Goal: Information Seeking & Learning: Learn about a topic

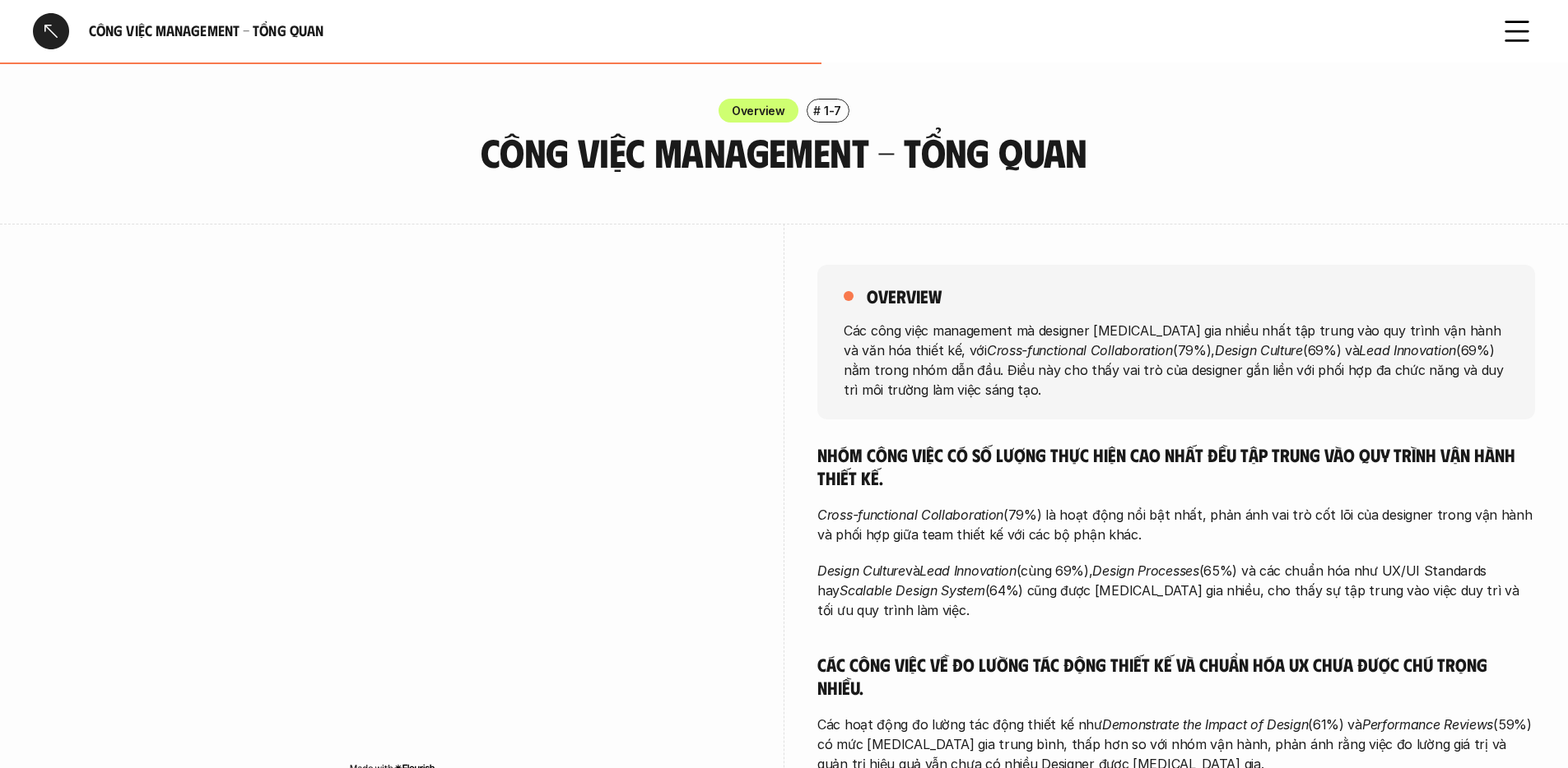
scroll to position [774, 0]
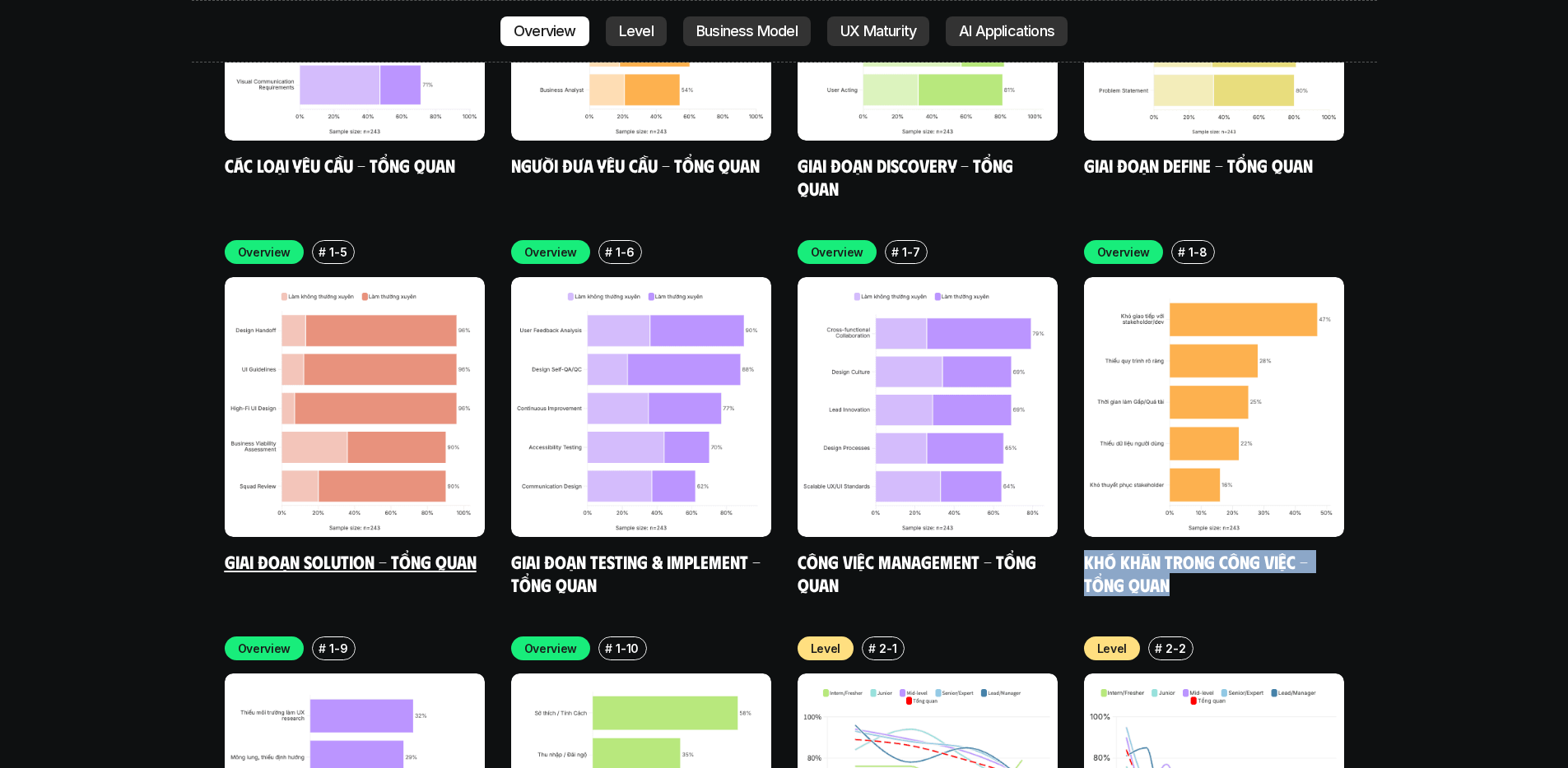
scroll to position [5445, 0]
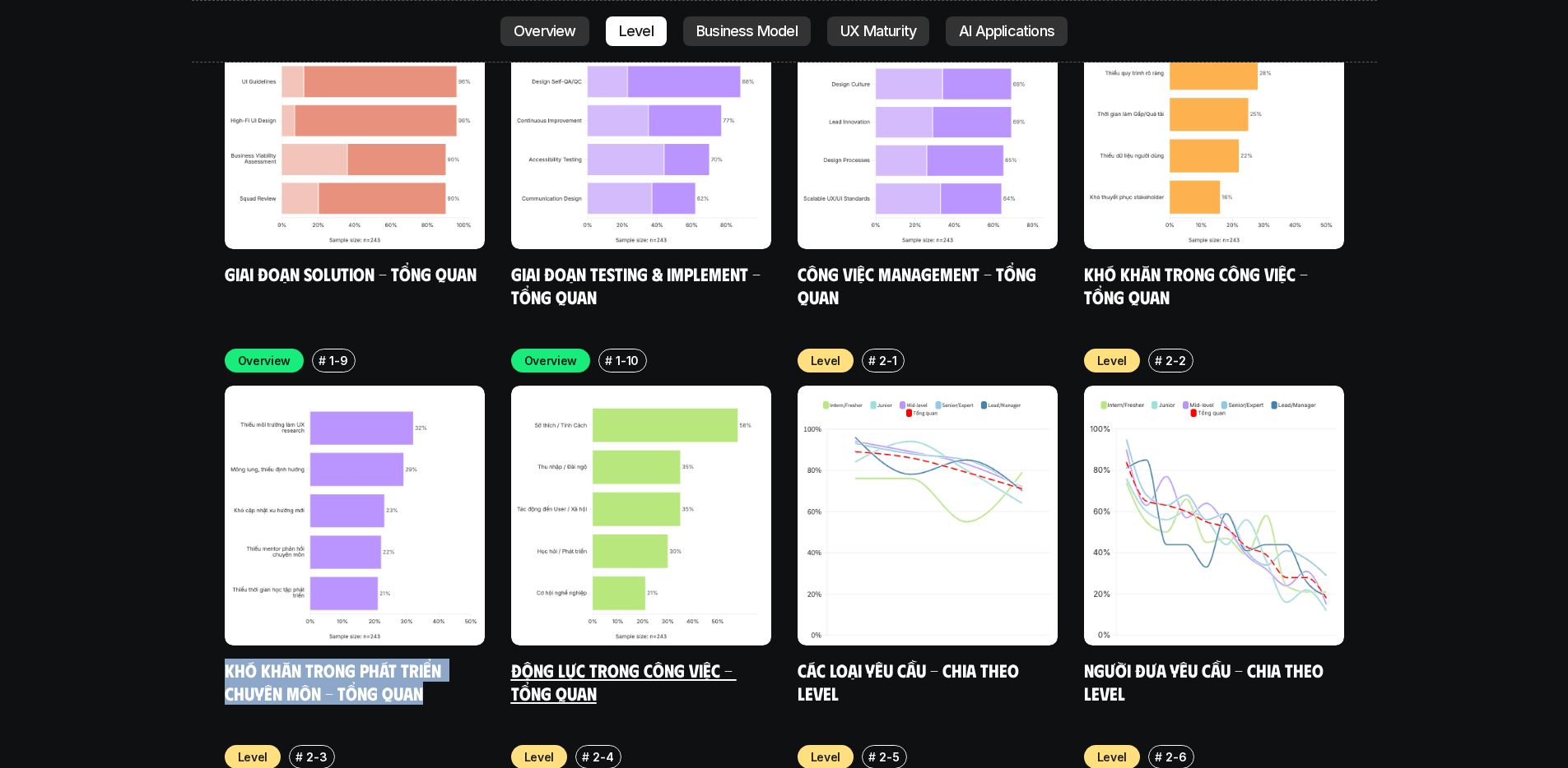
click at [671, 659] on link "Động lực trong công việc - Tổng quan" at bounding box center [624, 681] width 226 height 46
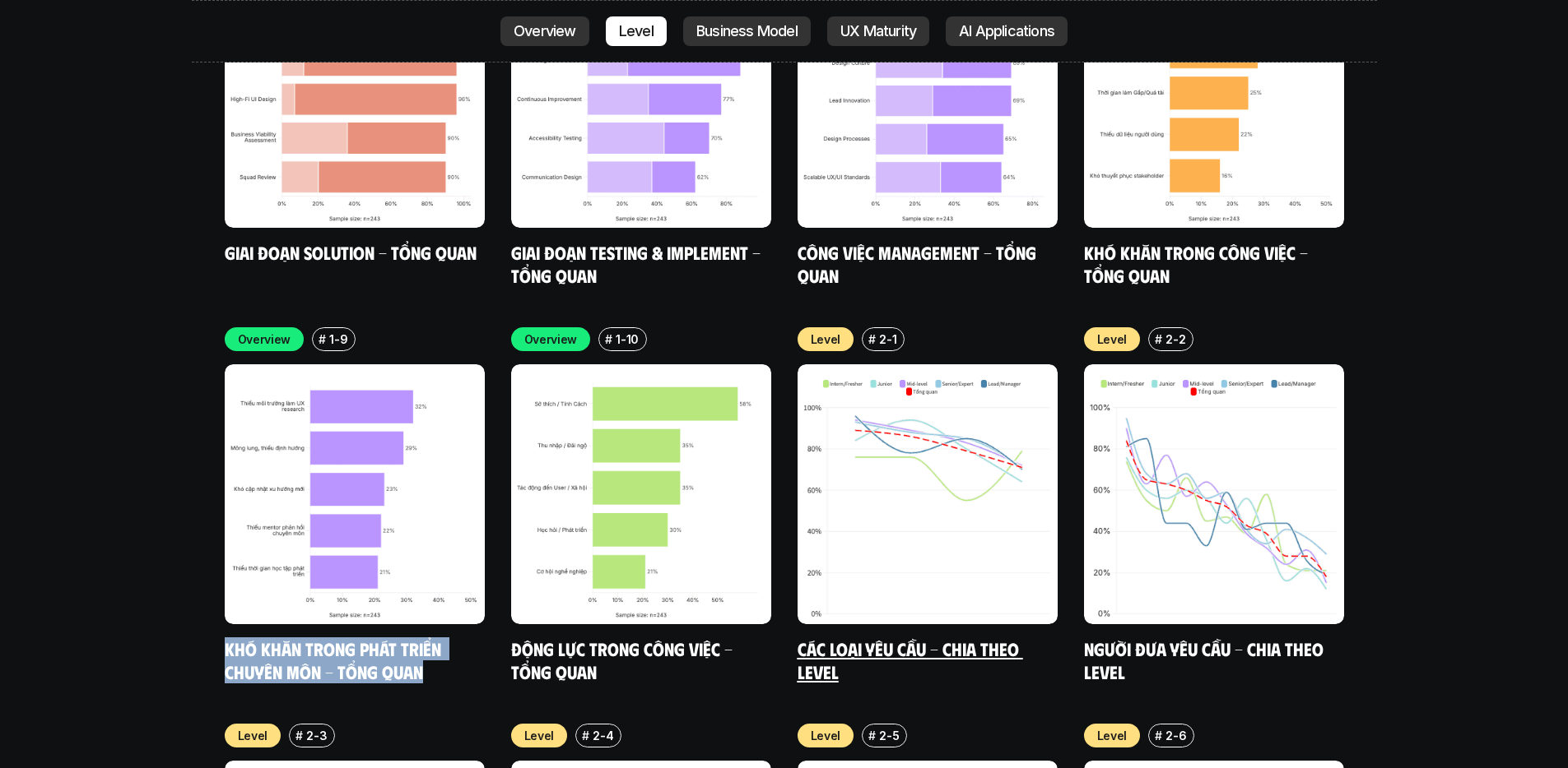
click at [884, 638] on link "Các loại yêu cầu - Chia theo level" at bounding box center [910, 660] width 226 height 46
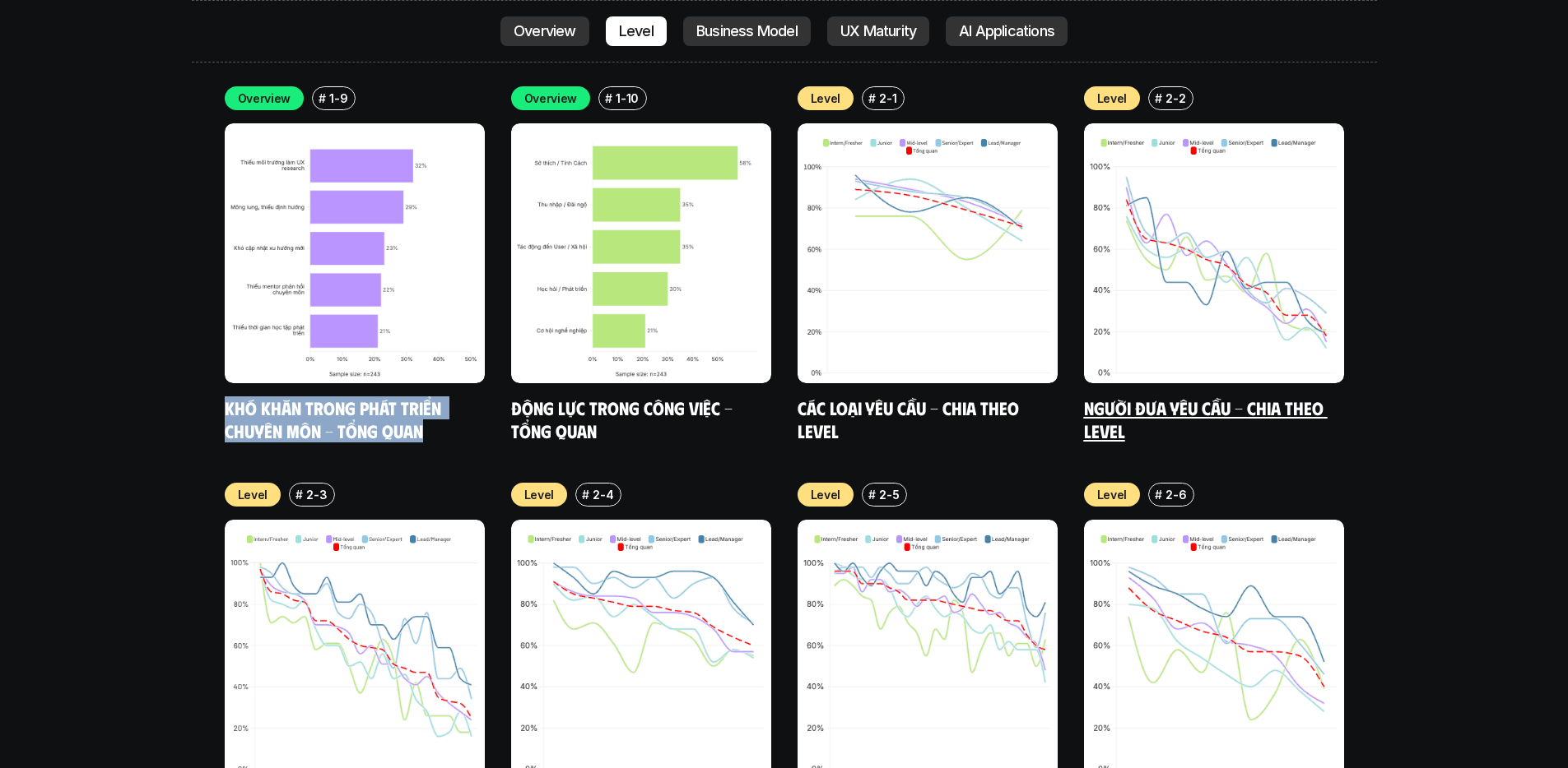
click at [1218, 397] on link "Người đưa yêu cầu - Chia theo Level" at bounding box center [1205, 419] width 243 height 46
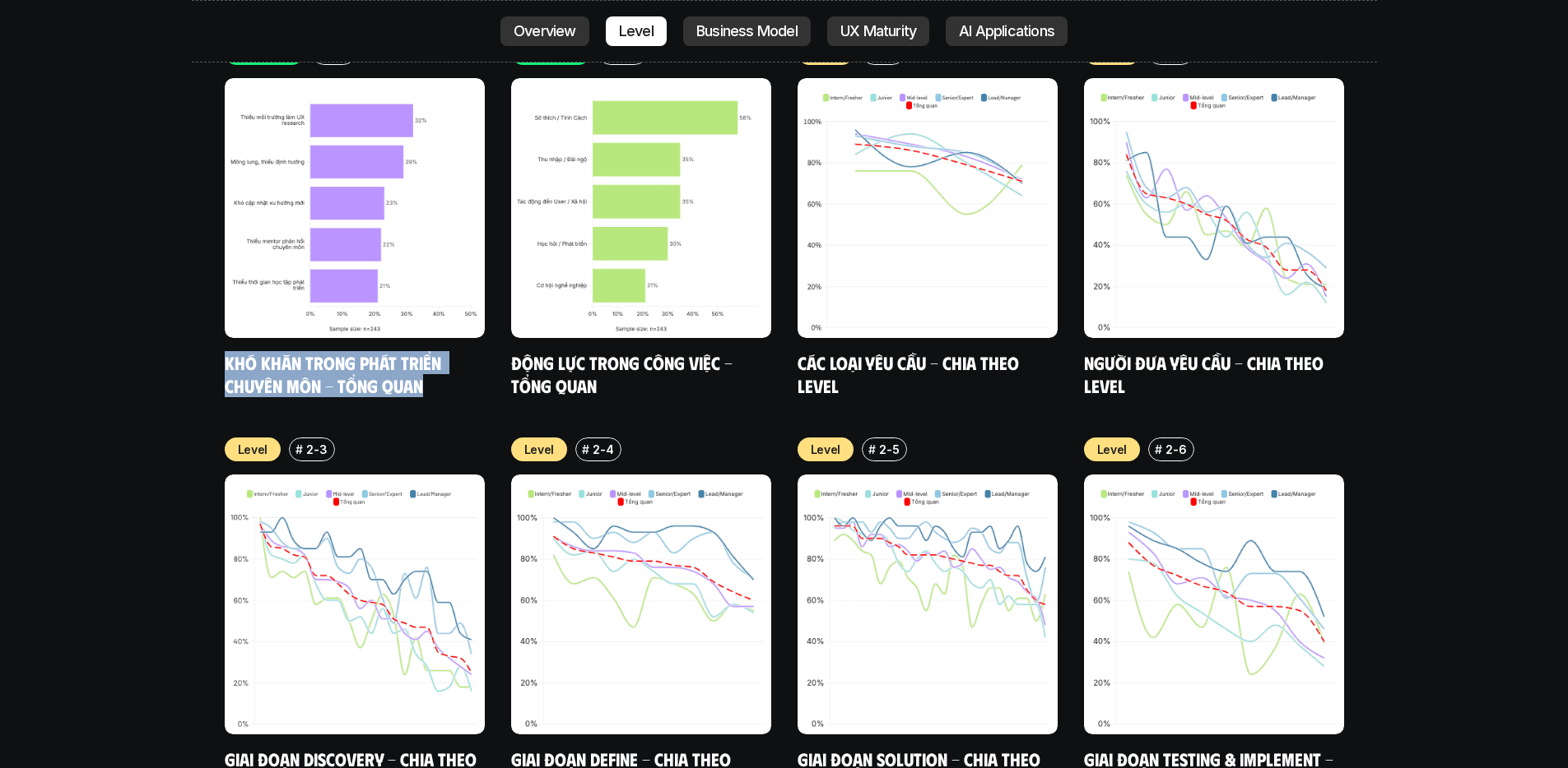
click at [426, 748] on link "Giai đoạn Discovery - Chia theo Level" at bounding box center [352, 770] width 256 height 46
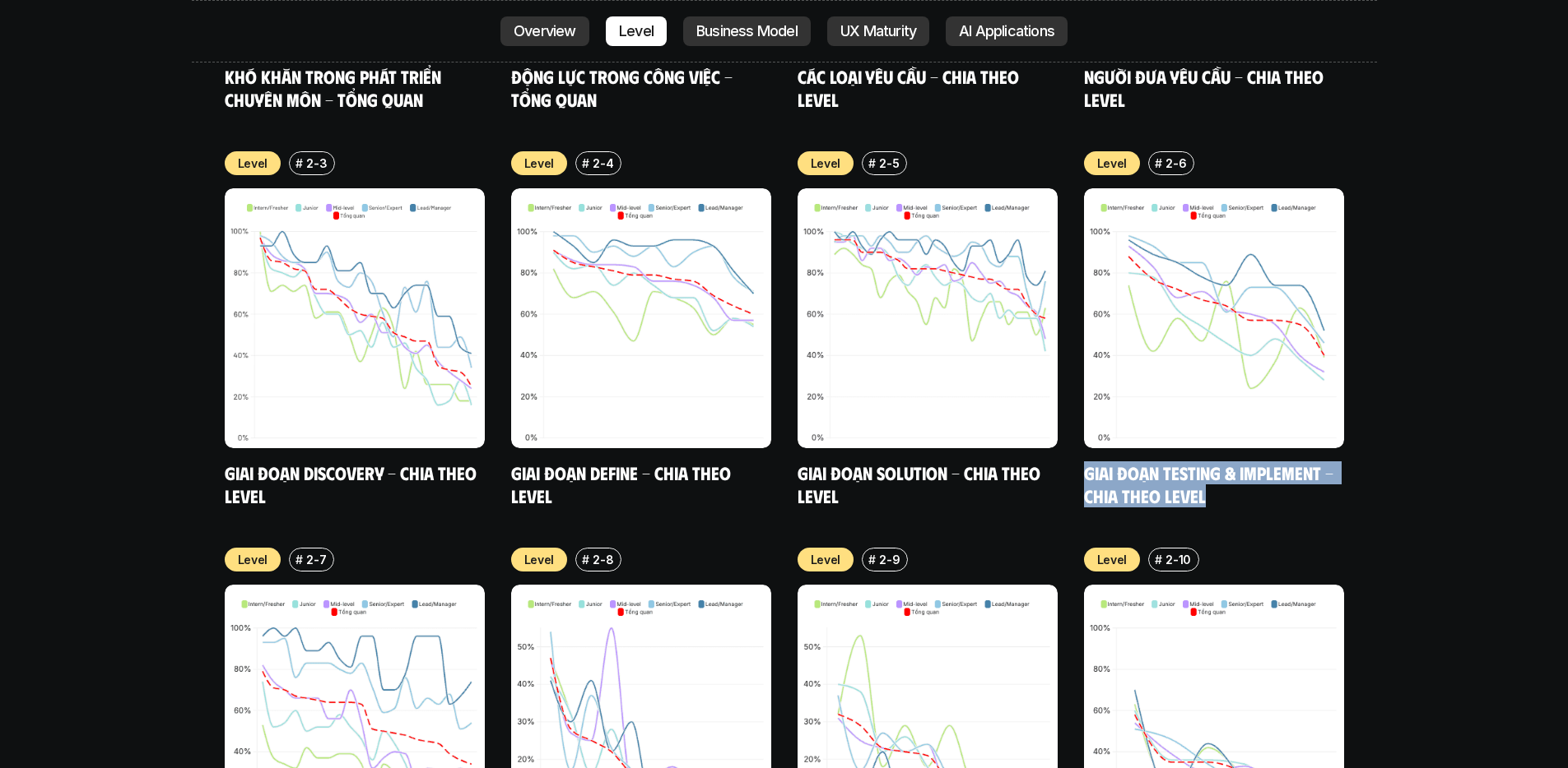
scroll to position [6412, 0]
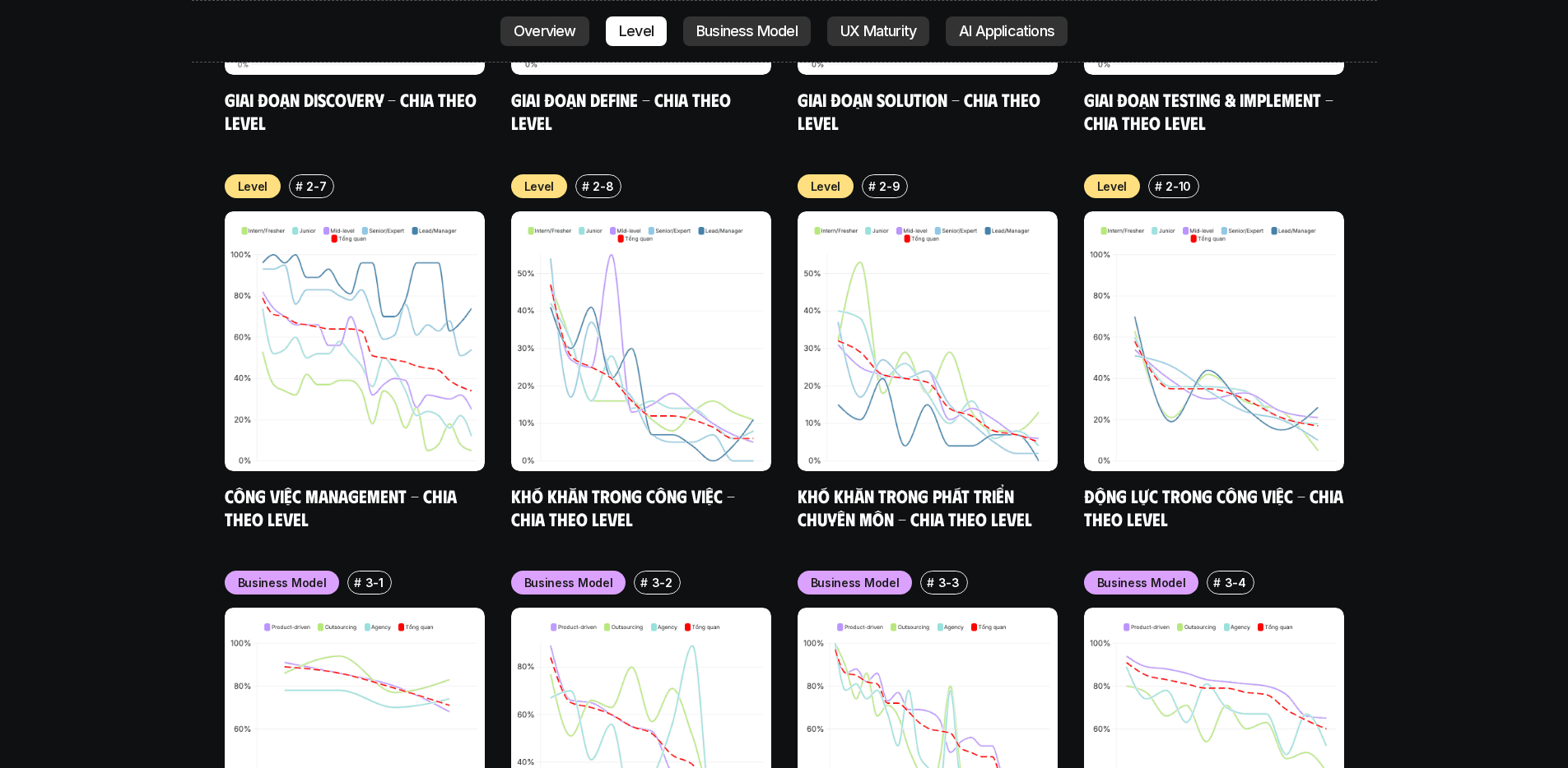
click at [1472, 295] on div "nội dung báo cáo Designer ở các level, hoặc trong các môi trường khác nhau đang…" at bounding box center [784, 596] width 1568 height 4846
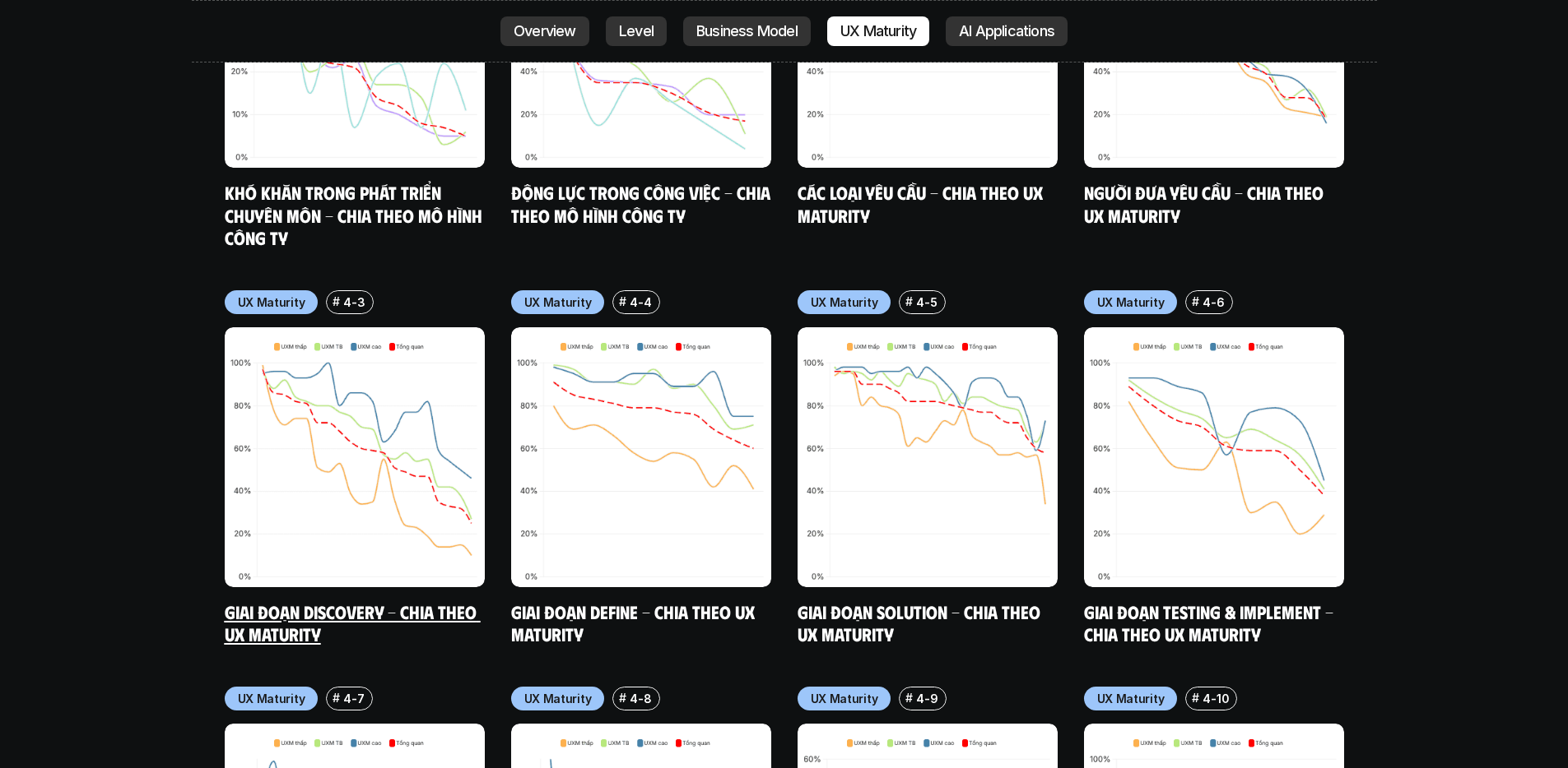
scroll to position [7865, 0]
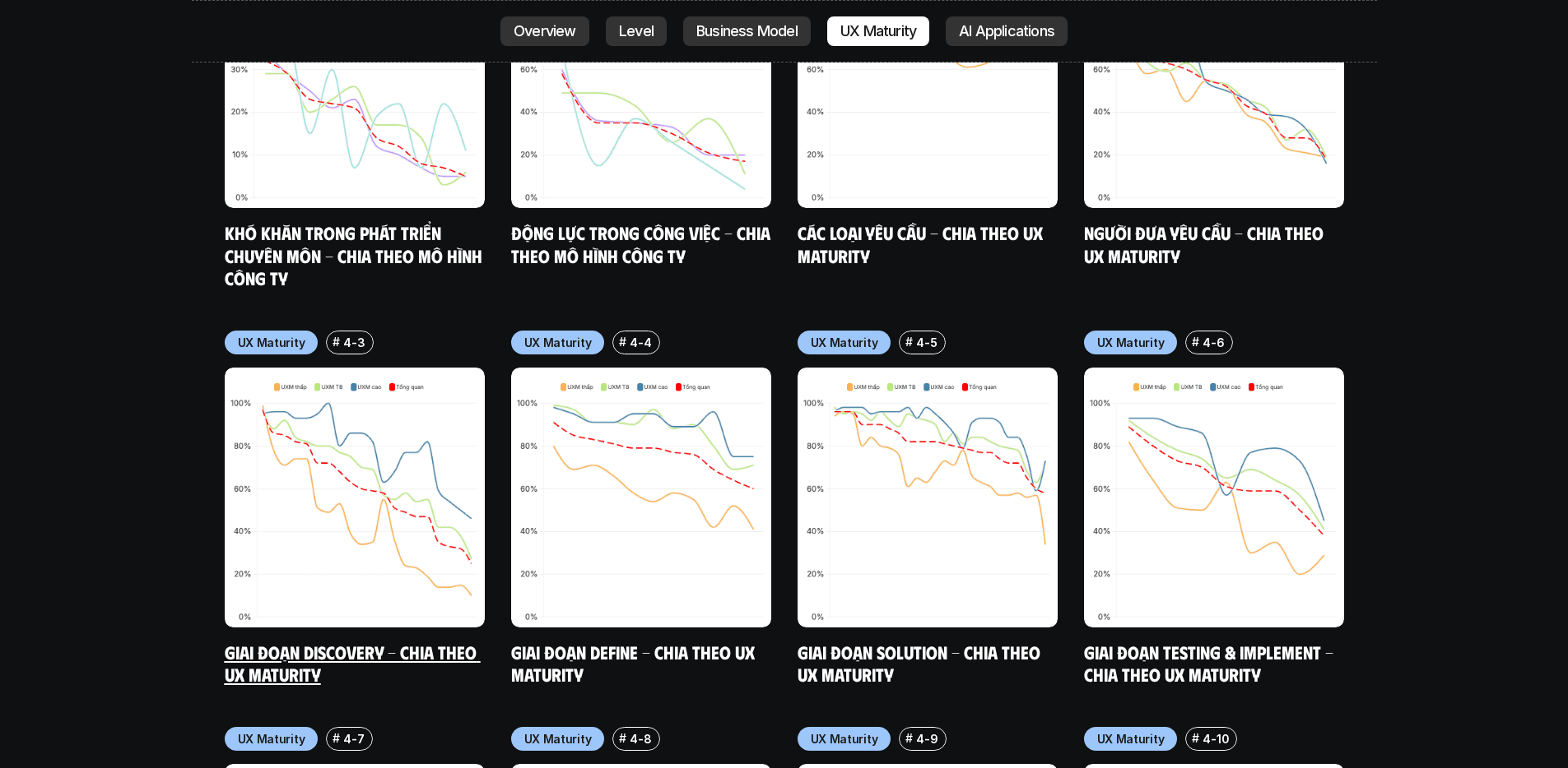
click at [344, 490] on img at bounding box center [354, 497] width 260 height 260
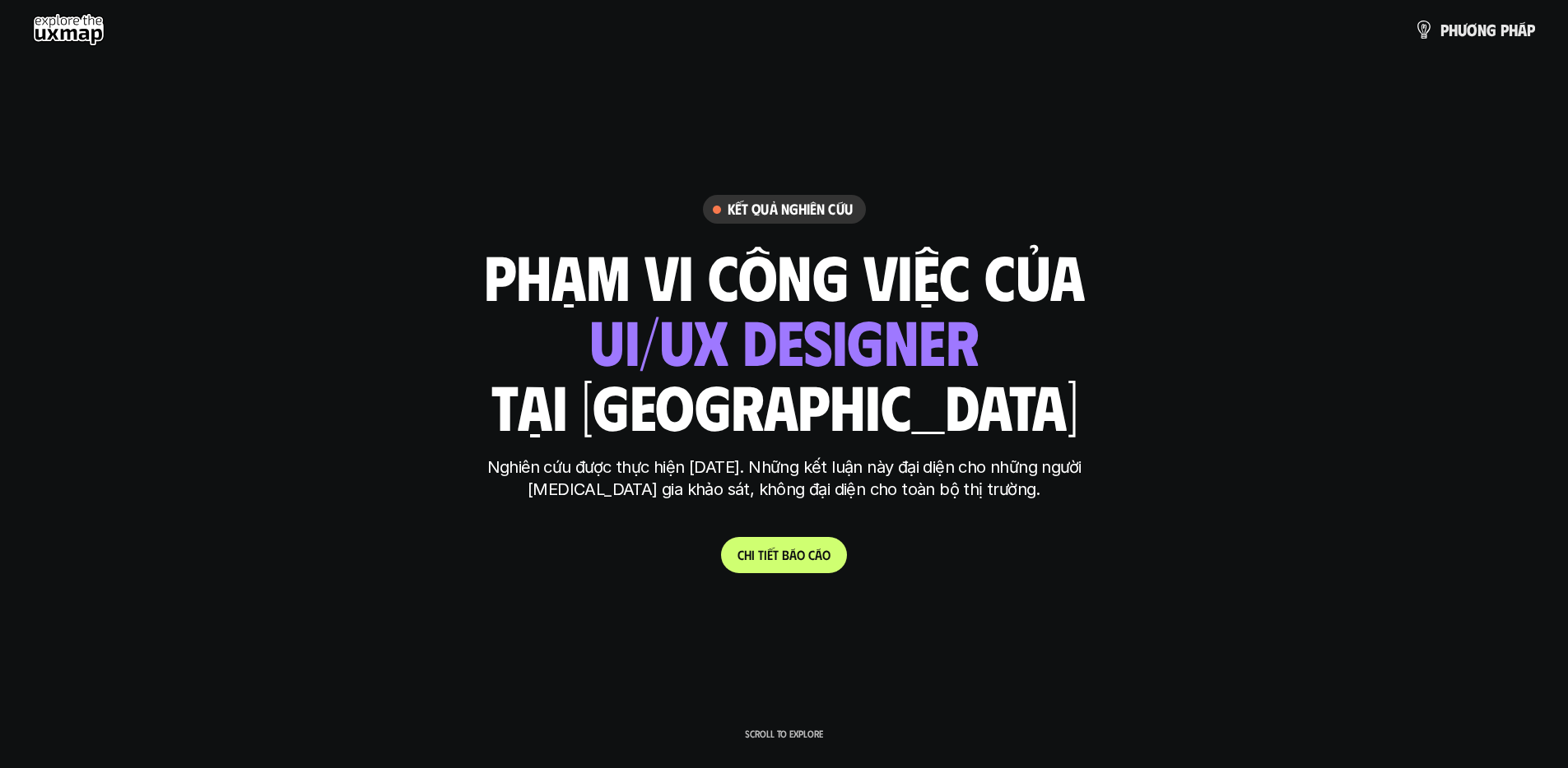
scroll to position [47, 0]
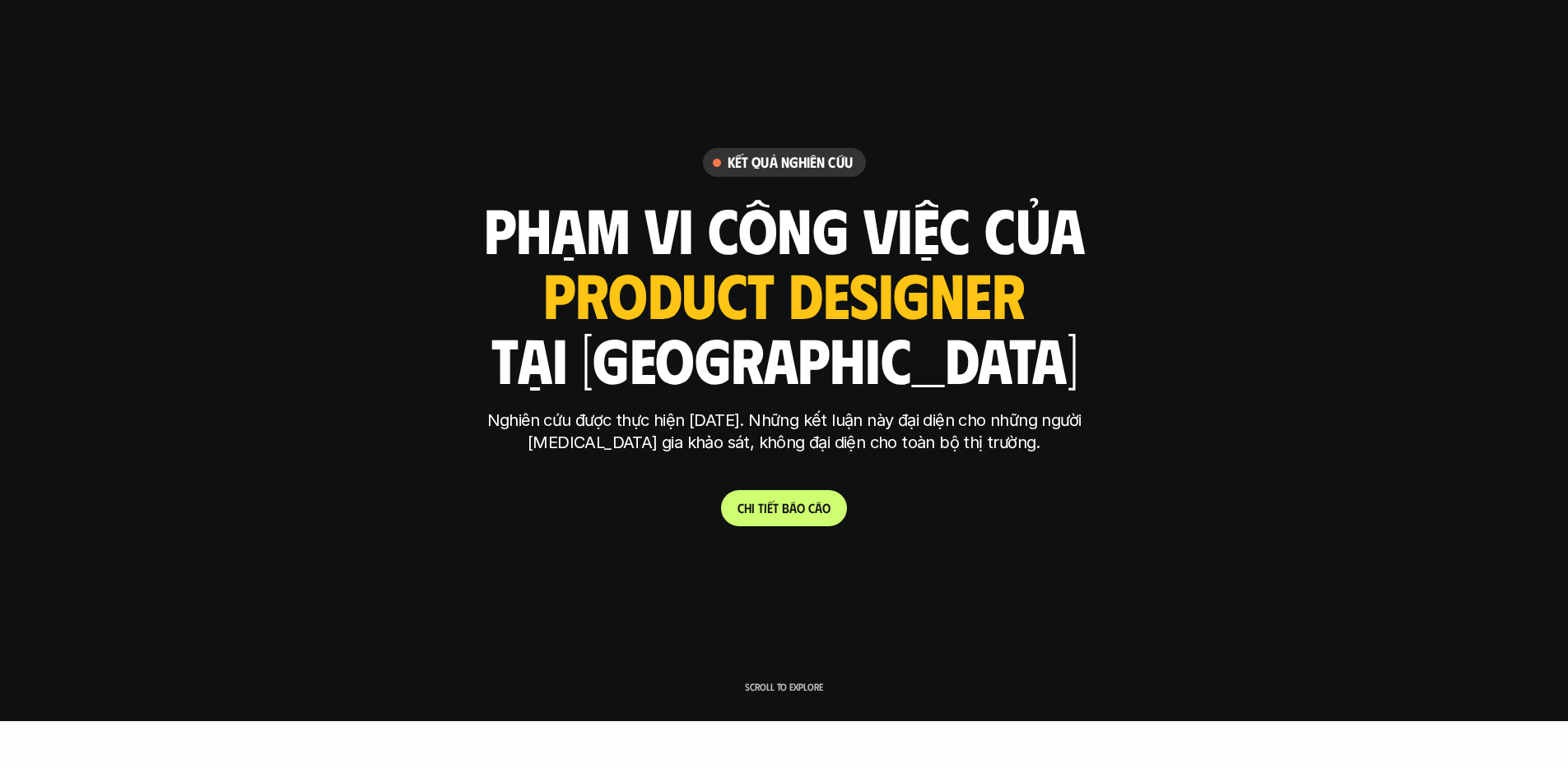
drag, startPoint x: 708, startPoint y: 221, endPoint x: 955, endPoint y: 363, distance: 284.9
click at [955, 363] on div "phạm vi công việc của ui designer ui/ux designer product designer UX designer u…" at bounding box center [785, 294] width 601 height 192
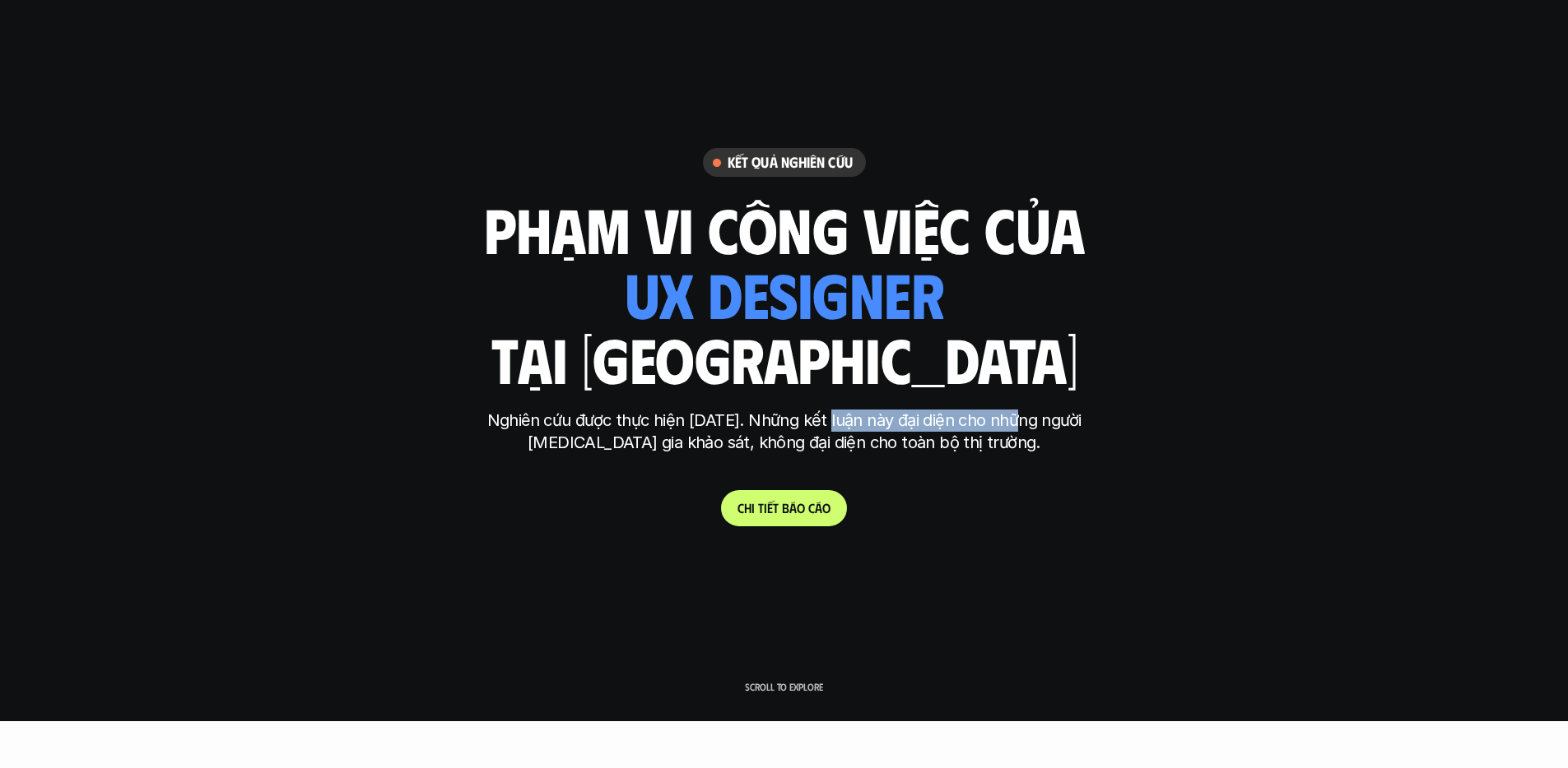
drag, startPoint x: 832, startPoint y: 413, endPoint x: 1011, endPoint y: 431, distance: 179.9
click at [1011, 431] on p "Nghiên cứu được thực hiện năm 2025. Những kết luận này đại diện cho những người…" at bounding box center [784, 432] width 618 height 45
click at [1010, 432] on p "Nghiên cứu được thực hiện năm 2025. Những kết luận này đại diện cho những người…" at bounding box center [784, 432] width 618 height 45
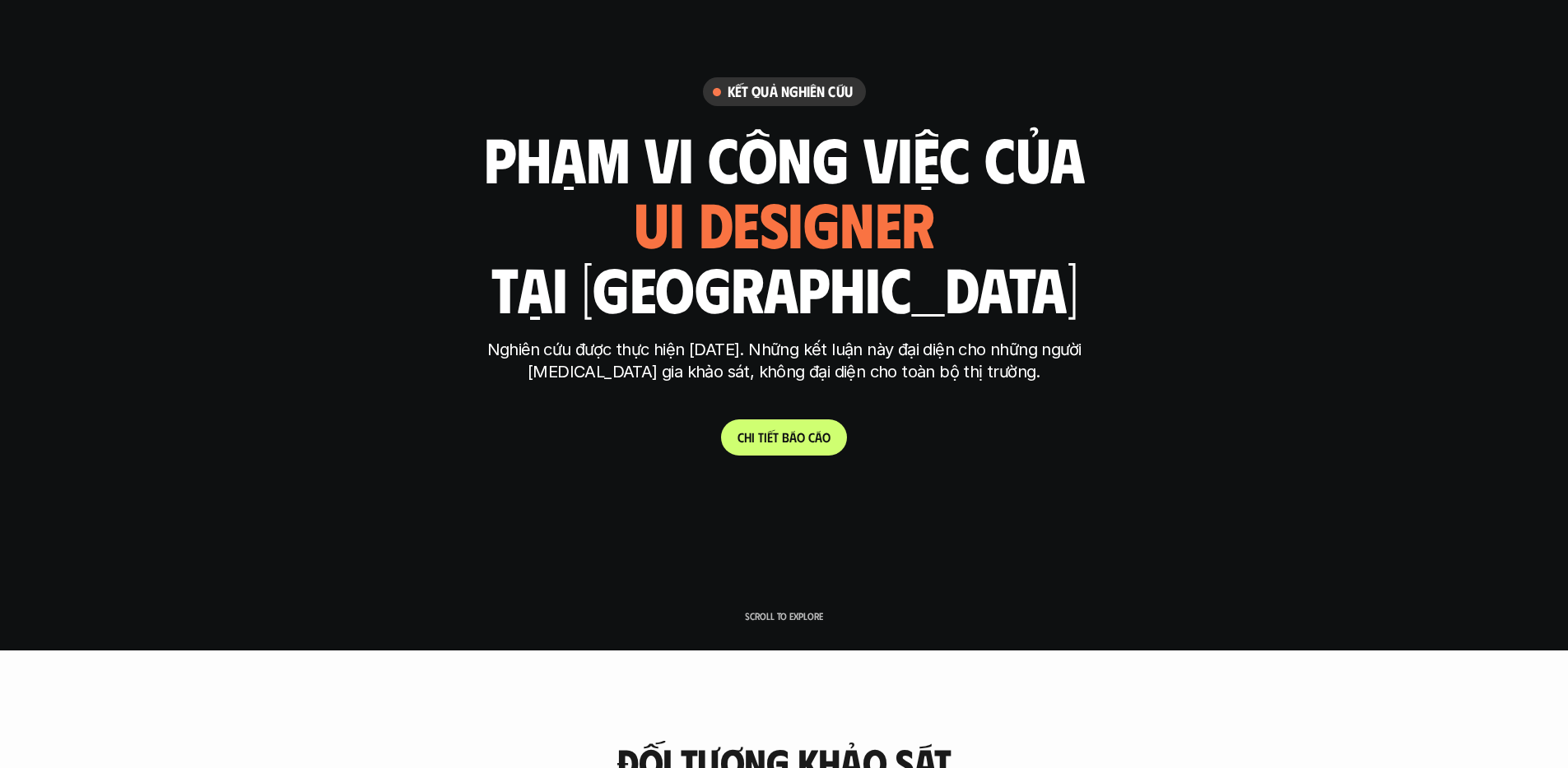
scroll to position [0, 0]
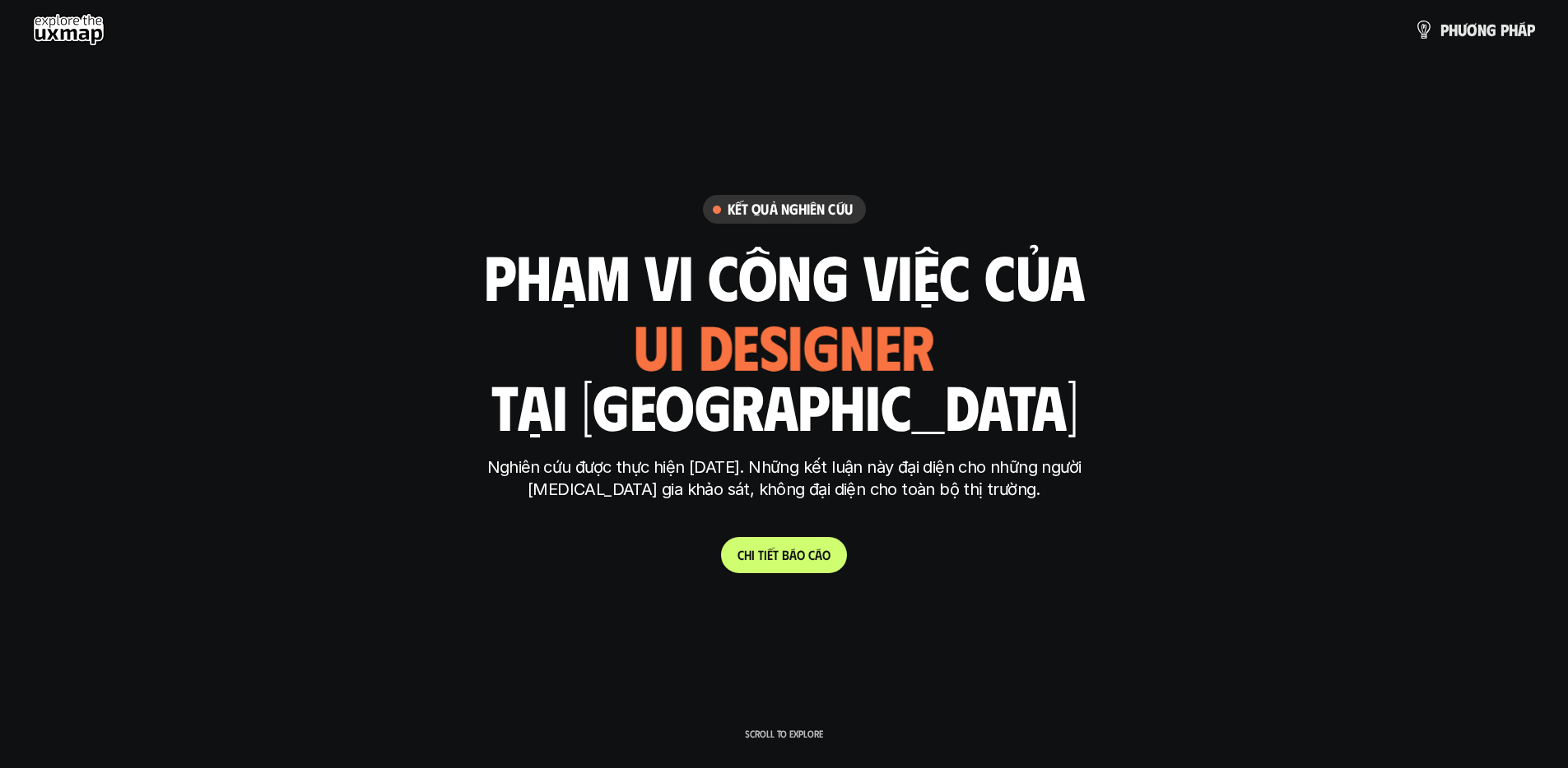
click at [67, 18] on use at bounding box center [69, 30] width 72 height 33
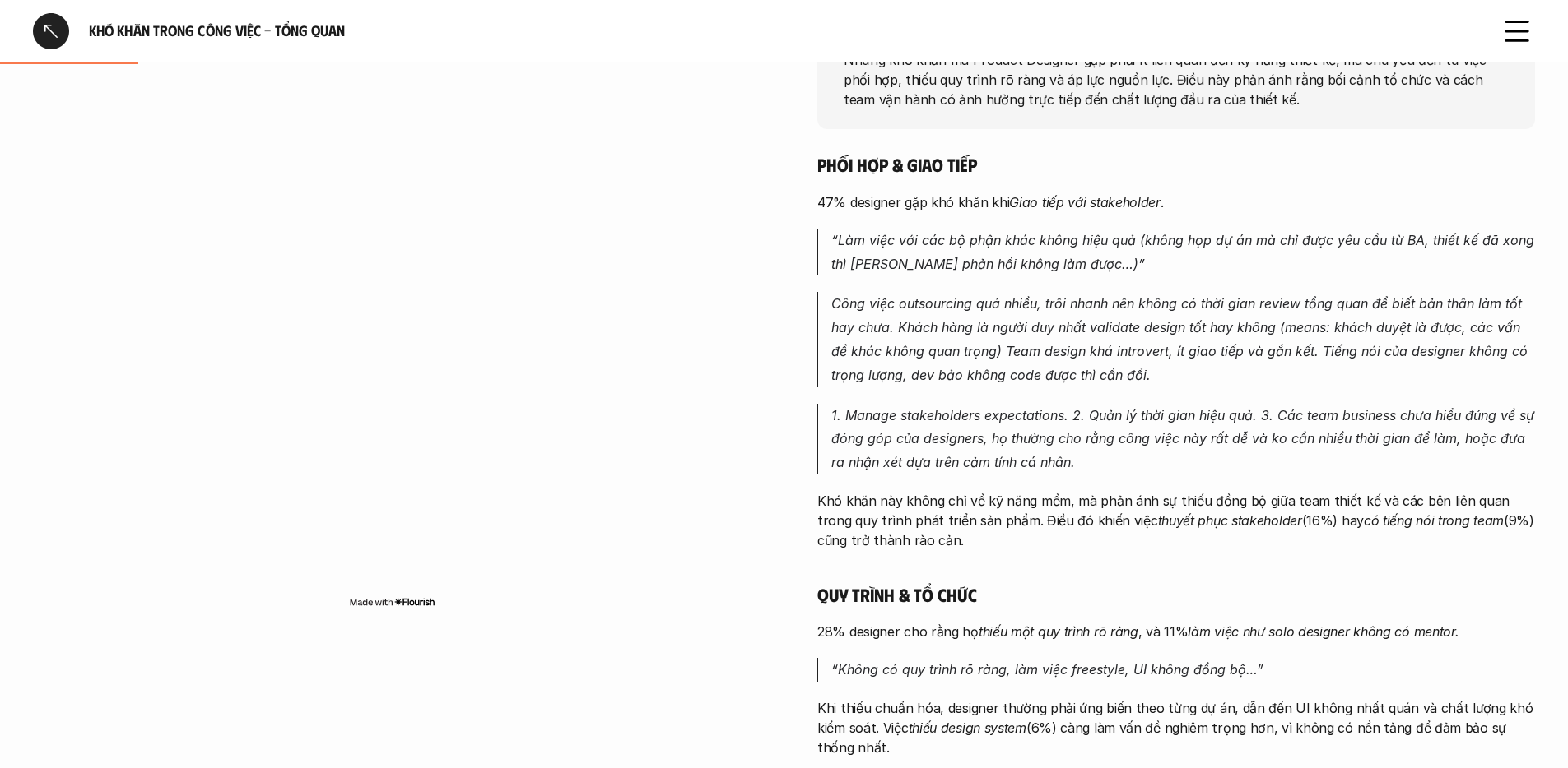
scroll to position [344, 0]
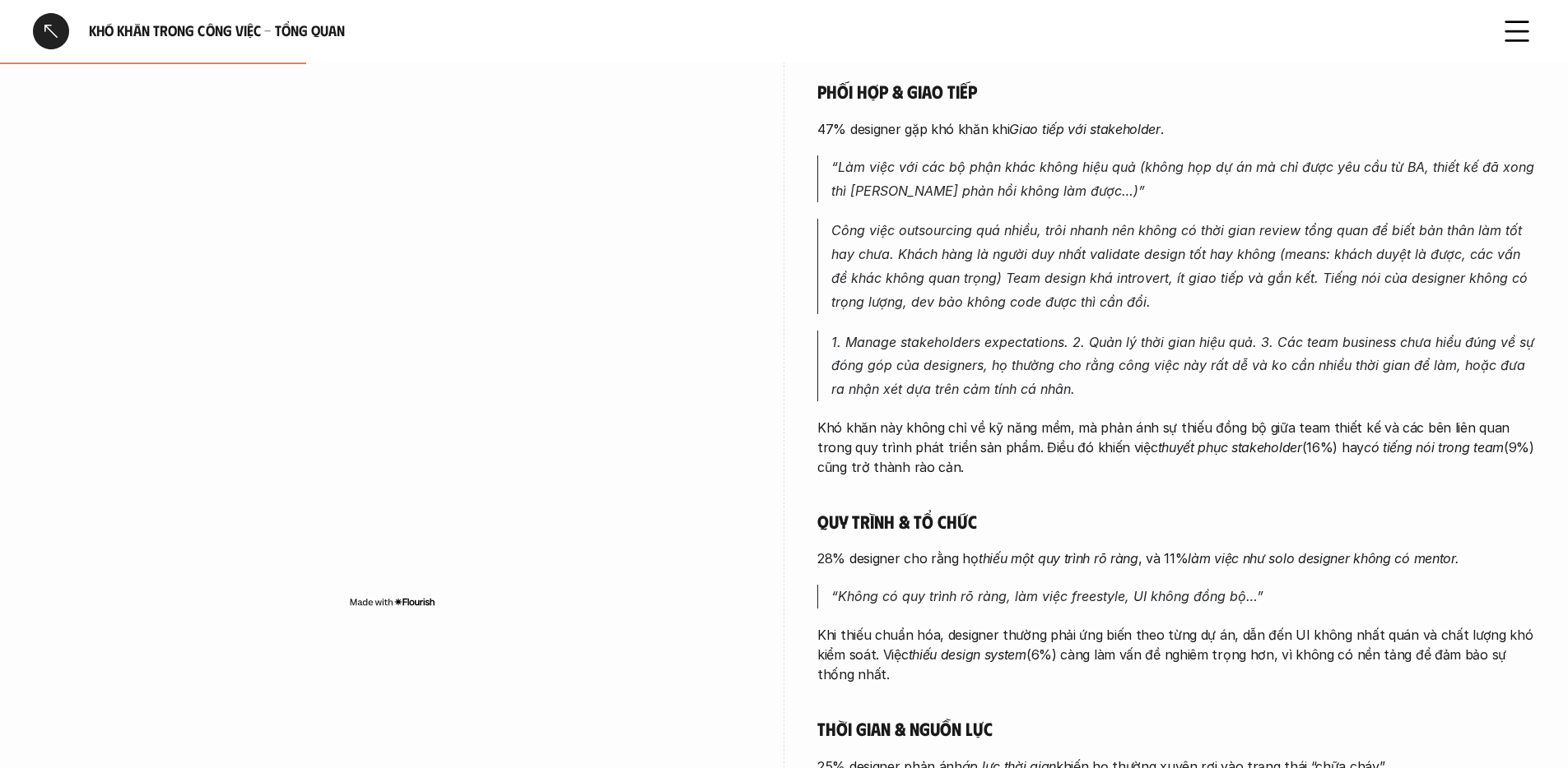
click at [1138, 569] on div "Phối hợp & giao tiếp 47% designer gặp khó khăn khi Giao tiếp với stakeholder . …" at bounding box center [1176, 496] width 718 height 832
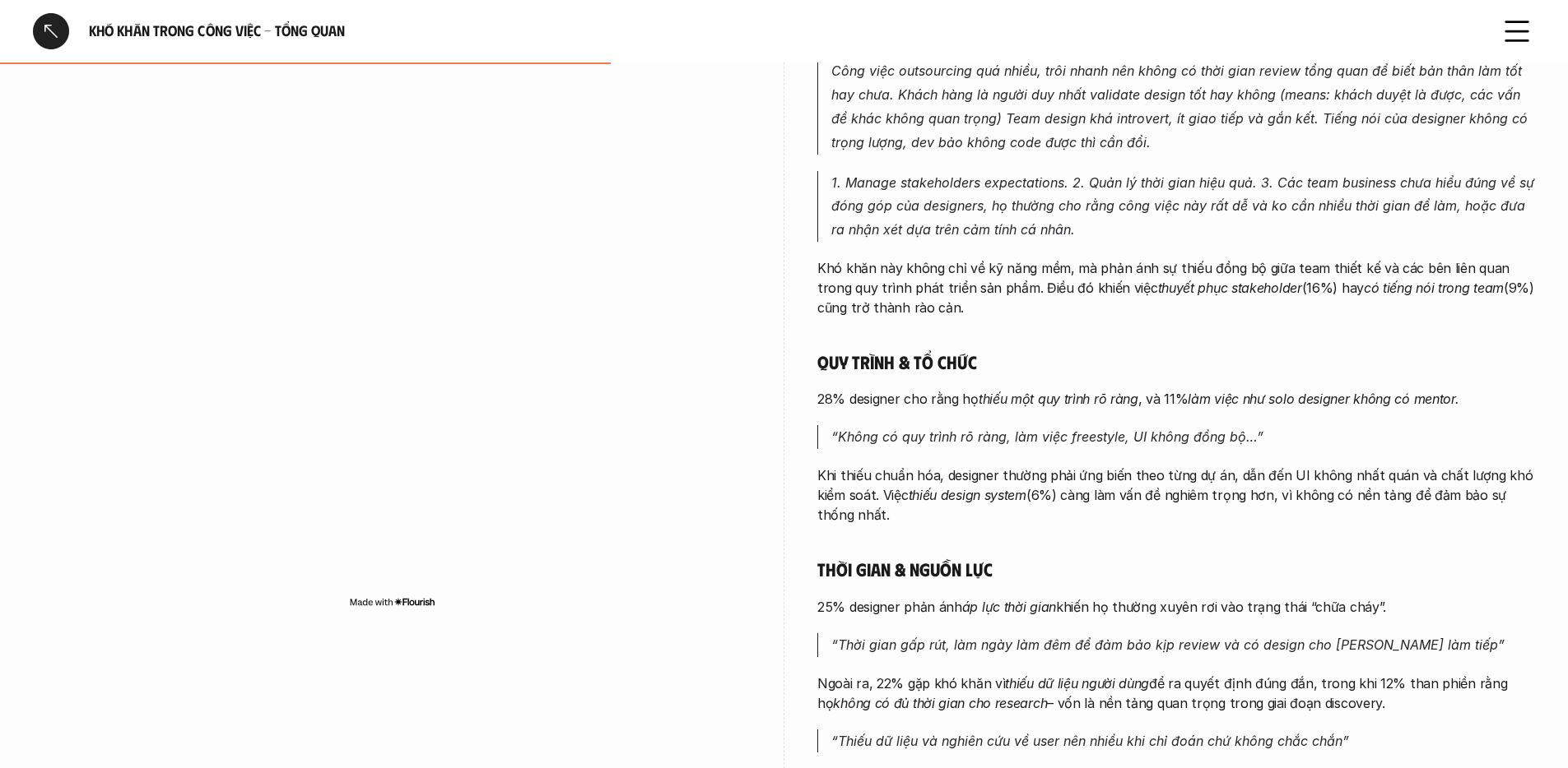
scroll to position [588, 0]
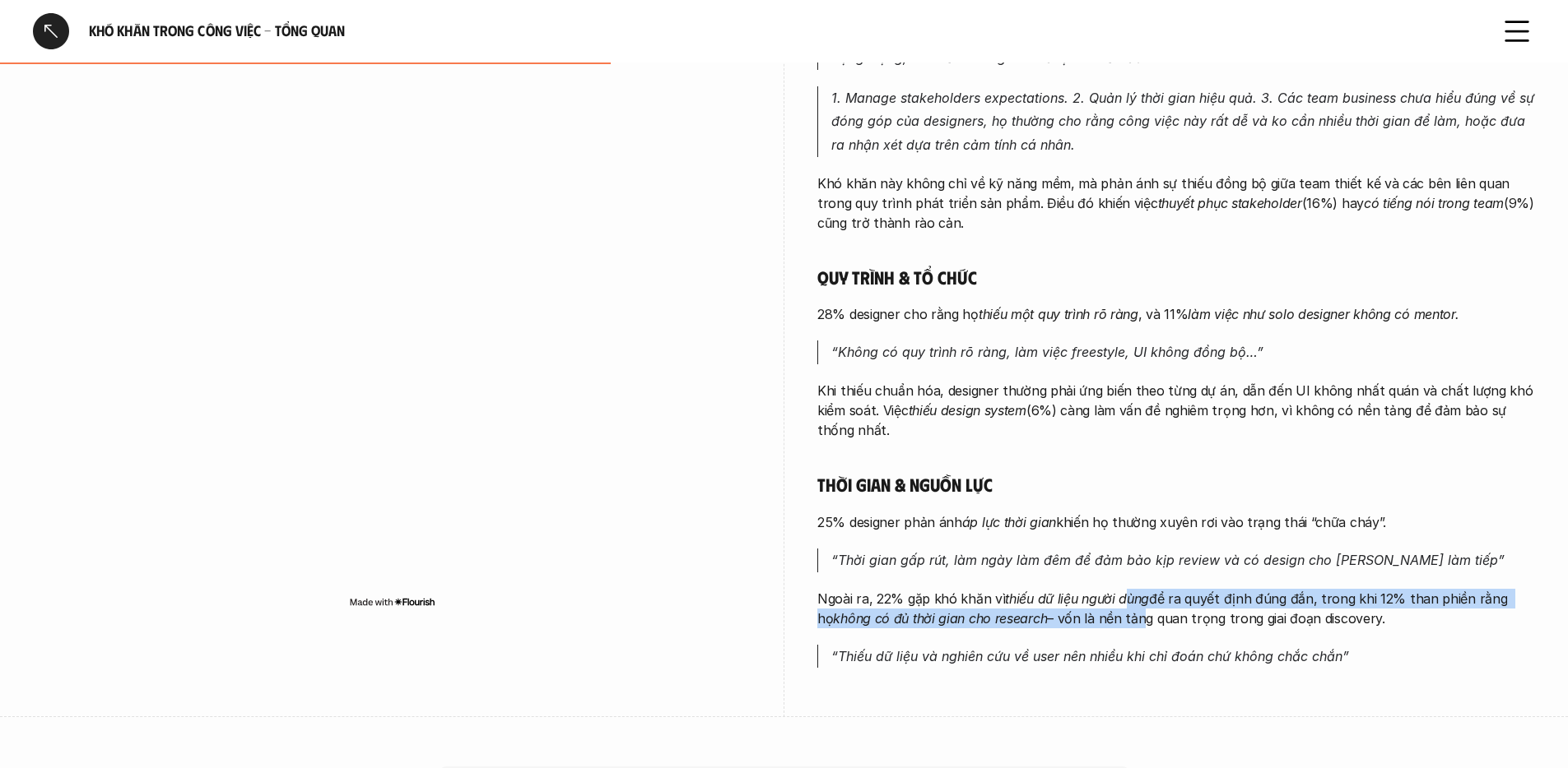
drag, startPoint x: 1124, startPoint y: 596, endPoint x: 1120, endPoint y: 623, distance: 27.3
click at [1120, 623] on p "Ngoài ra, 22% gặp khó khăn vì thiếu dữ liệu người dùng để ra quyết định đúng đắ…" at bounding box center [1176, 609] width 718 height 40
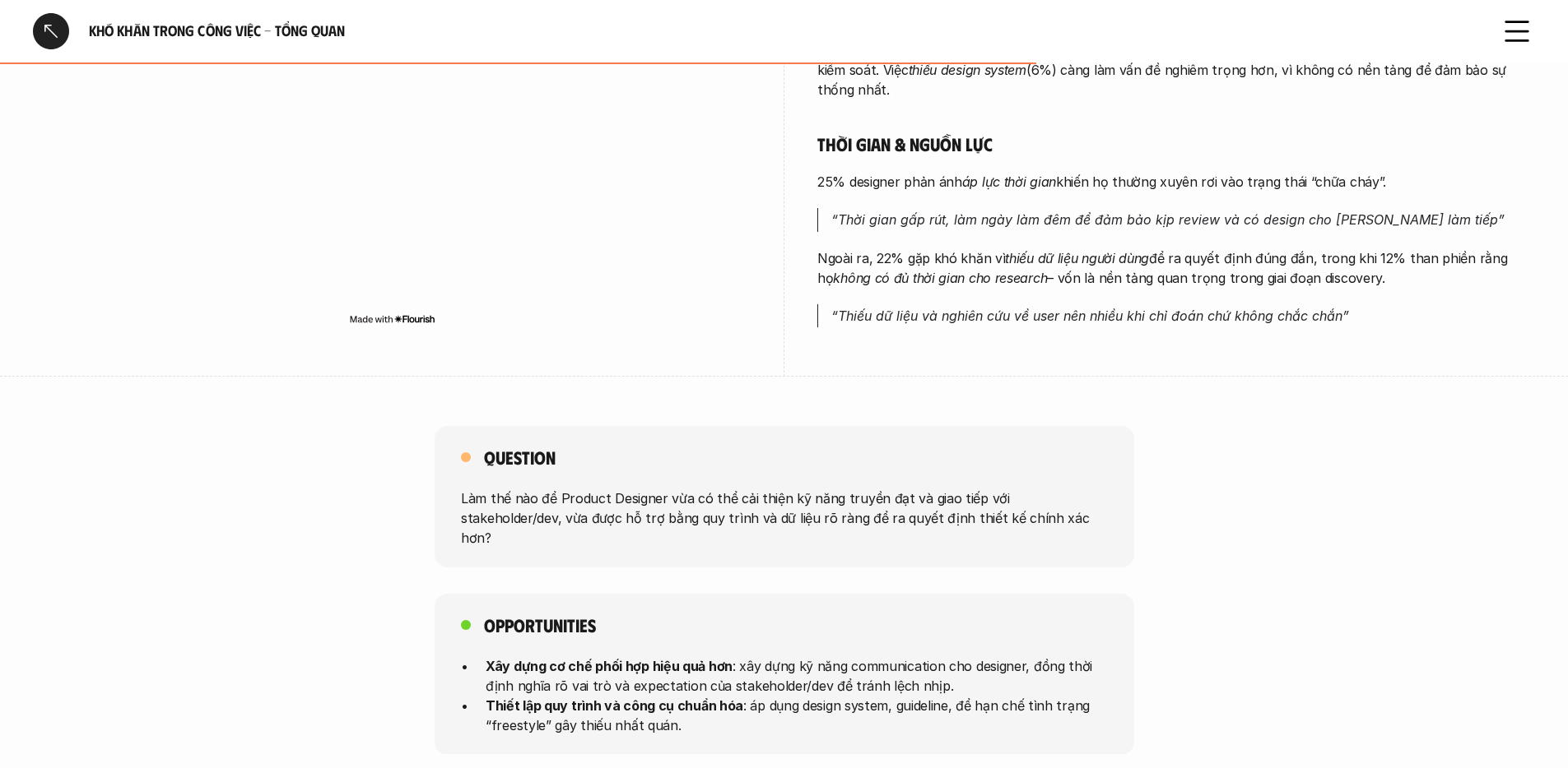
scroll to position [1130, 0]
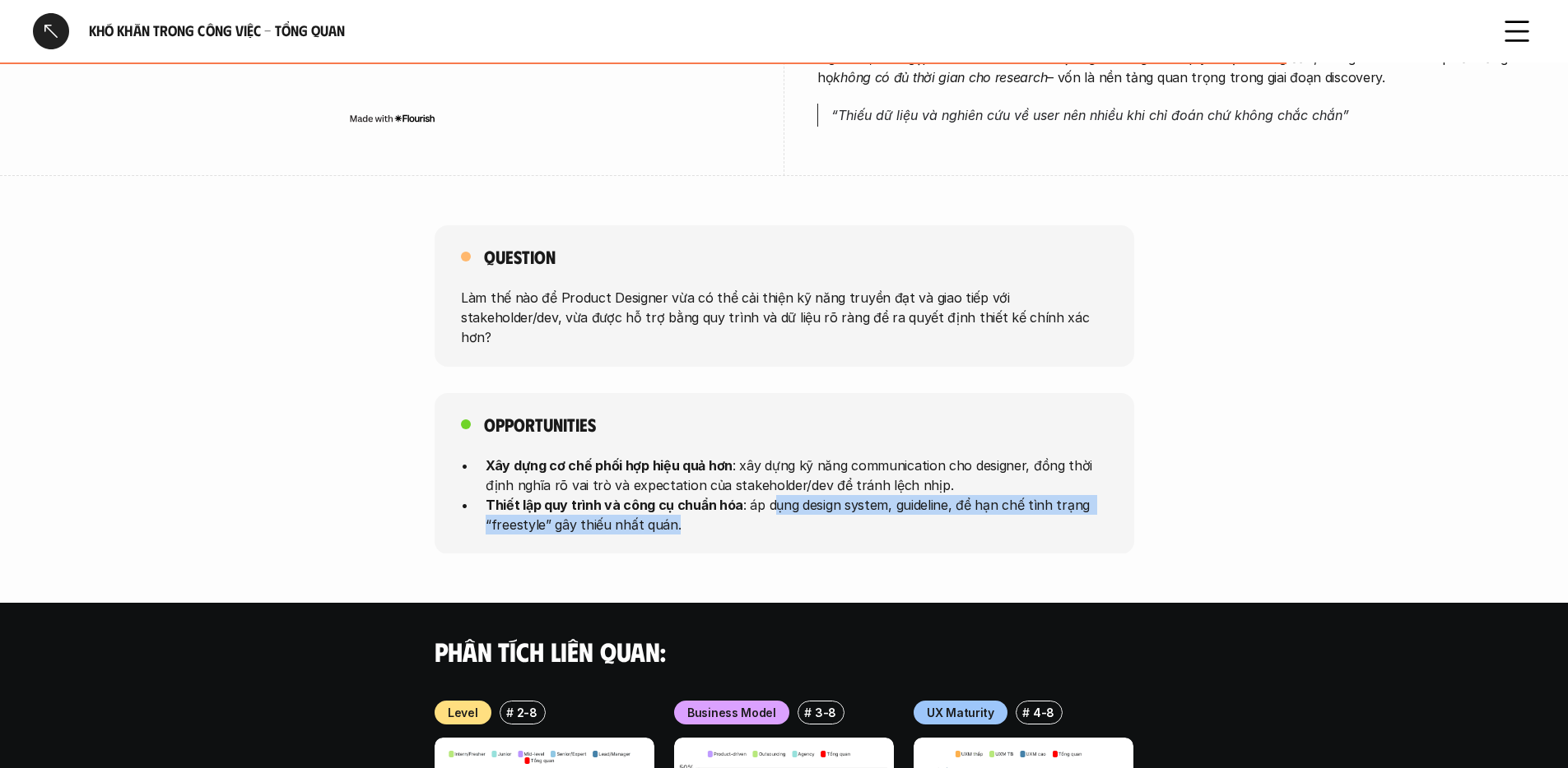
click at [766, 495] on p "Thiết lập quy trình và công cụ chuẩn hóa : áp dụng design system, guideline, để…" at bounding box center [797, 514] width 623 height 40
click at [774, 495] on p "Thiết lập quy trình và công cụ chuẩn hóa : áp dụng design system, guideline, để…" at bounding box center [797, 514] width 623 height 40
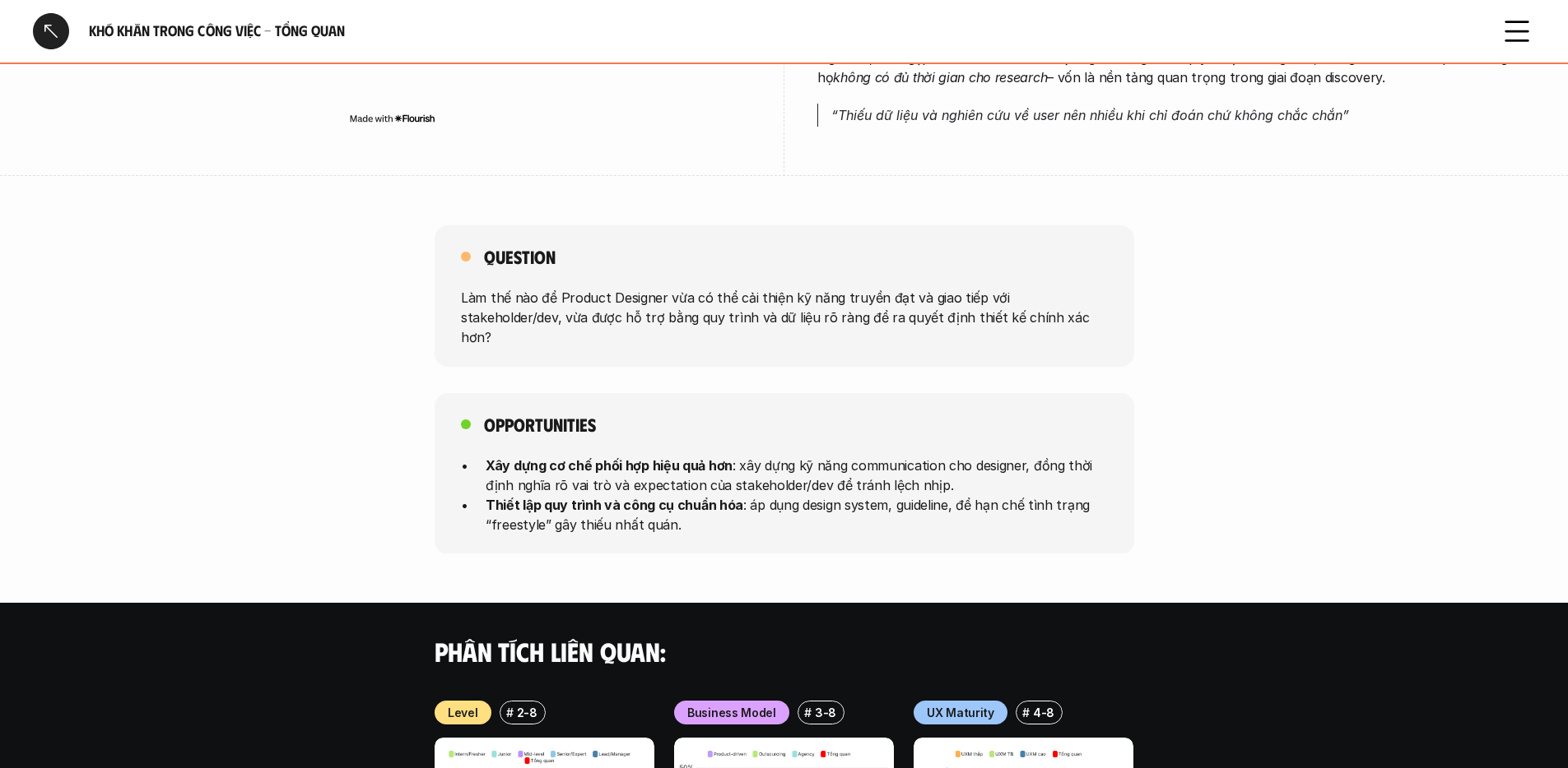
scroll to position [1447, 0]
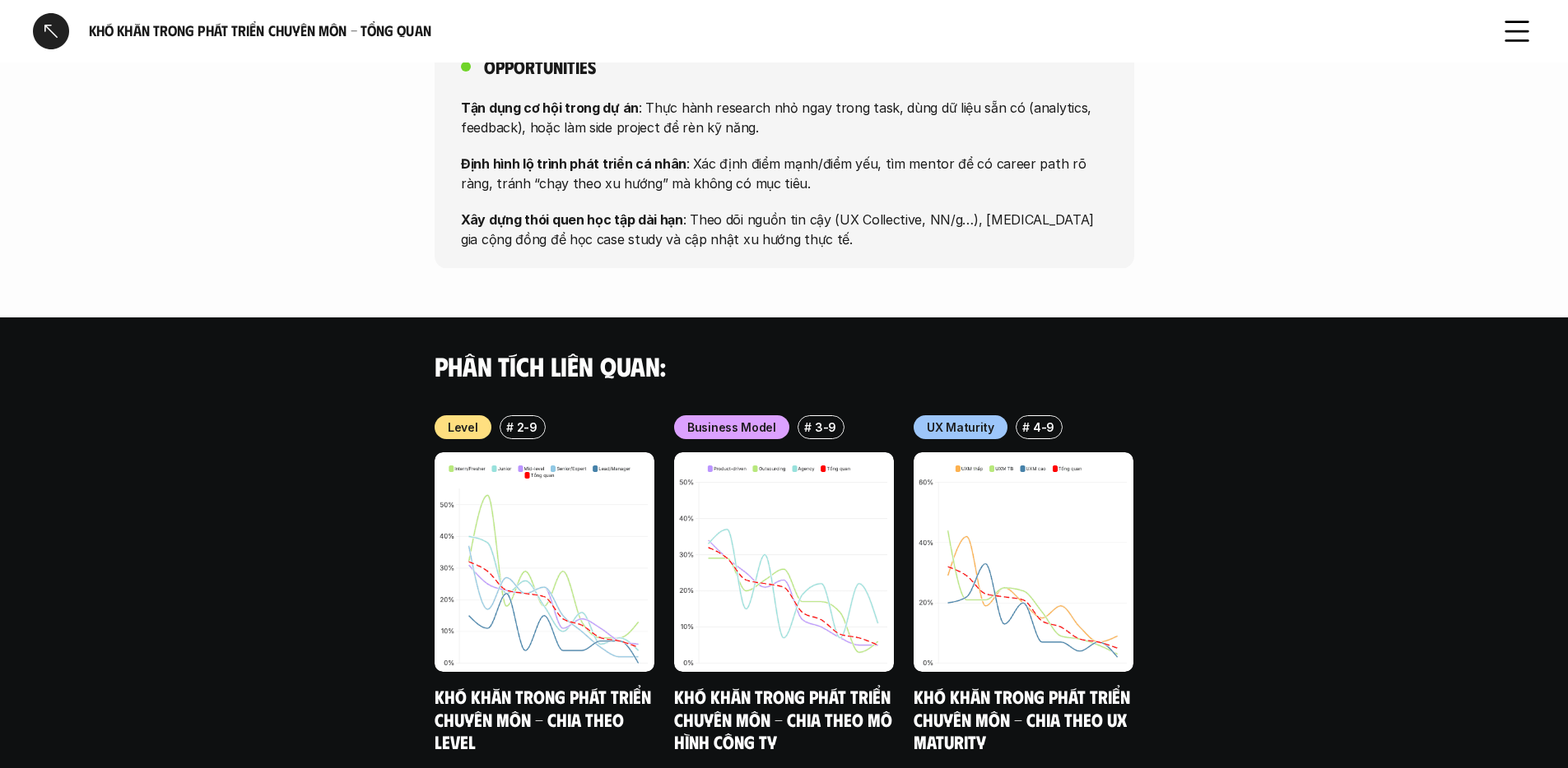
scroll to position [1303, 0]
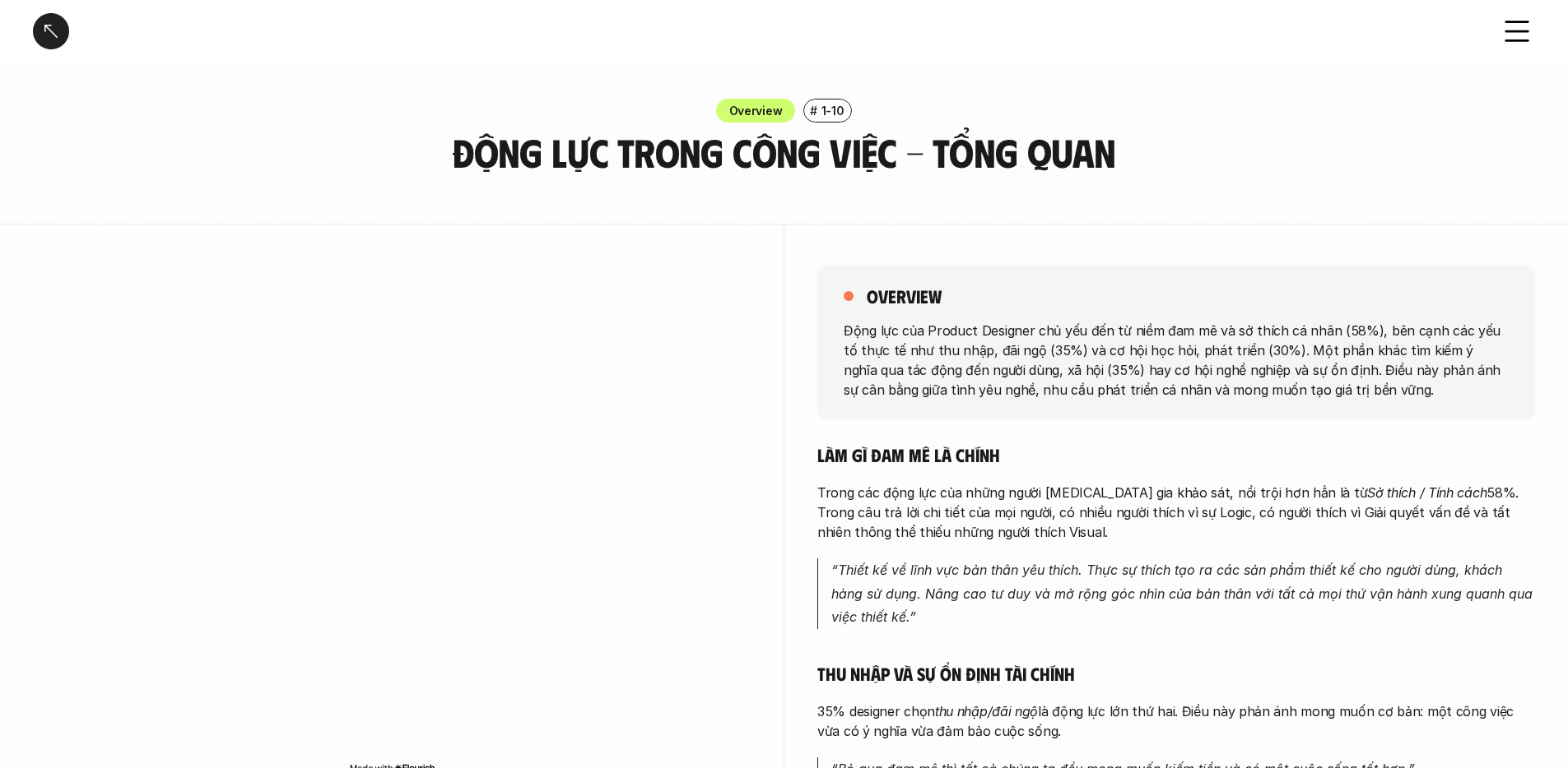
drag, startPoint x: 1172, startPoint y: 337, endPoint x: 1177, endPoint y: 350, distance: 13.9
click at [1177, 350] on p "Động lực của Product Designer chủ yếu đến từ niềm đam mê và sở thích cá nhân (5…" at bounding box center [1176, 359] width 665 height 79
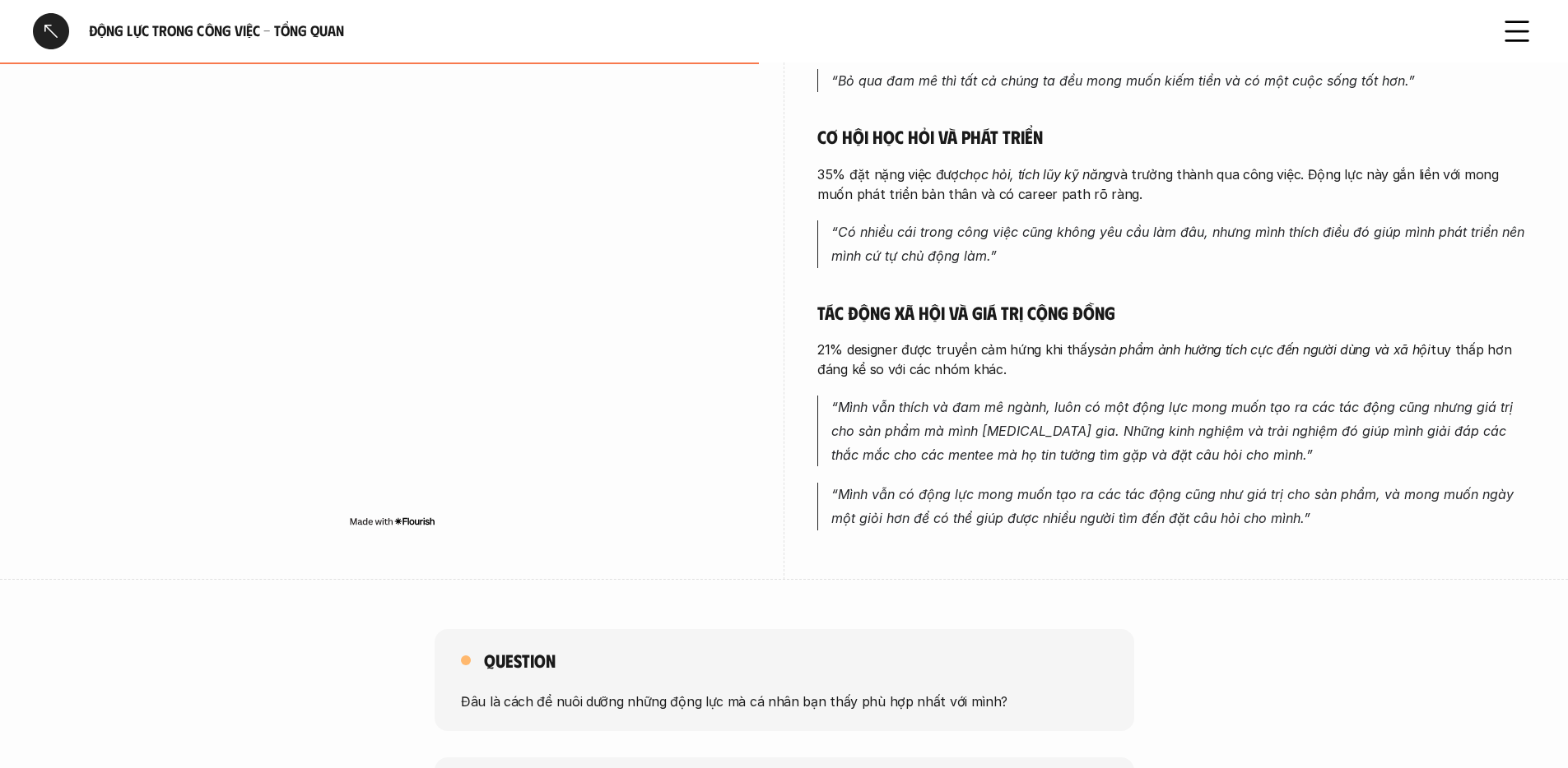
scroll to position [1267, 0]
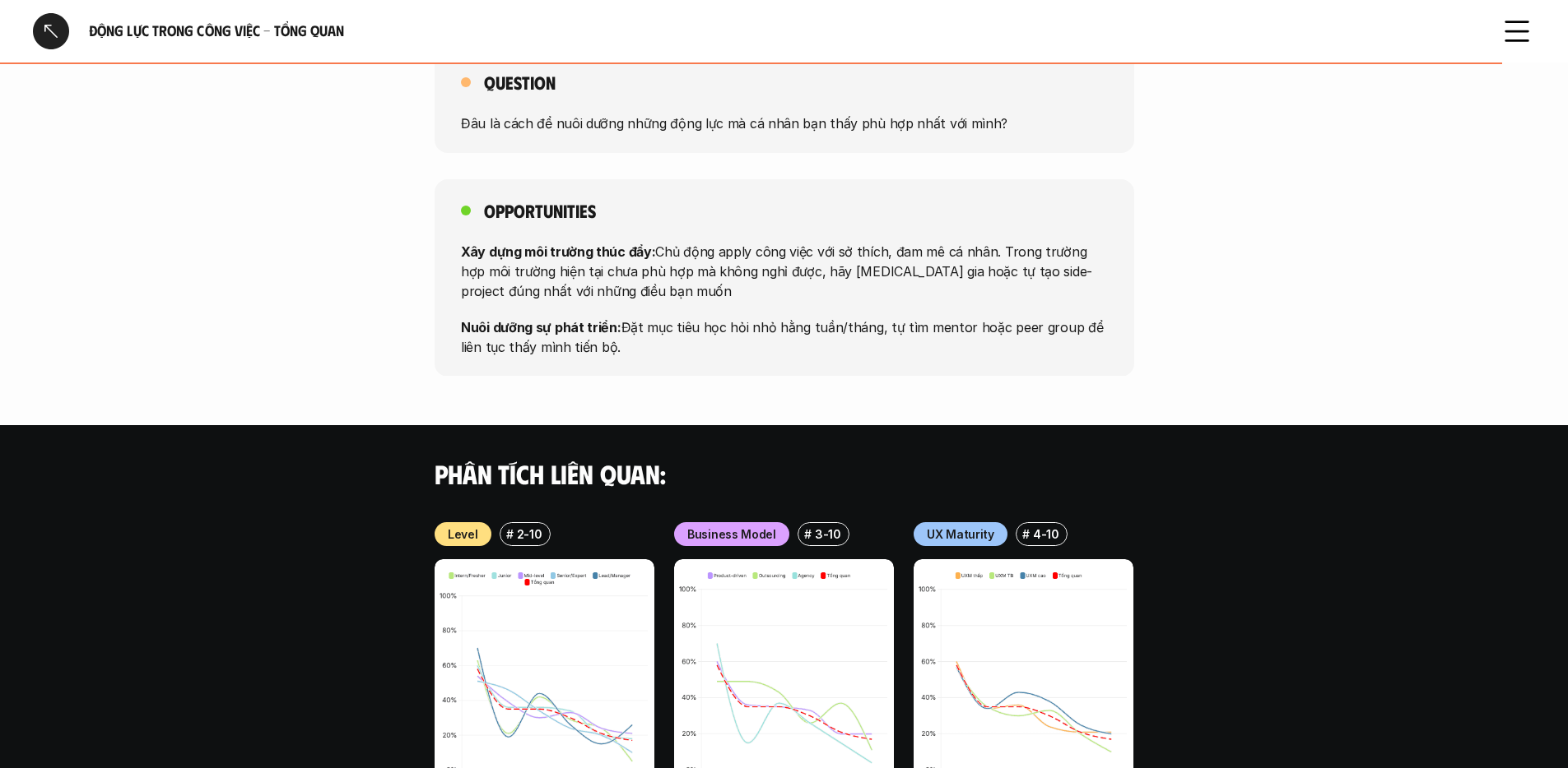
drag, startPoint x: 624, startPoint y: 329, endPoint x: 621, endPoint y: 350, distance: 21.2
click at [621, 349] on p "Nuôi dưỡng sự phát triển: Đặt mục tiêu học hỏi nhỏ hằng tuần/tháng, tự tìm ment…" at bounding box center [784, 336] width 647 height 40
click at [621, 351] on p "Nuôi dưỡng sự phát triển: Đặt mục tiêu học hỏi nhỏ hằng tuần/tháng, tự tìm ment…" at bounding box center [784, 336] width 647 height 40
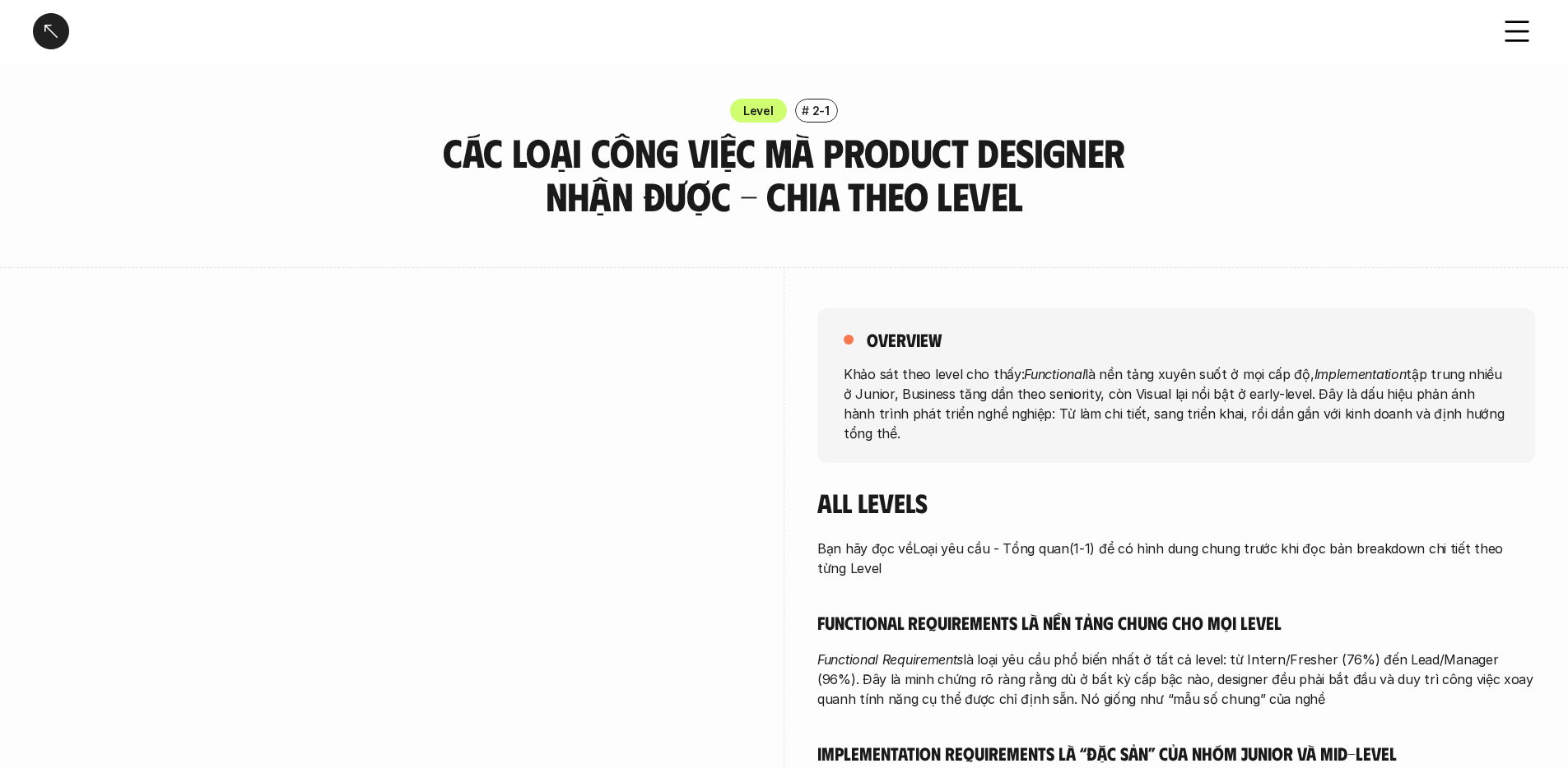
scroll to position [49, 0]
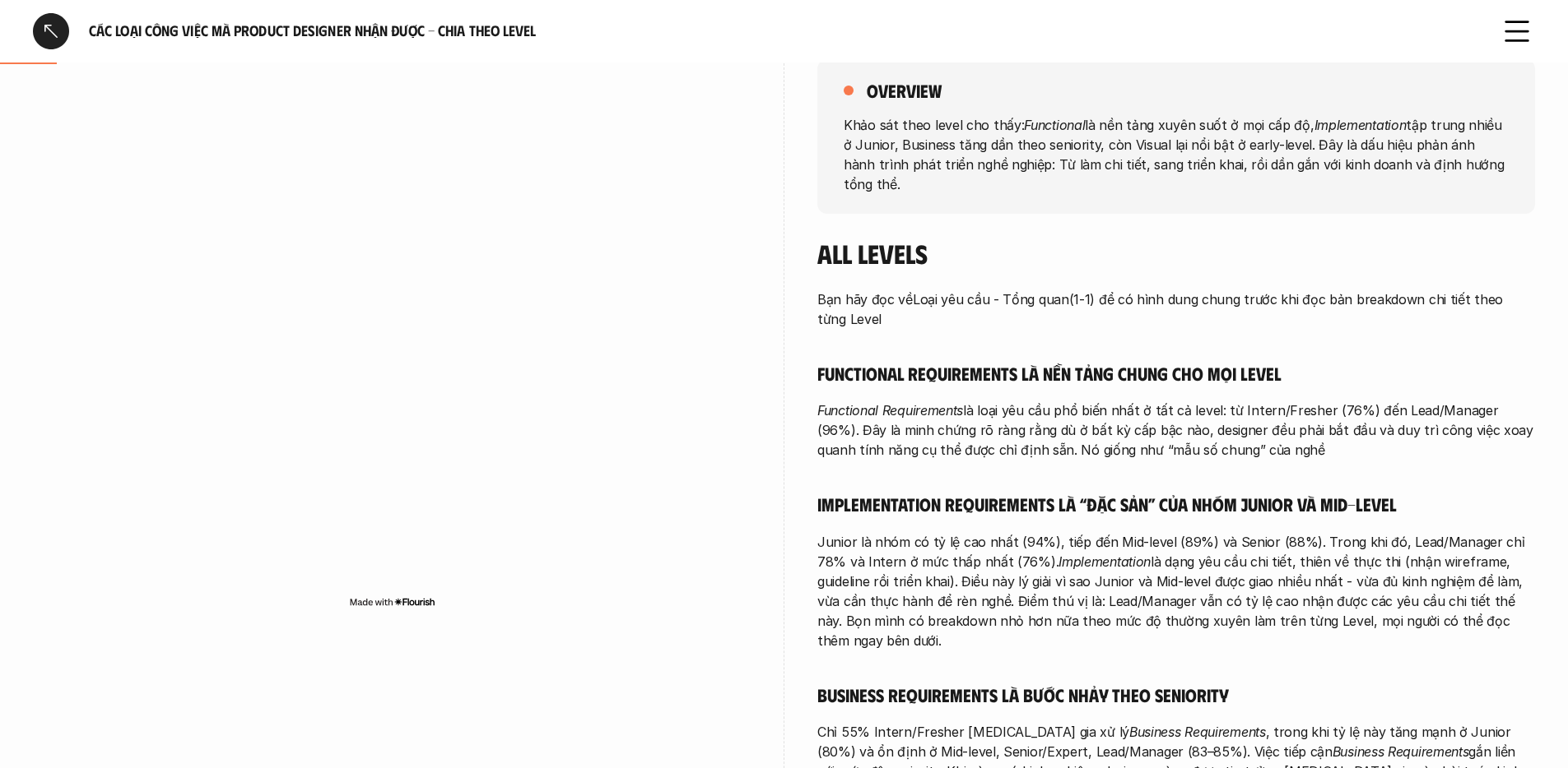
click at [589, 617] on div at bounding box center [392, 359] width 718 height 603
click at [197, 58] on div "Các loại công việc mà Product Designer nhận được - Chia theo Level" at bounding box center [784, 31] width 1568 height 62
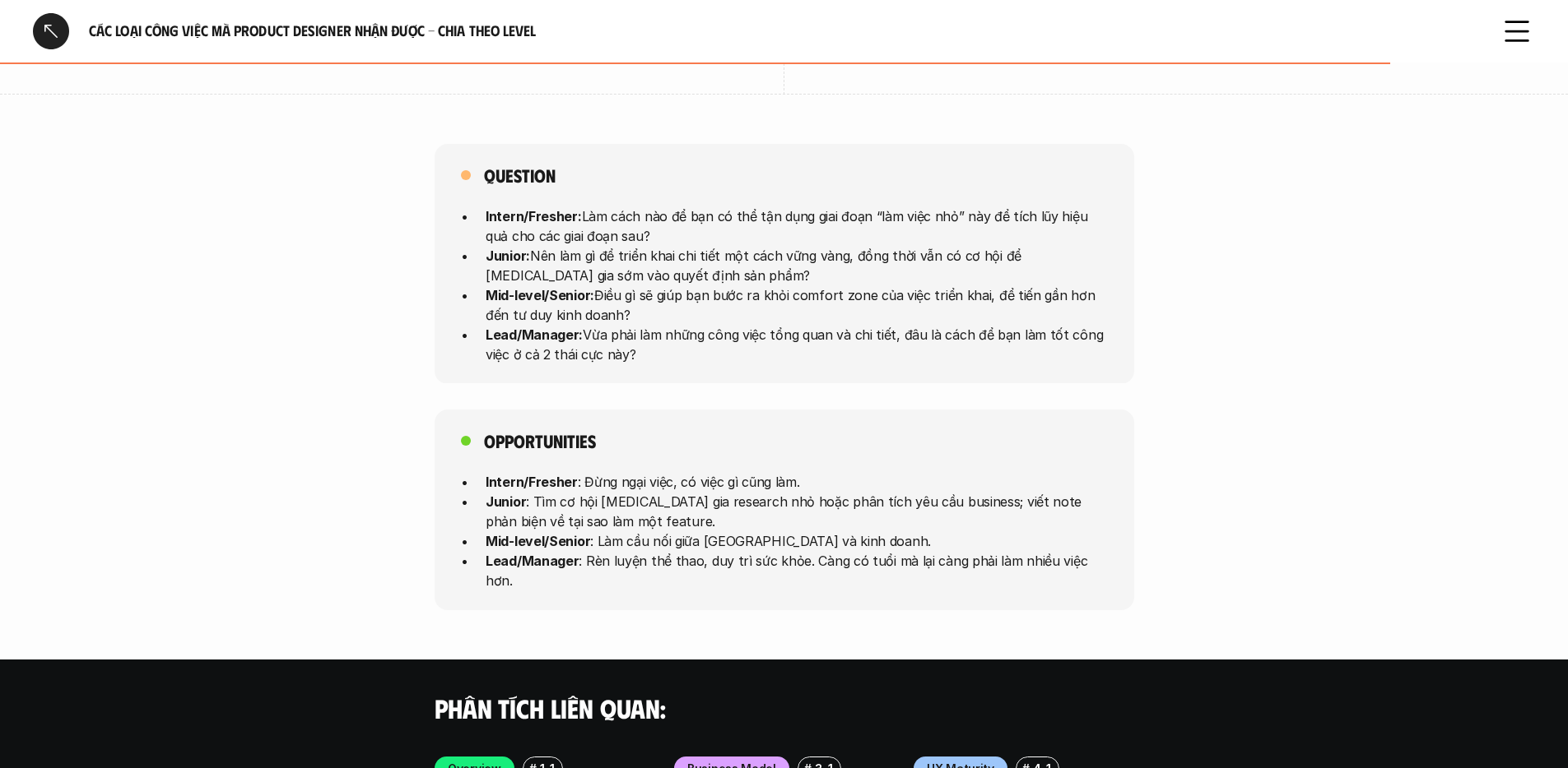
scroll to position [3700, 0]
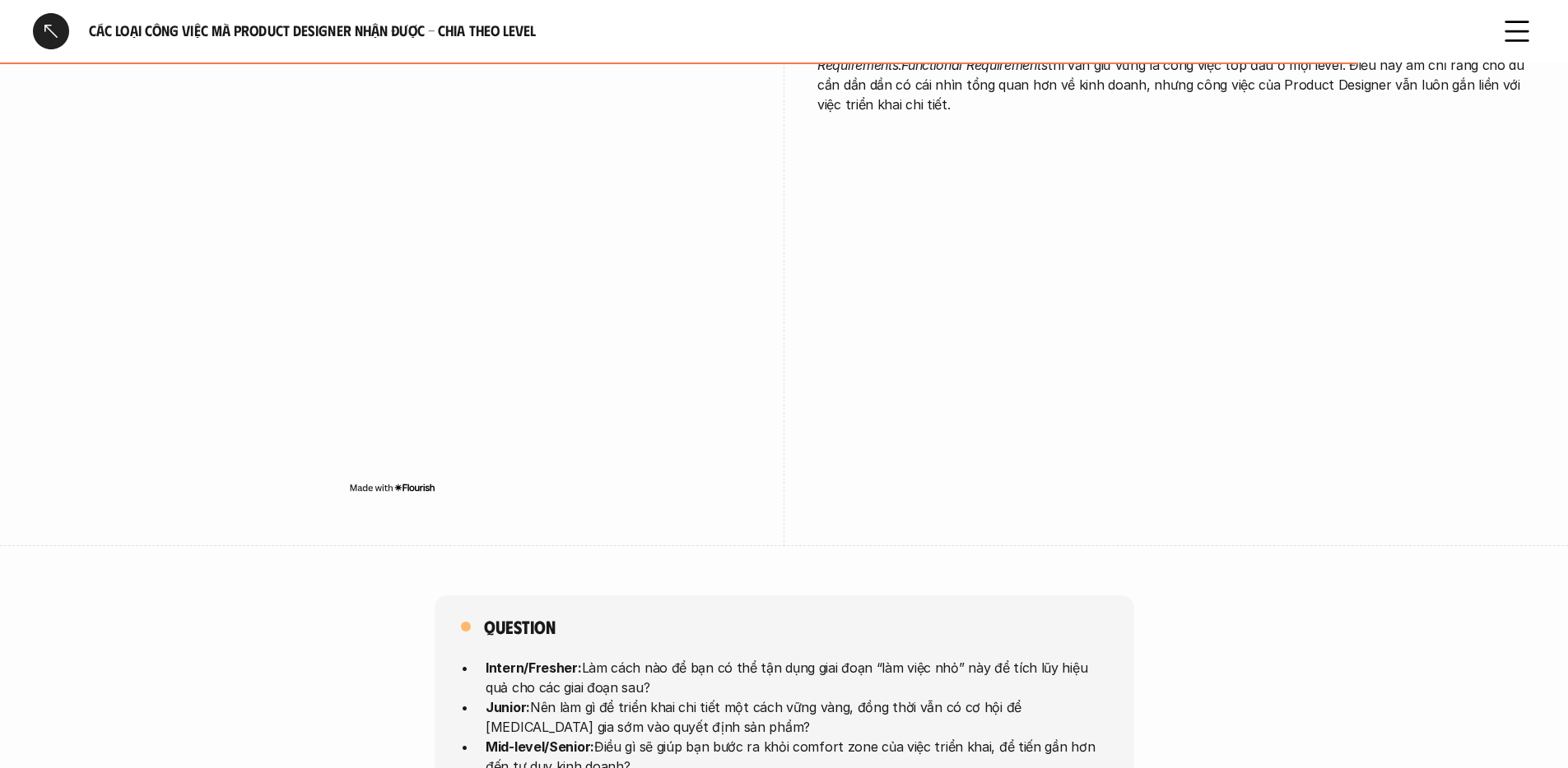
click at [800, 250] on div "Lead vừa tổng quan vừa chi tiết Khi lên đến vị trí Leader, ta có thể thấy rõ mứ…" at bounding box center [784, 245] width 1502 height 603
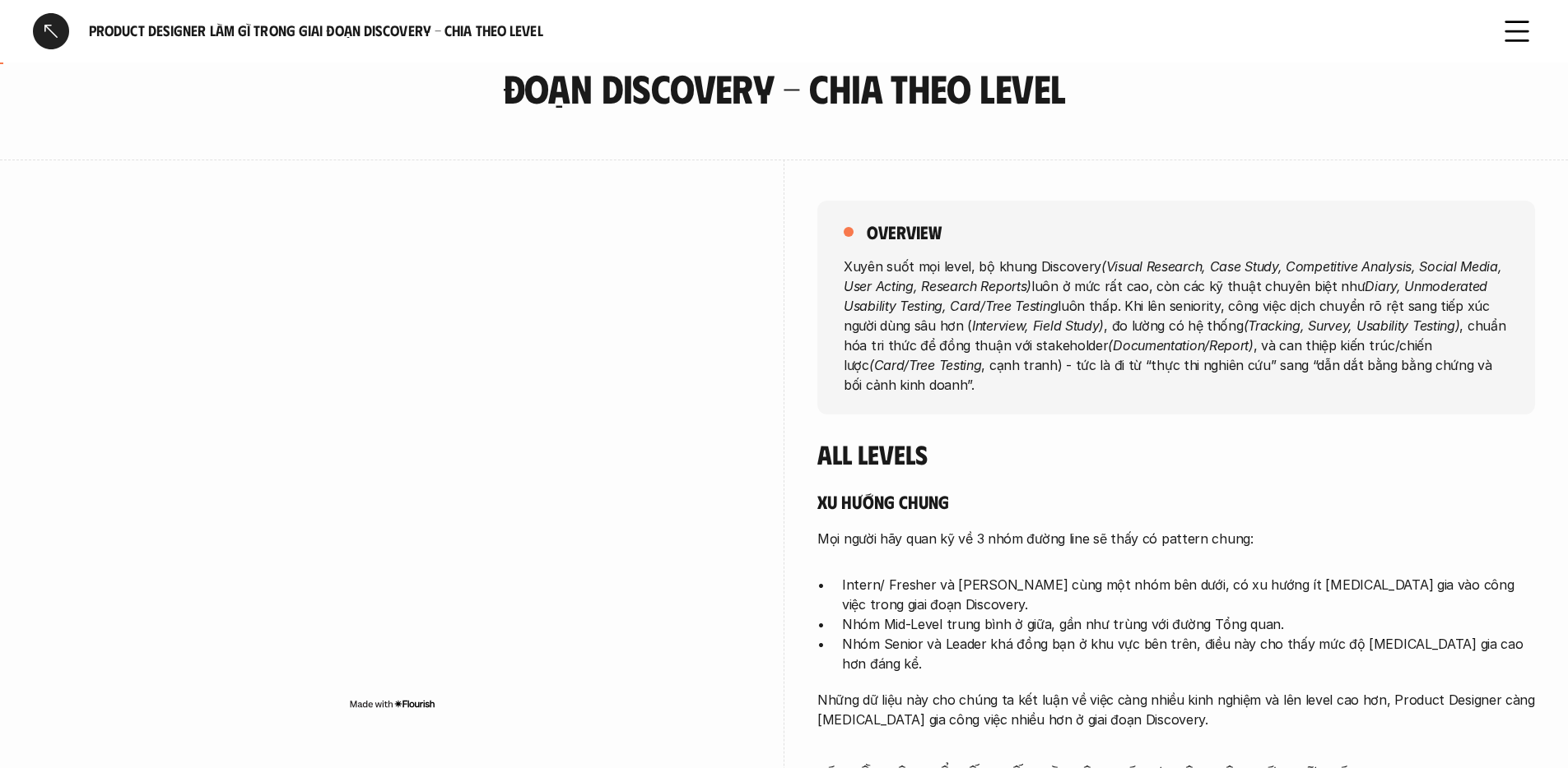
scroll to position [119, 0]
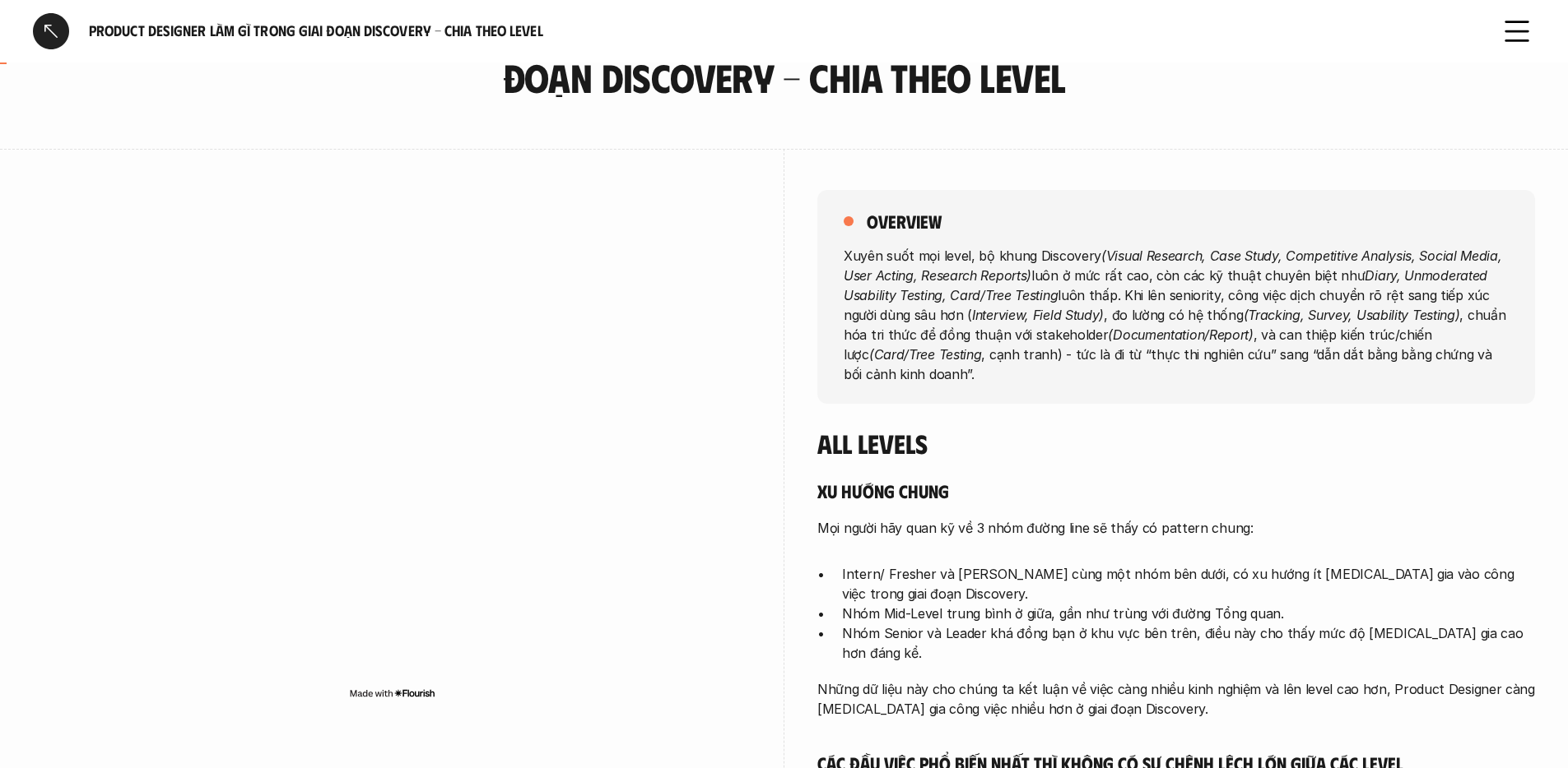
click at [178, 159] on div at bounding box center [392, 450] width 718 height 603
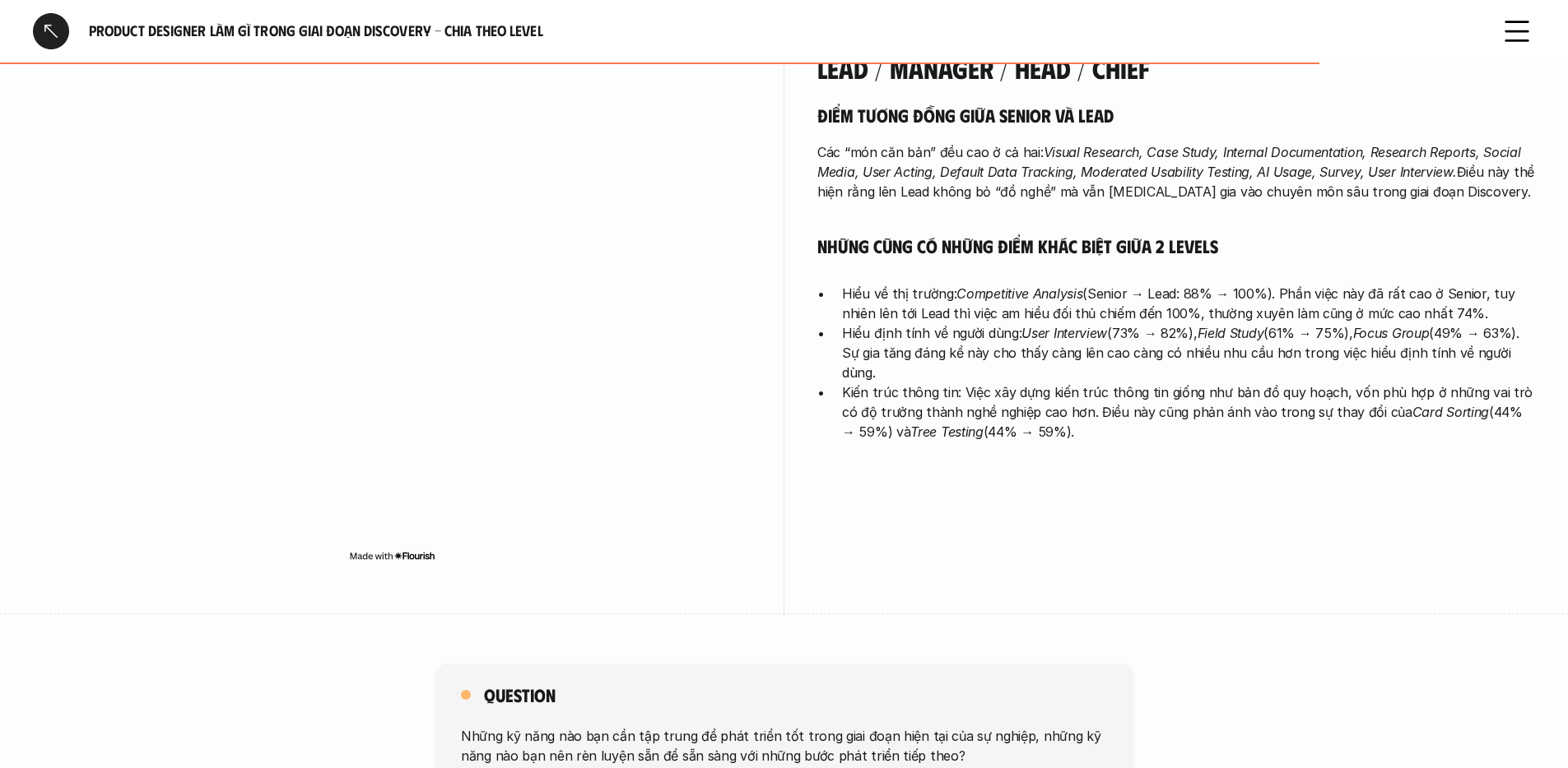
scroll to position [4381, 0]
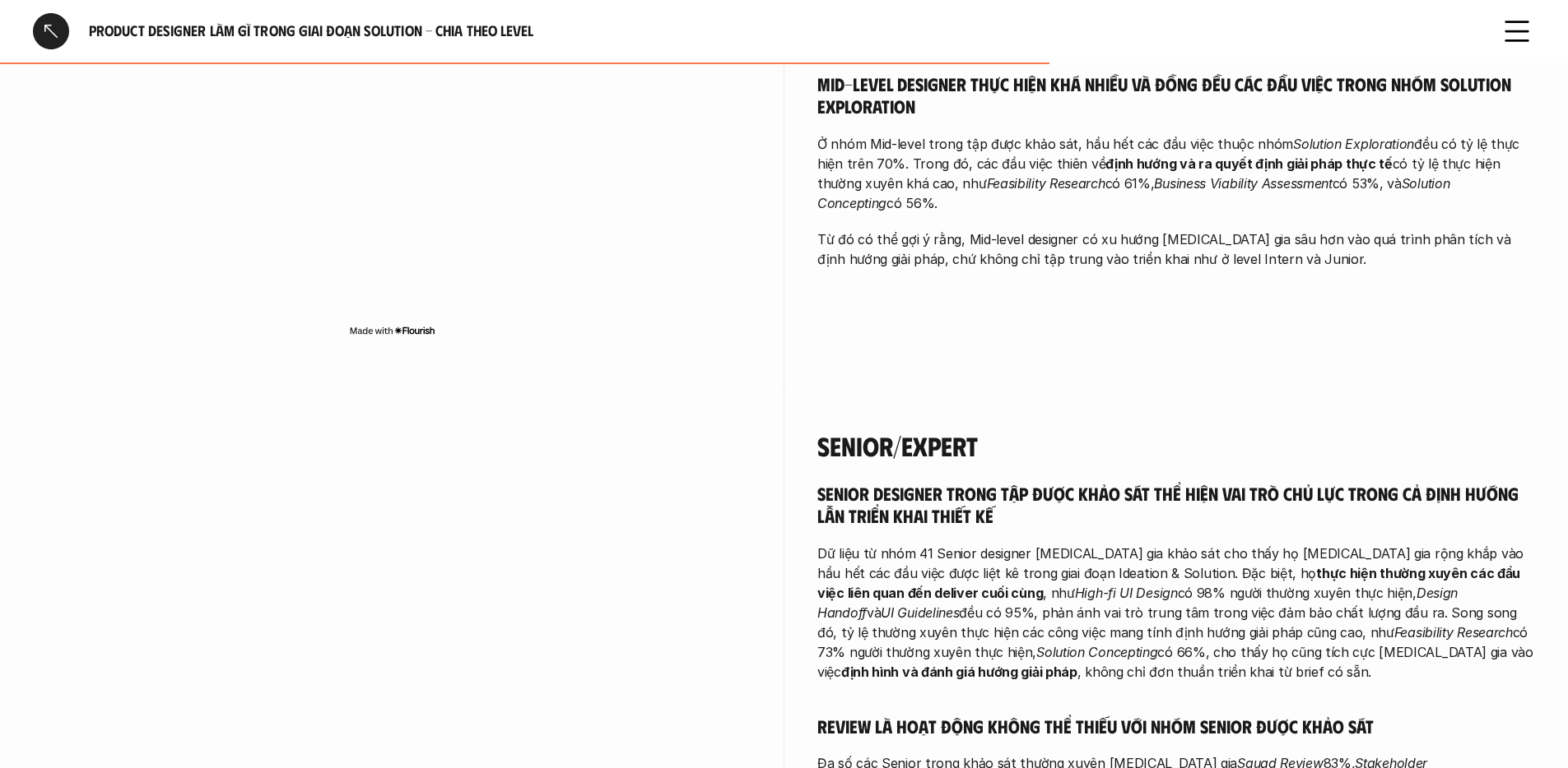
scroll to position [3416, 0]
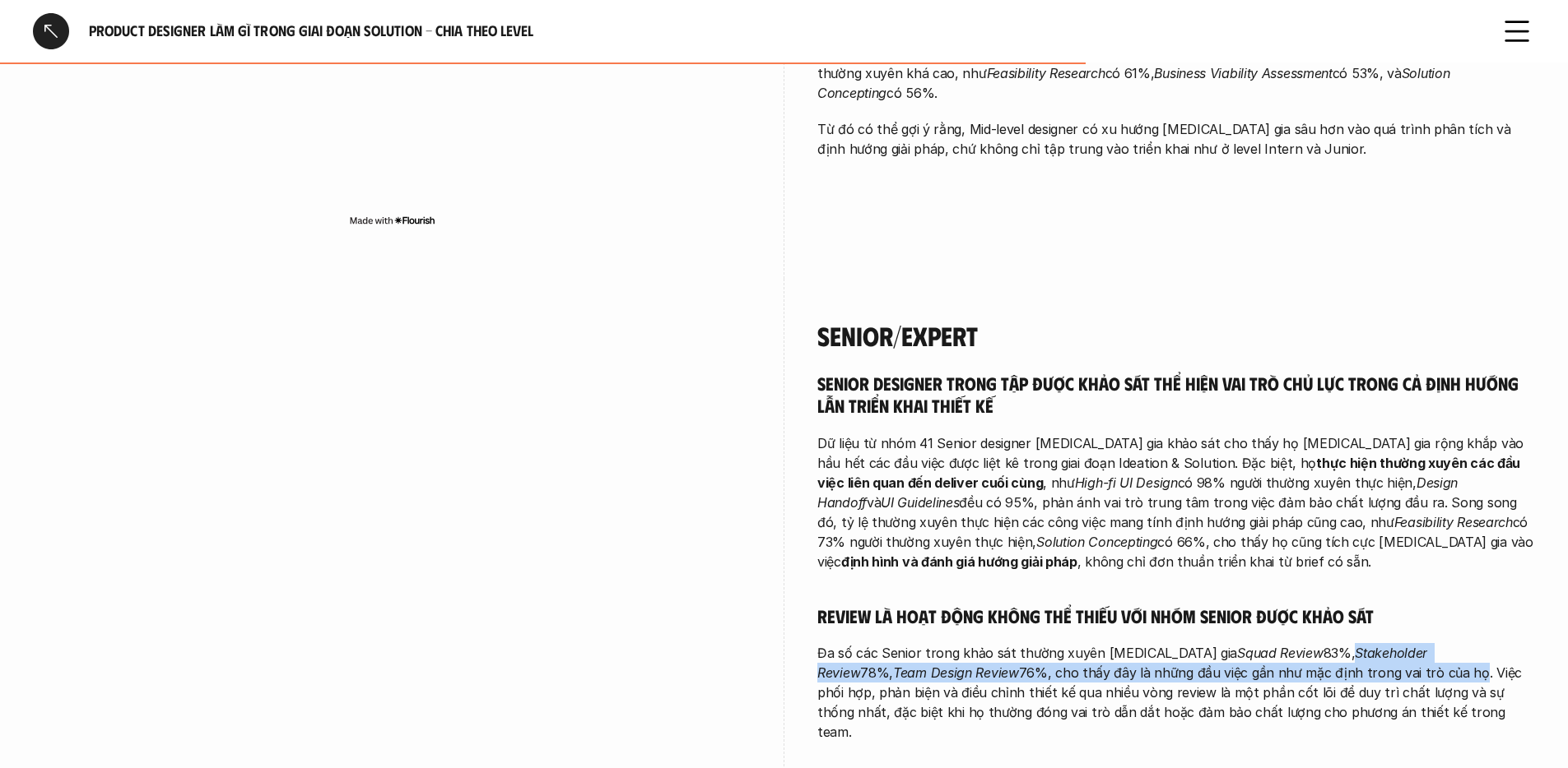
drag, startPoint x: 1278, startPoint y: 585, endPoint x: 1315, endPoint y: 617, distance: 48.9
click at [1315, 644] on p "Đa số các Senior trong khảo sát thường xuyên tham gia Squad Review 83%, Stakeho…" at bounding box center [1176, 693] width 718 height 99
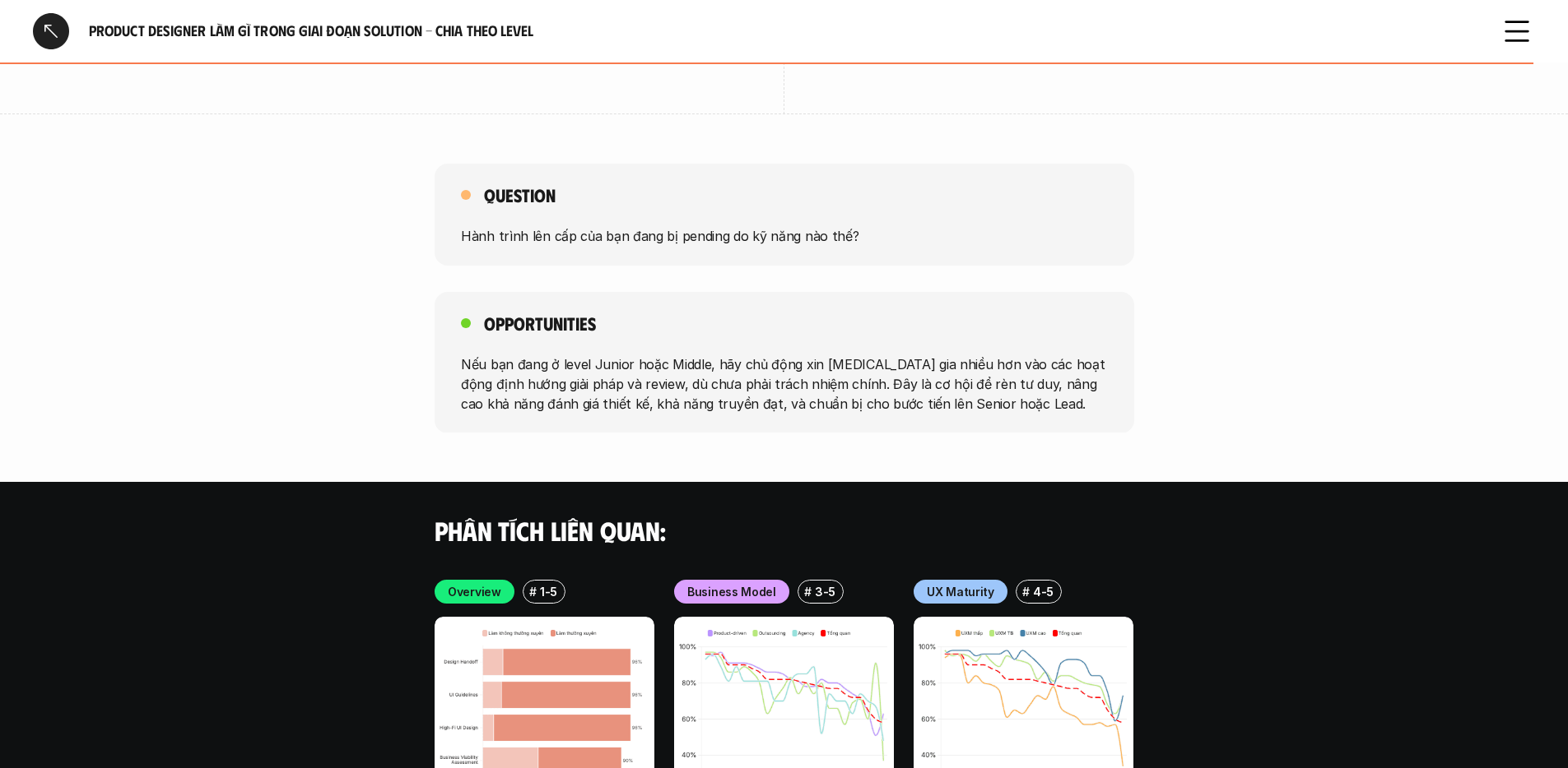
scroll to position [5160, 0]
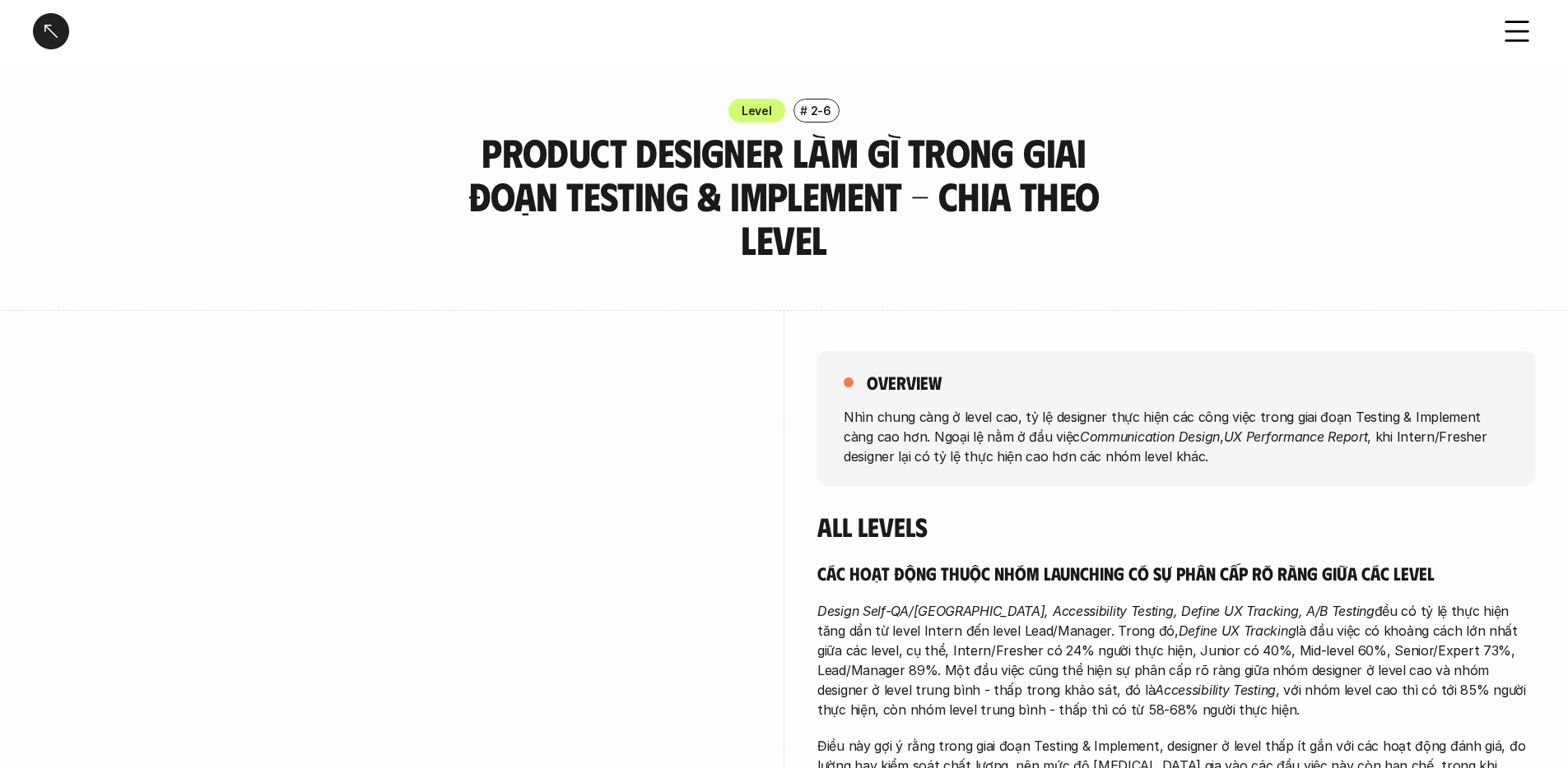
scroll to position [199, 0]
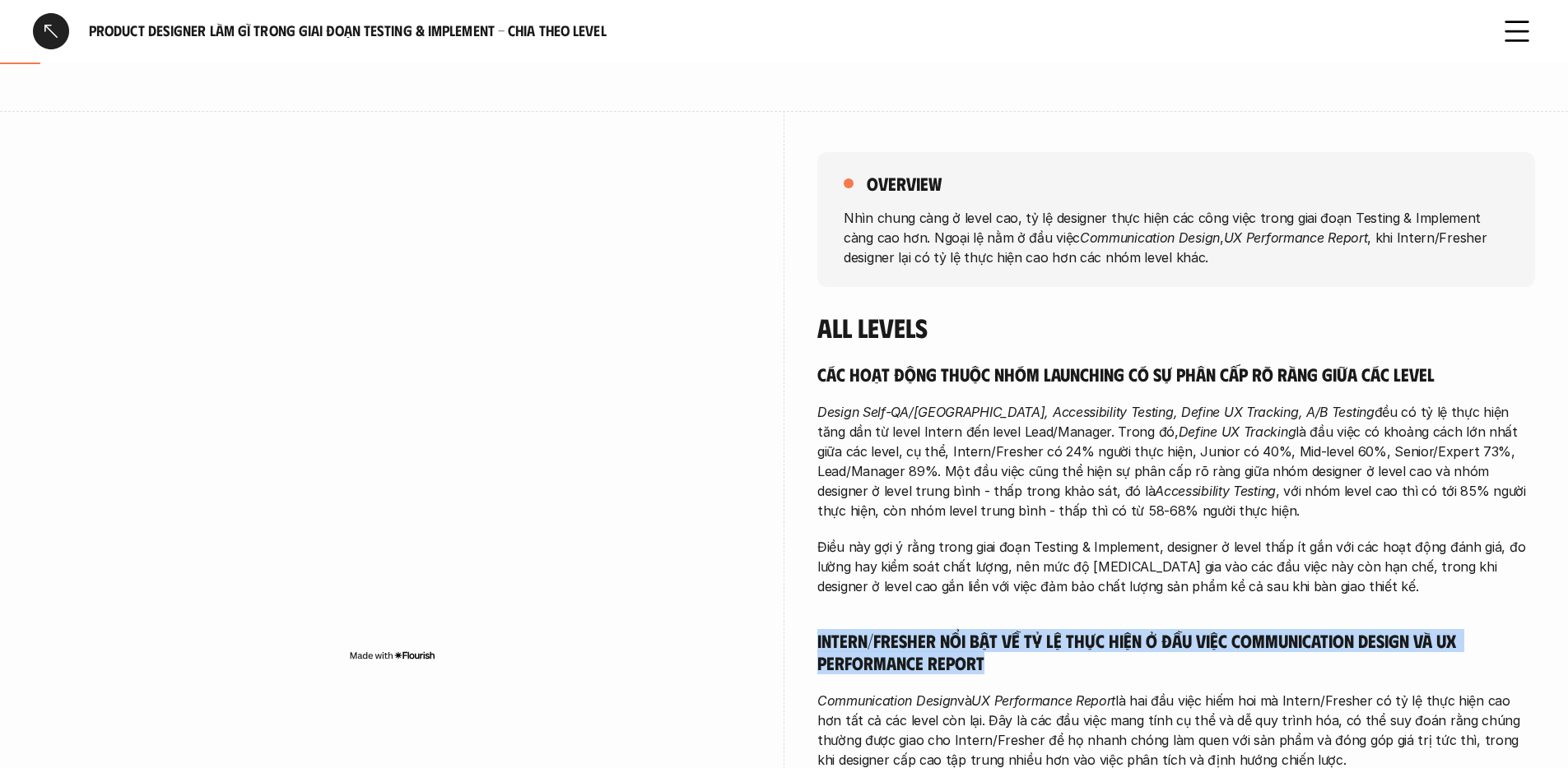
drag, startPoint x: 1050, startPoint y: 585, endPoint x: 1042, endPoint y: 613, distance: 29.1
click at [1042, 629] on h5 "Intern/Fresher nổi bật về tỷ lệ thực hiện ở đầu việc Communication Design và UX…" at bounding box center [1176, 651] width 718 height 46
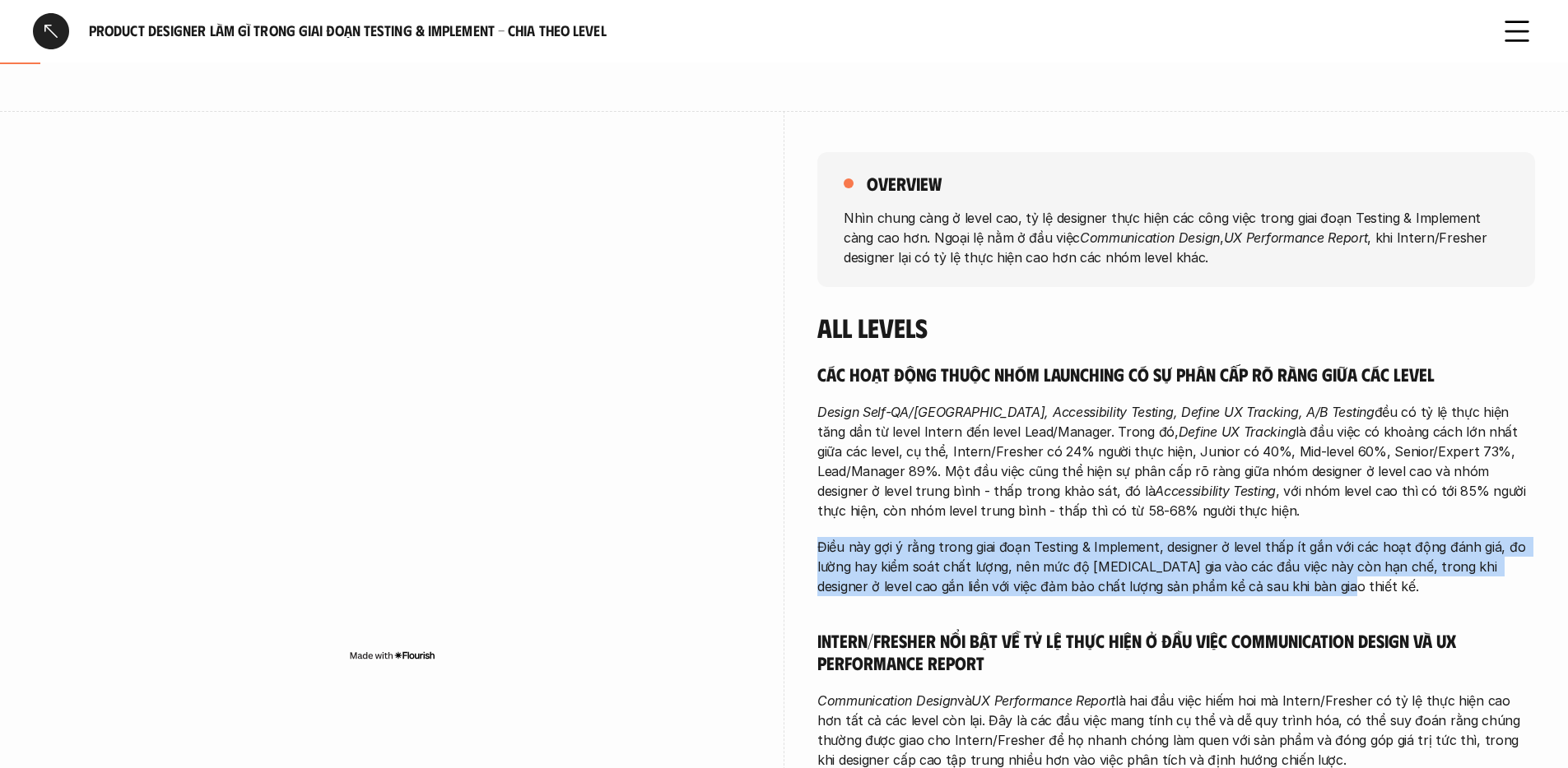
drag, startPoint x: 987, startPoint y: 493, endPoint x: 1282, endPoint y: 533, distance: 297.7
click at [1282, 533] on div "Các hoạt động thuộc nhóm Launching có sự phân cấp rõ ràng giữa các level Design…" at bounding box center [1176, 566] width 718 height 407
click at [1282, 538] on p "Điều này gợi ý rằng trong giai đoạn Testing & Implement, designer ở level thấp …" at bounding box center [1176, 567] width 718 height 59
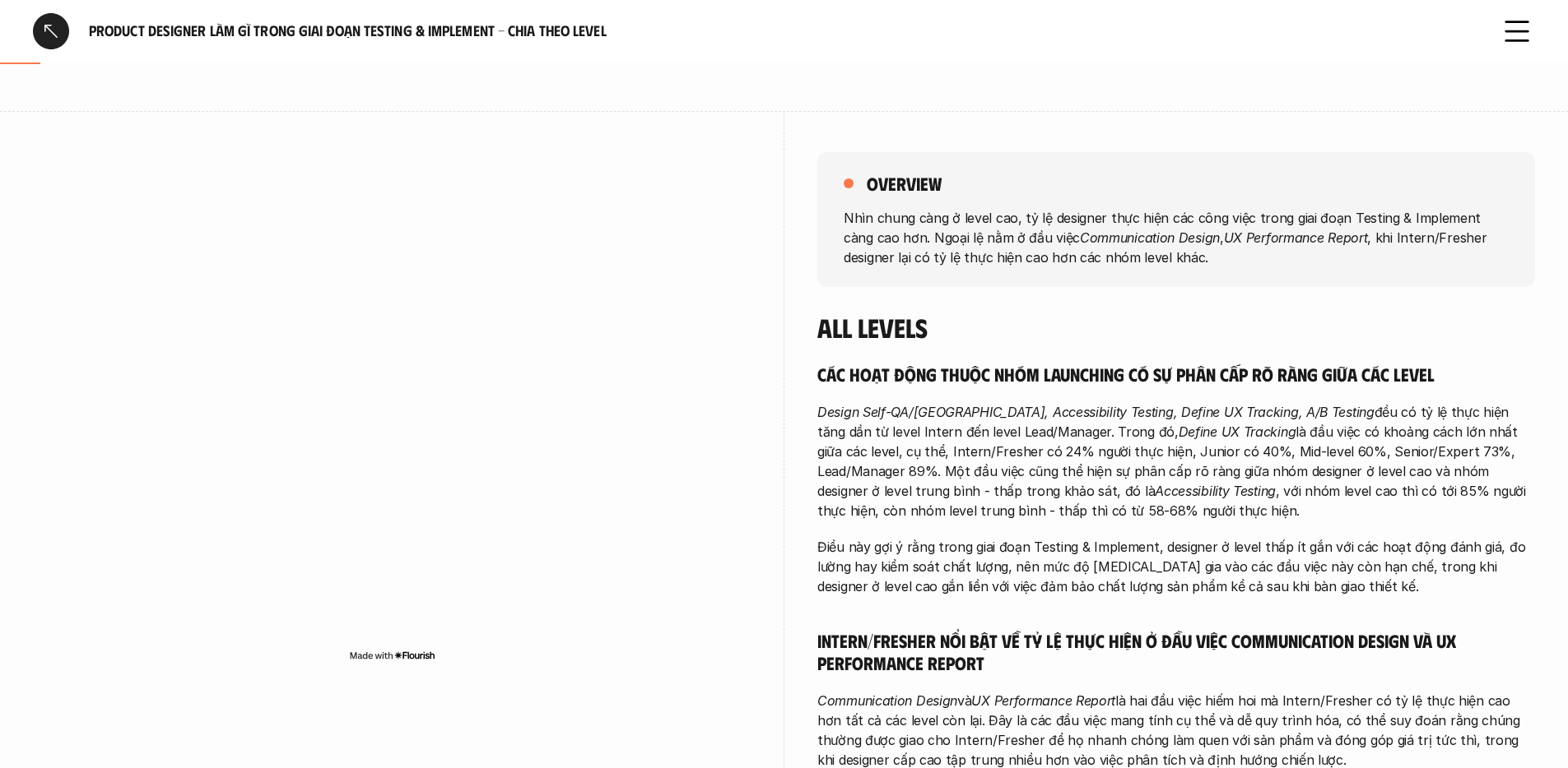
scroll to position [0, 0]
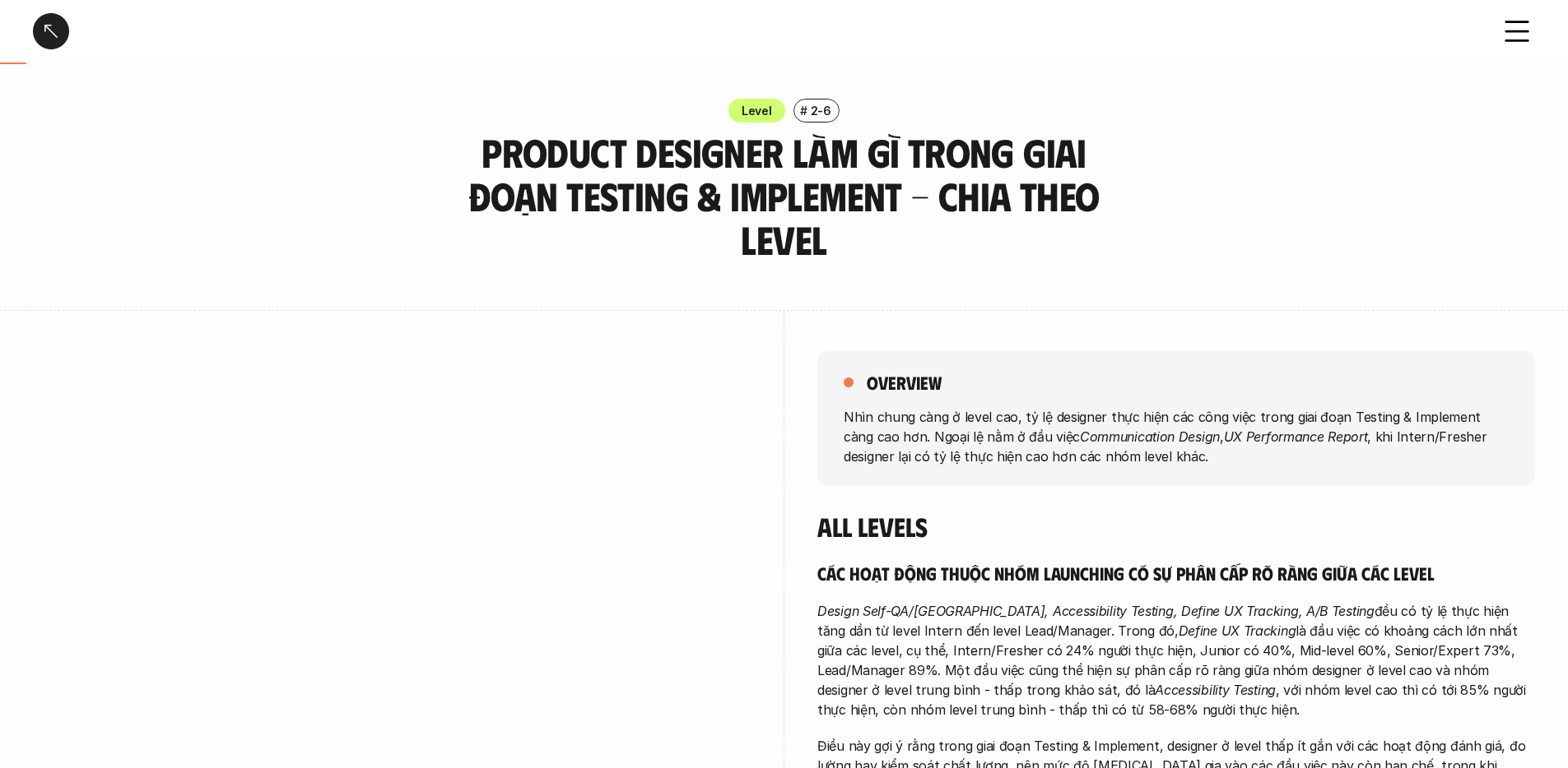
click at [505, 310] on div at bounding box center [392, 611] width 718 height 603
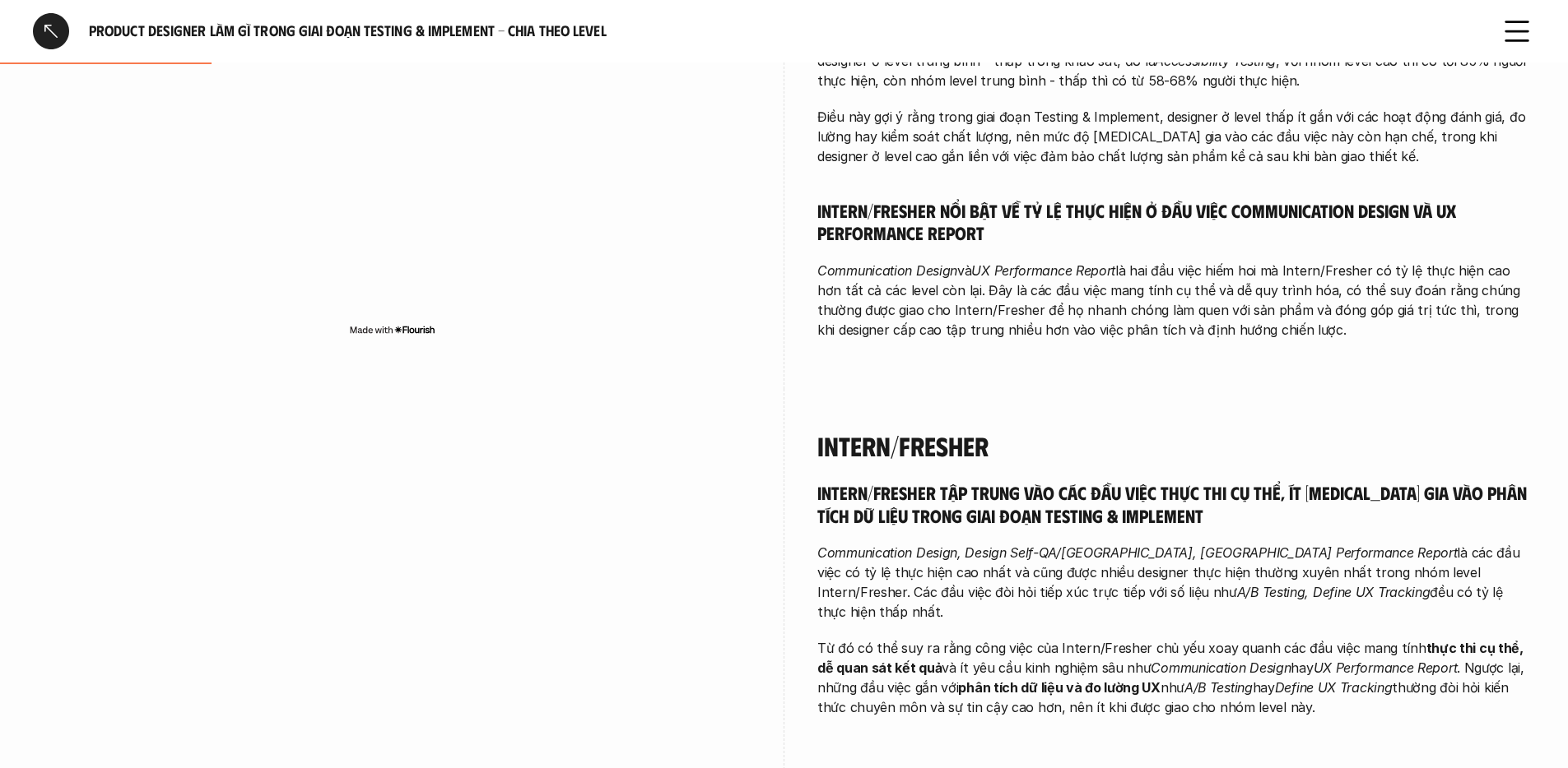
scroll to position [714, 0]
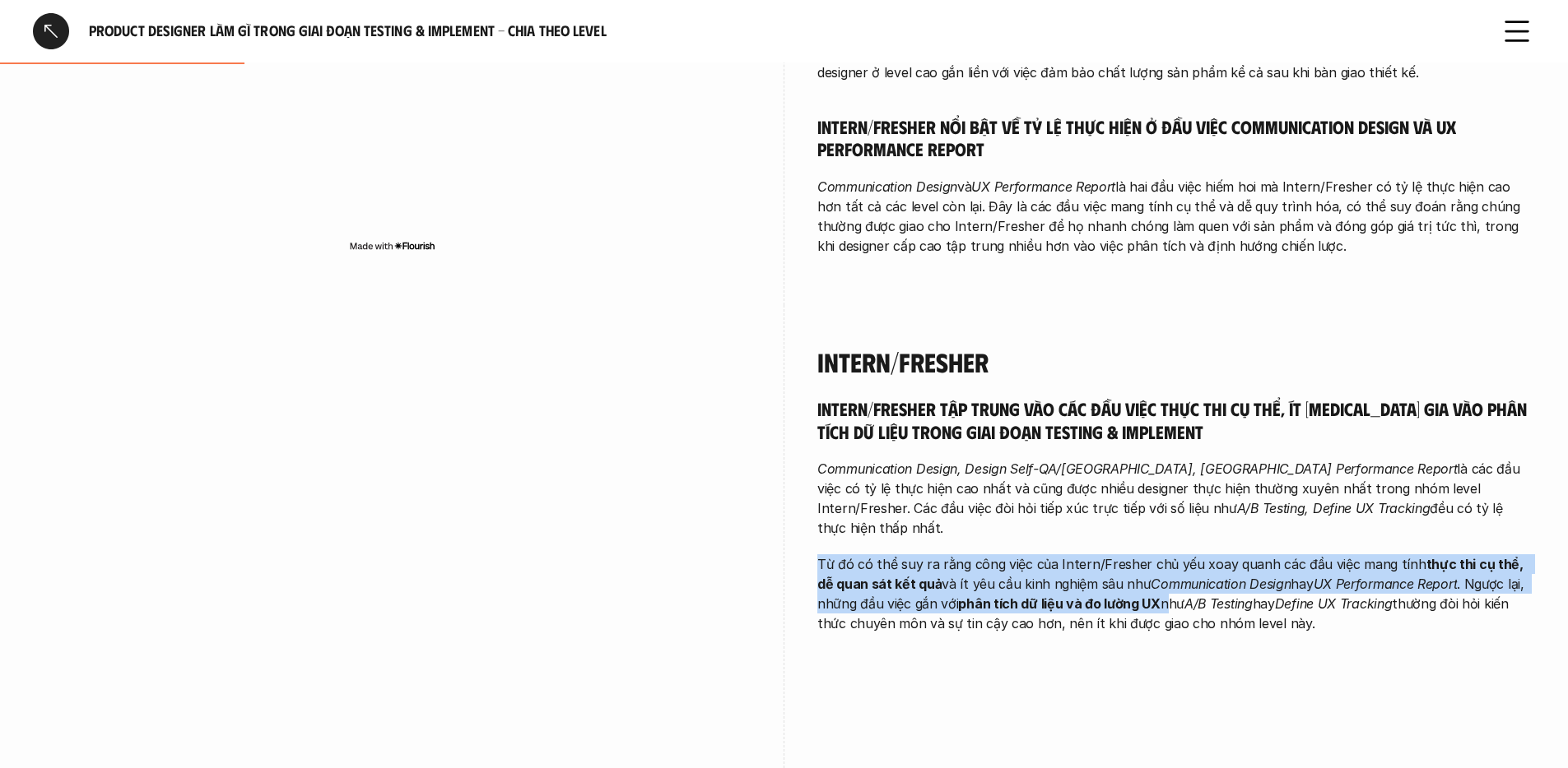
drag, startPoint x: 1096, startPoint y: 489, endPoint x: 1194, endPoint y: 552, distance: 116.5
click at [1181, 548] on div "Intern/Fresher tập trung vào các đầu việc thực thi cụ thể, ít tham gia vào phân…" at bounding box center [1176, 515] width 718 height 236
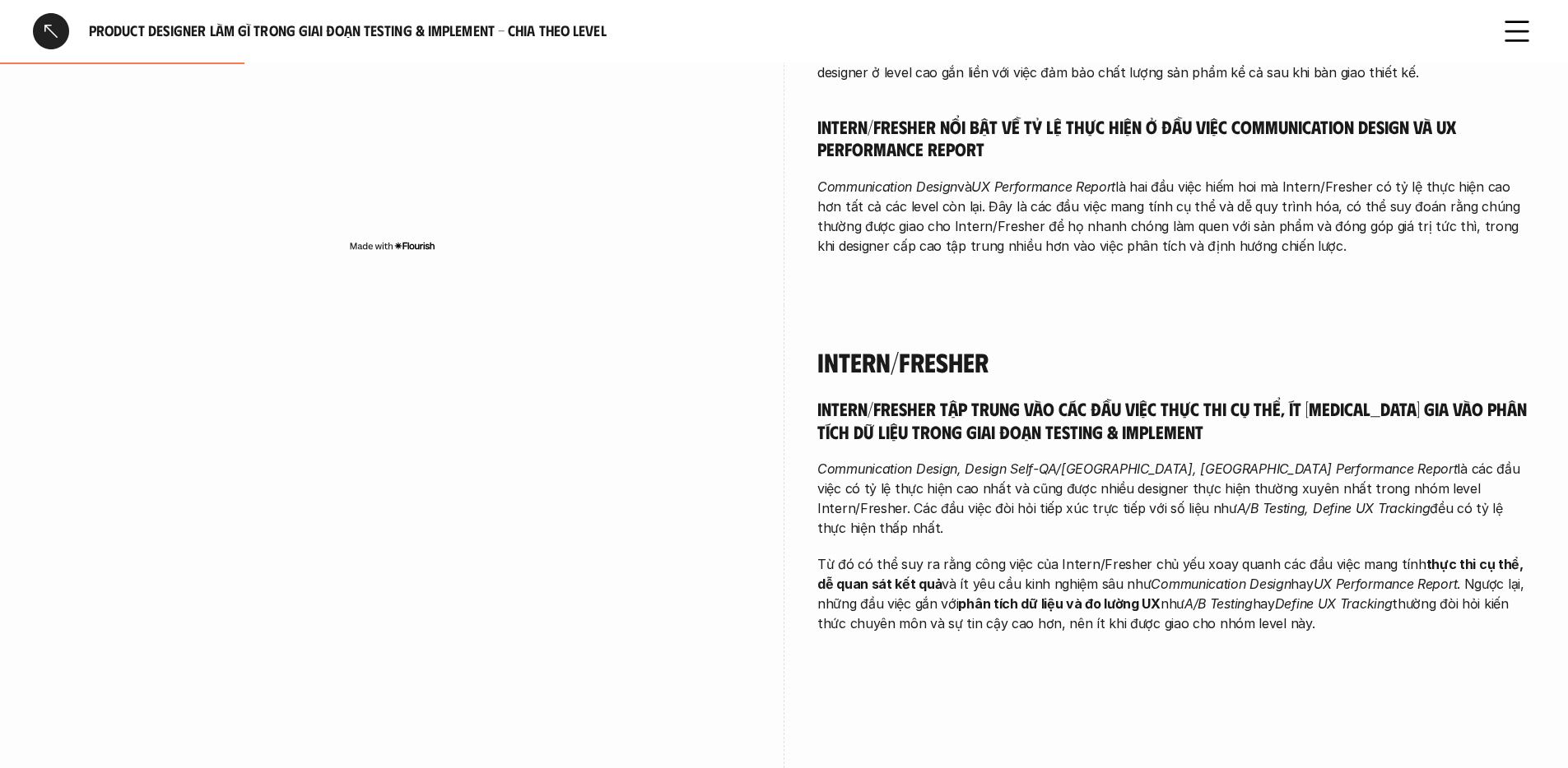
click at [1194, 554] on p "Từ đó có thể suy ra rằng công việc của Intern/Fresher chủ yếu xoay quanh các đầ…" at bounding box center [1176, 593] width 718 height 79
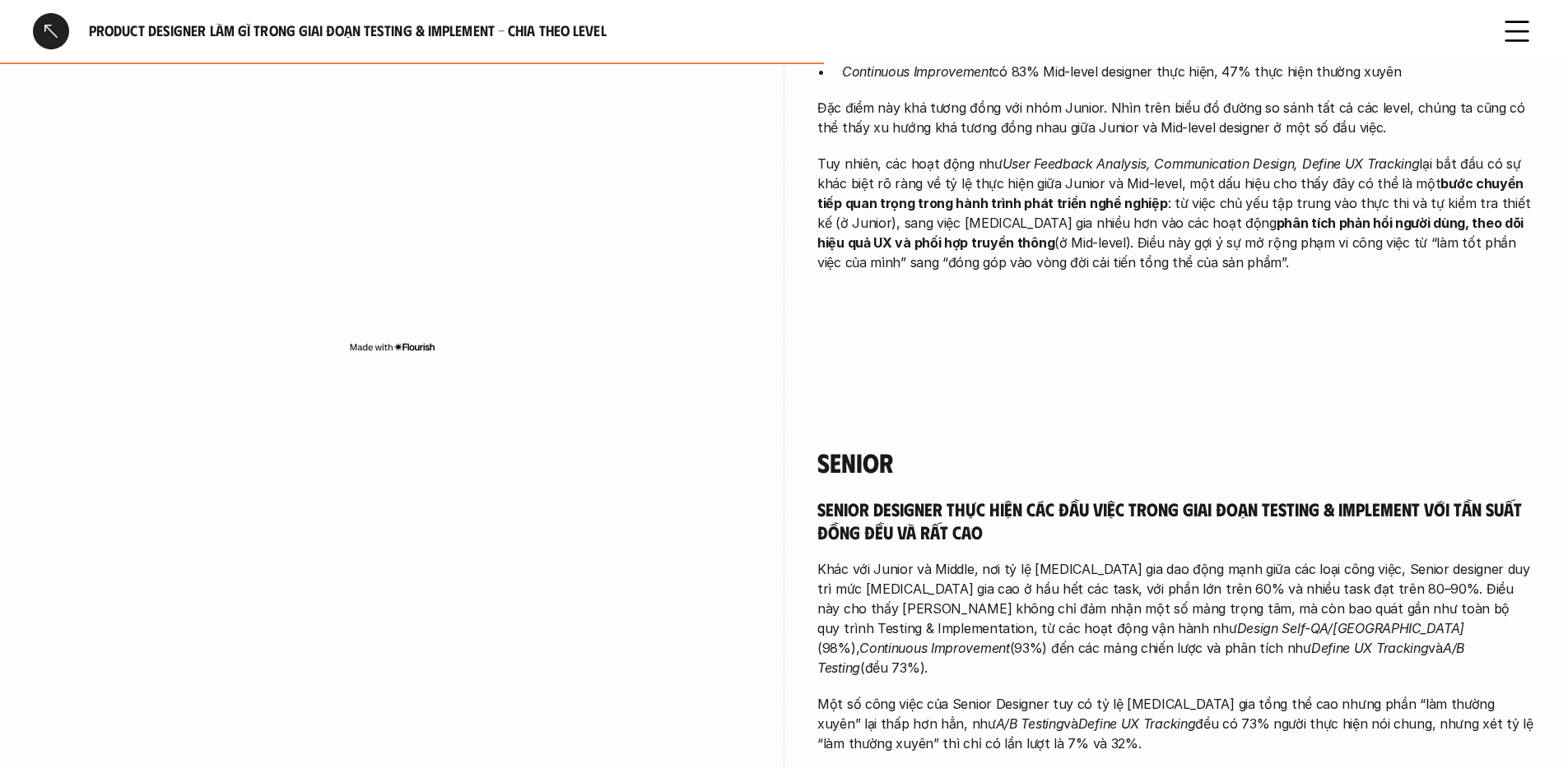
scroll to position [2591, 0]
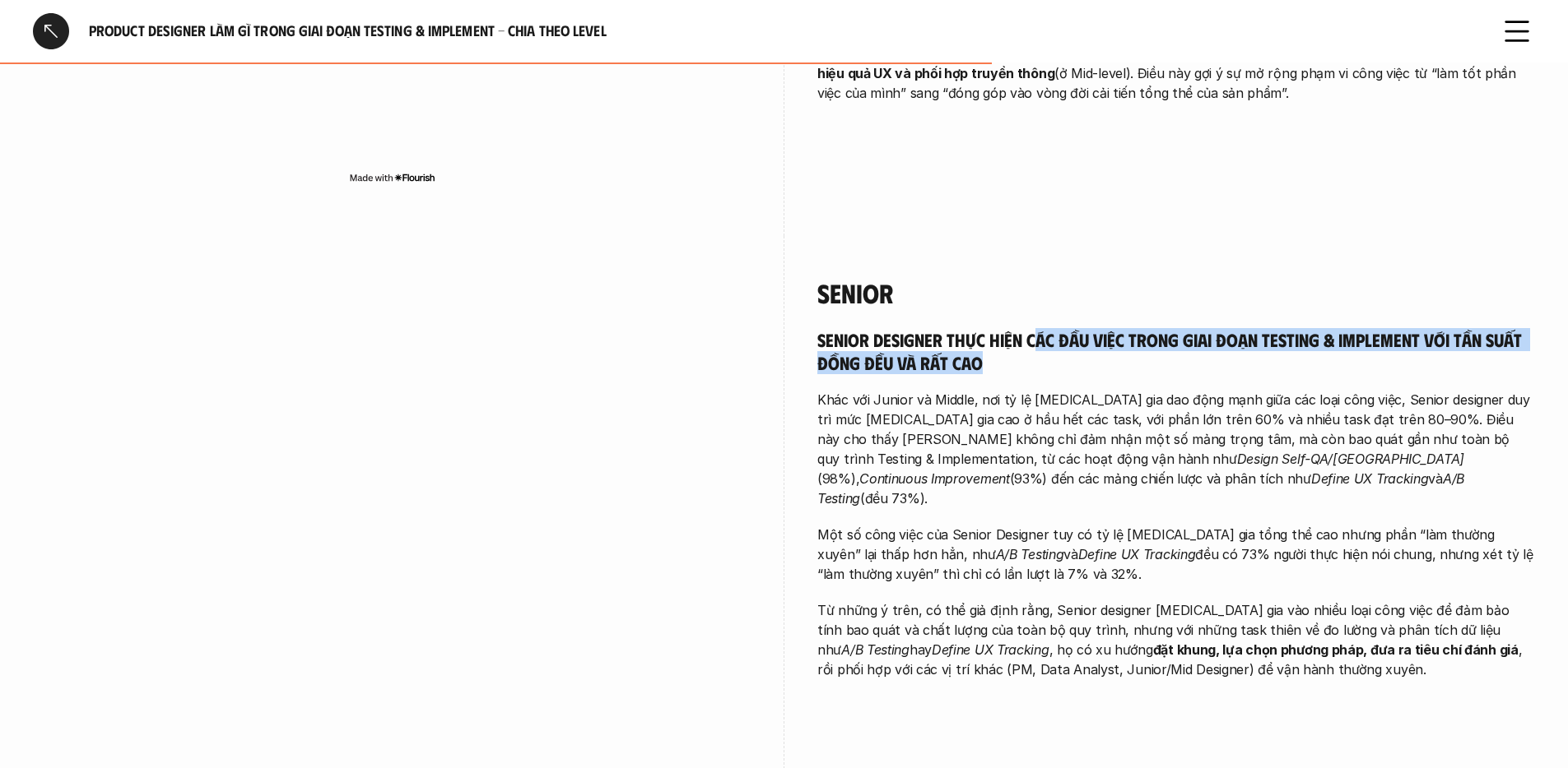
drag, startPoint x: 1036, startPoint y: 299, endPoint x: 1036, endPoint y: 310, distance: 11.0
click at [1036, 329] on h5 "Senior designer thực hiện các đầu việc trong giai đoạn Testing & Implement với …" at bounding box center [1176, 351] width 718 height 46
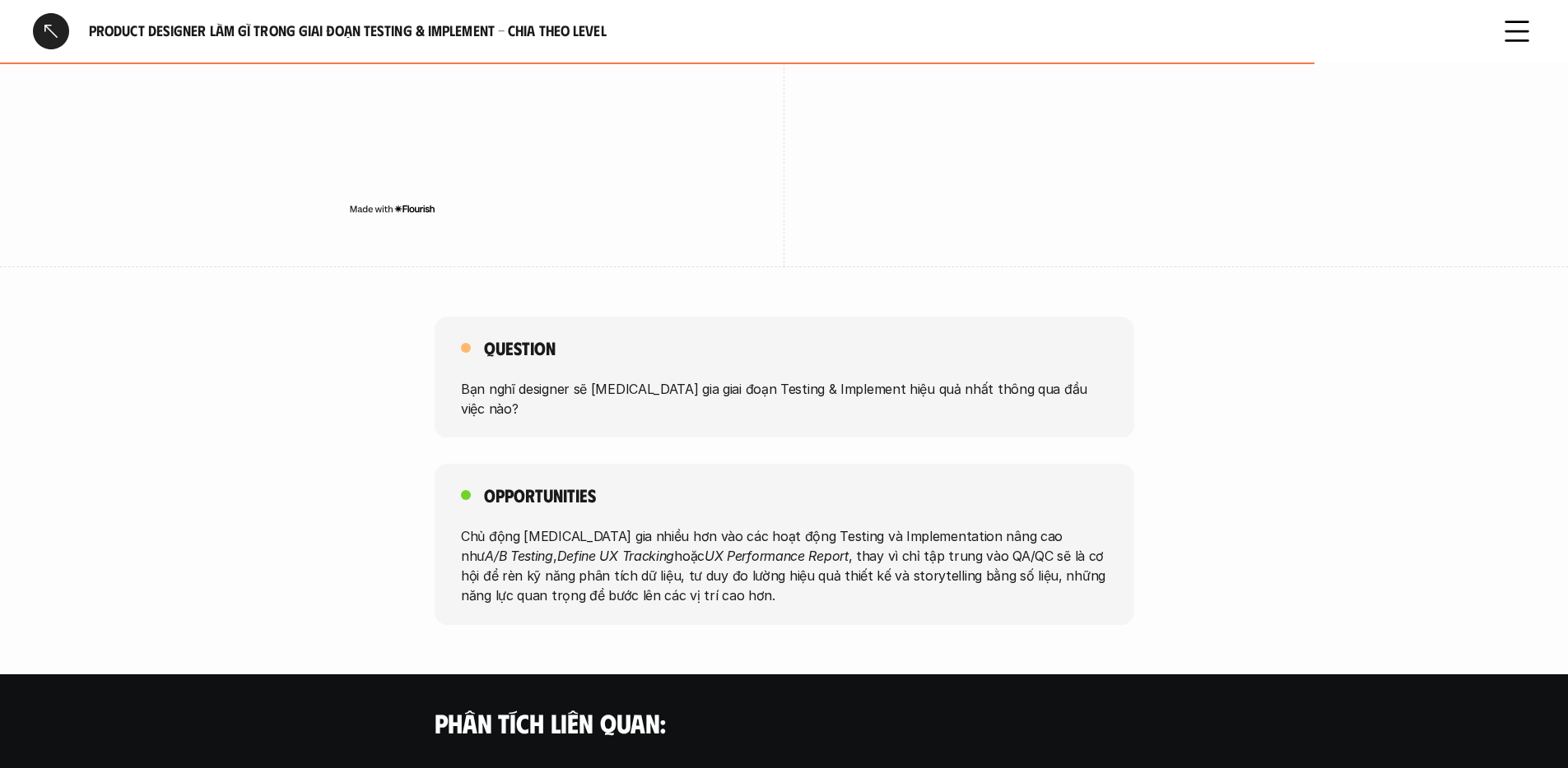
scroll to position [3850, 0]
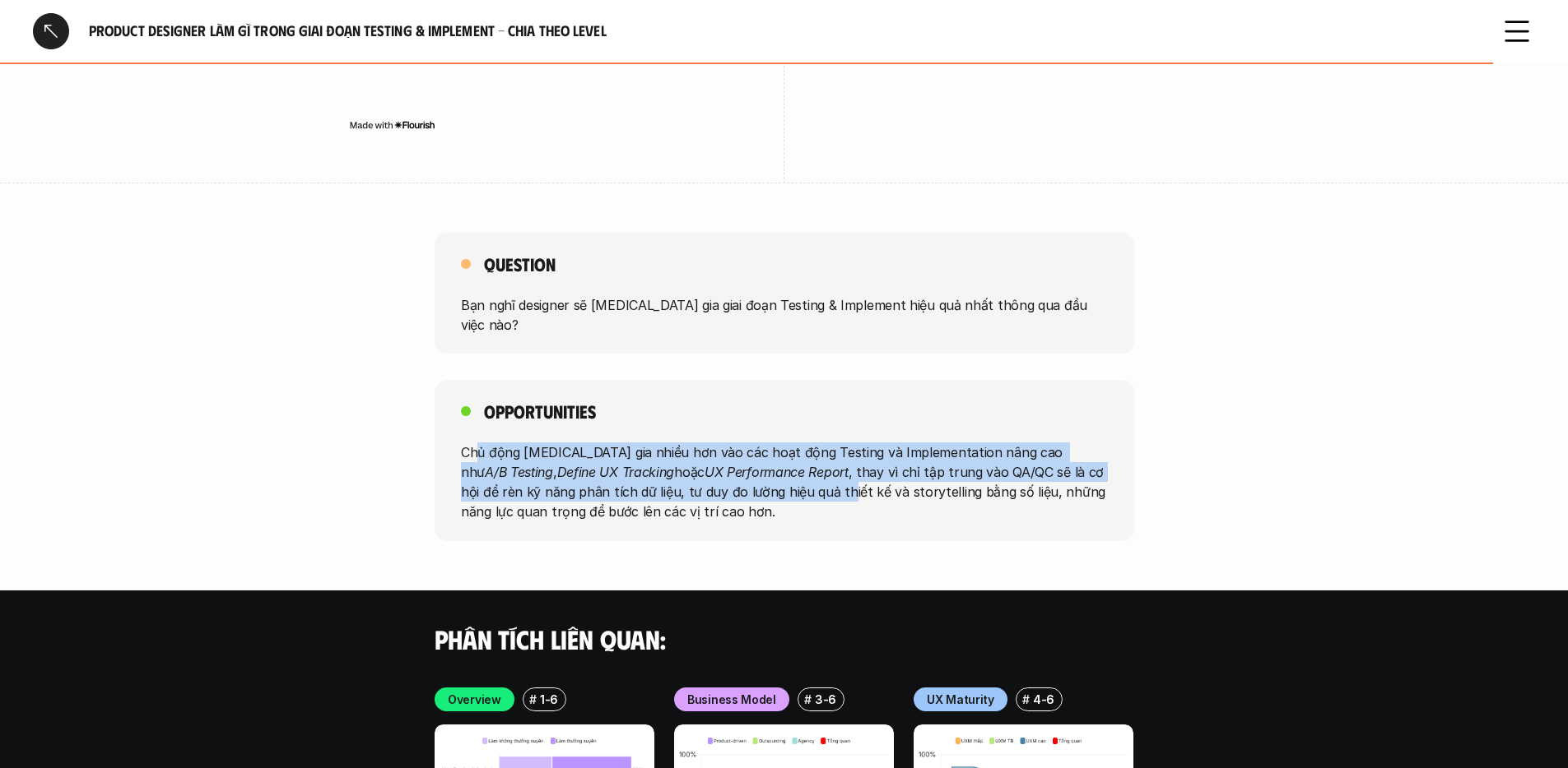
drag, startPoint x: 477, startPoint y: 391, endPoint x: 763, endPoint y: 425, distance: 288.0
click at [763, 442] on p "Chủ động tham gia nhiều hơn vào các hoạt động Testing và Implementation nâng ca…" at bounding box center [784, 481] width 647 height 79
drag, startPoint x: 834, startPoint y: 394, endPoint x: 830, endPoint y: 426, distance: 32.2
click at [830, 442] on p "Chủ động tham gia nhiều hơn vào các hoạt động Testing và Implementation nâng ca…" at bounding box center [784, 481] width 647 height 79
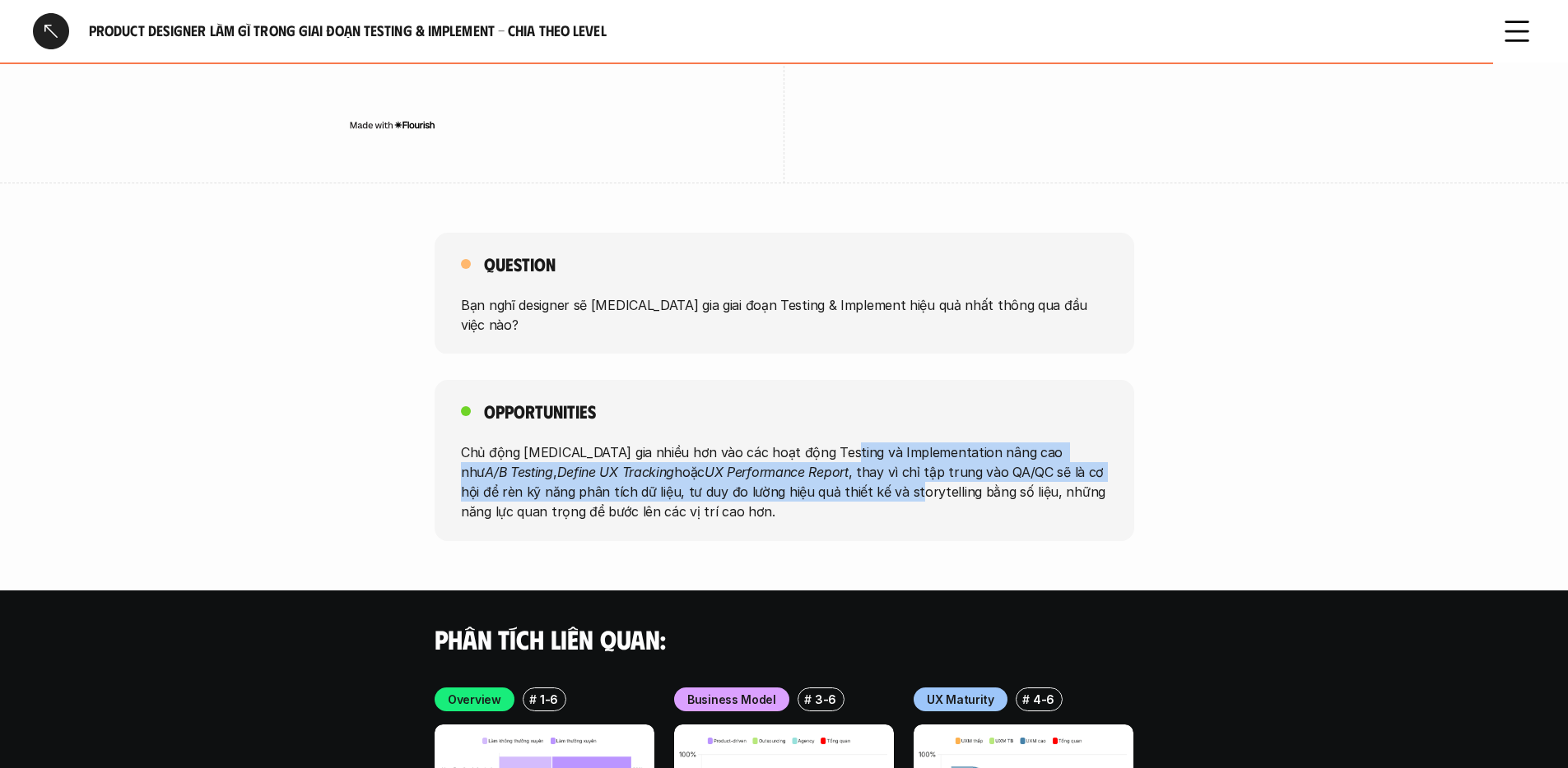
click at [830, 442] on p "Chủ động tham gia nhiều hơn vào các hoạt động Testing và Implementation nâng ca…" at bounding box center [784, 481] width 647 height 79
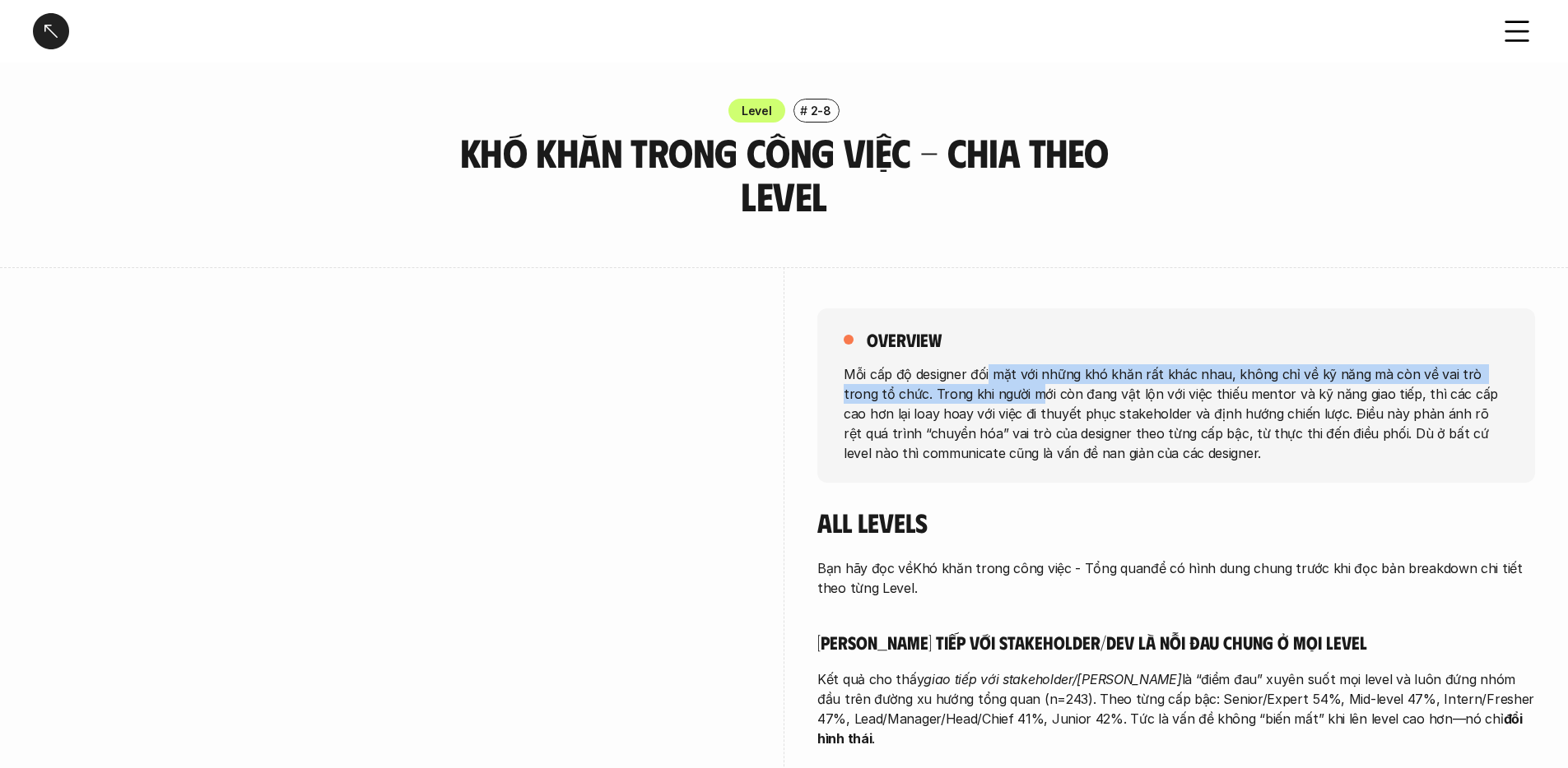
drag, startPoint x: 992, startPoint y: 373, endPoint x: 1003, endPoint y: 386, distance: 17.0
click at [1003, 385] on p "Mỗi cấp độ designer đối mặt với những khó khăn rất khác nhau, không chỉ về kỹ n…" at bounding box center [1176, 413] width 665 height 99
click at [1003, 386] on p "Mỗi cấp độ designer đối mặt với những khó khăn rất khác nhau, không chỉ về kỹ n…" at bounding box center [1176, 413] width 665 height 99
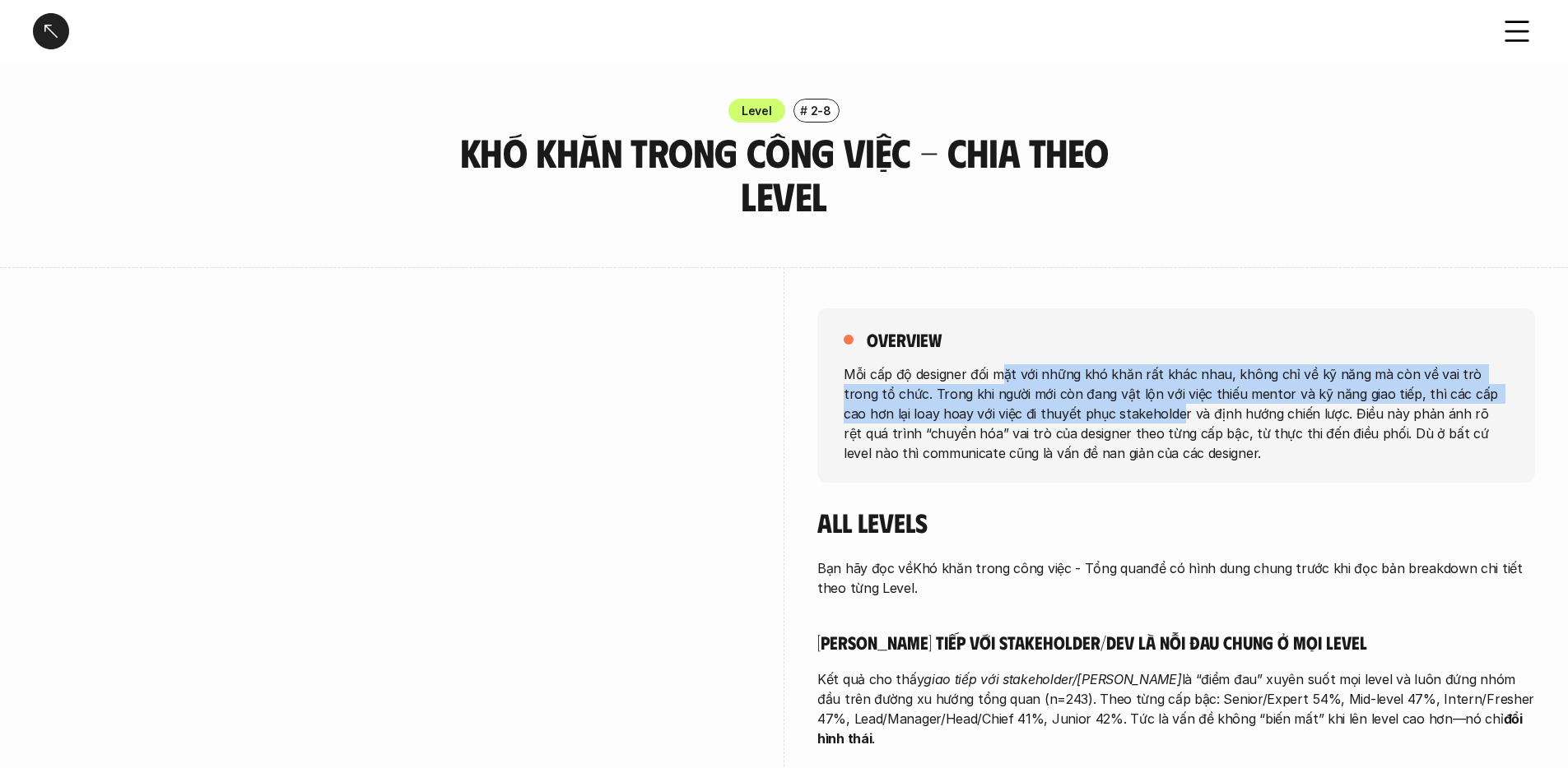
drag, startPoint x: 1004, startPoint y: 367, endPoint x: 1124, endPoint y: 420, distance: 131.2
click at [1124, 420] on p "Mỗi cấp độ designer đối mặt với những khó khăn rất khác nhau, không chỉ về kỹ n…" at bounding box center [1176, 413] width 665 height 99
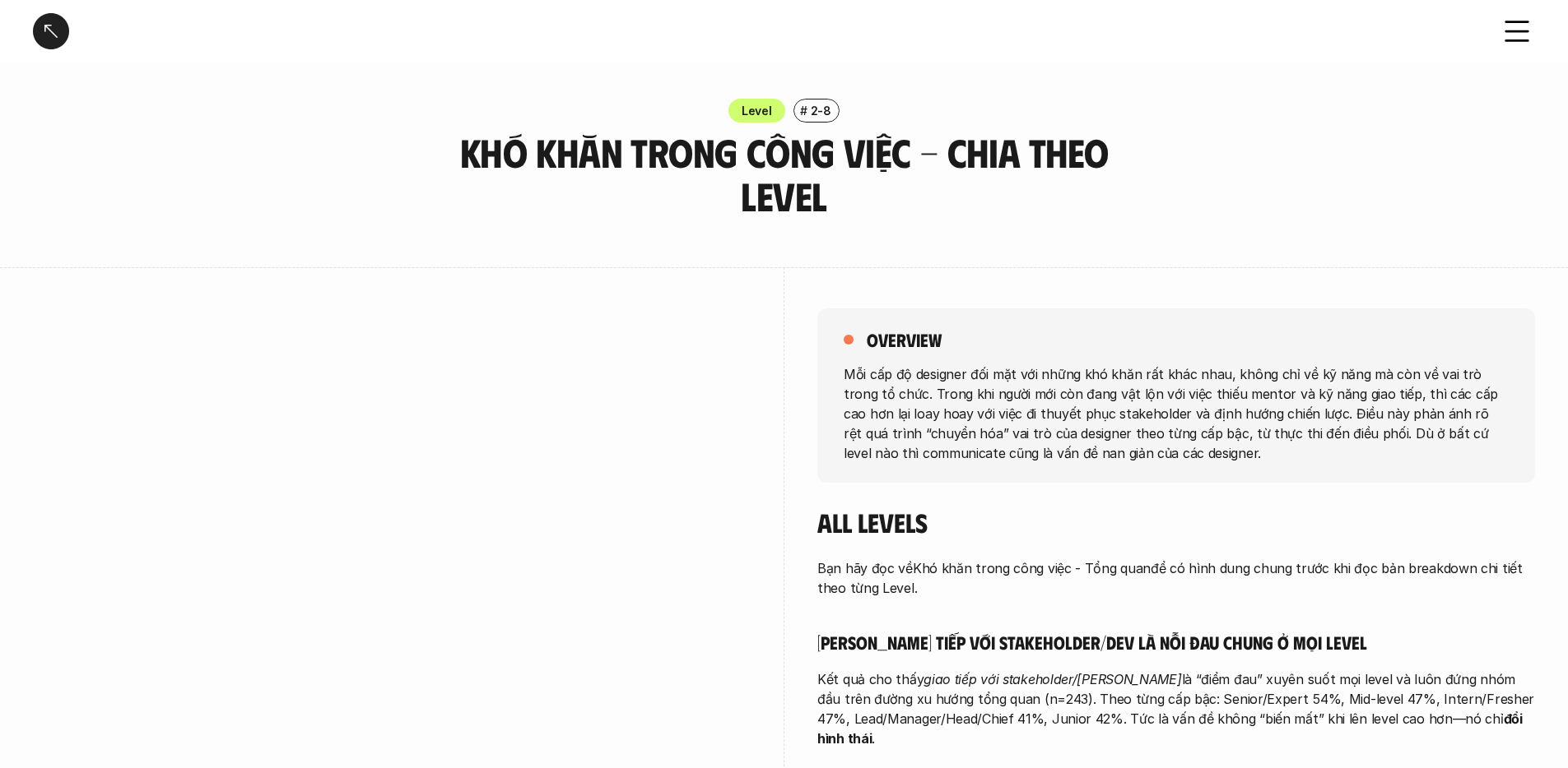
click at [1124, 420] on p "Mỗi cấp độ designer đối mặt với những khó khăn rất khác nhau, không chỉ về kỹ n…" at bounding box center [1176, 413] width 665 height 99
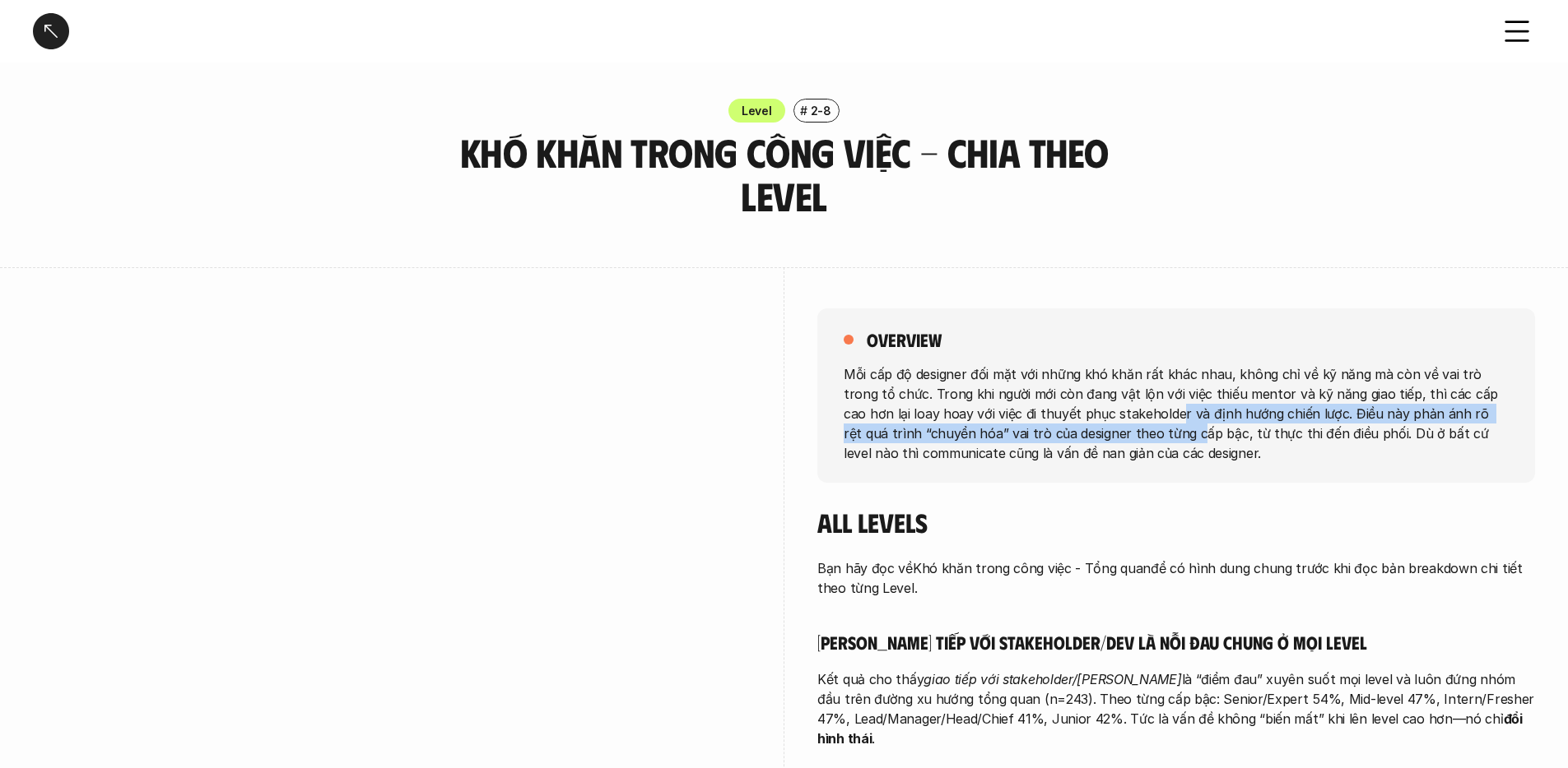
drag, startPoint x: 1122, startPoint y: 405, endPoint x: 1115, endPoint y: 436, distance: 31.8
click at [1115, 436] on p "Mỗi cấp độ designer đối mặt với những khó khăn rất khác nhau, không chỉ về kỹ n…" at bounding box center [1176, 413] width 665 height 99
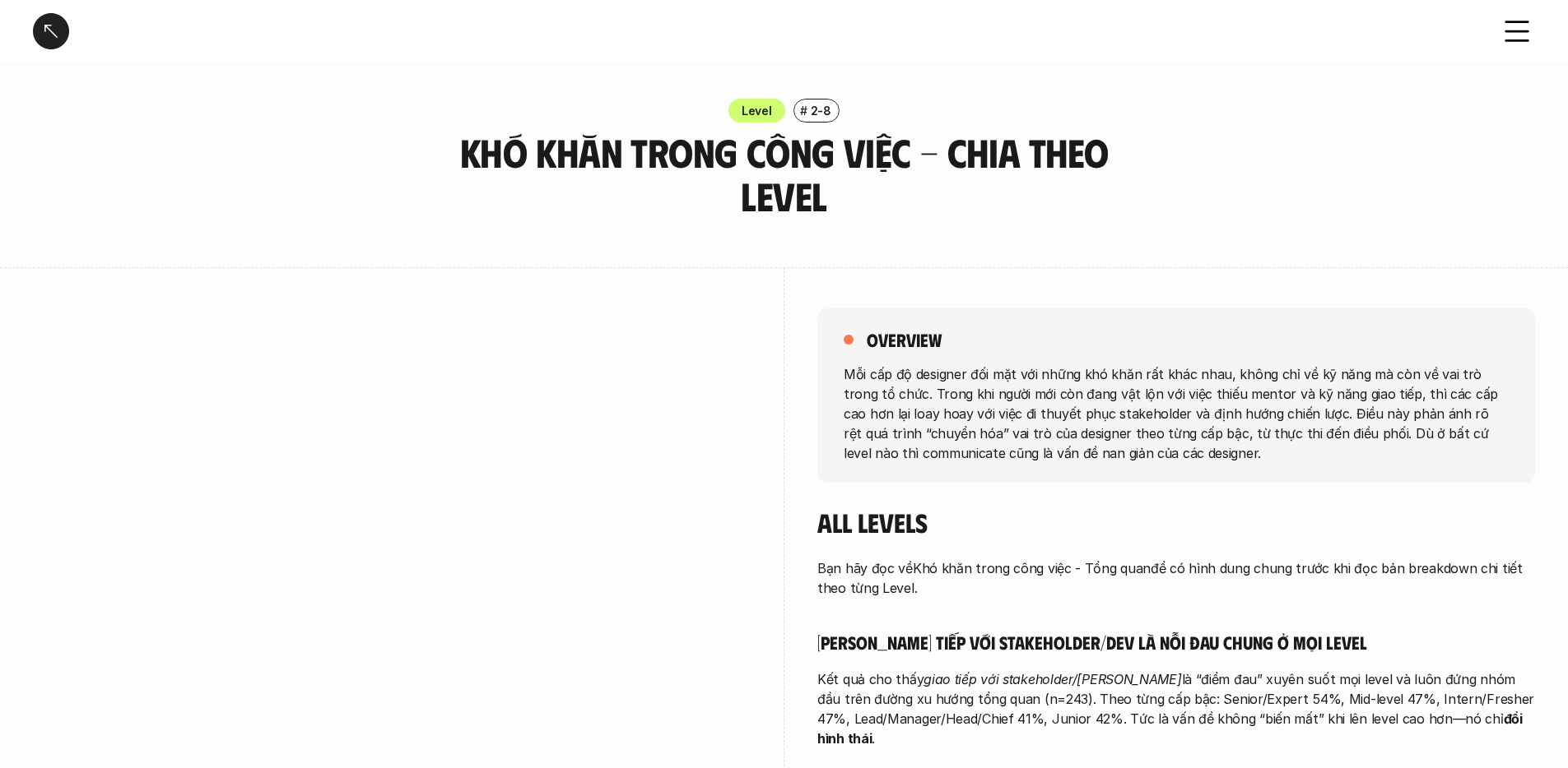
scroll to position [133, 0]
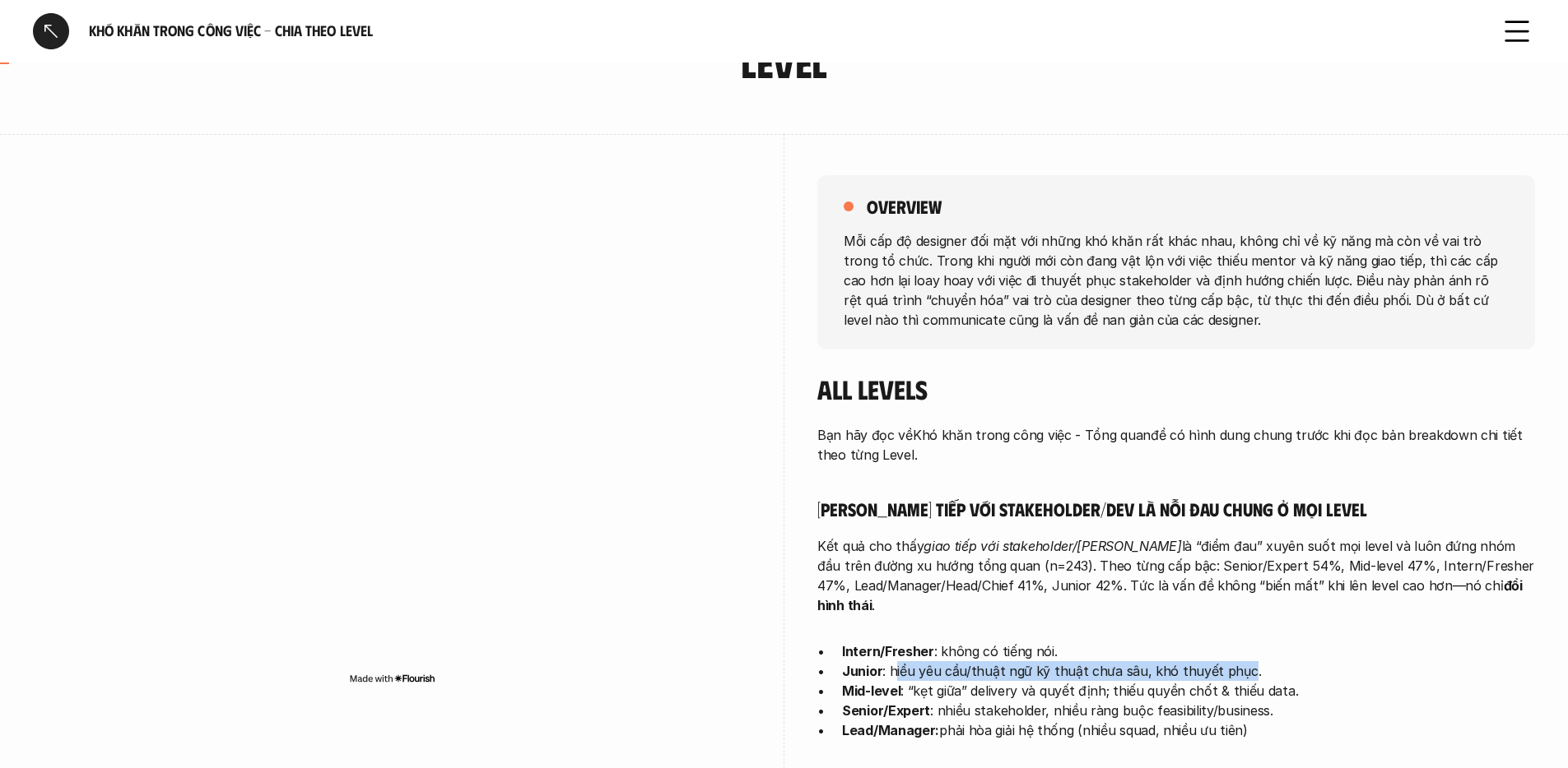
drag, startPoint x: 893, startPoint y: 672, endPoint x: 1238, endPoint y: 671, distance: 345.0
click at [1238, 671] on p "Junior : hiểu yêu cầu/thuật ngữ kỹ thuật chưa sâu, khó thuyết phục." at bounding box center [1189, 671] width 693 height 19
click at [1236, 671] on p "Junior : hiểu yêu cầu/thuật ngữ kỹ thuật chưa sâu, khó thuyết phục." at bounding box center [1189, 671] width 693 height 19
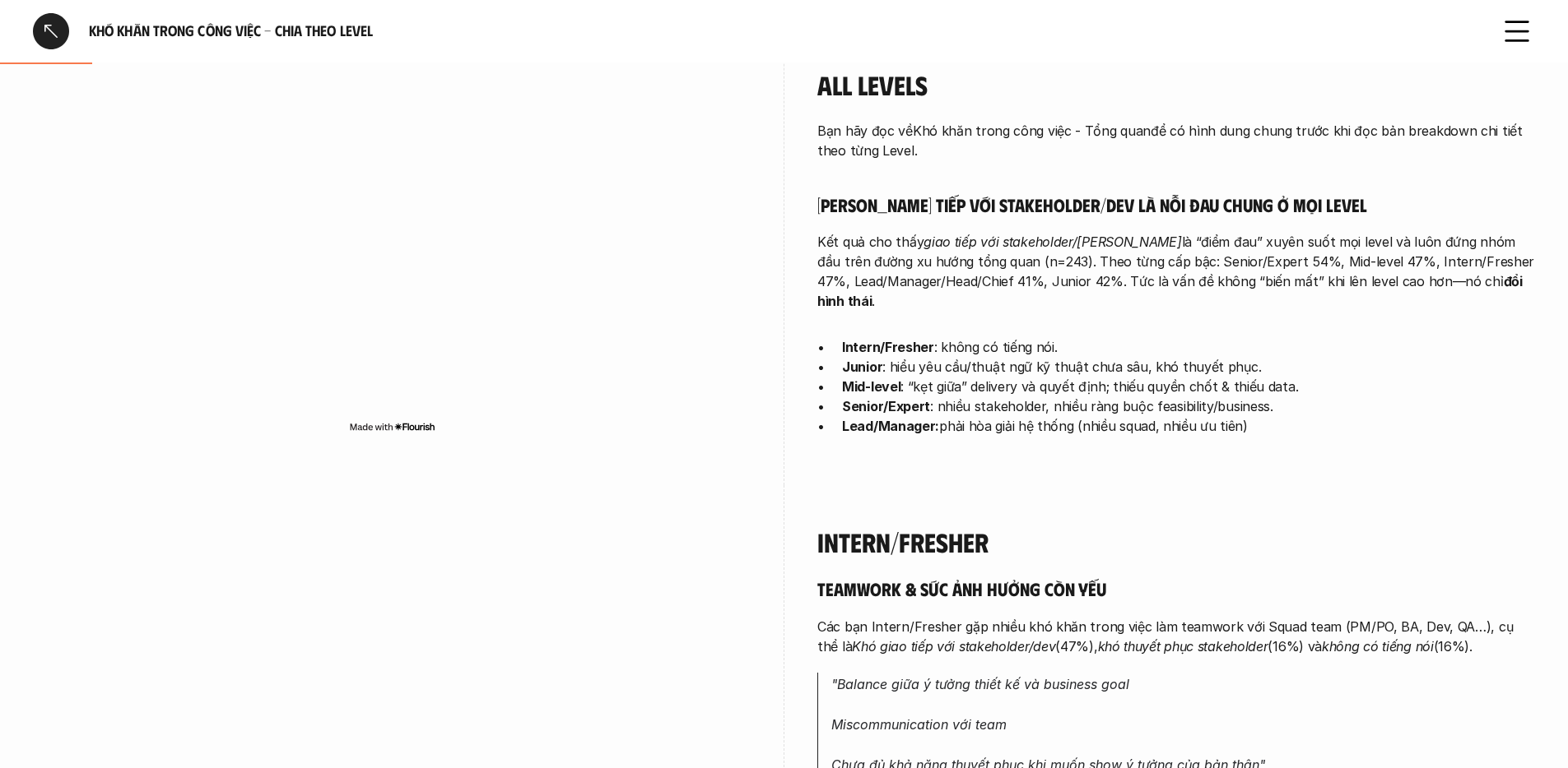
scroll to position [676, 0]
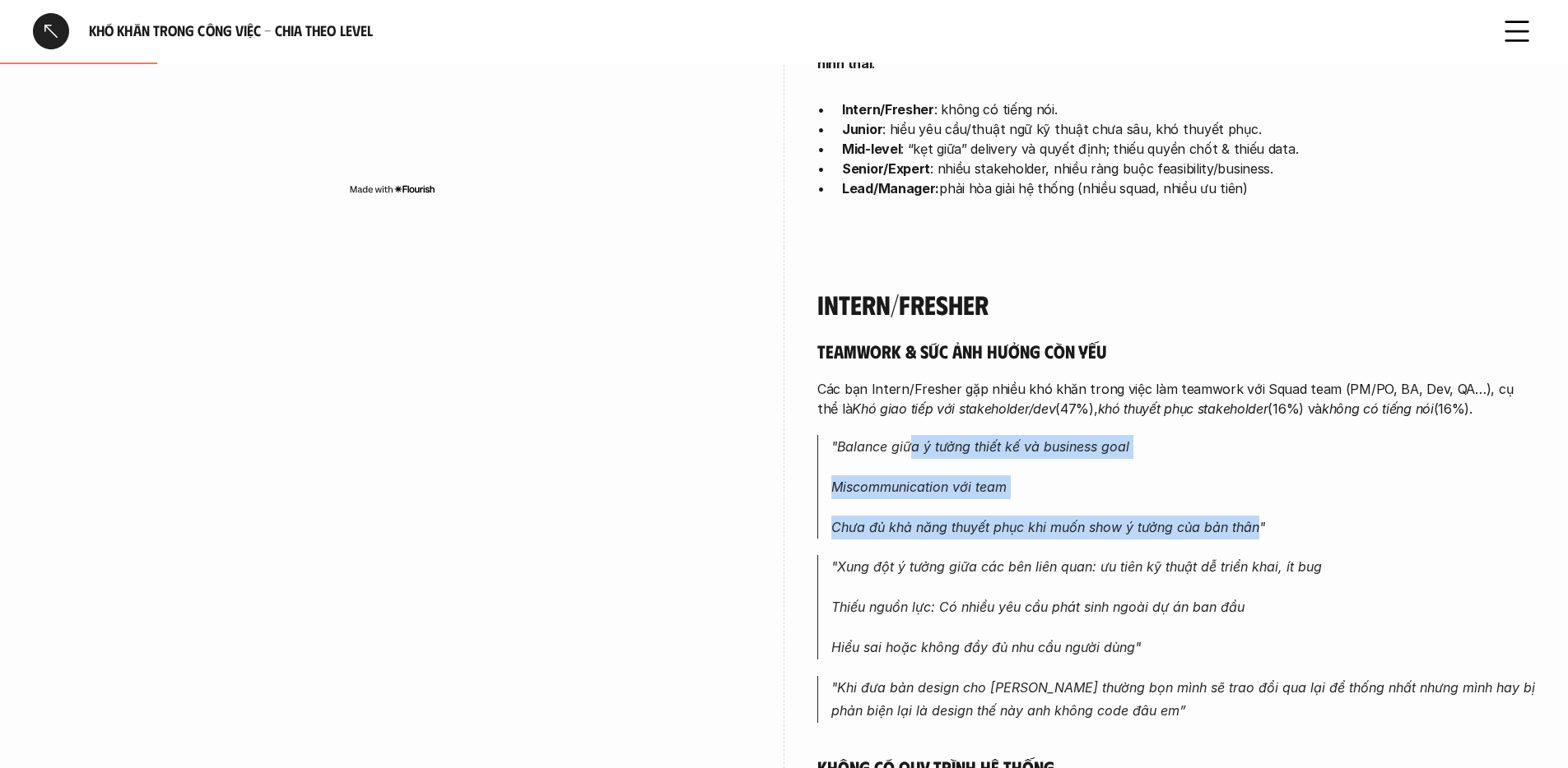
drag, startPoint x: 909, startPoint y: 447, endPoint x: 1262, endPoint y: 530, distance: 362.6
click at [1262, 530] on blockquote ""Balance giữa ý tưởng thiết kế và business goal Miscommunication với team Chưa …" at bounding box center [1176, 487] width 718 height 104
click at [1262, 530] on p "Chưa đủ khả năng thuyết phục khi muốn show ý tưởng của bản thân"" at bounding box center [1183, 528] width 703 height 24
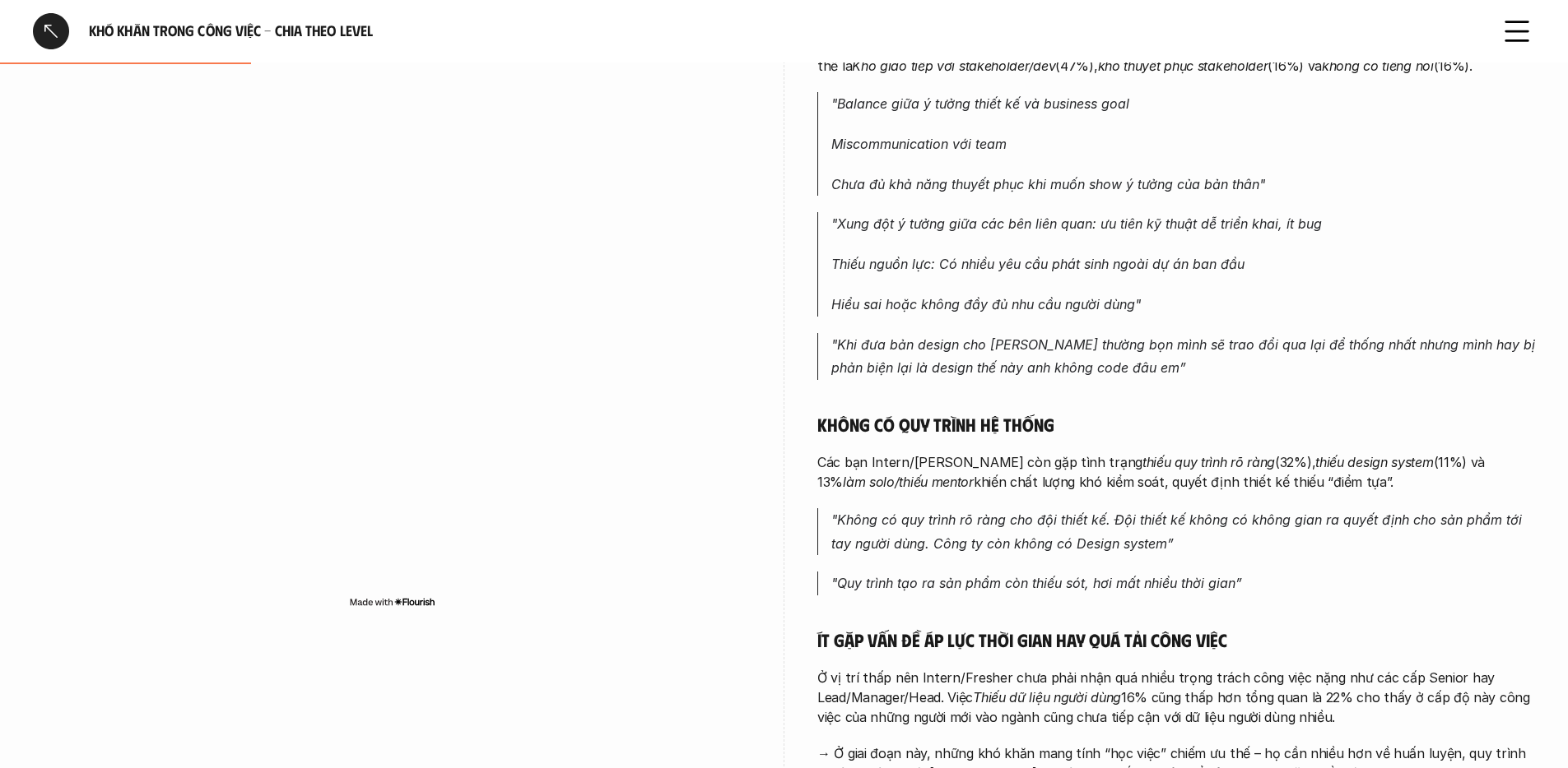
scroll to position [1109, 0]
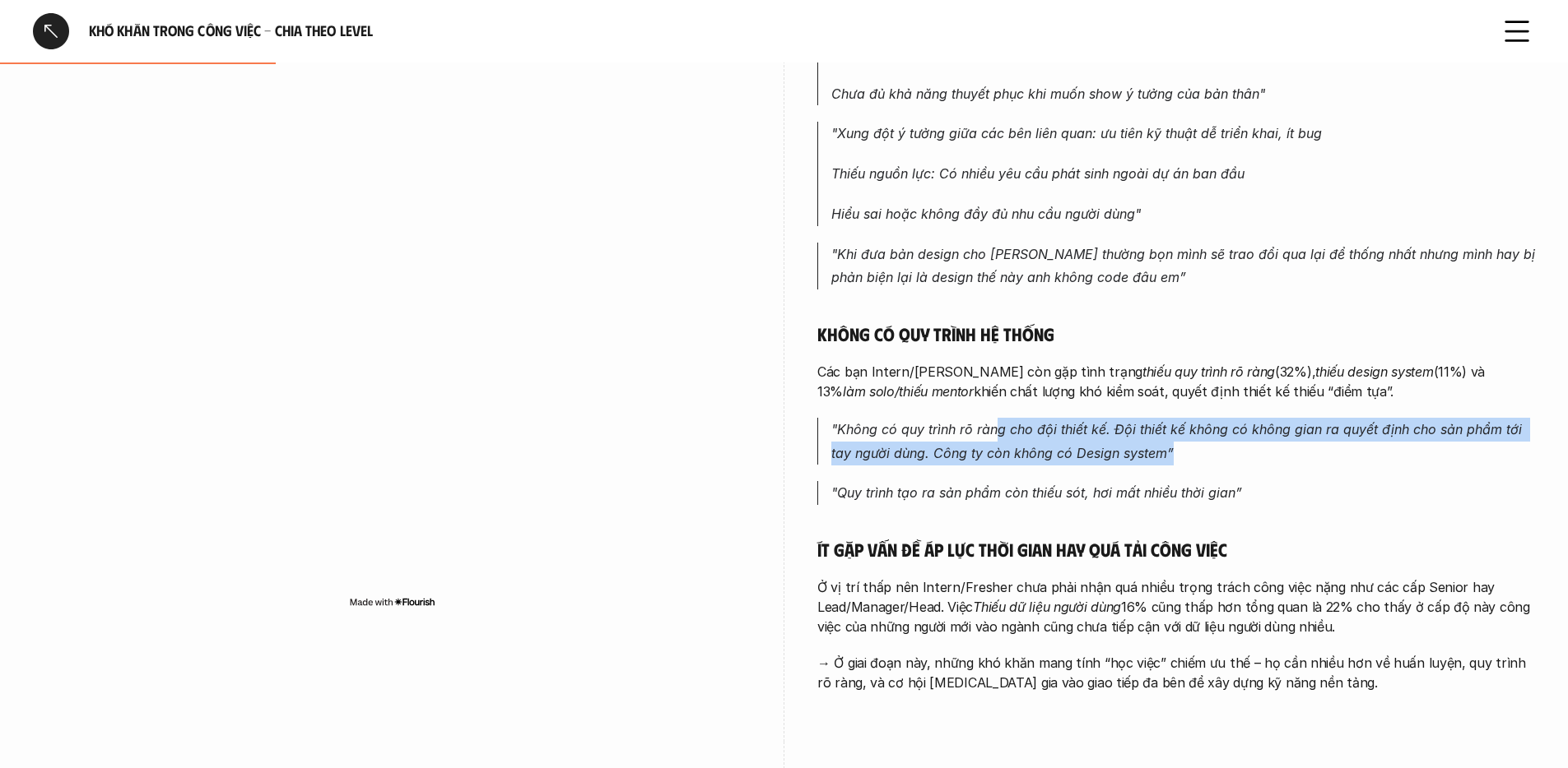
drag, startPoint x: 997, startPoint y: 430, endPoint x: 1196, endPoint y: 447, distance: 199.7
click at [1196, 447] on p ""Không có quy trình rõ ràng cho đội thiết kế. Đội thiết kế không có không gian …" at bounding box center [1183, 441] width 703 height 48
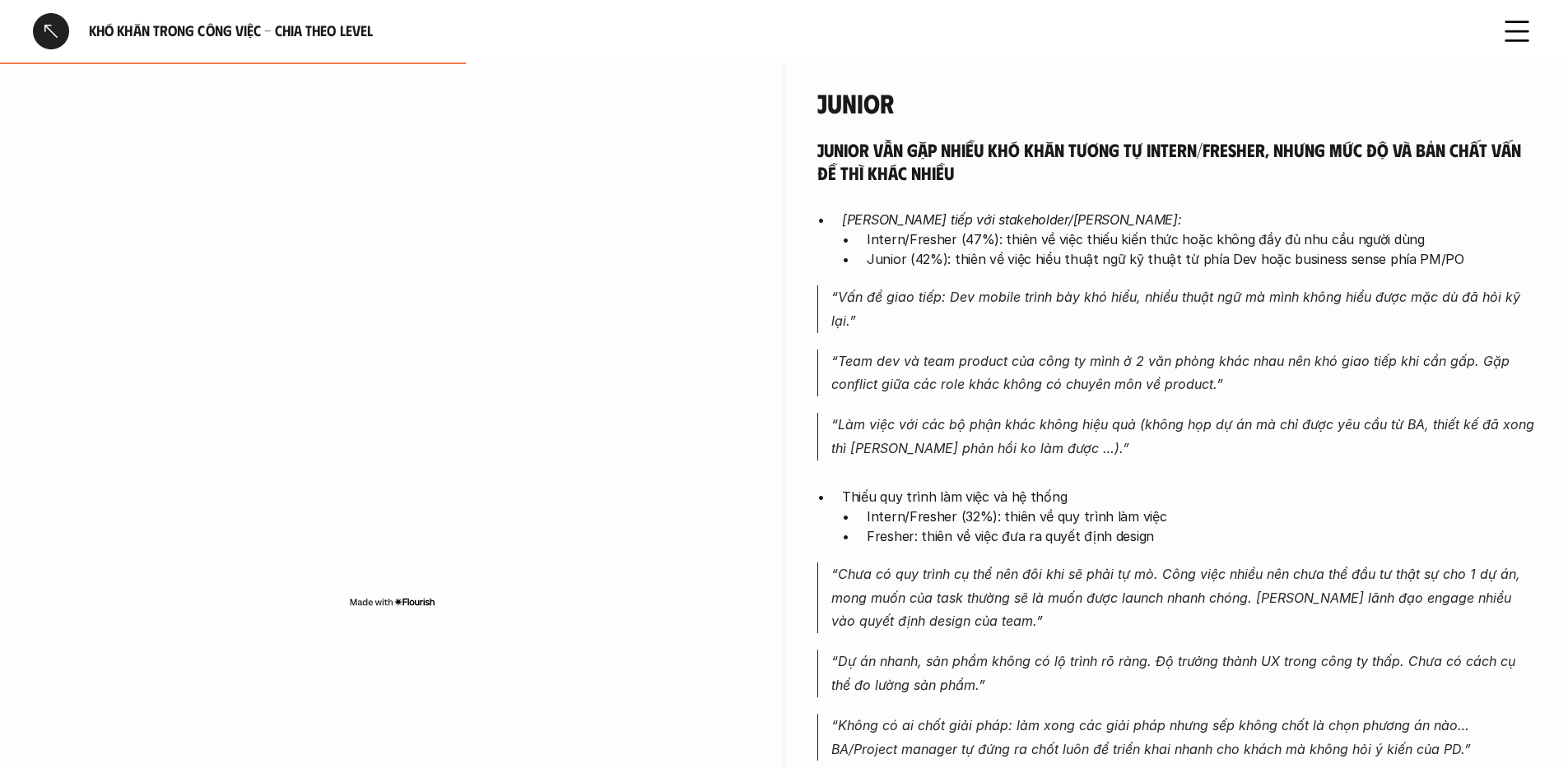
scroll to position [1873, 0]
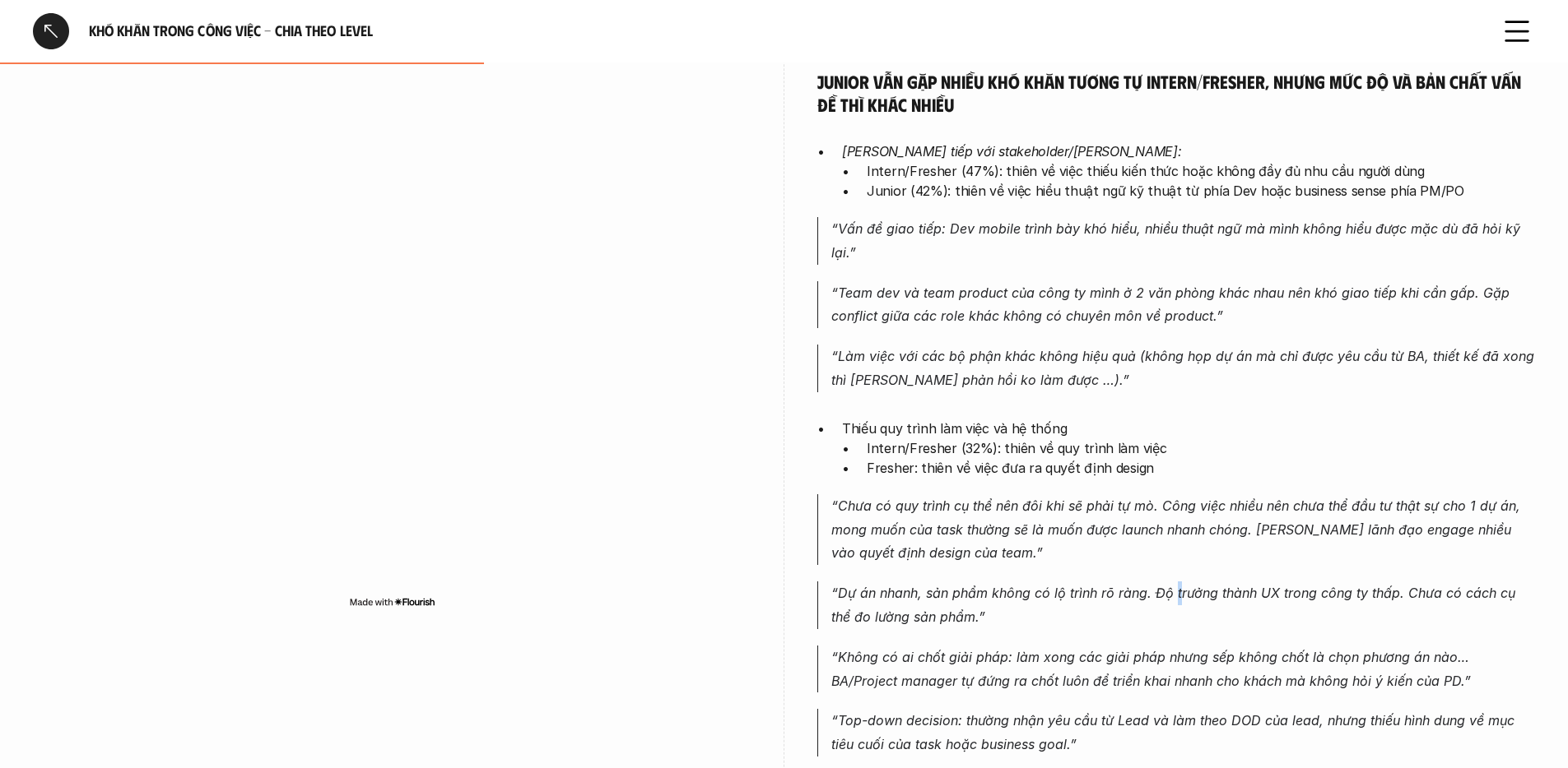
drag, startPoint x: 1177, startPoint y: 585, endPoint x: 1172, endPoint y: 599, distance: 14.9
click at [1172, 599] on p "“Dự án nhanh, sản phẩm không có lộ trình rõ ràng. Độ trưởng thành UX trong công…" at bounding box center [1183, 605] width 703 height 48
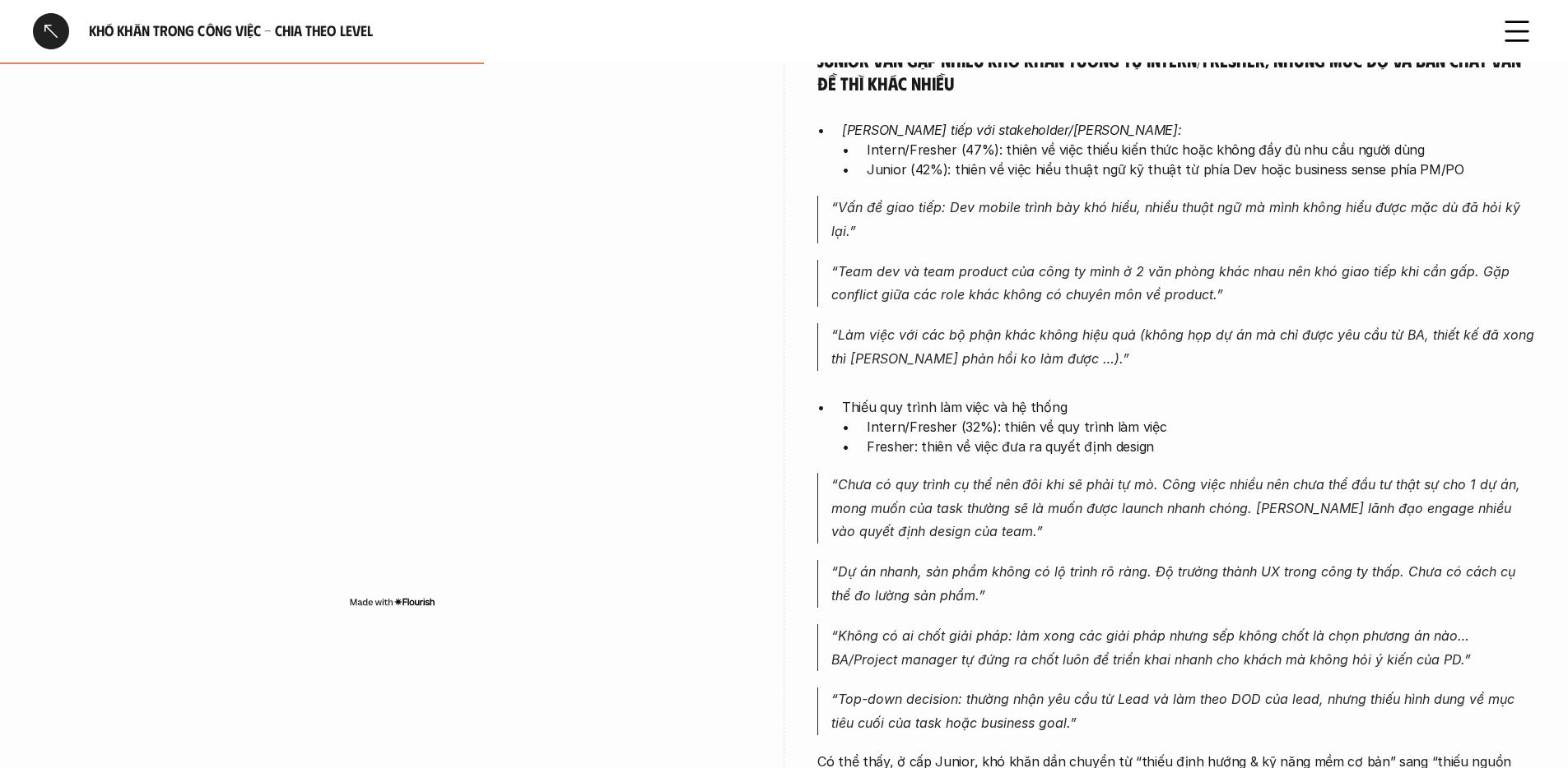
scroll to position [1917, 0]
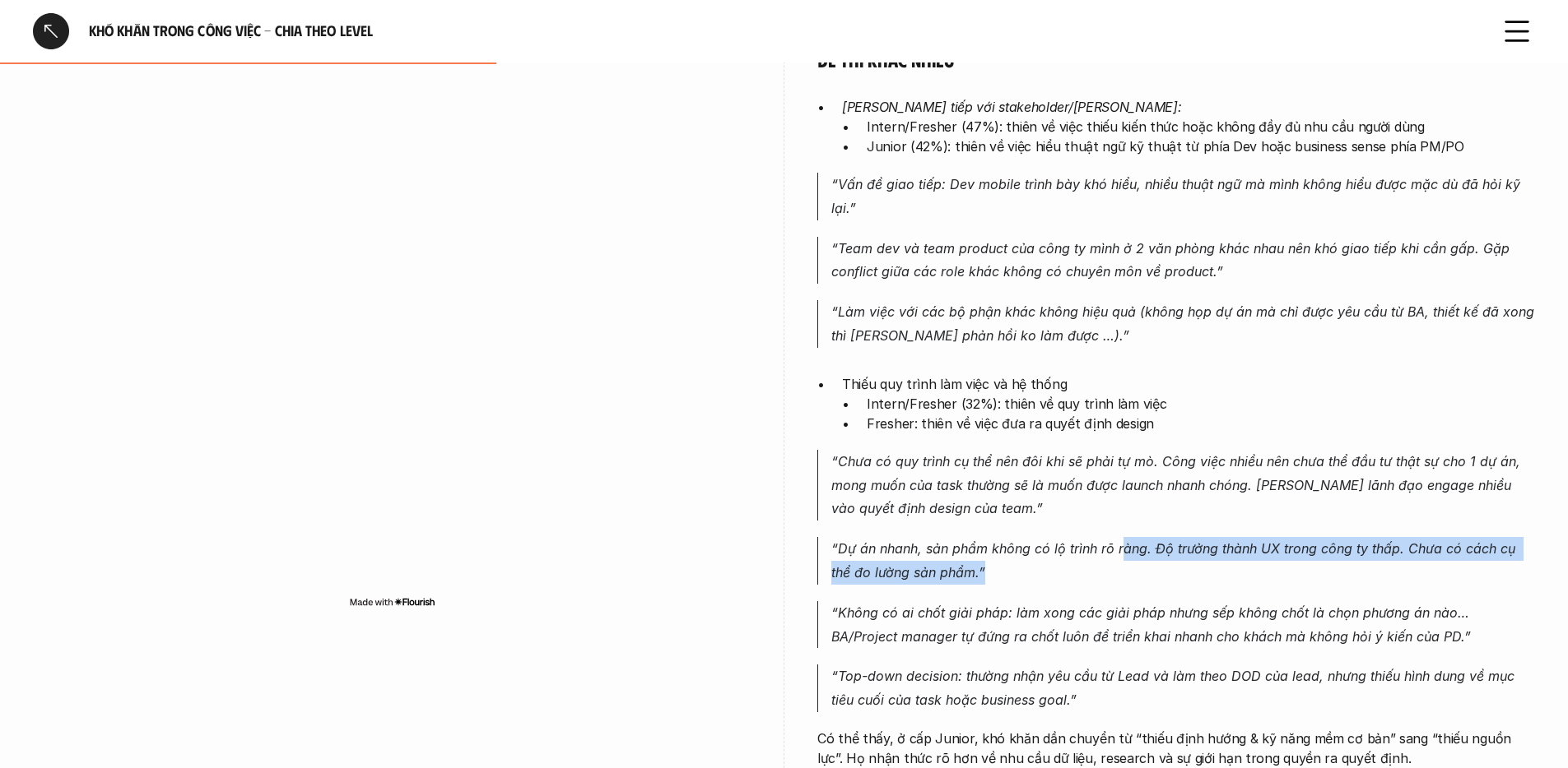
drag, startPoint x: 1121, startPoint y: 554, endPoint x: 1114, endPoint y: 567, distance: 14.8
click at [1114, 567] on p "“Dự án nhanh, sản phẩm không có lộ trình rõ ràng. Độ trưởng thành UX trong công…" at bounding box center [1183, 561] width 703 height 48
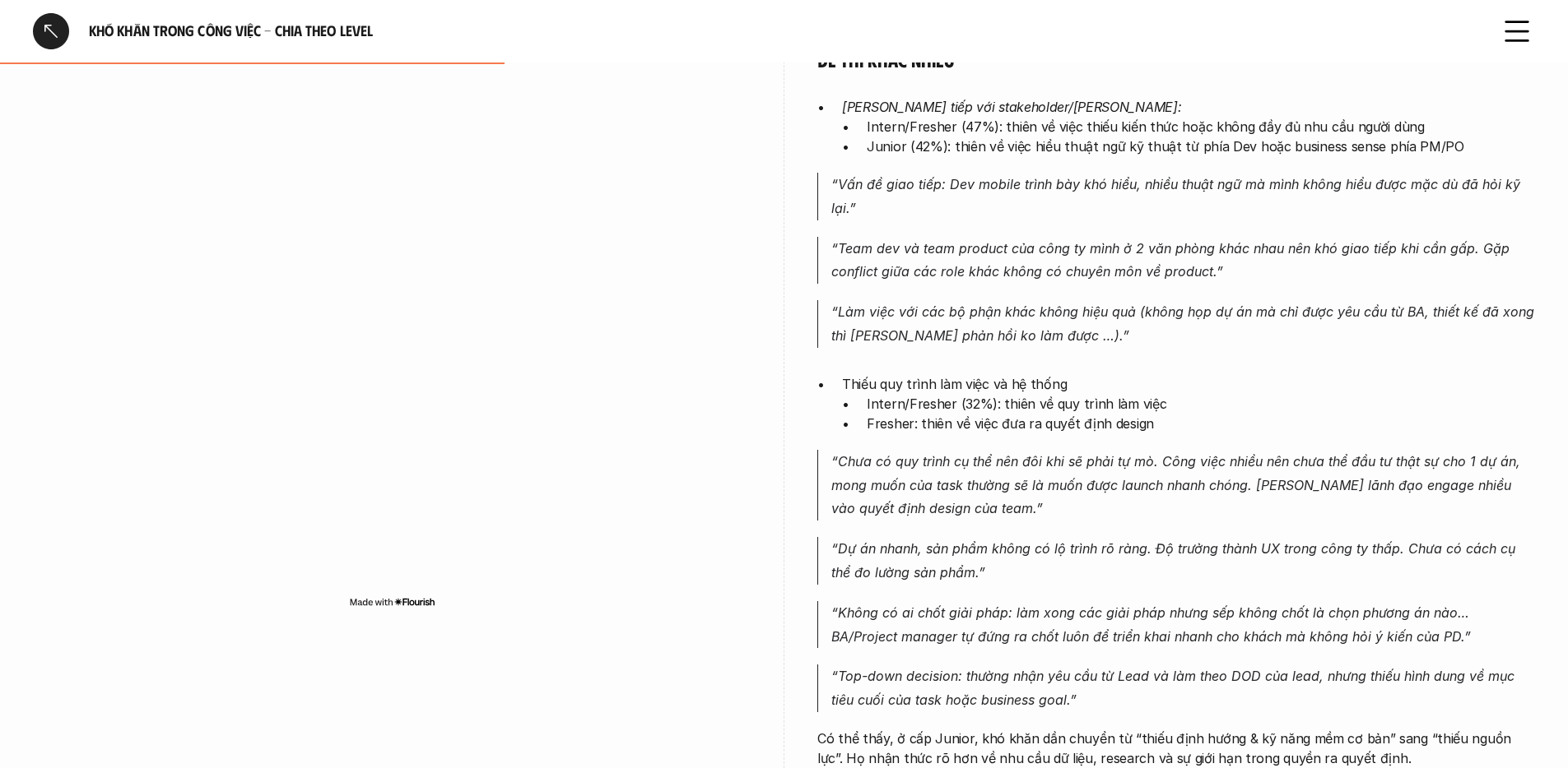
scroll to position [2104, 0]
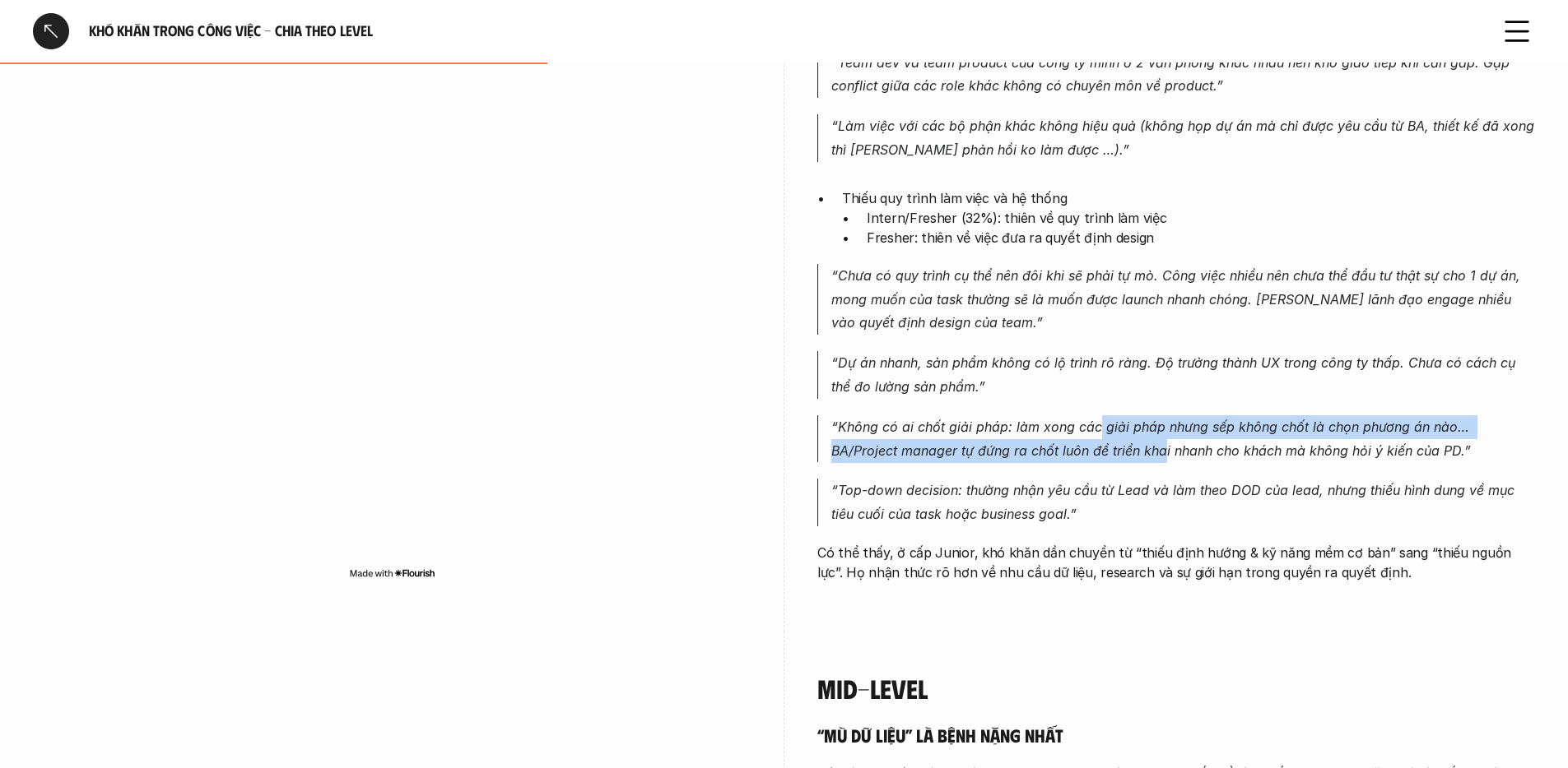
drag, startPoint x: 1099, startPoint y: 429, endPoint x: 1095, endPoint y: 446, distance: 17.5
click at [1095, 446] on p "“Không có ai chốt giải pháp: làm xong các giải pháp nhưng sếp không chốt là chọ…" at bounding box center [1183, 438] width 703 height 48
drag, startPoint x: 1114, startPoint y: 424, endPoint x: 1116, endPoint y: 456, distance: 32.1
click at [1116, 456] on p "“Không có ai chốt giải pháp: làm xong các giải pháp nhưng sếp không chốt là chọ…" at bounding box center [1183, 438] width 703 height 48
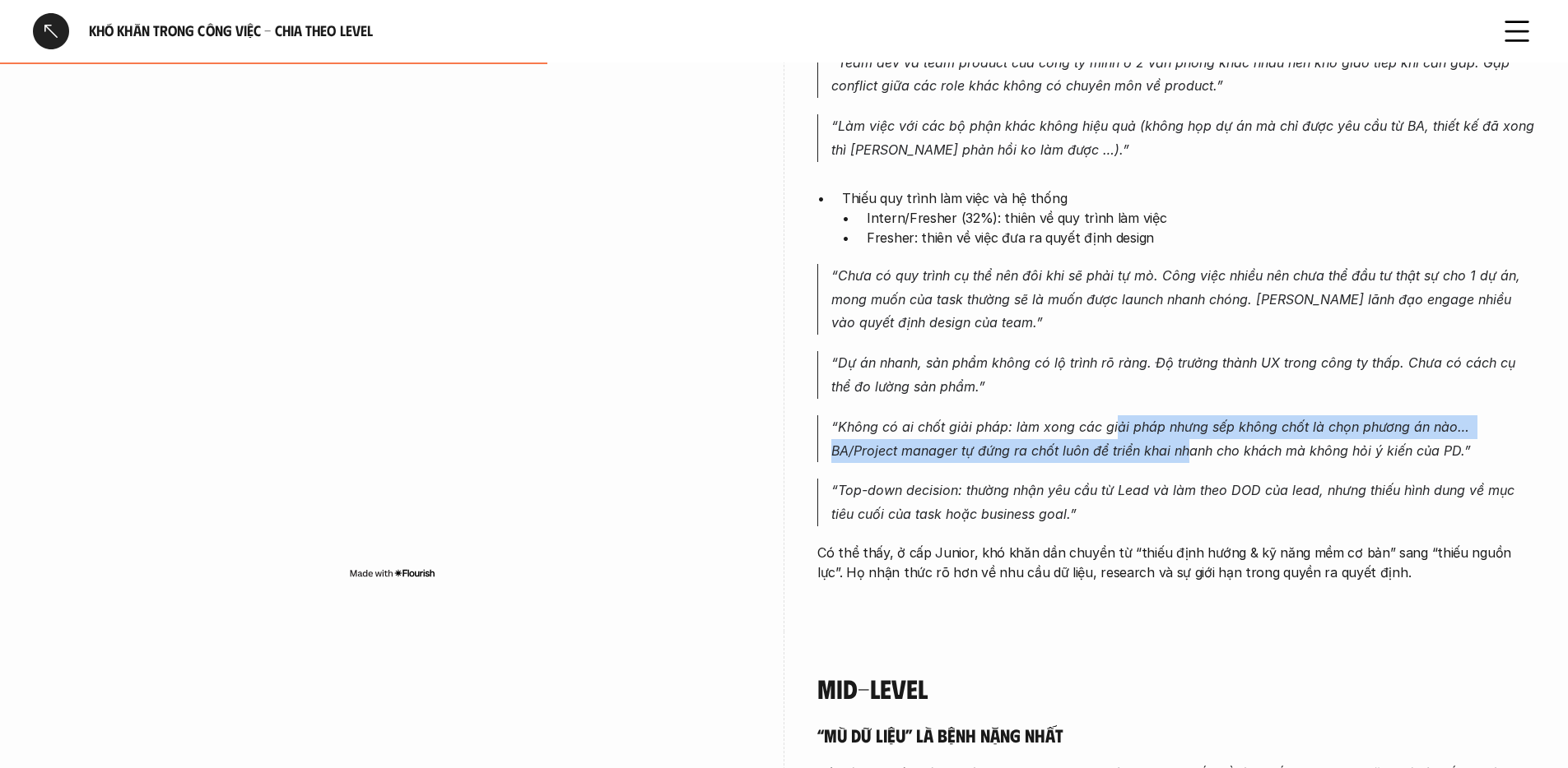
click at [1116, 456] on p "“Không có ai chốt giải pháp: làm xong các giải pháp nhưng sếp không chốt là chọ…" at bounding box center [1183, 438] width 703 height 48
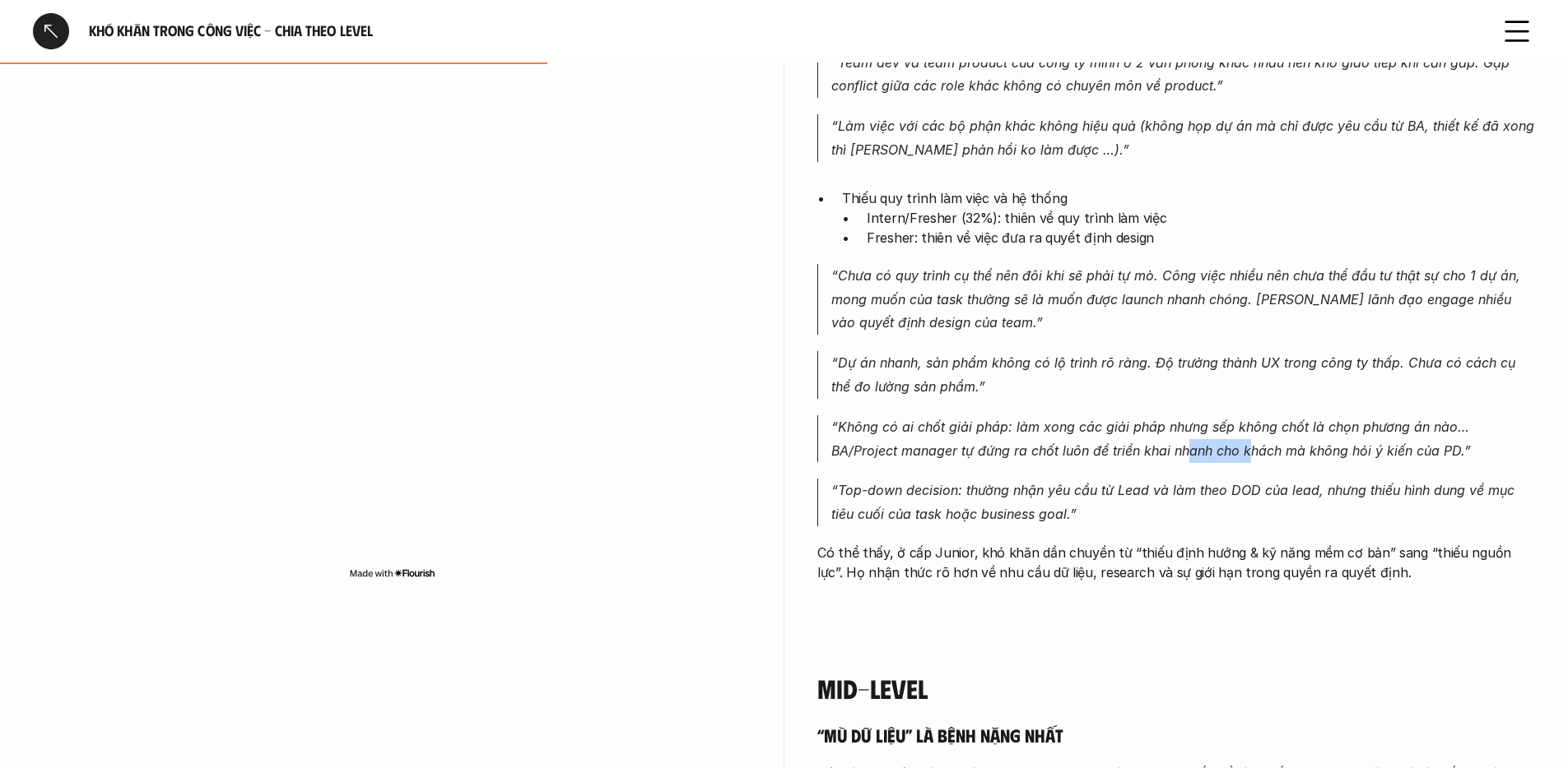
drag, startPoint x: 1116, startPoint y: 453, endPoint x: 1195, endPoint y: 446, distance: 79.3
click at [1192, 446] on p "“Không có ai chốt giải pháp: làm xong các giải pháp nhưng sếp không chốt là chọ…" at bounding box center [1183, 438] width 703 height 48
click at [1196, 446] on p "“Không có ai chốt giải pháp: làm xong các giải pháp nhưng sếp không chốt là chọ…" at bounding box center [1183, 438] width 703 height 48
drag, startPoint x: 1271, startPoint y: 449, endPoint x: 1341, endPoint y: 452, distance: 70.1
click at [1315, 452] on p "“Không có ai chốt giải pháp: làm xong các giải pháp nhưng sếp không chốt là chọ…" at bounding box center [1183, 438] width 703 height 48
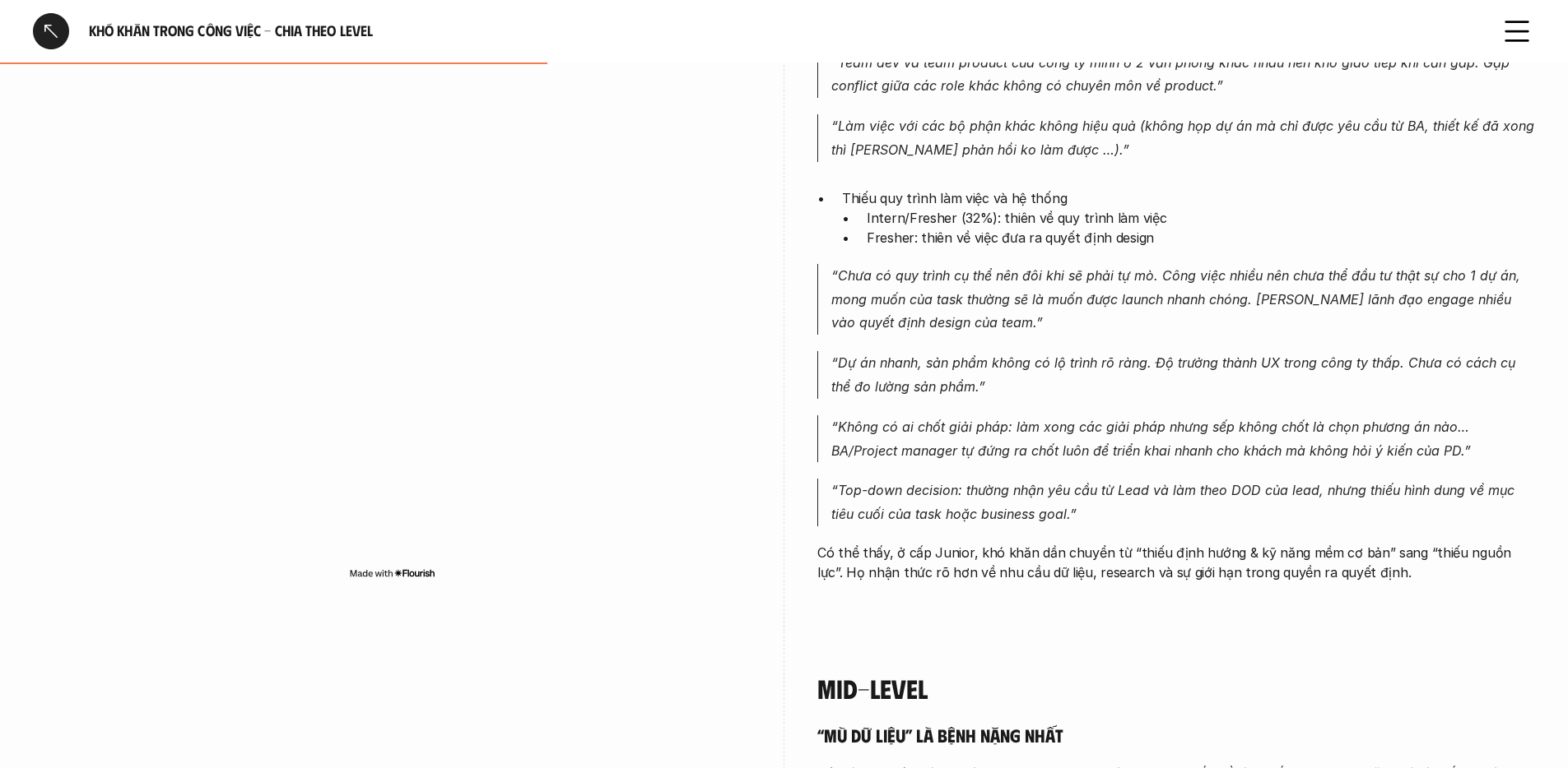
click at [1341, 452] on p "“Không có ai chốt giải pháp: làm xong các giải pháp nhưng sếp không chốt là chọ…" at bounding box center [1183, 438] width 703 height 48
click at [953, 497] on p "“Top-down decision: thường nhận yêu cầu từ Lead và làm theo DOD của lead, nhưng…" at bounding box center [1183, 502] width 703 height 48
click at [956, 498] on p "“Top-down decision: thường nhận yêu cầu từ Lead và làm theo DOD của lead, nhưng…" at bounding box center [1183, 502] width 703 height 48
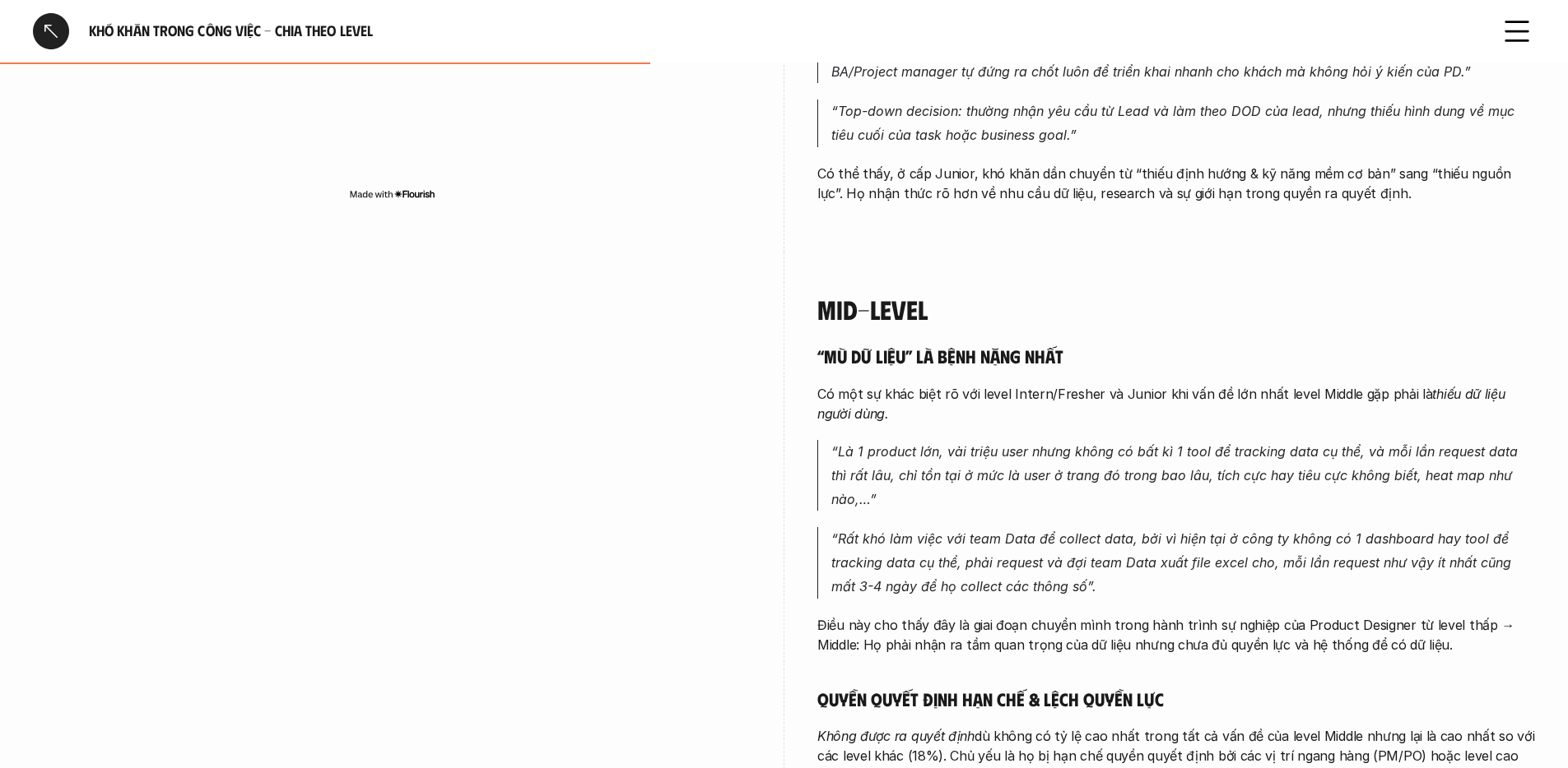
click at [1158, 564] on p "“Rất khó làm việc với team Data để collect data, bởi vì hiện tại ở công ty khôn…" at bounding box center [1183, 562] width 703 height 71
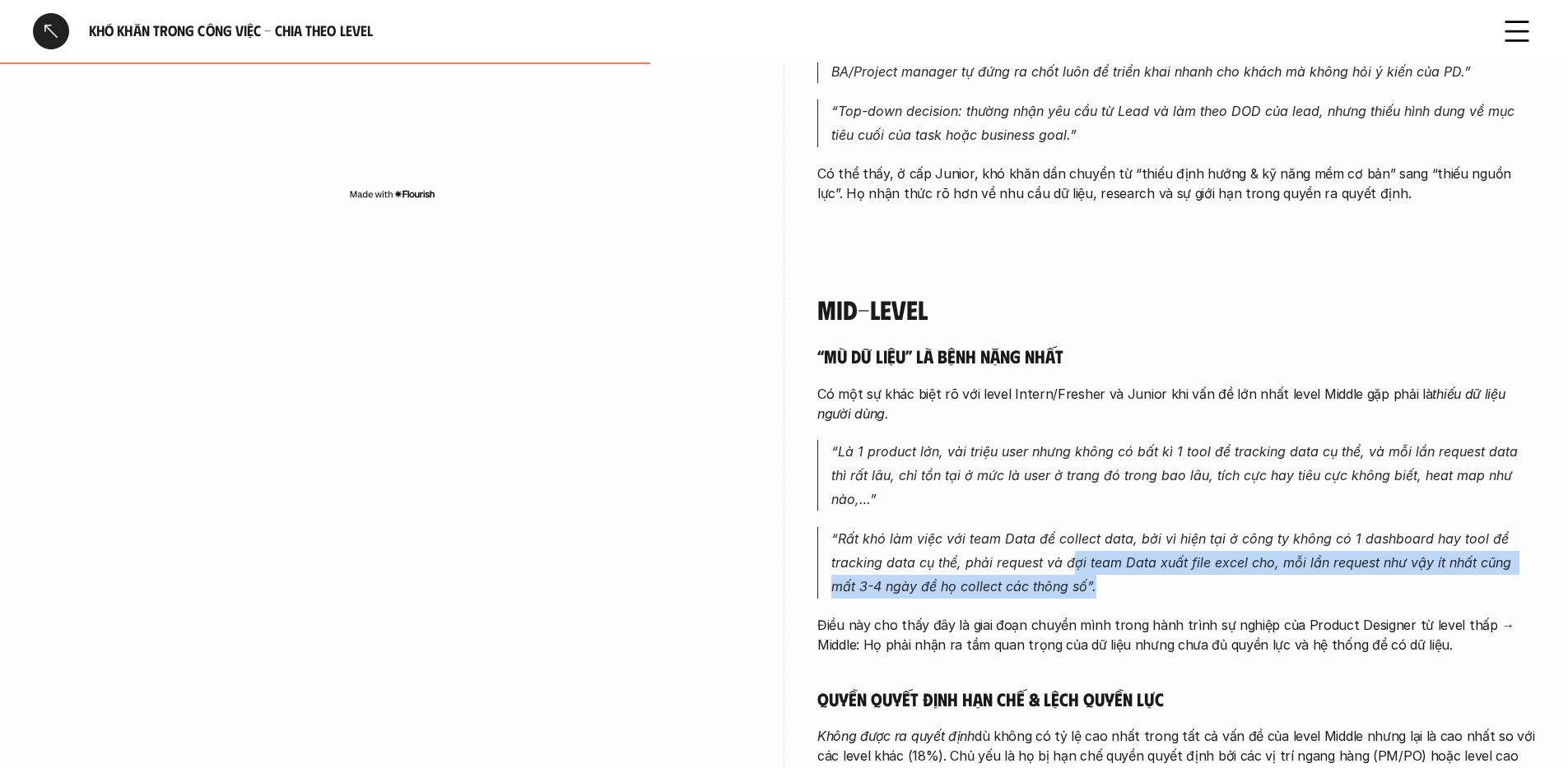
drag, startPoint x: 1125, startPoint y: 560, endPoint x: 1077, endPoint y: 544, distance: 50.6
click at [1077, 544] on p "“Rất khó làm việc với team Data để collect data, bởi vì hiện tại ở công ty khôn…" at bounding box center [1183, 562] width 703 height 71
click at [1077, 543] on p "“Rất khó làm việc với team Data để collect data, bởi vì hiện tại ở công ty khôn…" at bounding box center [1183, 562] width 703 height 71
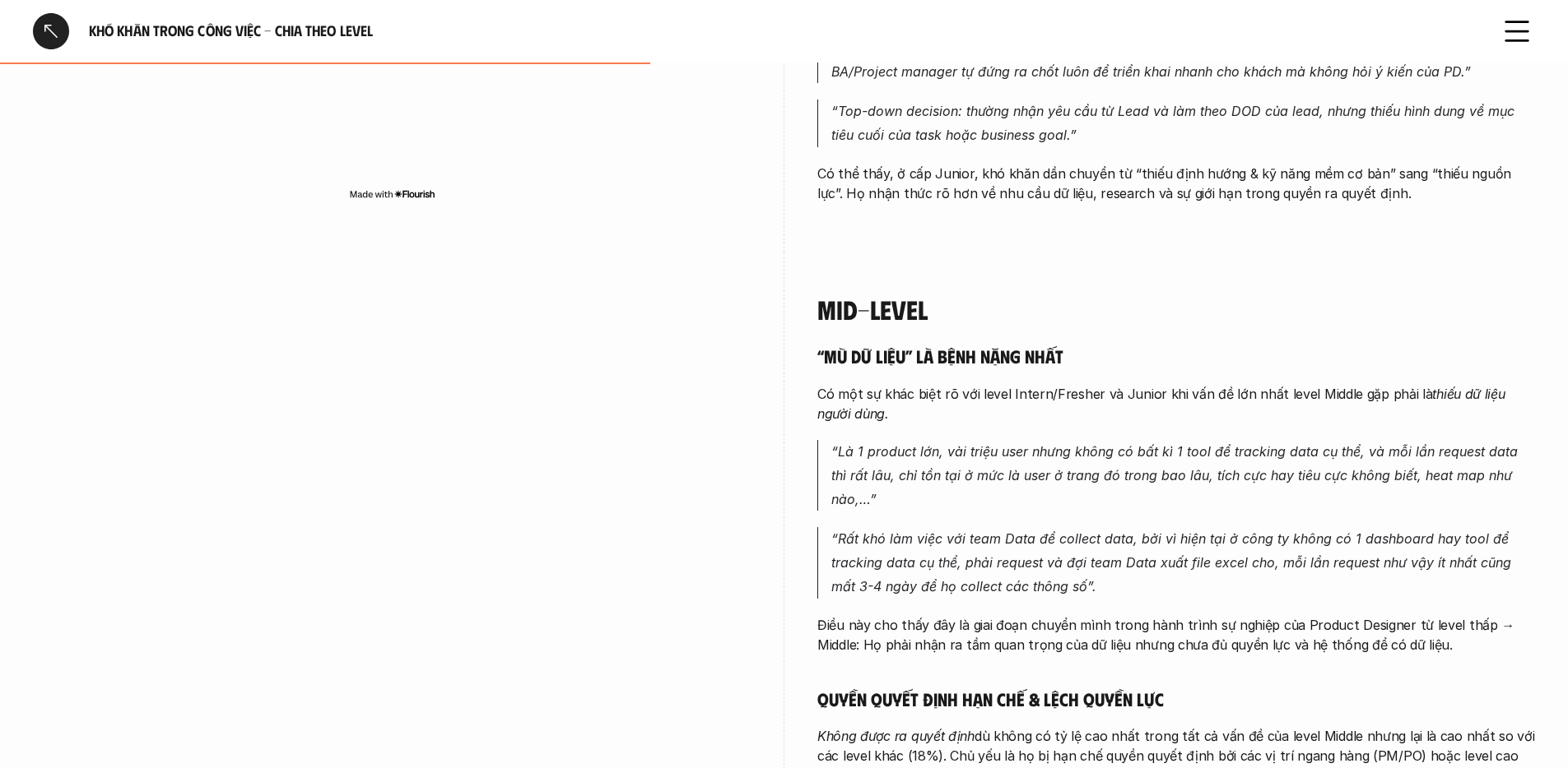
scroll to position [2618, 0]
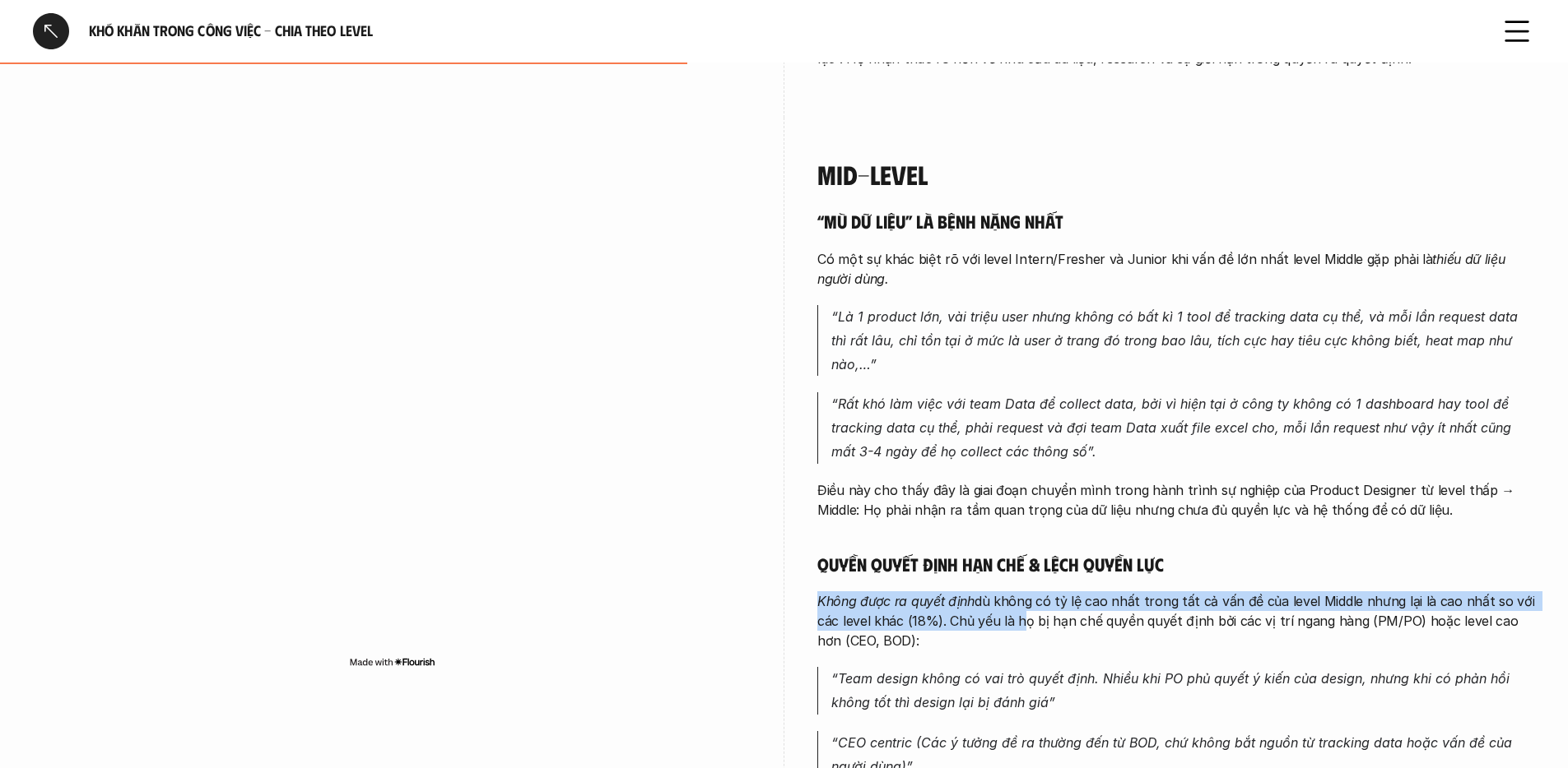
drag, startPoint x: 1015, startPoint y: 567, endPoint x: 1014, endPoint y: 603, distance: 36.0
click at [1014, 603] on p "Không được ra quyết định dù không có tỷ lệ cao nhất trong tất cả vấn đề của lev…" at bounding box center [1176, 620] width 718 height 59
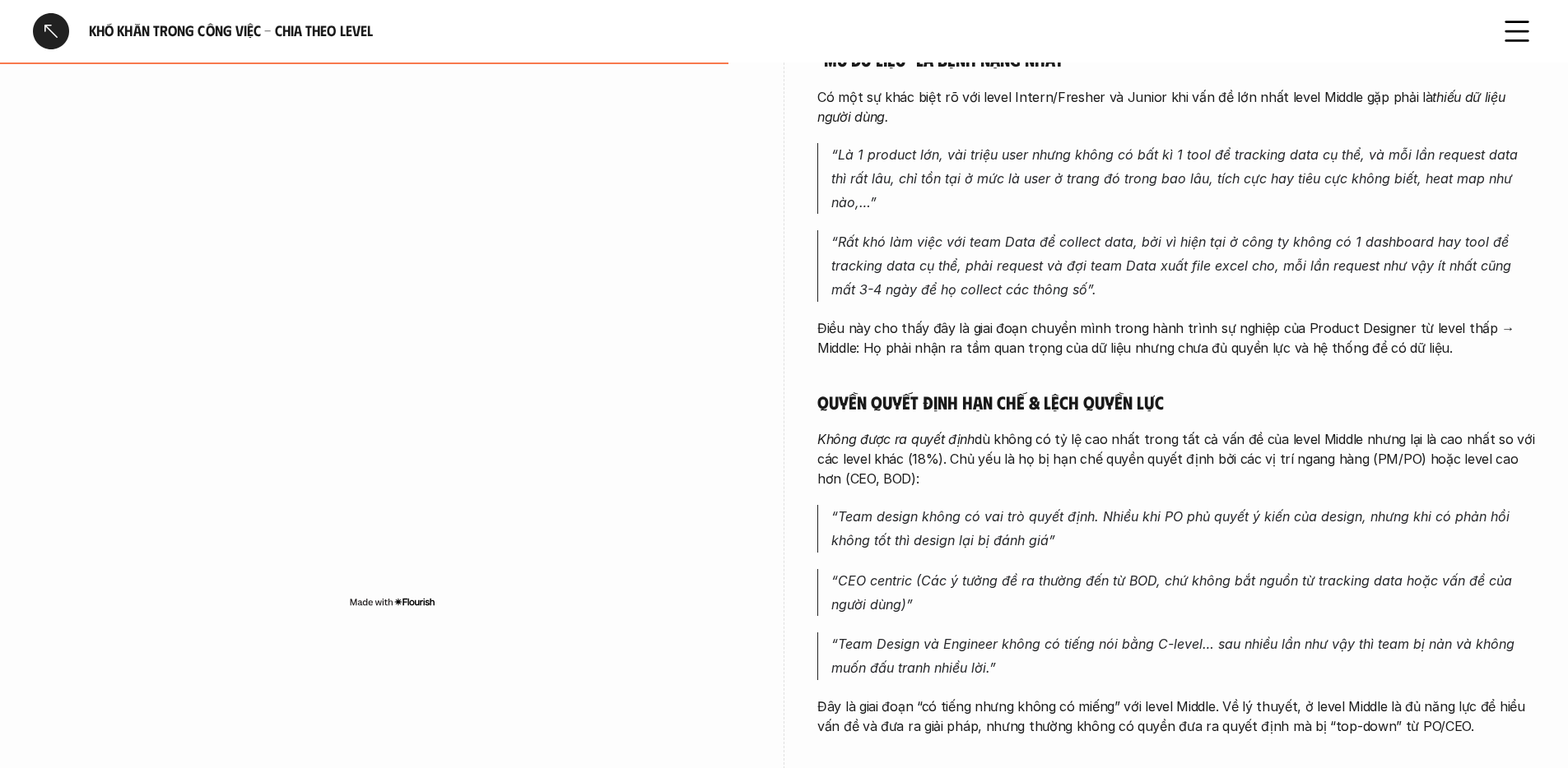
scroll to position [2836, 0]
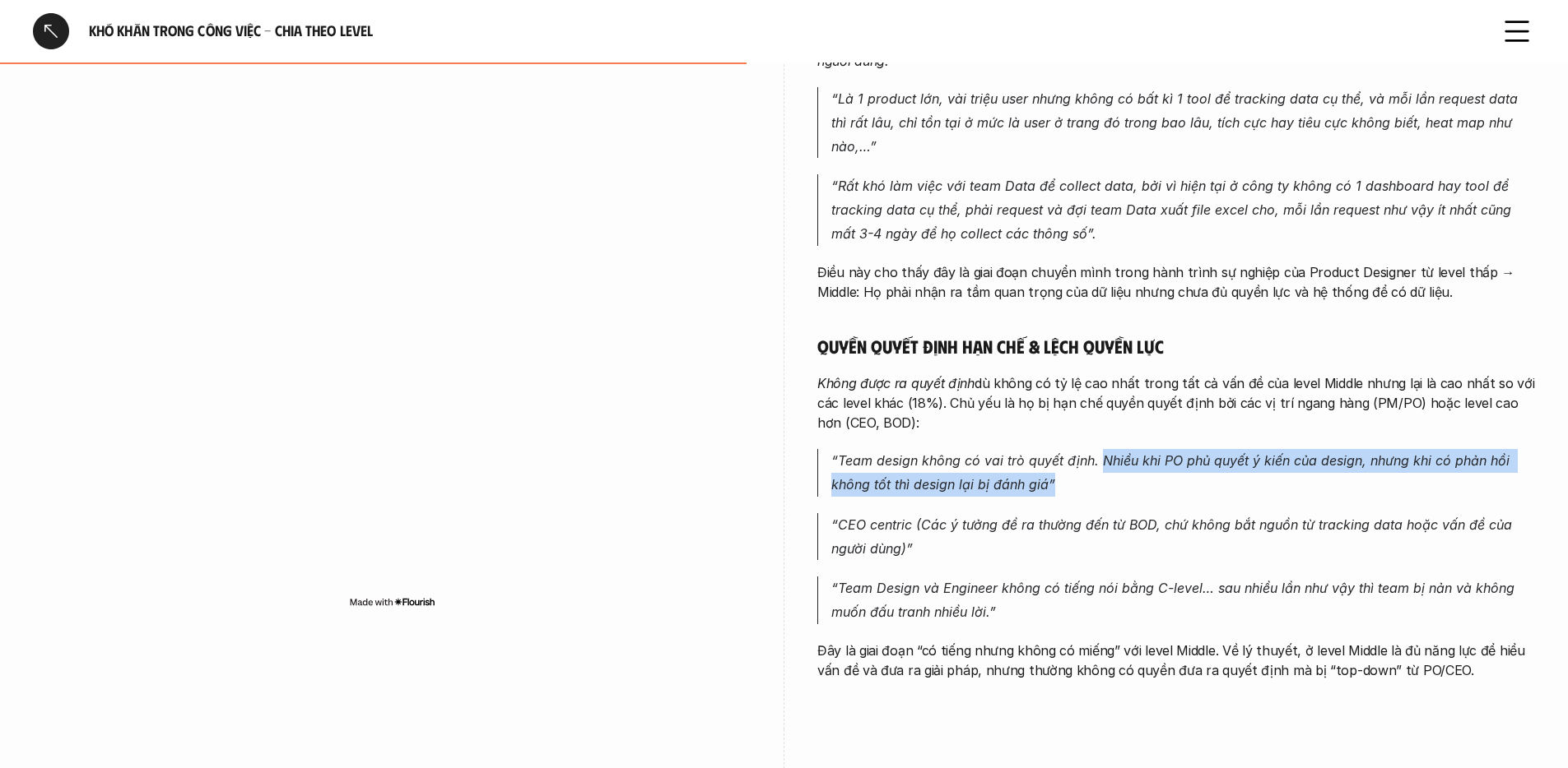
drag, startPoint x: 1101, startPoint y: 438, endPoint x: 1105, endPoint y: 453, distance: 15.5
click at [1105, 453] on p "“Team design không có vai trò quyết định. Nhiều khi PO phủ quyết ý kiến của des…" at bounding box center [1183, 472] width 703 height 48
drag, startPoint x: 1100, startPoint y: 438, endPoint x: 1095, endPoint y: 452, distance: 14.9
click at [1095, 452] on p "“Team design không có vai trò quyết định. Nhiều khi PO phủ quyết ý kiến của des…" at bounding box center [1183, 472] width 703 height 48
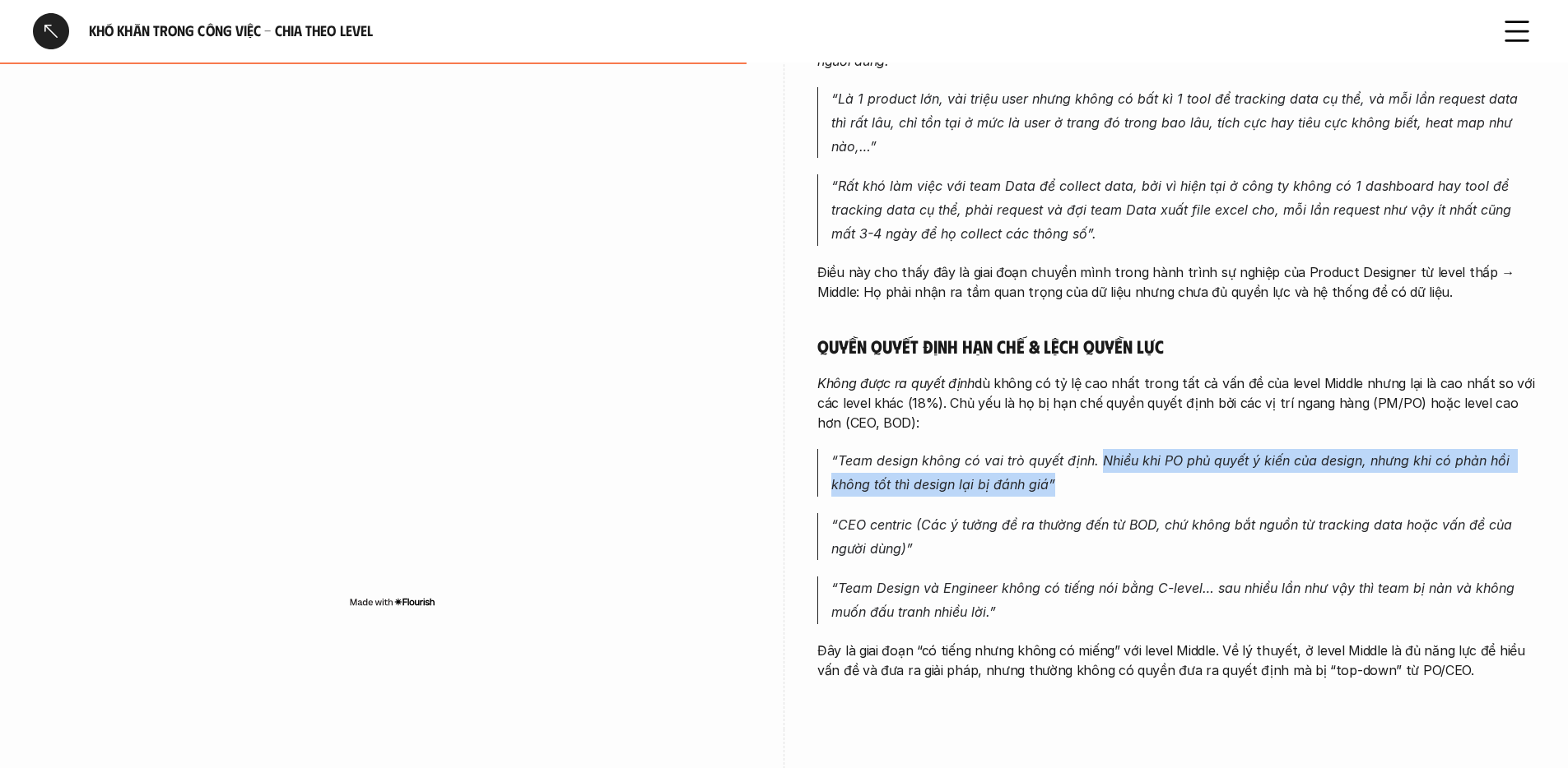
click at [1095, 452] on p "“Team design không có vai trò quyết định. Nhiều khi PO phủ quyết ý kiến của des…" at bounding box center [1183, 472] width 703 height 48
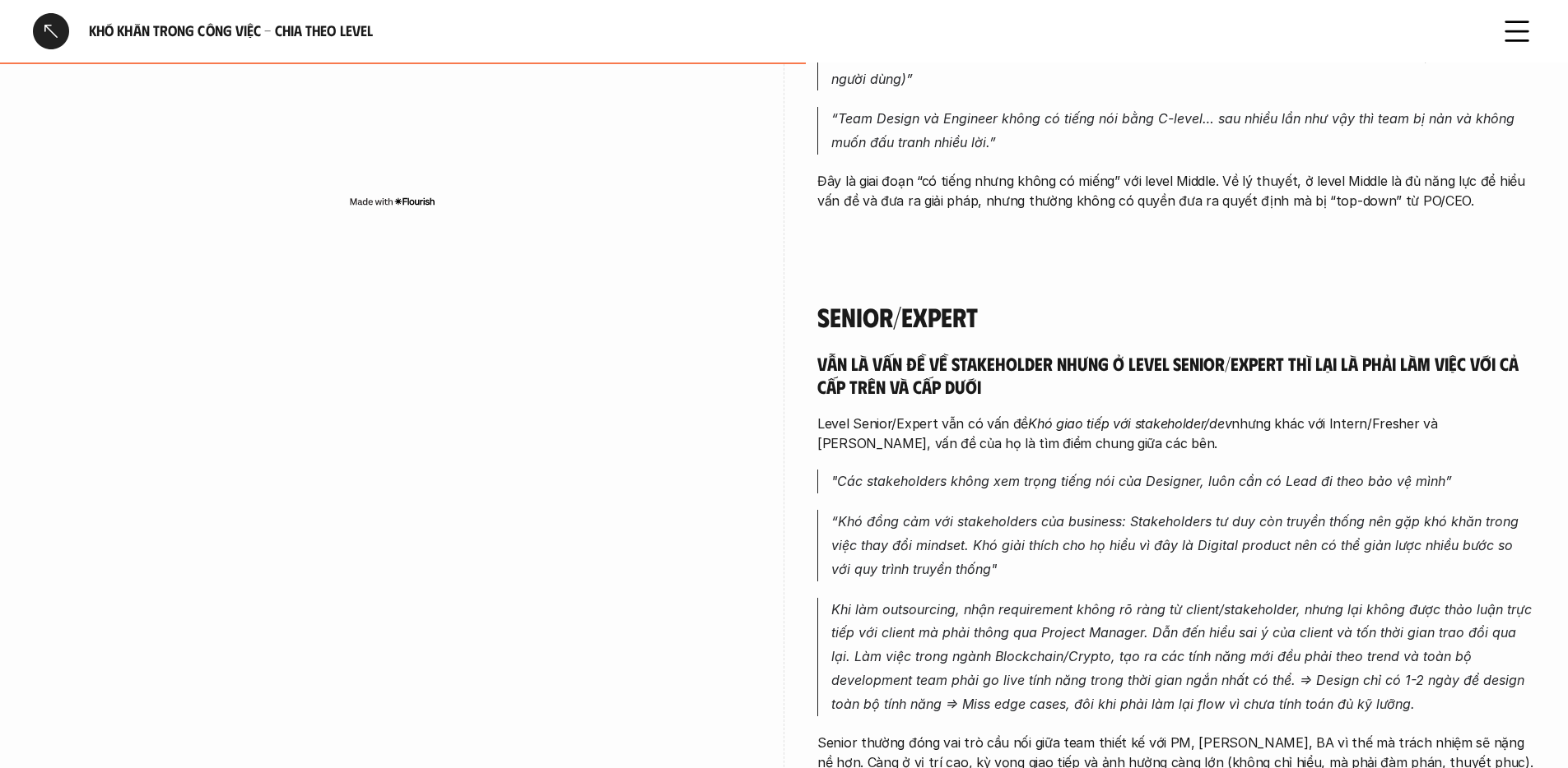
scroll to position [3390, 0]
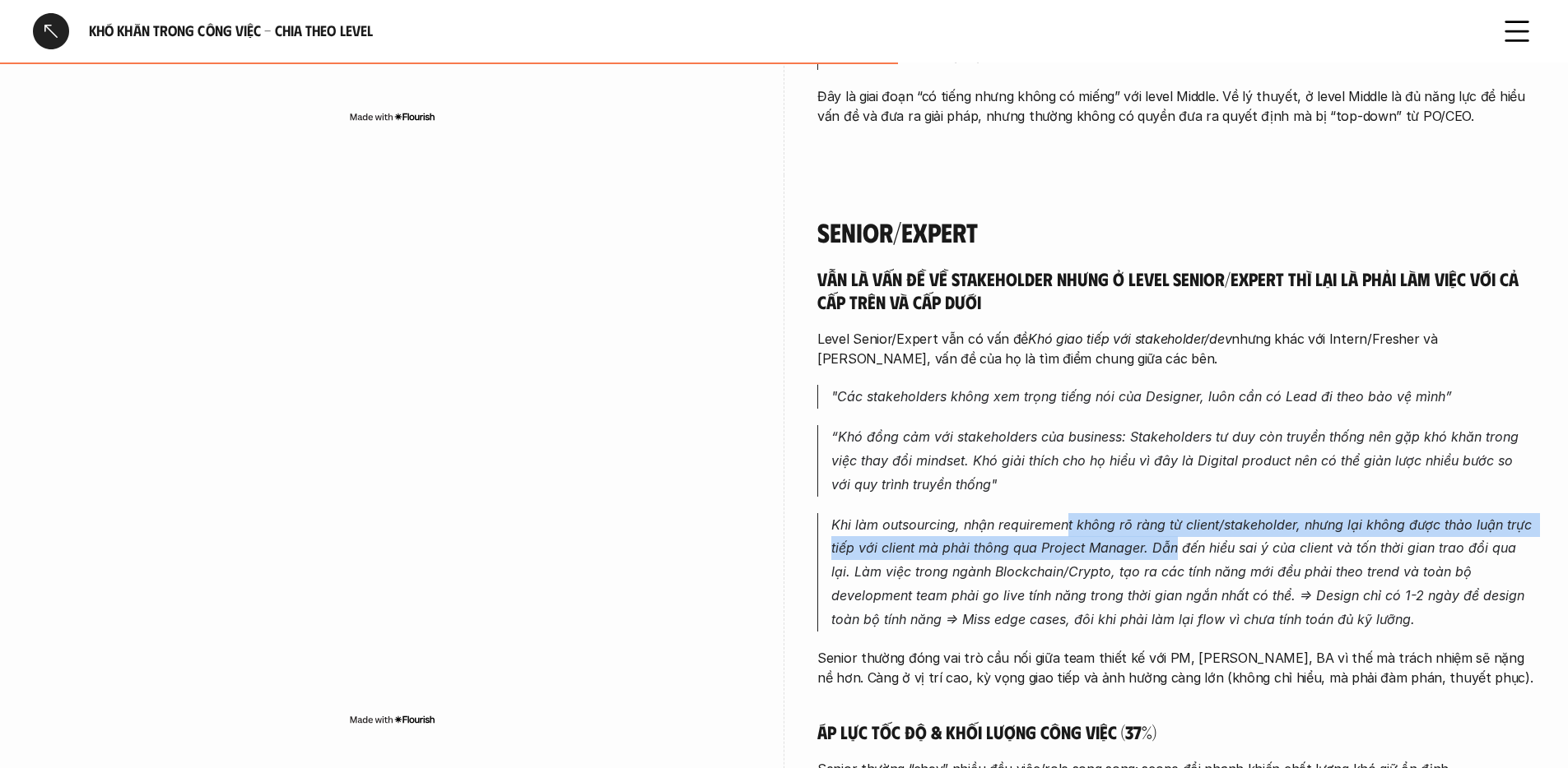
drag, startPoint x: 1068, startPoint y: 500, endPoint x: 1171, endPoint y: 521, distance: 105.1
click at [1171, 521] on em "Khi làm outsourcing, nhận requirement không rõ ràng từ client/stakeholder, nhưn…" at bounding box center [1184, 572] width 704 height 111
click at [1164, 523] on em "Khi làm outsourcing, nhận requirement không rõ ràng từ client/stakeholder, nhưn…" at bounding box center [1184, 572] width 704 height 111
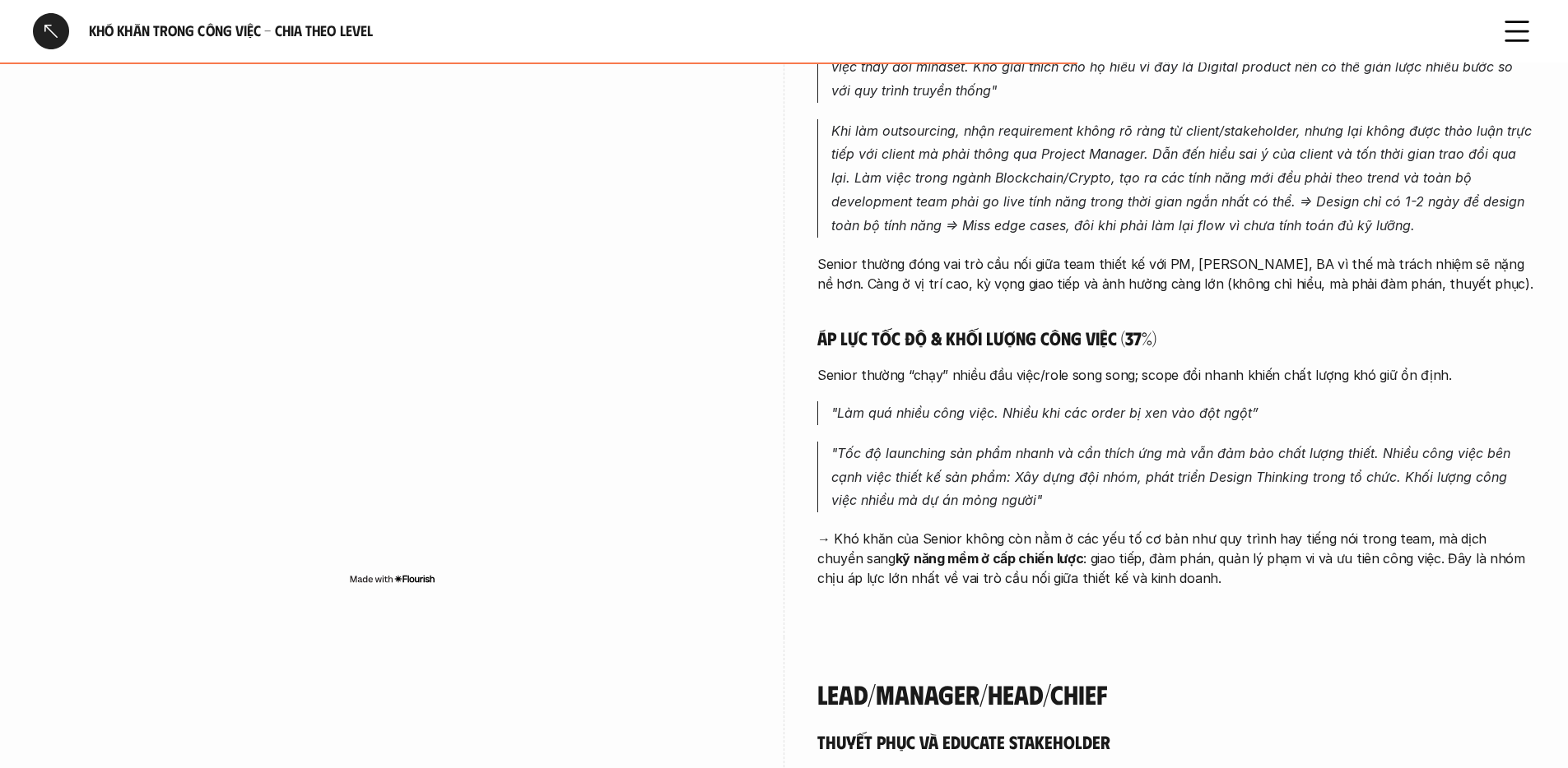
scroll to position [4048, 0]
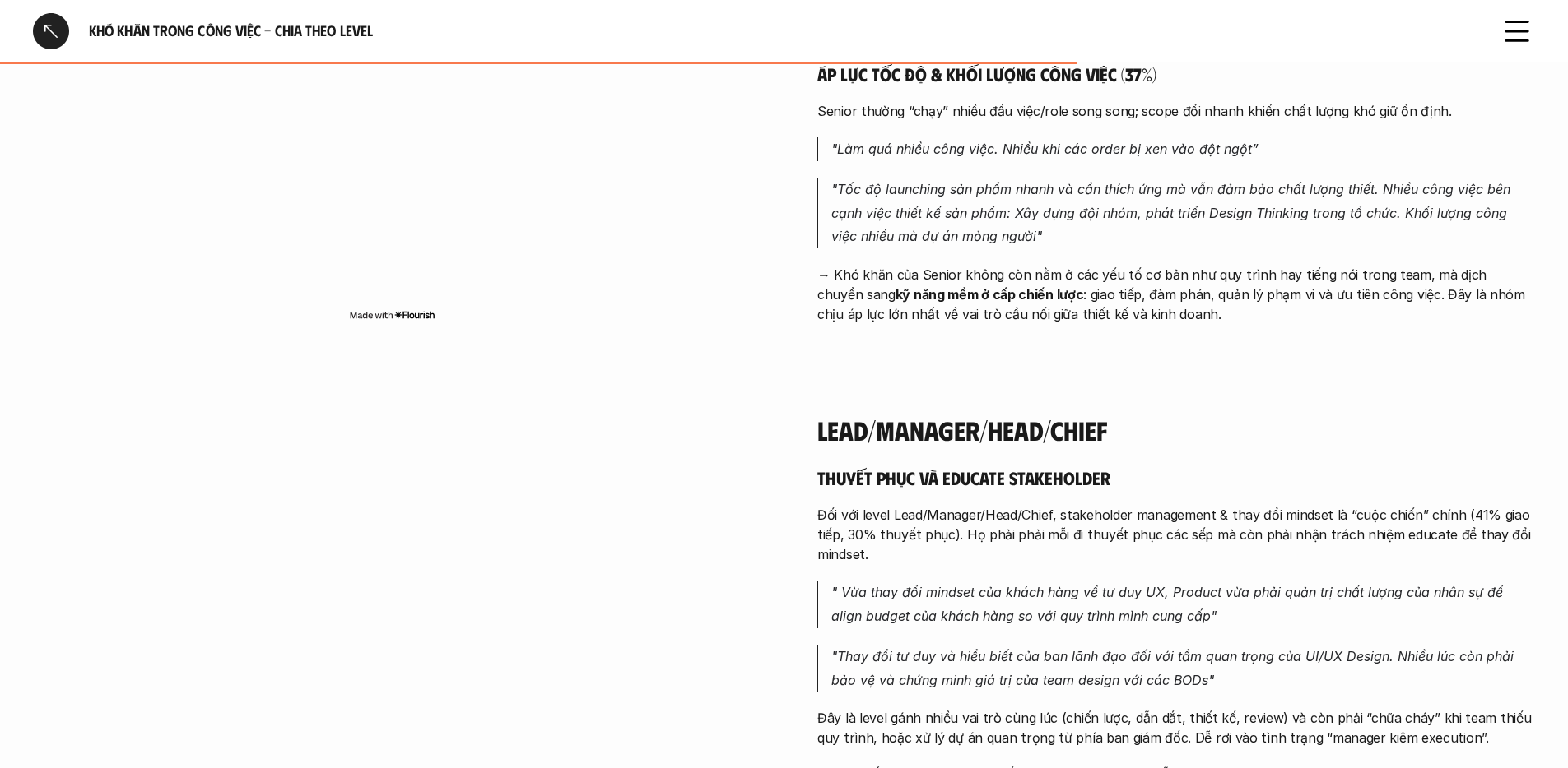
click at [980, 709] on p "Đây là level gánh nhiều vai trò cùng lúc (chiến lược, dẫn dắt, thiết kế, review…" at bounding box center [1176, 728] width 718 height 40
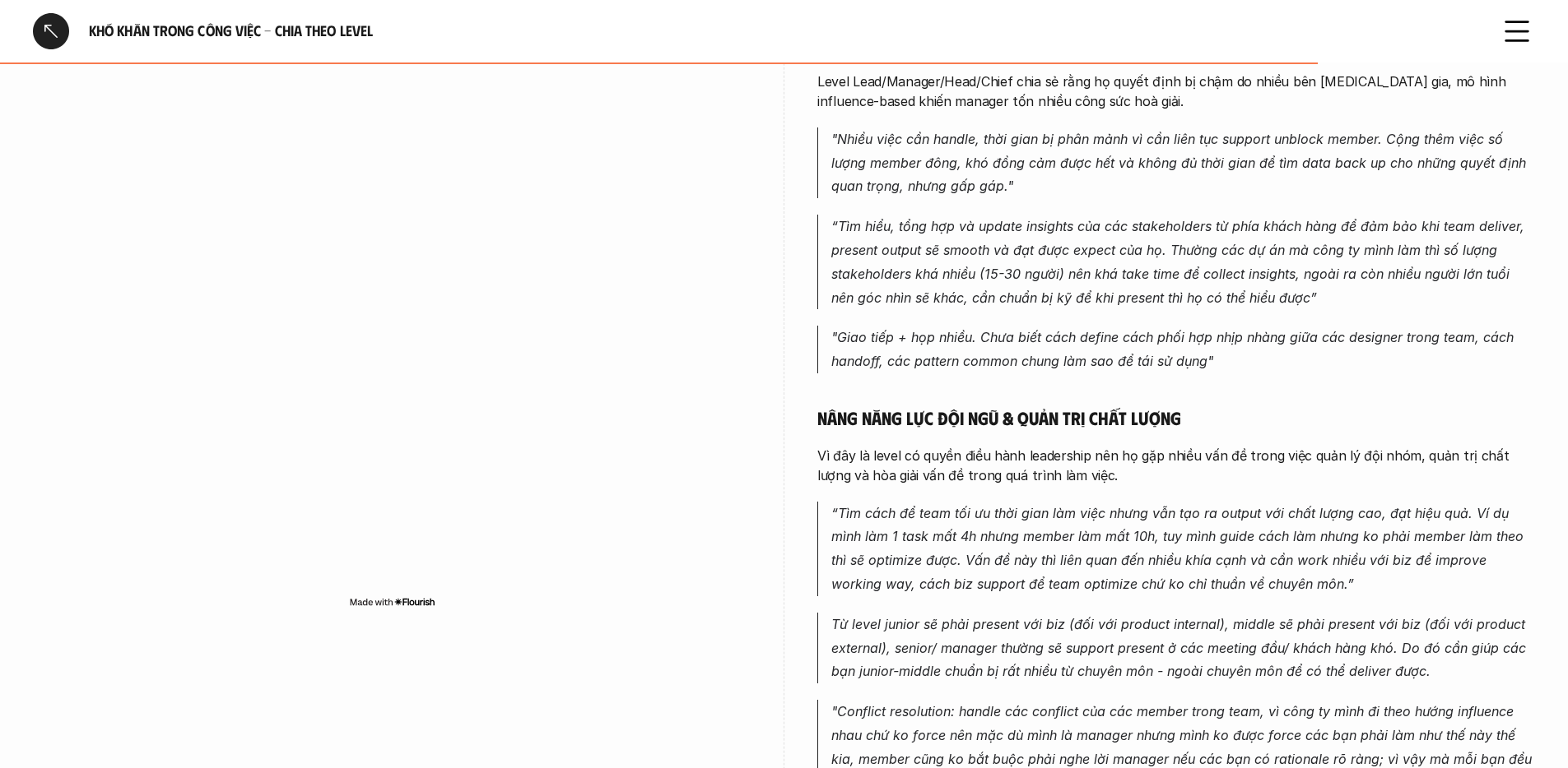
scroll to position [4929, 0]
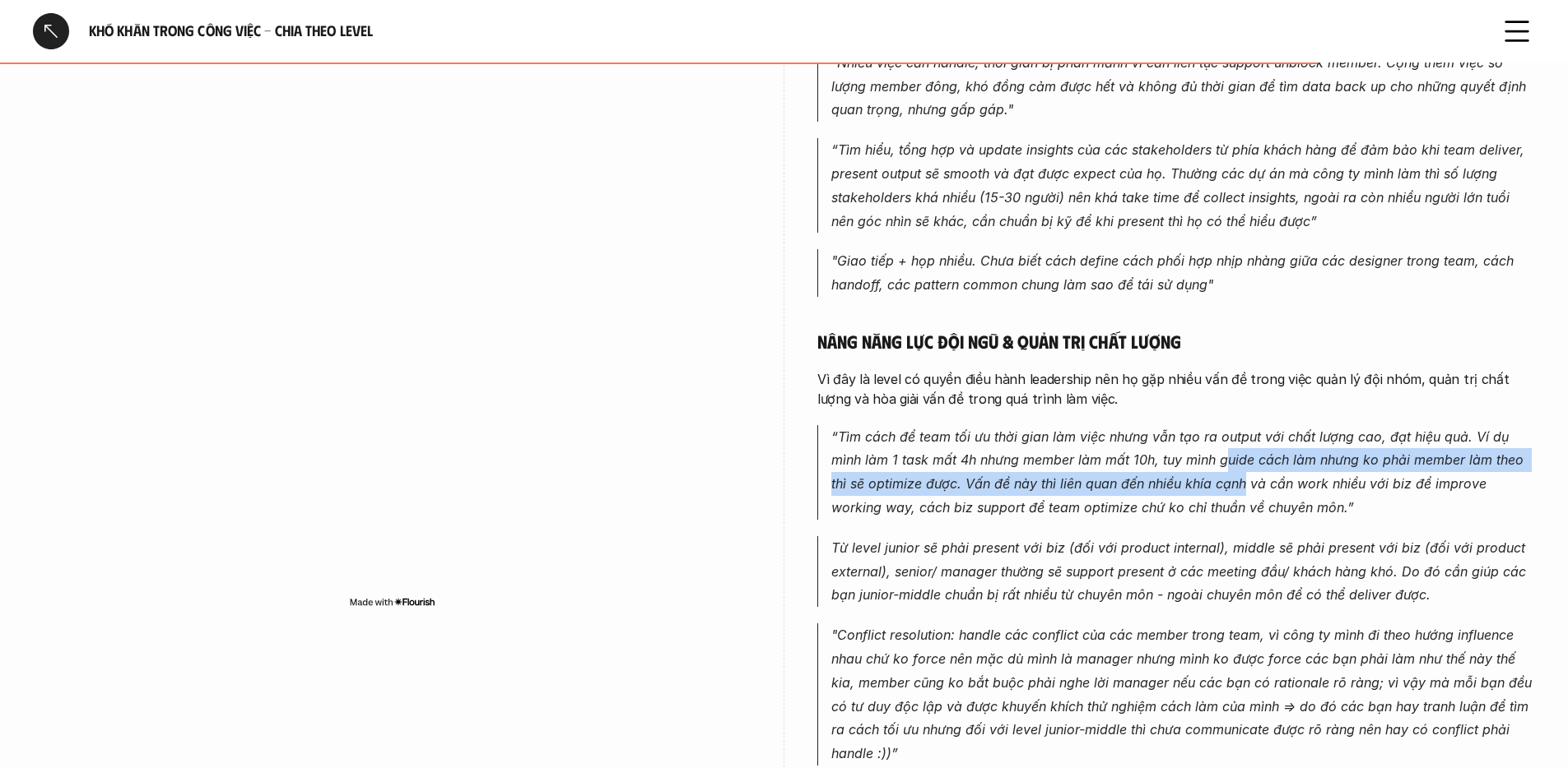
drag, startPoint x: 1236, startPoint y: 446, endPoint x: 1267, endPoint y: 455, distance: 32.3
click at [1256, 452] on p "“Tìm cách để team tối ưu thời gian làm việc nhưng vẫn tạo ra output với chất lư…" at bounding box center [1183, 471] width 703 height 94
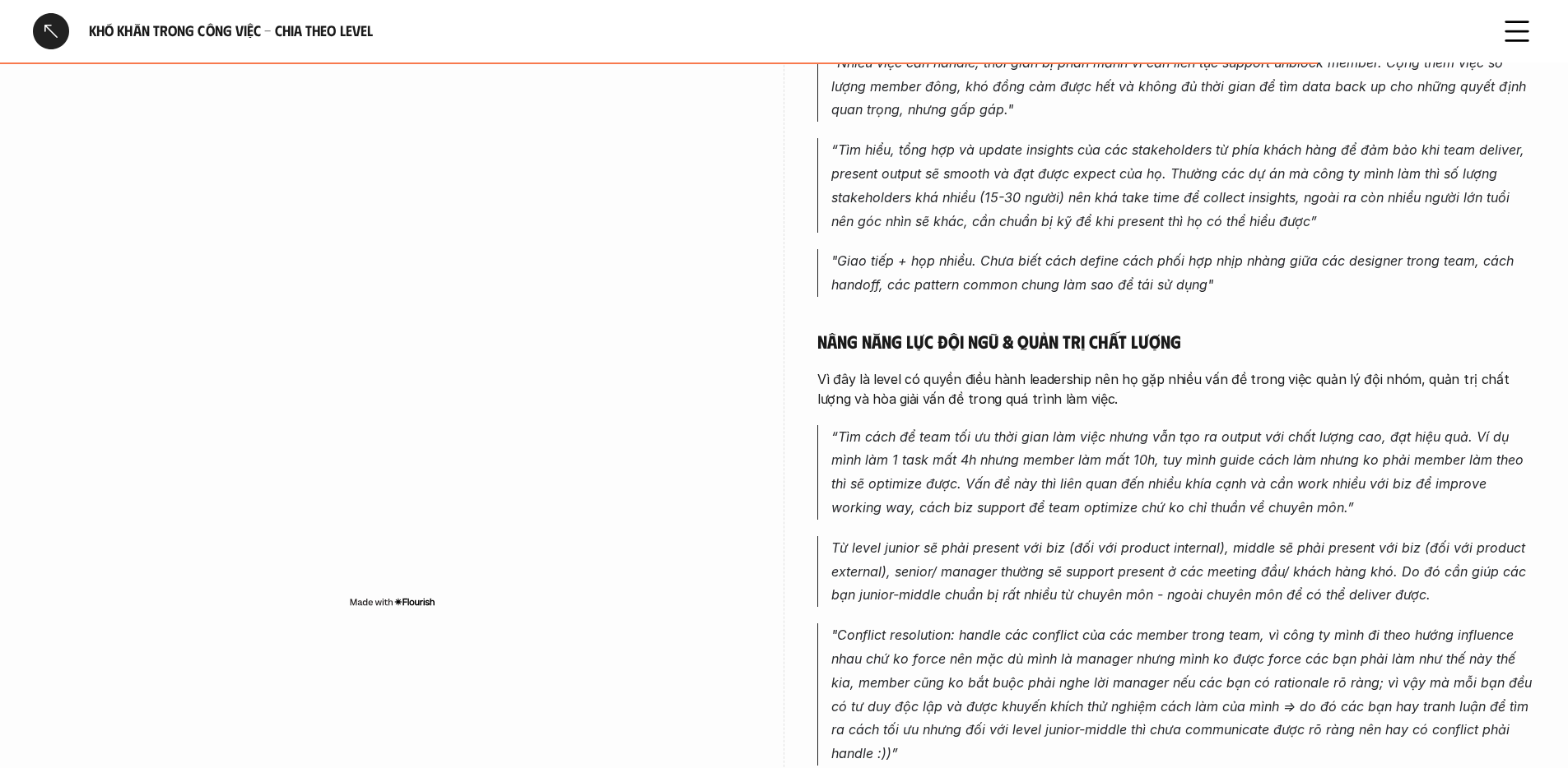
click at [1268, 455] on p "“Tìm cách để team tối ưu thời gian làm việc nhưng vẫn tạo ra output với chất lư…" at bounding box center [1183, 471] width 703 height 94
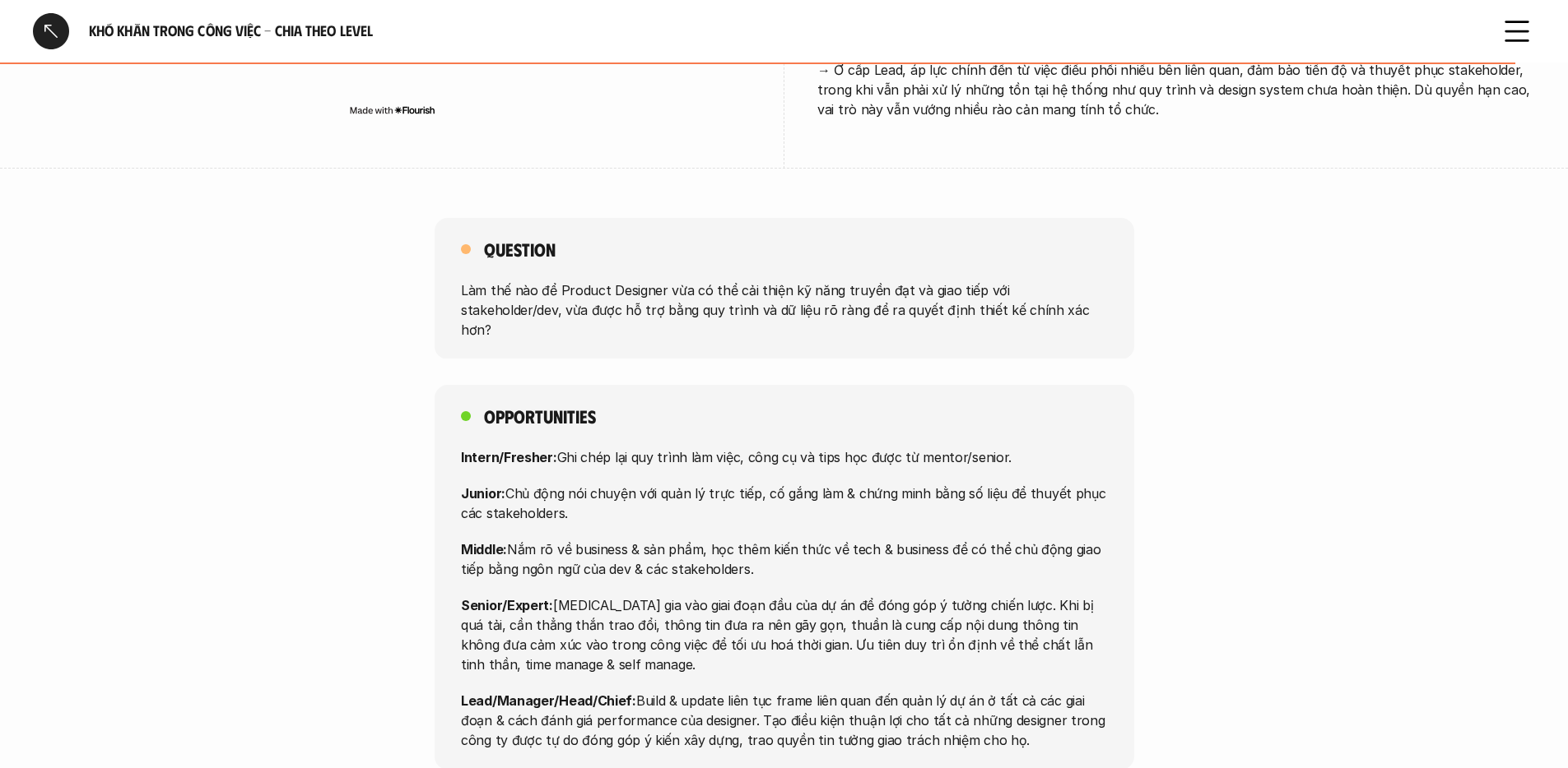
scroll to position [5736, 0]
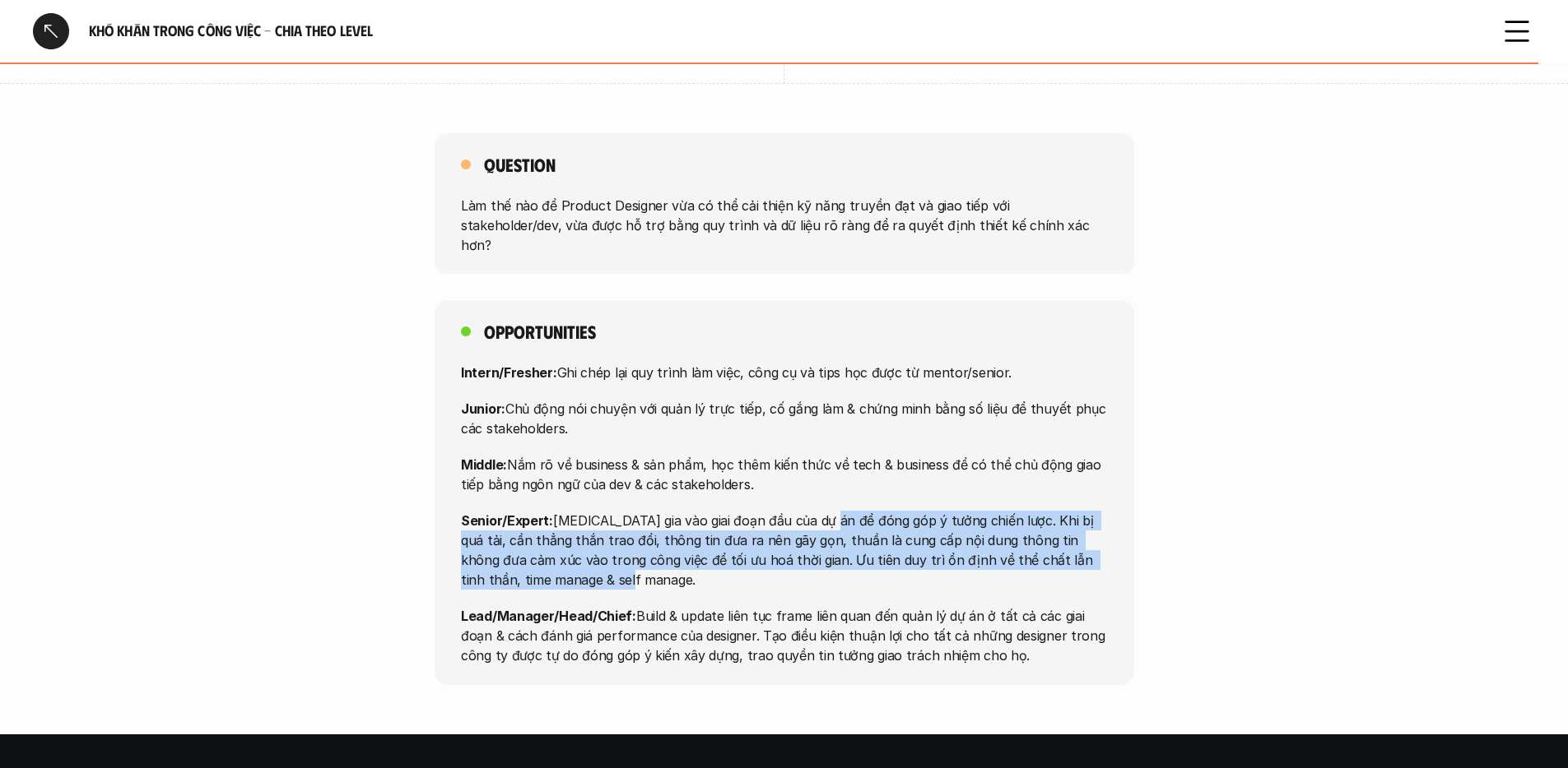
drag, startPoint x: 827, startPoint y: 516, endPoint x: 823, endPoint y: 535, distance: 19.4
click at [823, 535] on p "Senior/Expert: Tham gia vào giai đoạn đầu của dự án để đóng góp ý tưởng chiến l…" at bounding box center [784, 549] width 647 height 79
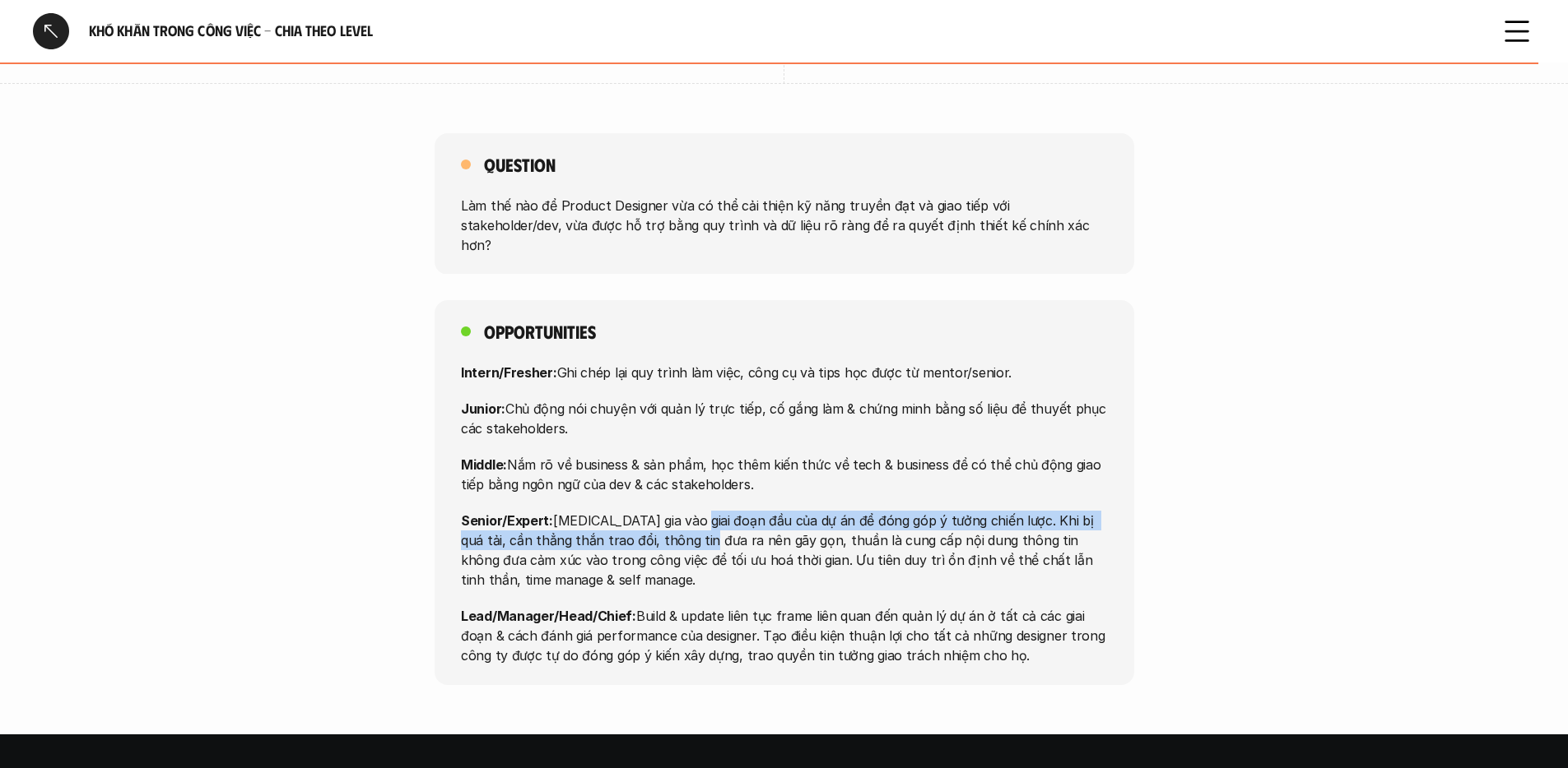
drag, startPoint x: 694, startPoint y: 477, endPoint x: 688, endPoint y: 490, distance: 14.3
click at [688, 510] on p "Senior/Expert: Tham gia vào giai đoạn đầu của dự án để đóng góp ý tưởng chiến l…" at bounding box center [784, 549] width 647 height 79
drag, startPoint x: 718, startPoint y: 481, endPoint x: 715, endPoint y: 497, distance: 16.3
click at [715, 510] on p "Senior/Expert: Tham gia vào giai đoạn đầu của dự án để đóng góp ý tưởng chiến l…" at bounding box center [784, 549] width 647 height 79
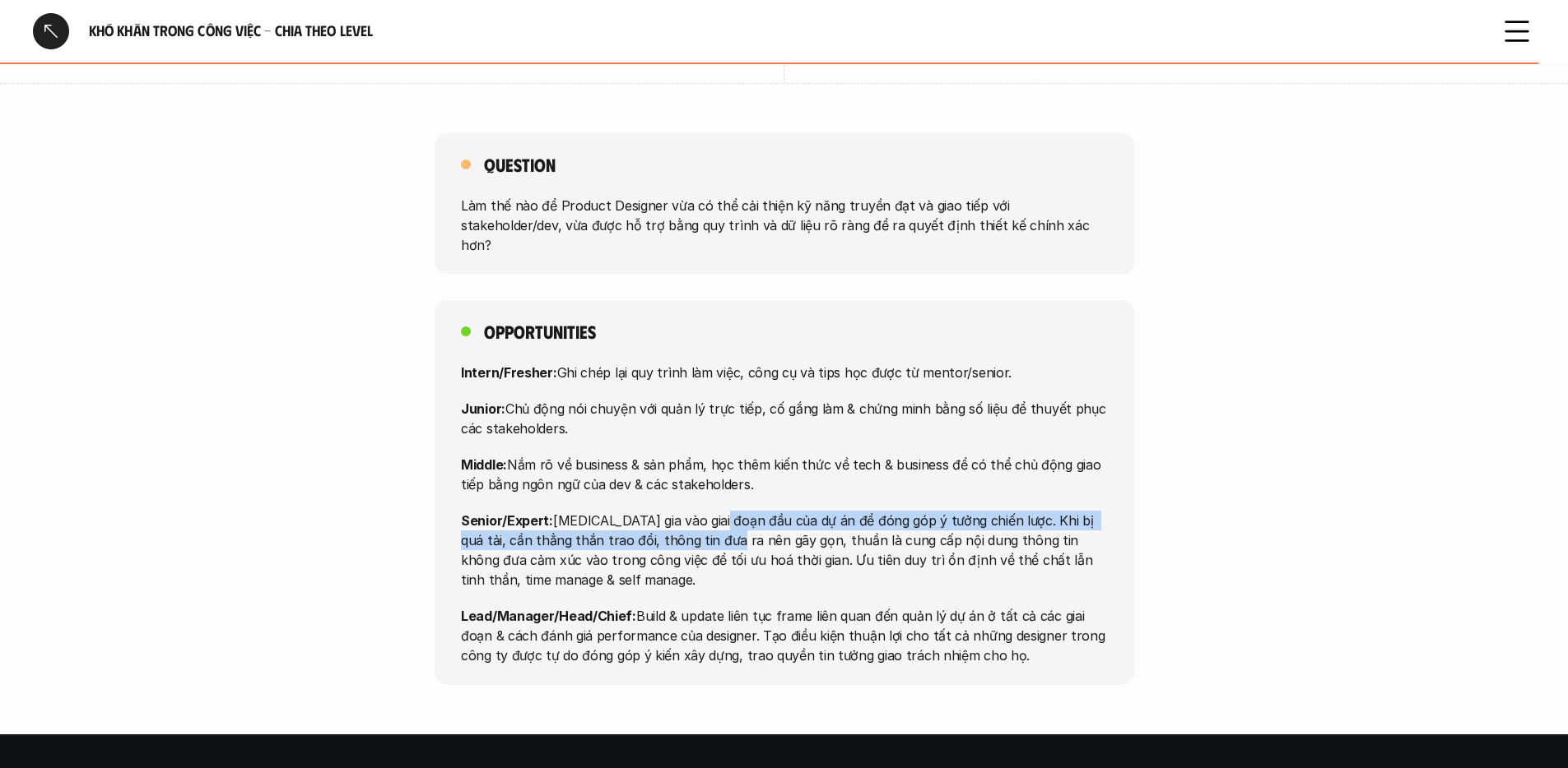
click at [715, 510] on p "Senior/Expert: Tham gia vào giai đoạn đầu của dự án để đóng góp ý tưởng chiến l…" at bounding box center [784, 549] width 647 height 79
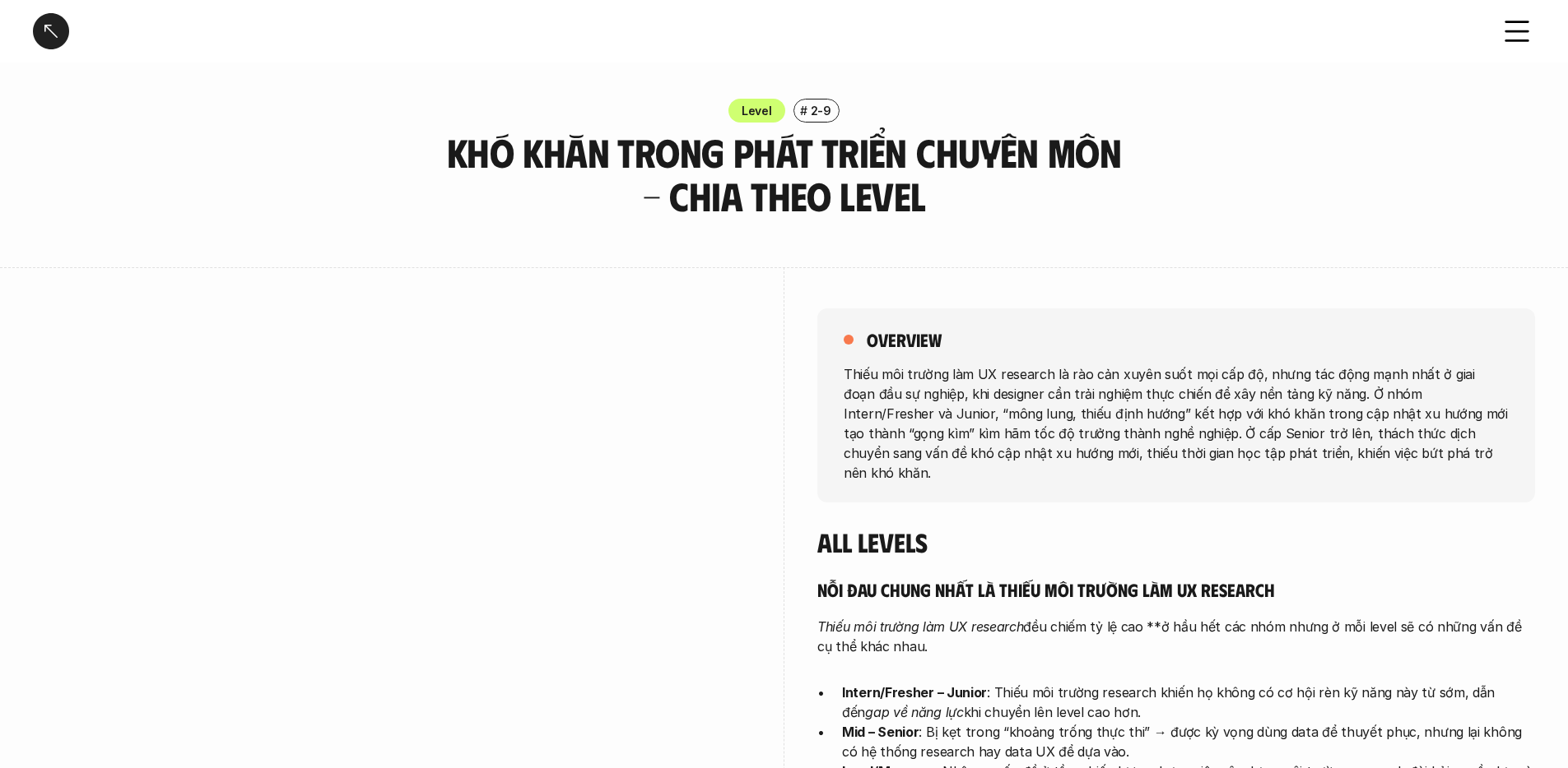
scroll to position [157, 0]
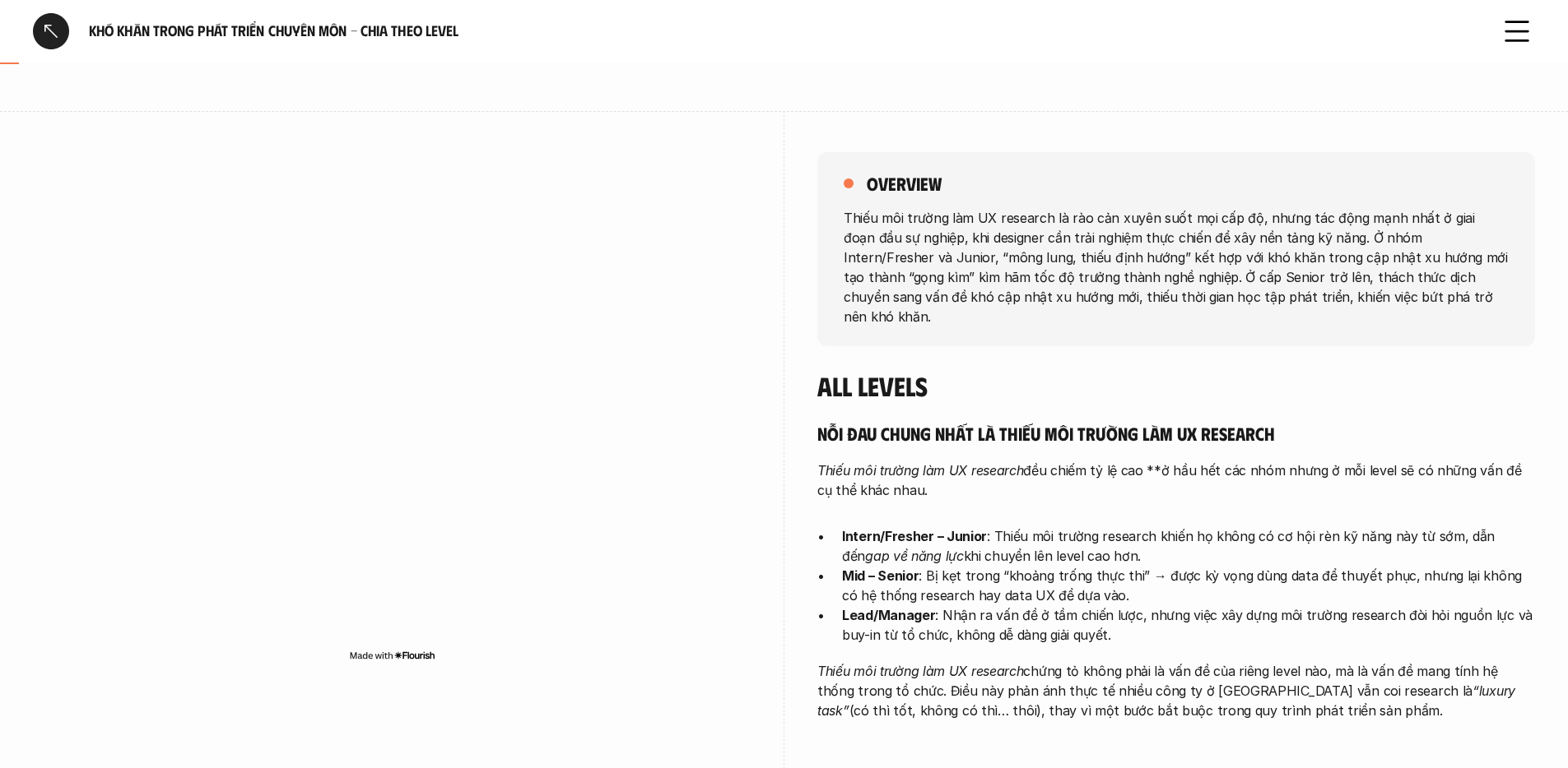
click at [1122, 527] on p "Intern/Fresher – Junior : Thiếu môi trường research khiến họ không có cơ hội rè…" at bounding box center [1189, 546] width 693 height 40
drag, startPoint x: 1111, startPoint y: 515, endPoint x: 1101, endPoint y: 528, distance: 16.4
click at [1101, 528] on p "Intern/Fresher – Junior : Thiếu môi trường research khiến họ không có cơ hội rè…" at bounding box center [1189, 546] width 693 height 40
click at [1101, 529] on p "Intern/Fresher – Junior : Thiếu môi trường research khiến họ không có cơ hội rè…" at bounding box center [1189, 546] width 693 height 40
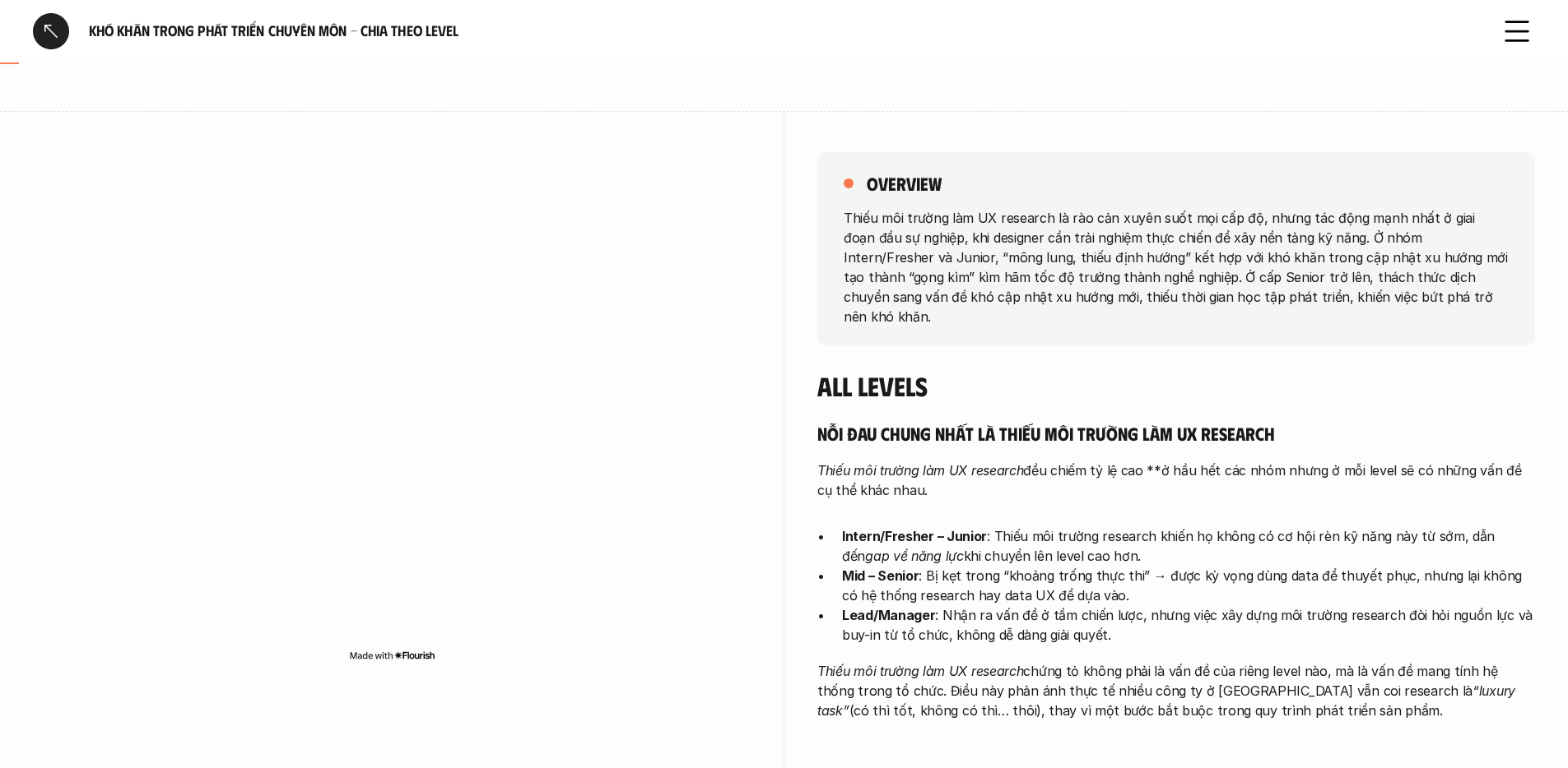
drag, startPoint x: 1089, startPoint y: 522, endPoint x: 1088, endPoint y: 532, distance: 10.0
click at [1088, 532] on p "Intern/Fresher – Junior : Thiếu môi trường research khiến họ không có cơ hội rè…" at bounding box center [1189, 546] width 693 height 40
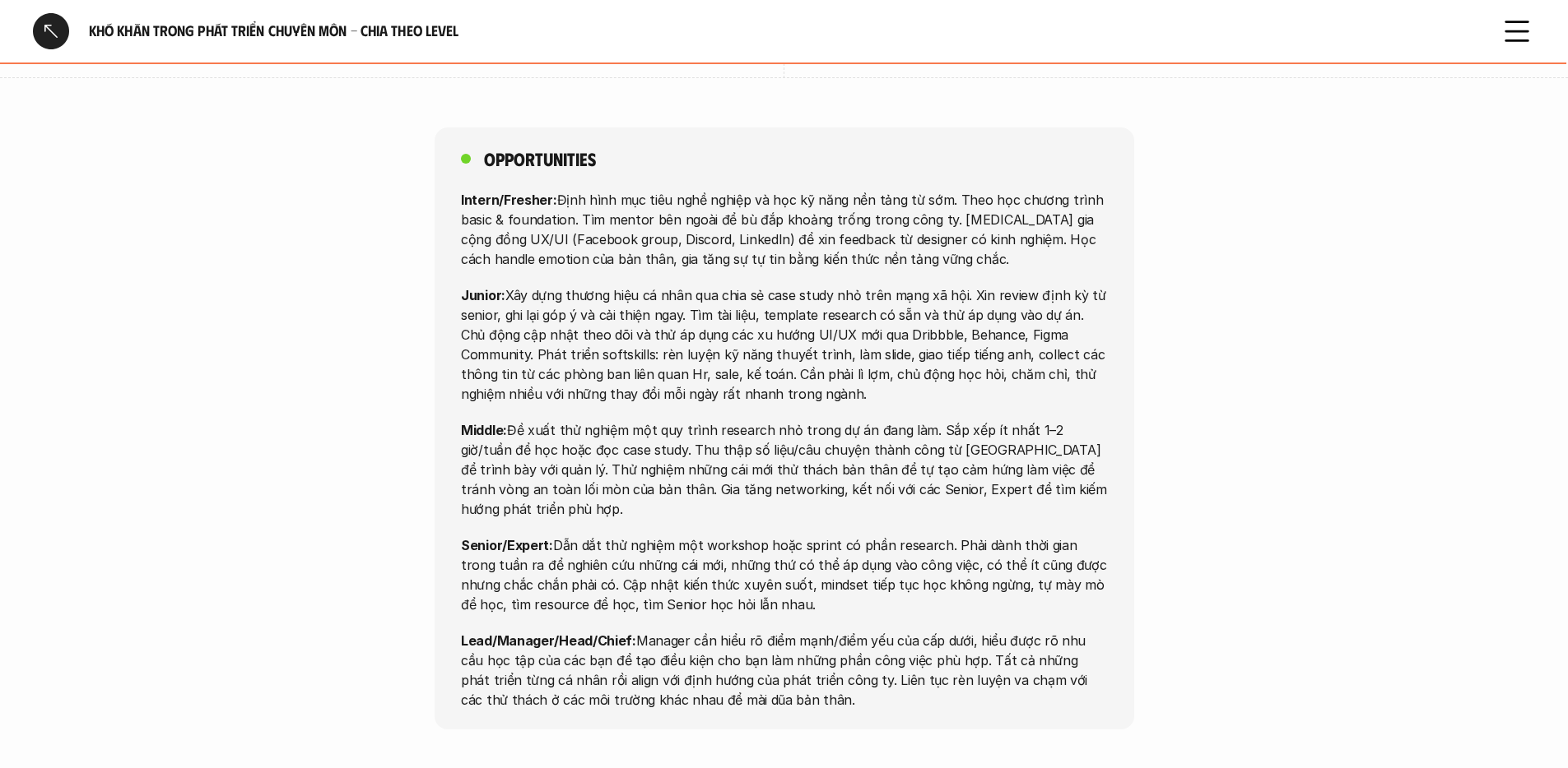
scroll to position [5272, 0]
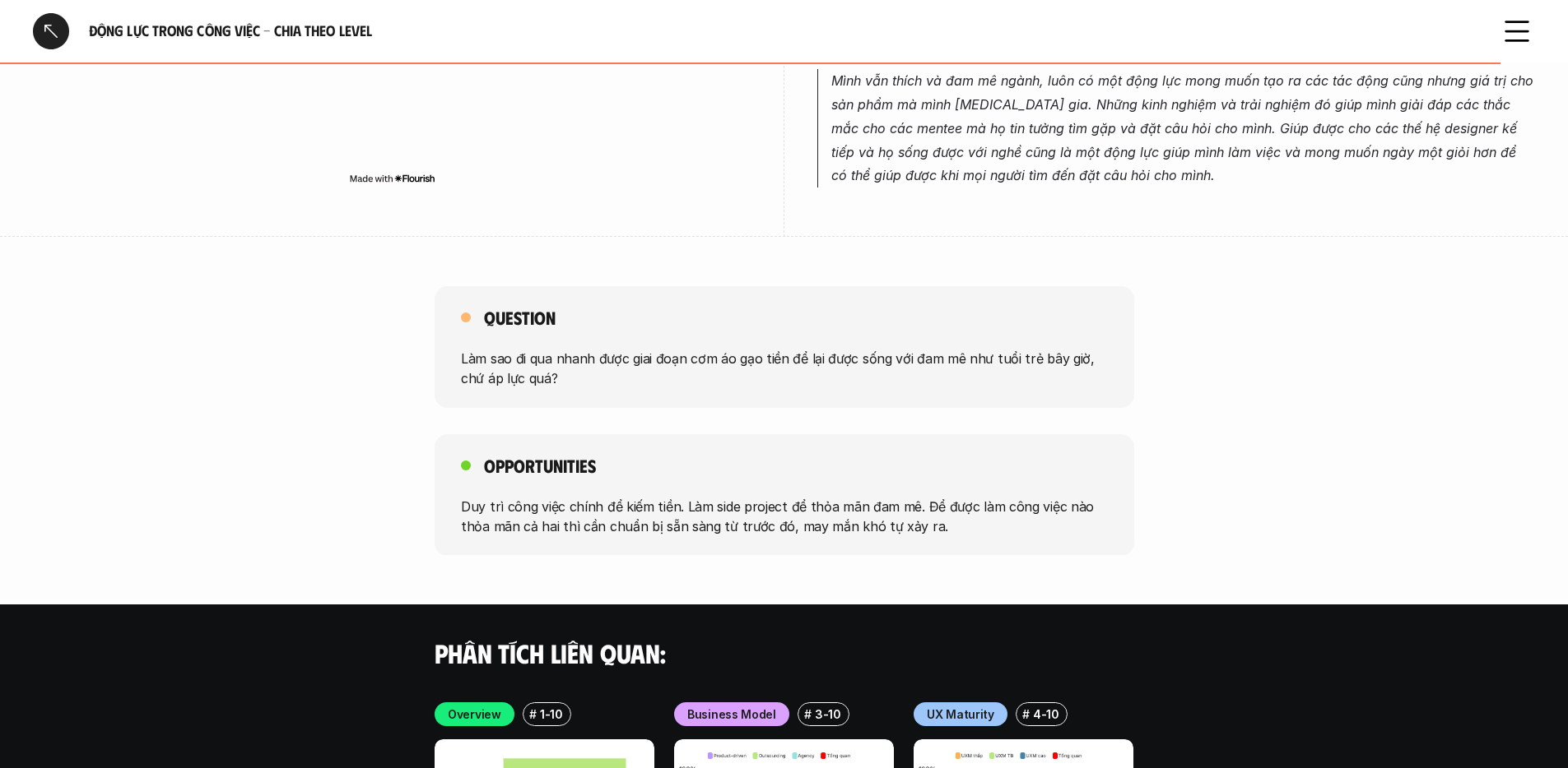
scroll to position [4117, 0]
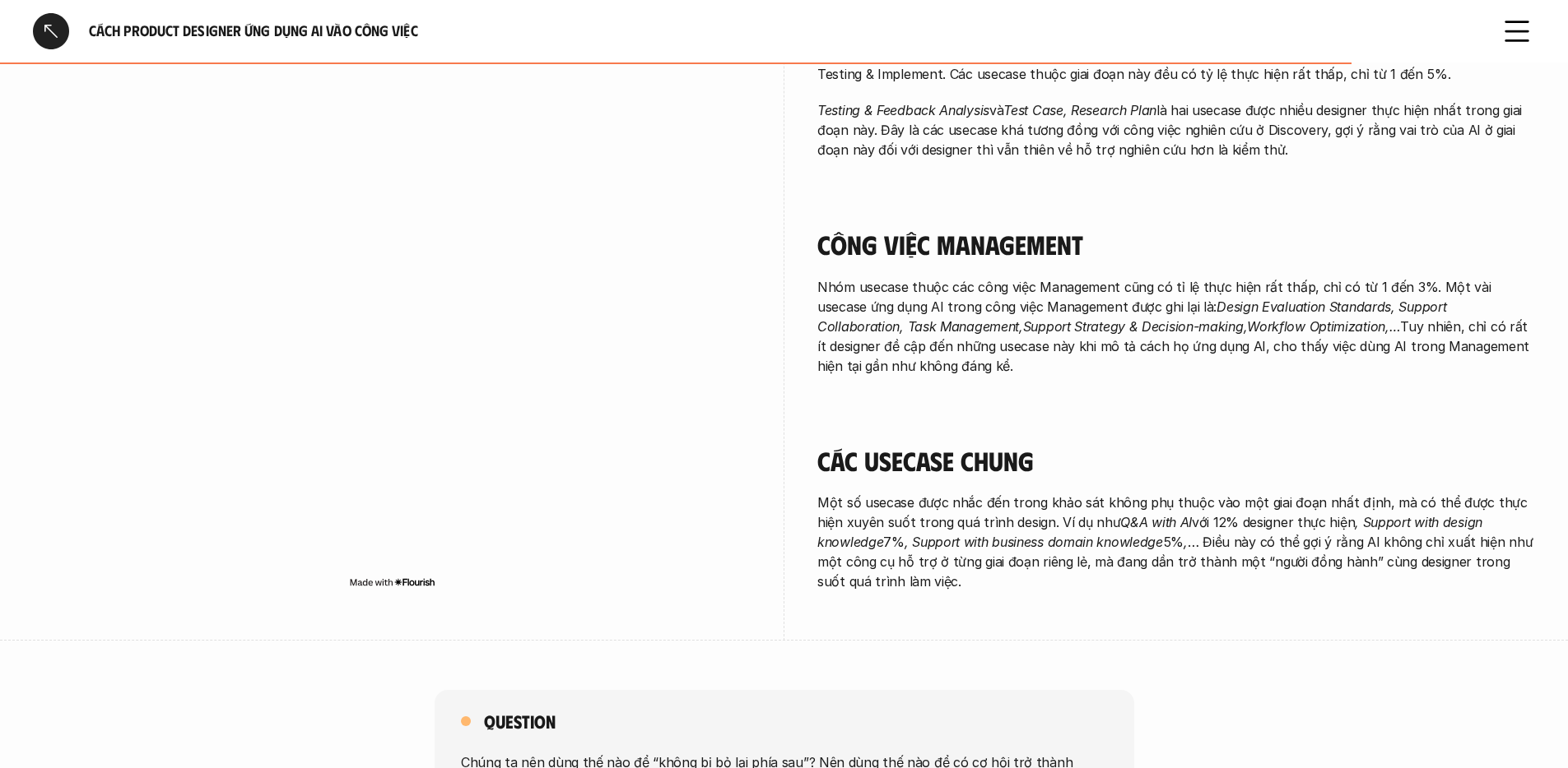
scroll to position [2833, 0]
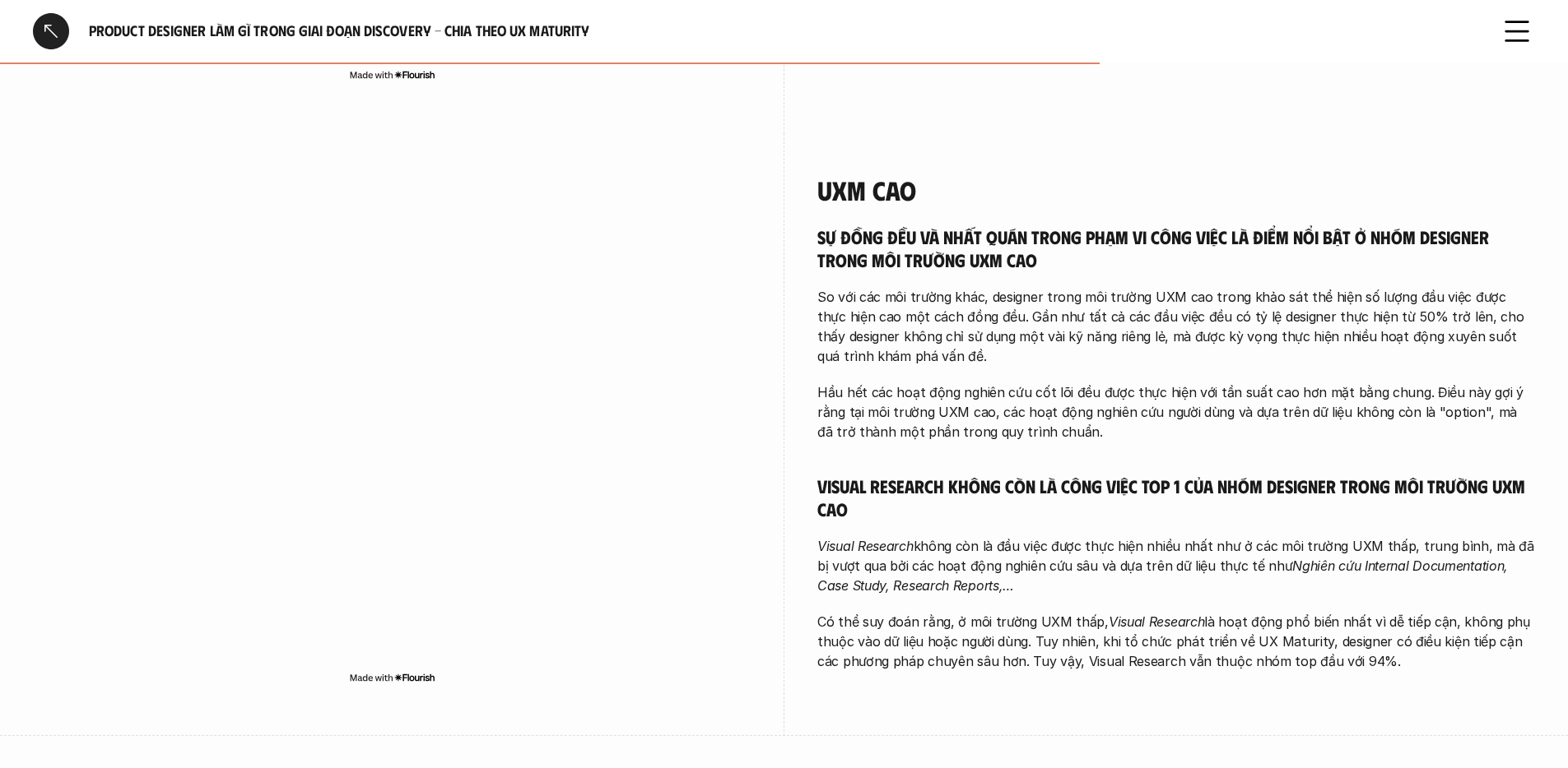
scroll to position [2546, 0]
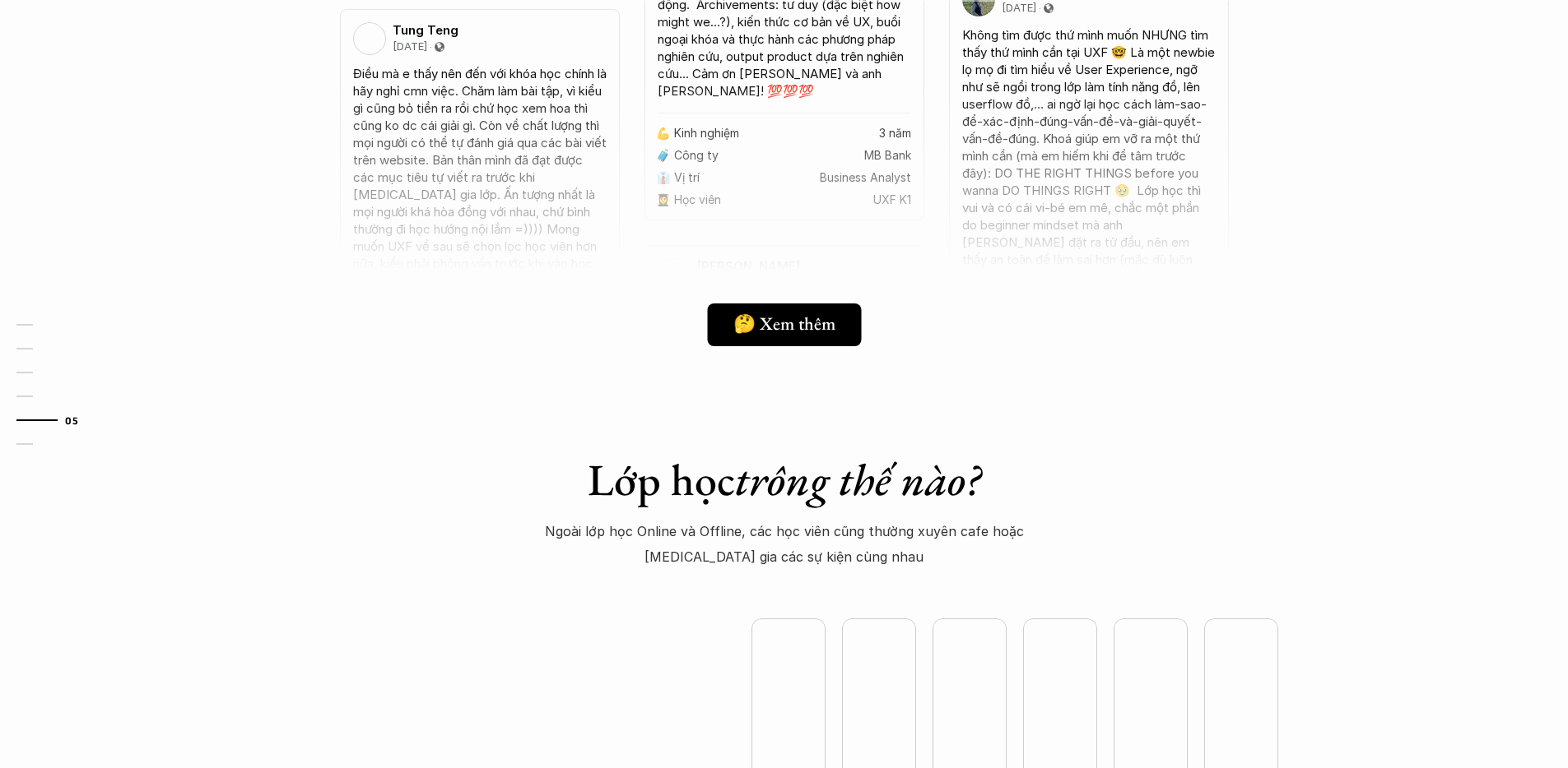
scroll to position [4391, 0]
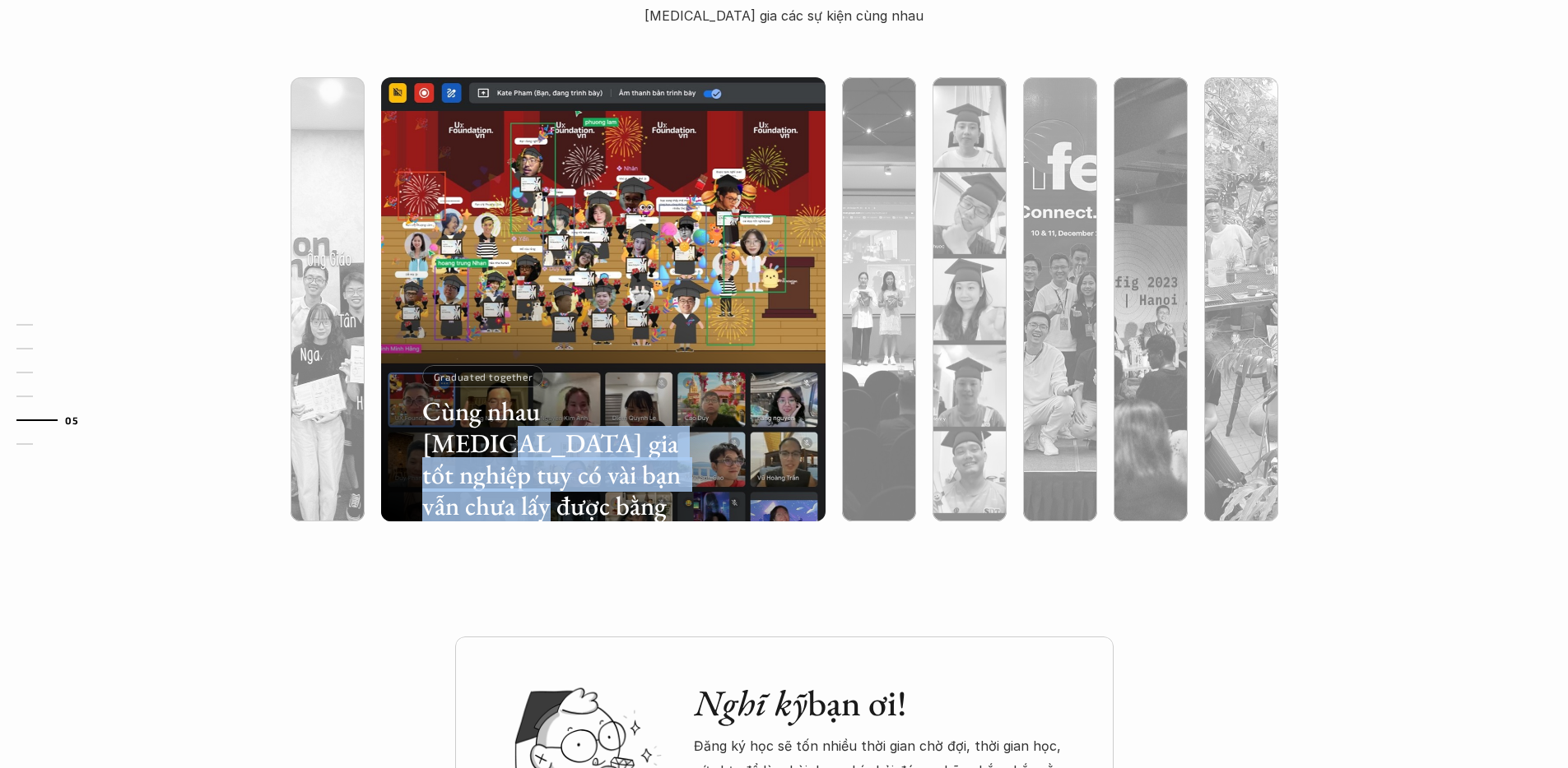
drag, startPoint x: 617, startPoint y: 417, endPoint x: 633, endPoint y: 478, distance: 63.1
click at [633, 478] on h3 "Cùng nhau [MEDICAL_DATA] gia tốt nghiệp tuy có vài bạn vẫn chưa lấy được bằng" at bounding box center [554, 459] width 265 height 126
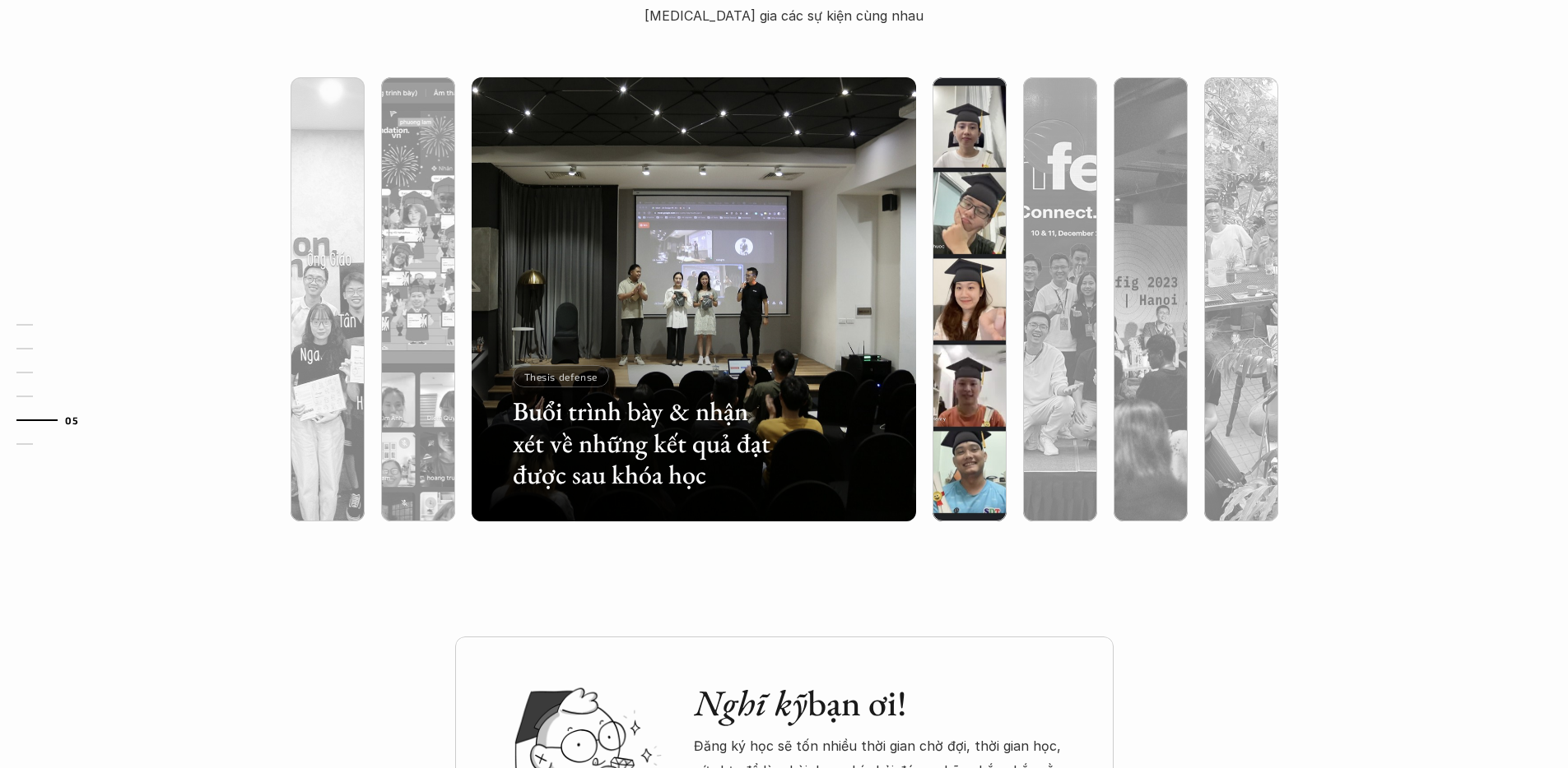
click at [954, 471] on div at bounding box center [970, 388] width 74 height 268
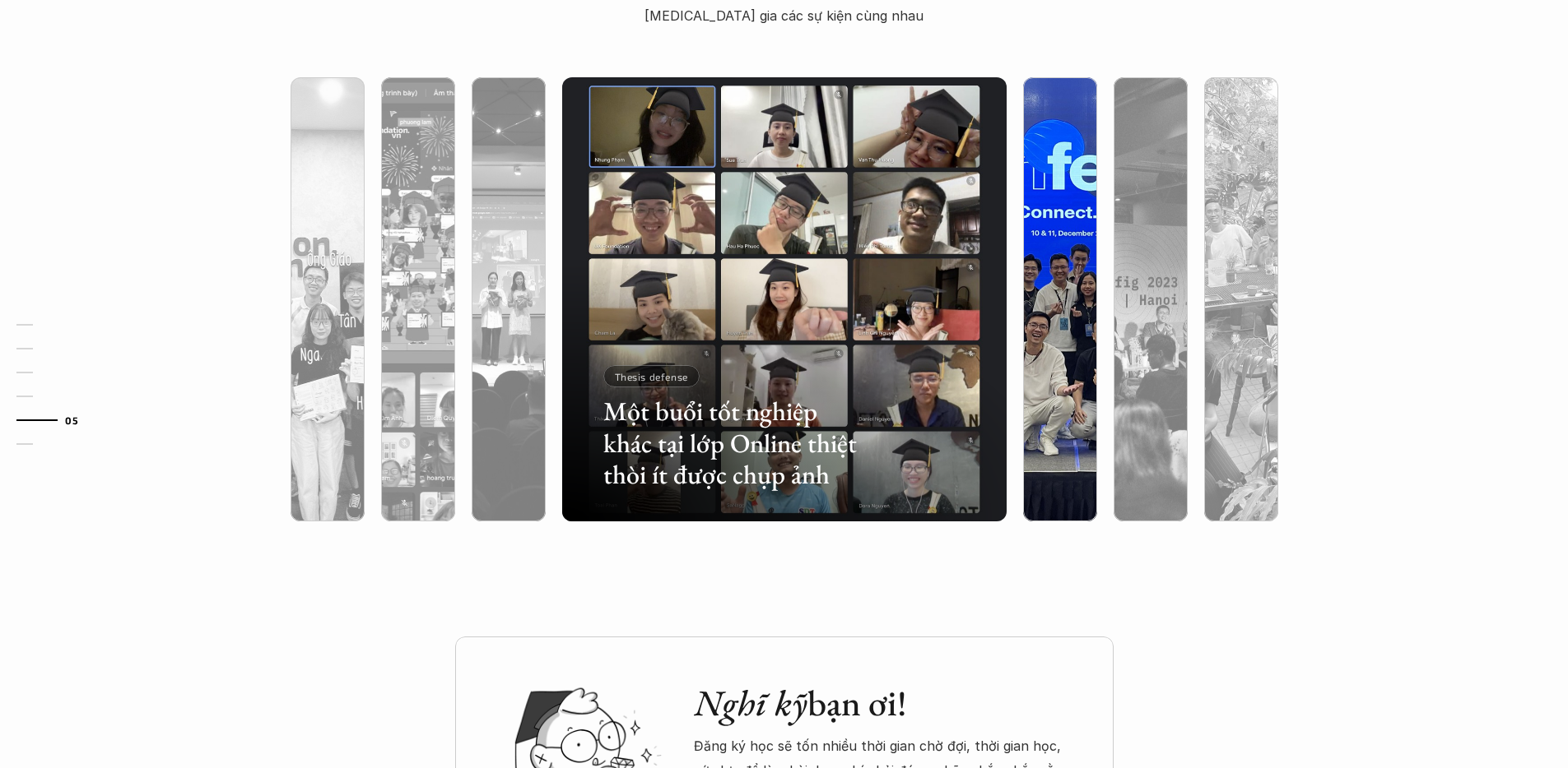
click at [1033, 483] on div at bounding box center [1060, 388] width 74 height 268
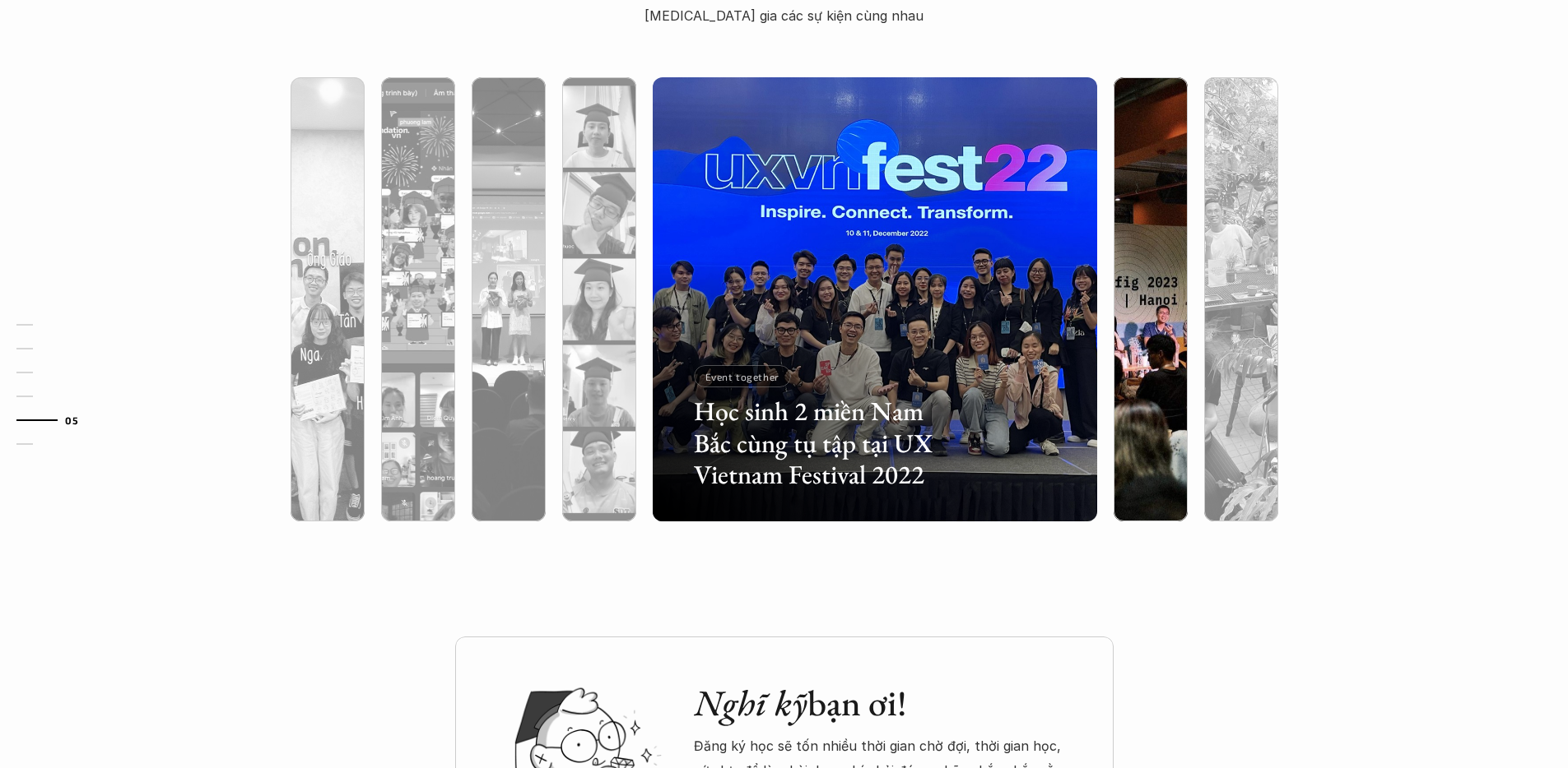
click at [1152, 489] on div at bounding box center [1151, 388] width 74 height 268
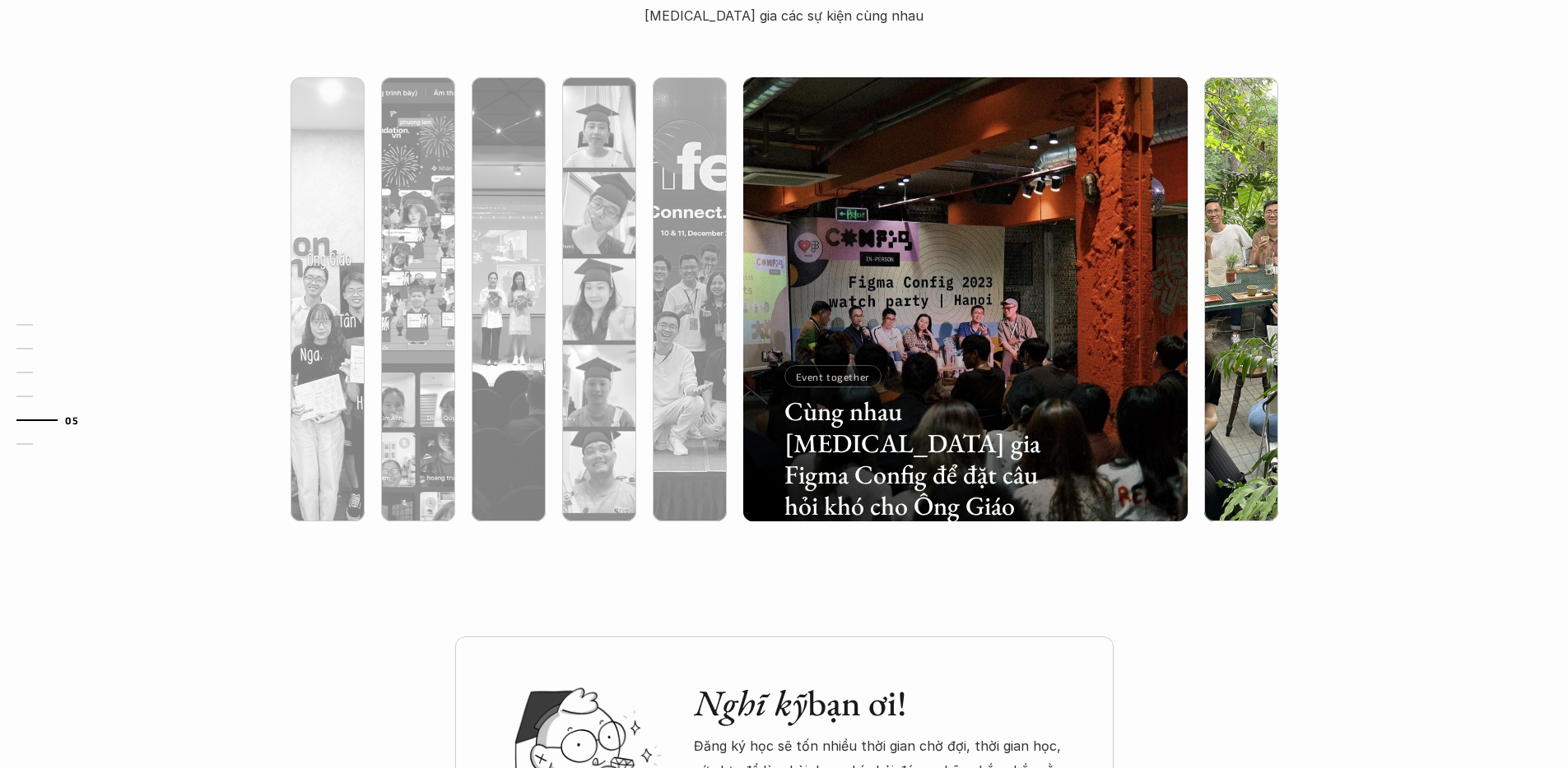
click at [1266, 481] on div at bounding box center [1377, 425] width 265 height 120
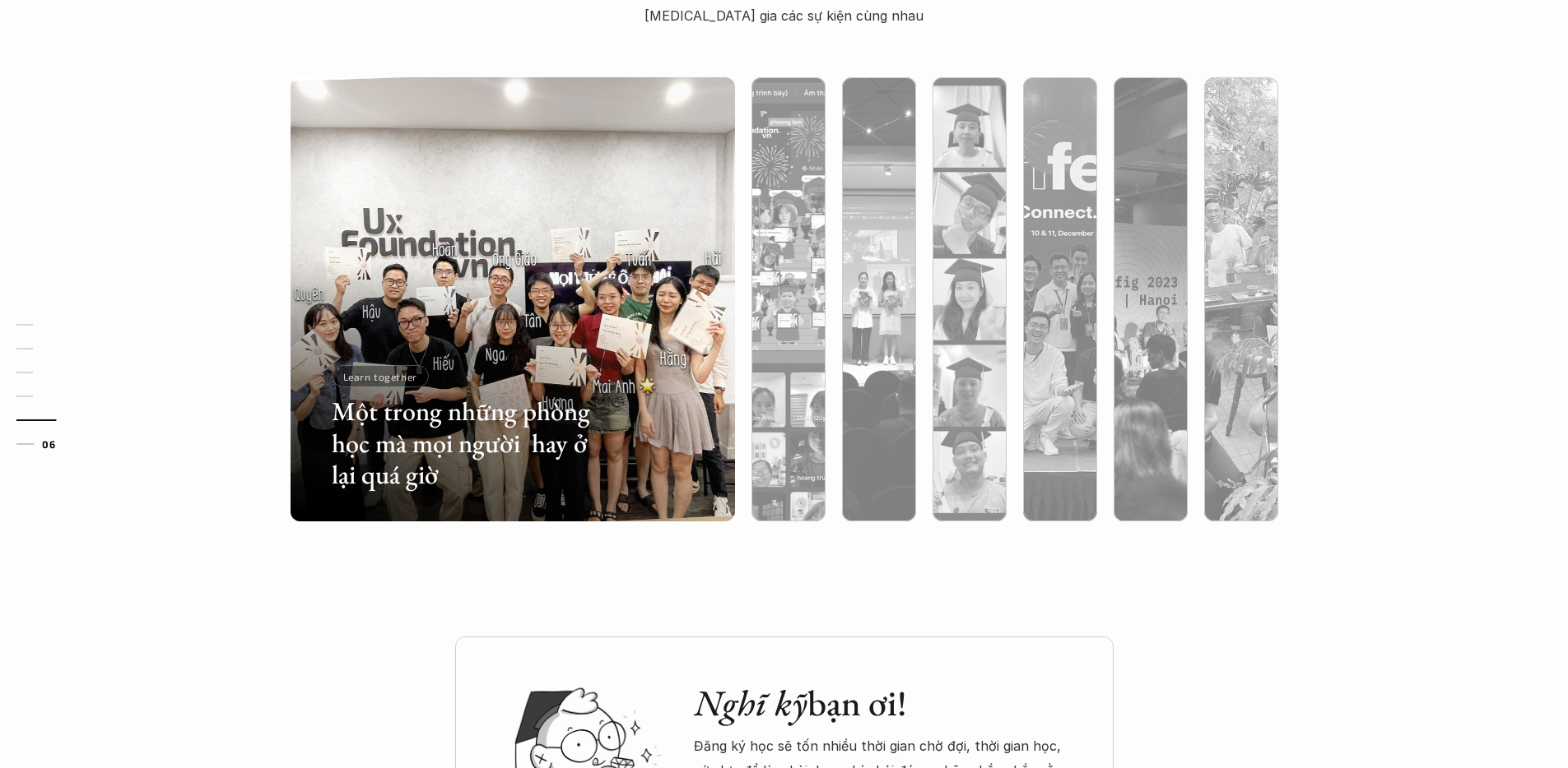
scroll to position [4902, 0]
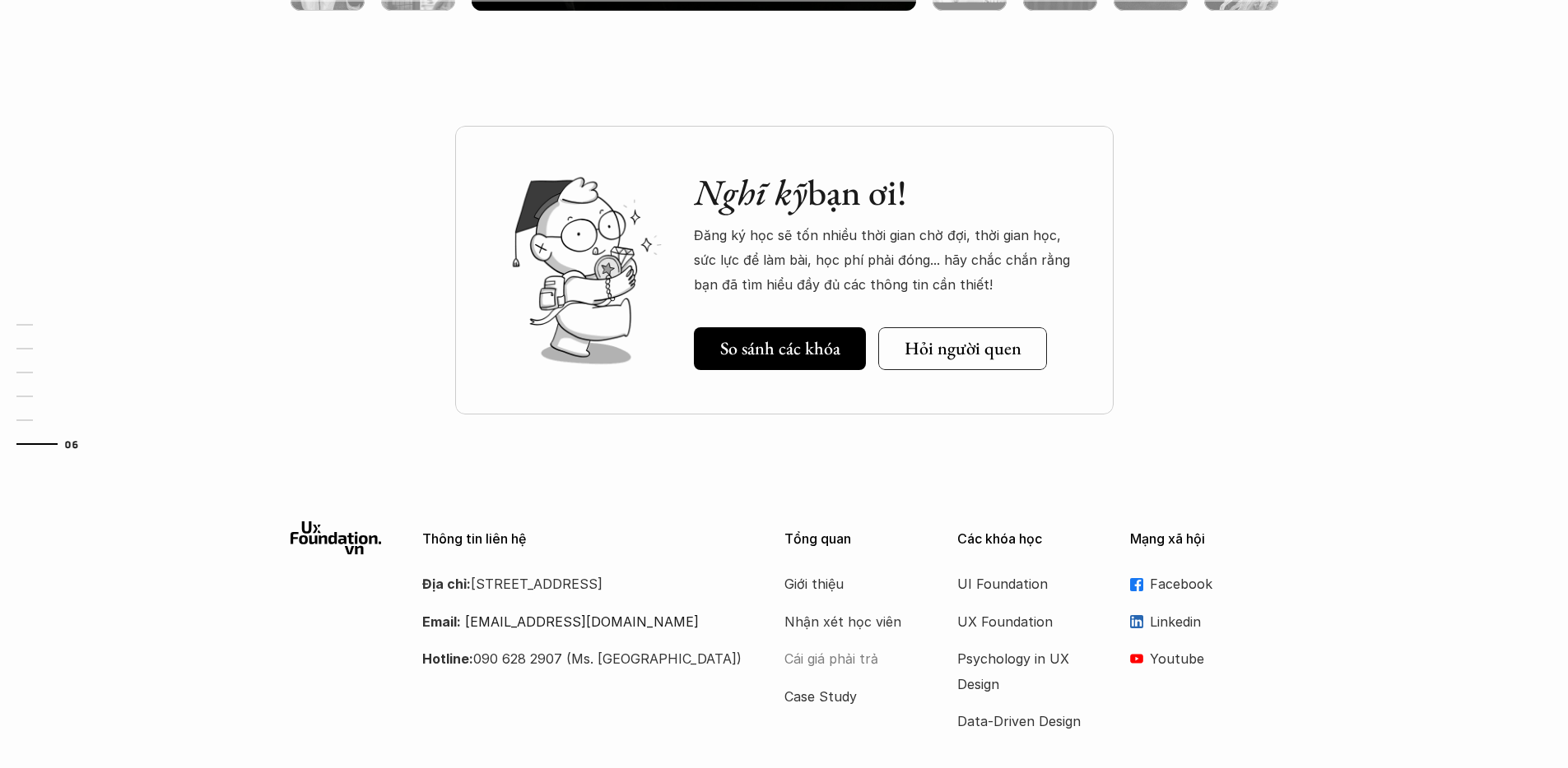
click at [873, 654] on p "Cái giá phải trả" at bounding box center [849, 658] width 131 height 24
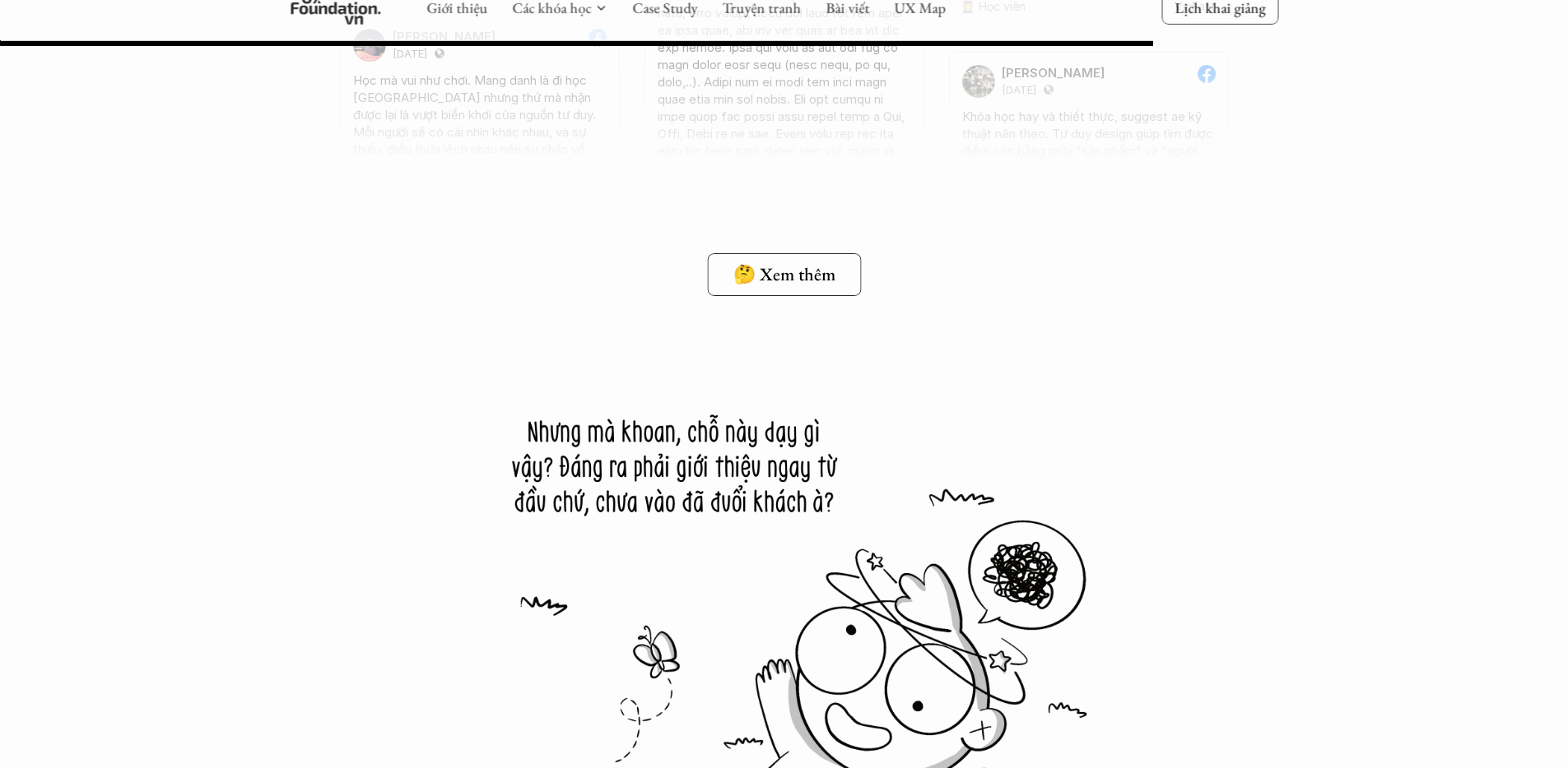
scroll to position [12939, 0]
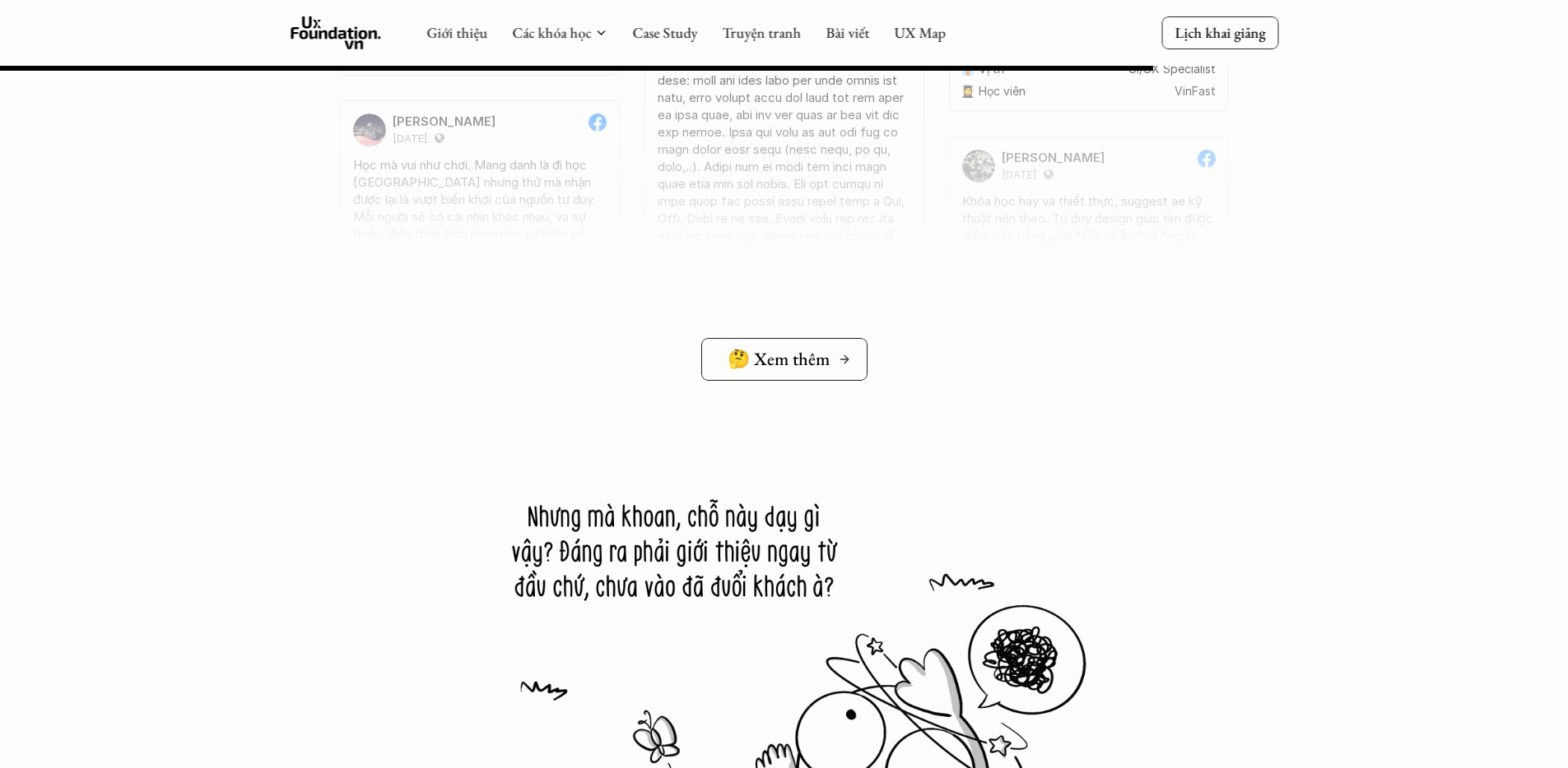
click at [757, 360] on h5 "🤔 Xem thêm" at bounding box center [778, 360] width 102 height 21
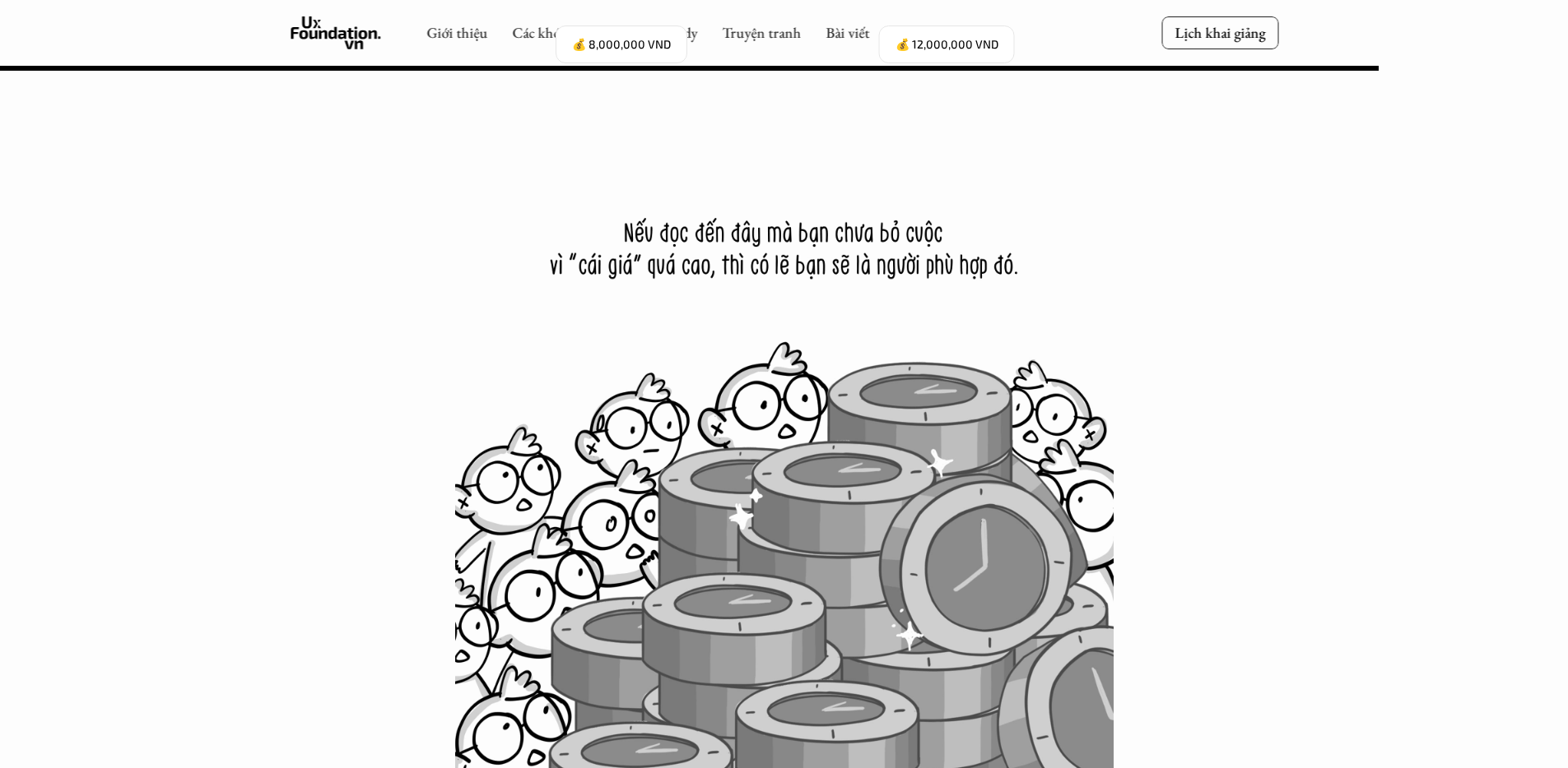
scroll to position [15056, 0]
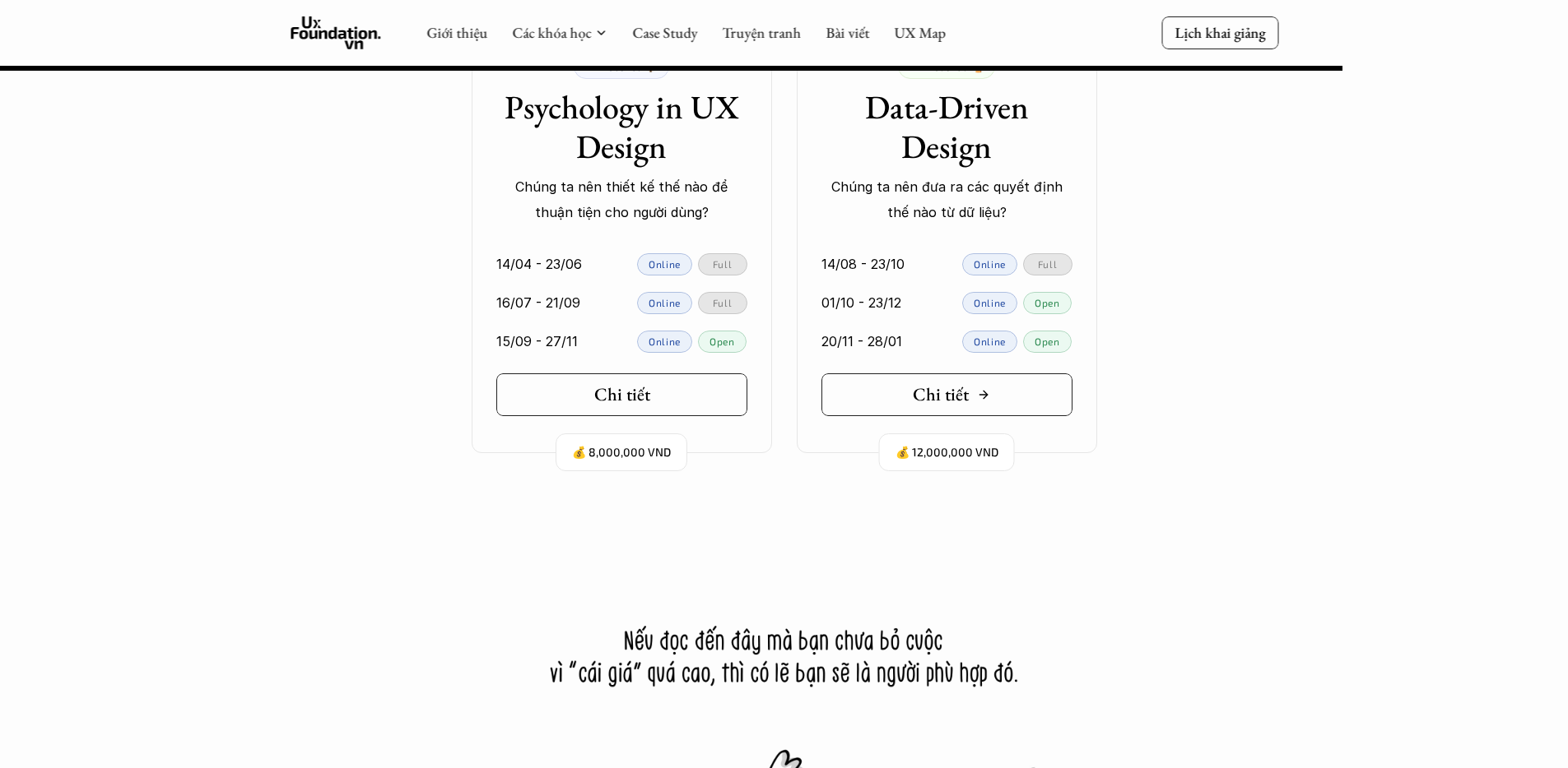
click at [933, 397] on h5 "Chi tiết" at bounding box center [941, 395] width 56 height 21
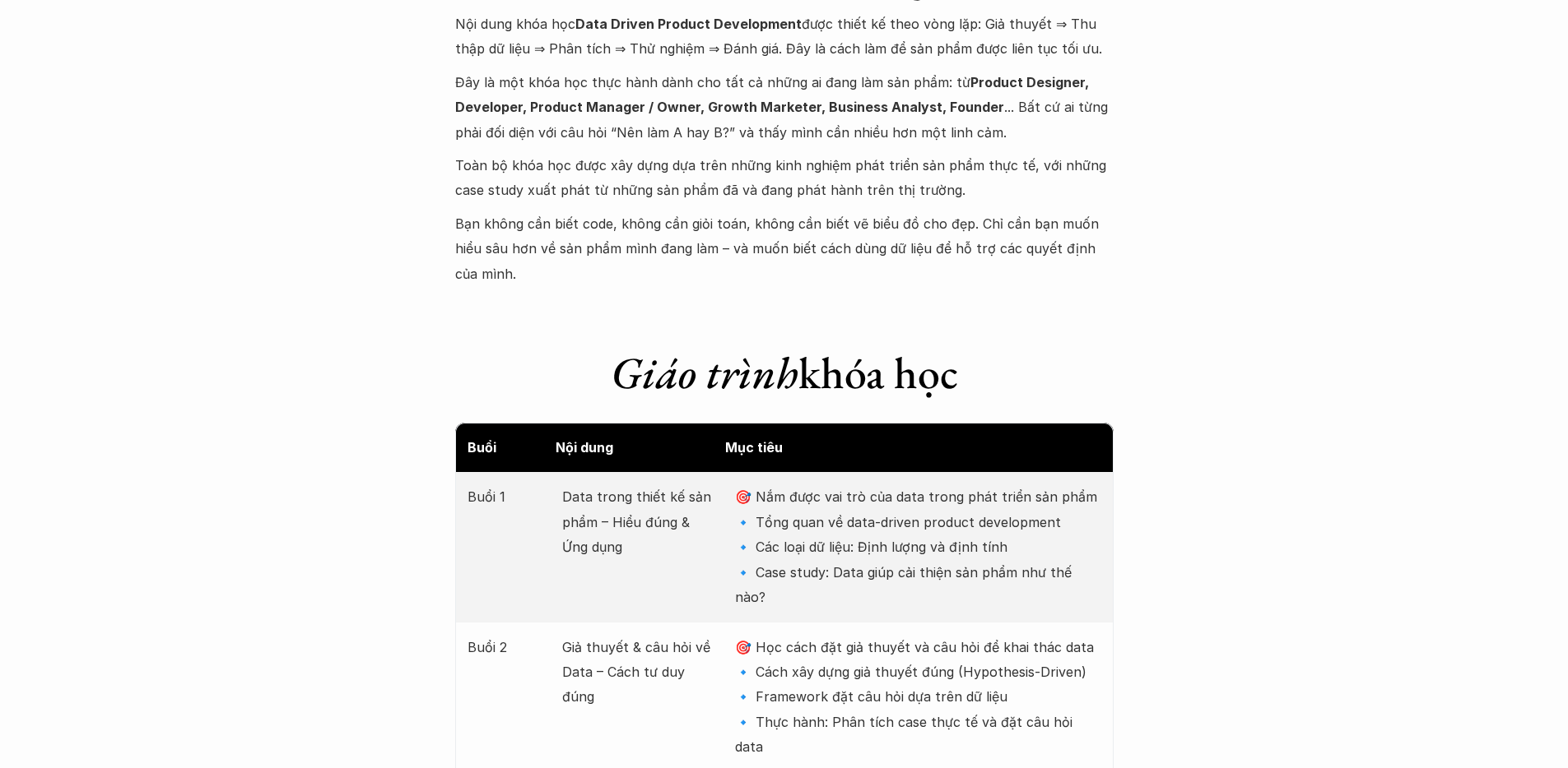
scroll to position [1958, 0]
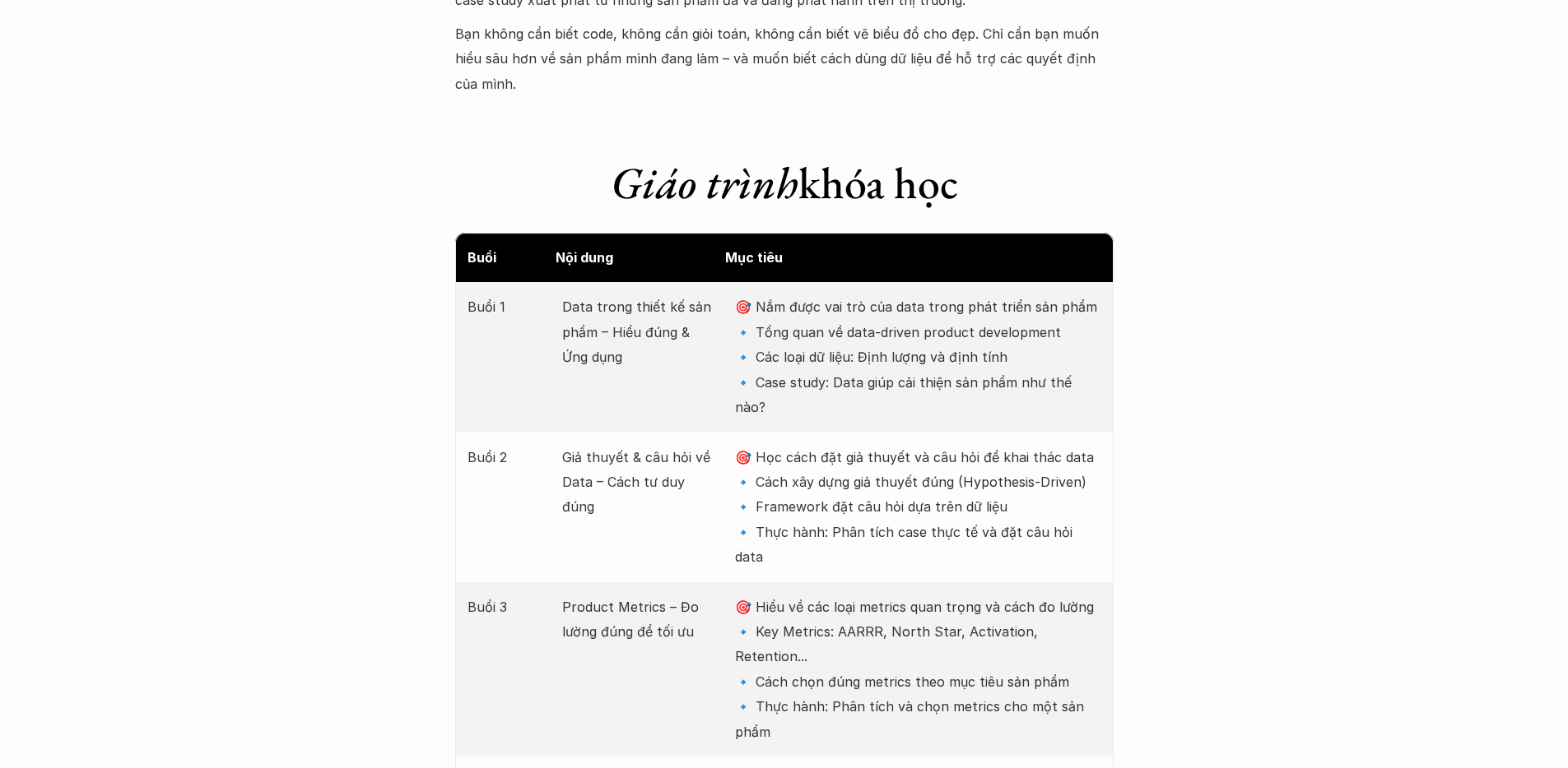
click at [848, 595] on p "🎯 Hiểu về các loại metrics quan trọng và cách đo lường 🔹 Key Metrics: AARRR, No…" at bounding box center [918, 670] width 366 height 150
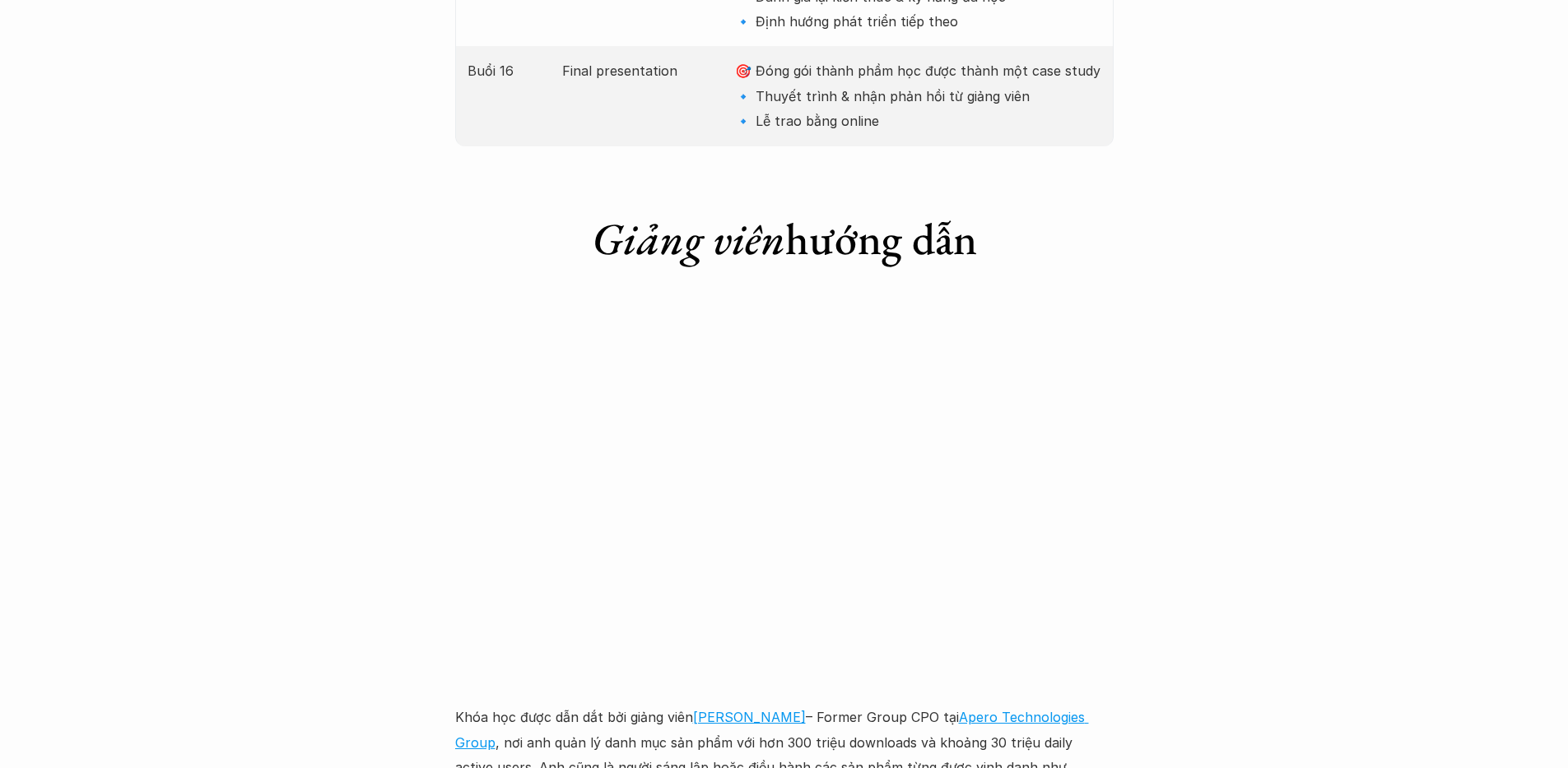
scroll to position [4383, 0]
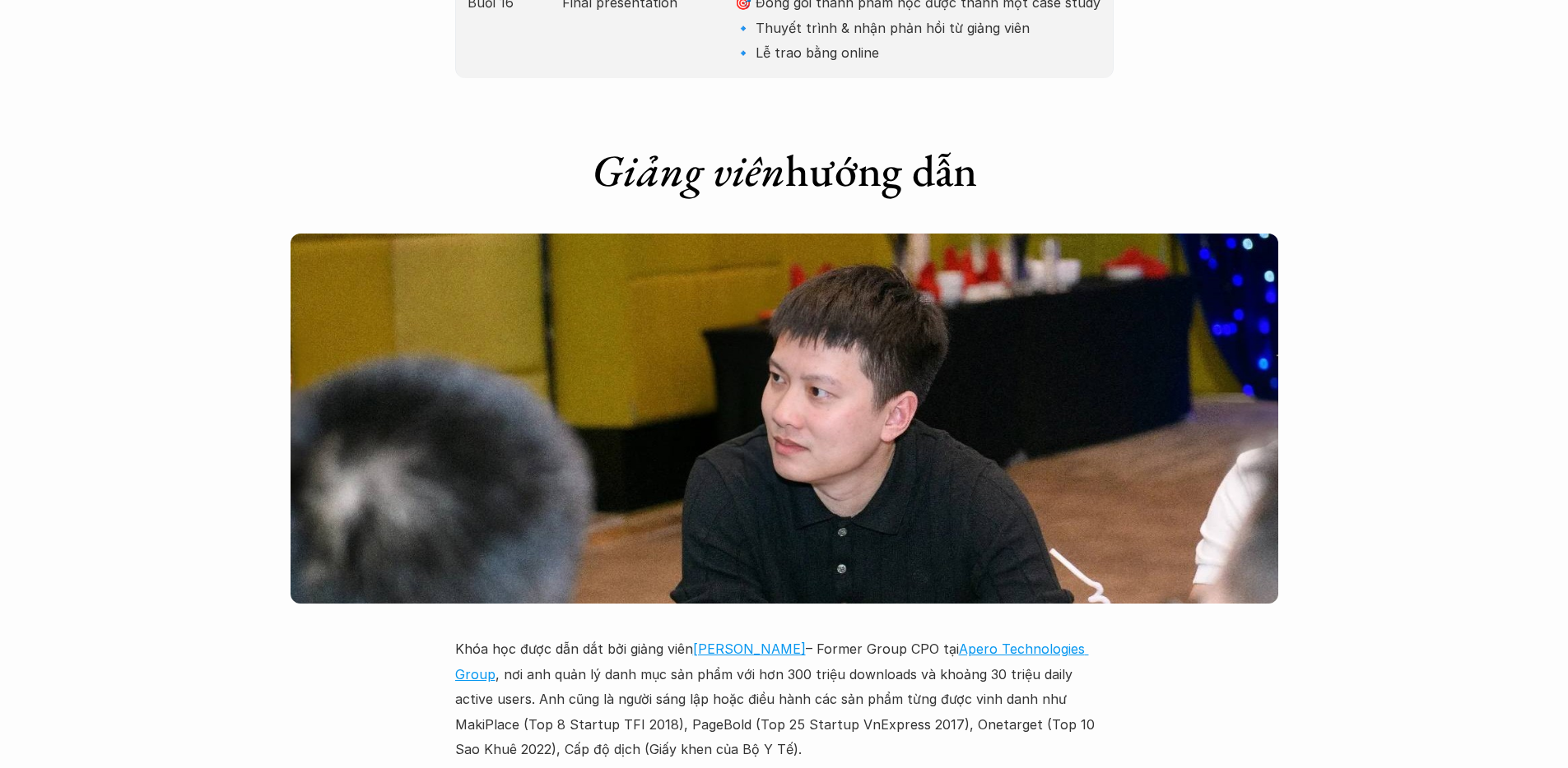
click at [848, 637] on p "Khóa học được dẫn dắt bởi giảng viên Lưu Tiến Thành – Former Group CPO tại Aper…" at bounding box center [784, 699] width 659 height 125
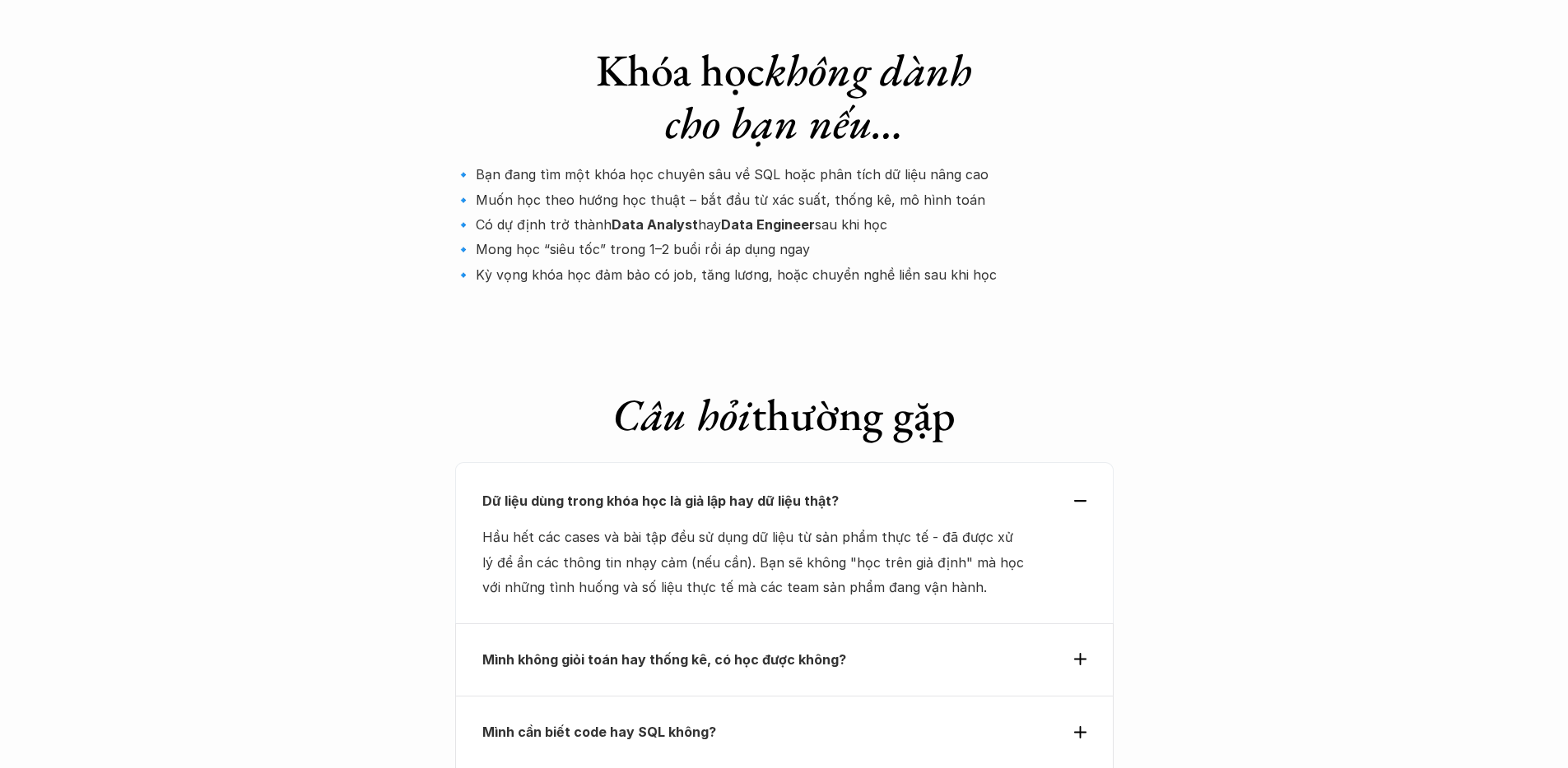
scroll to position [5411, 0]
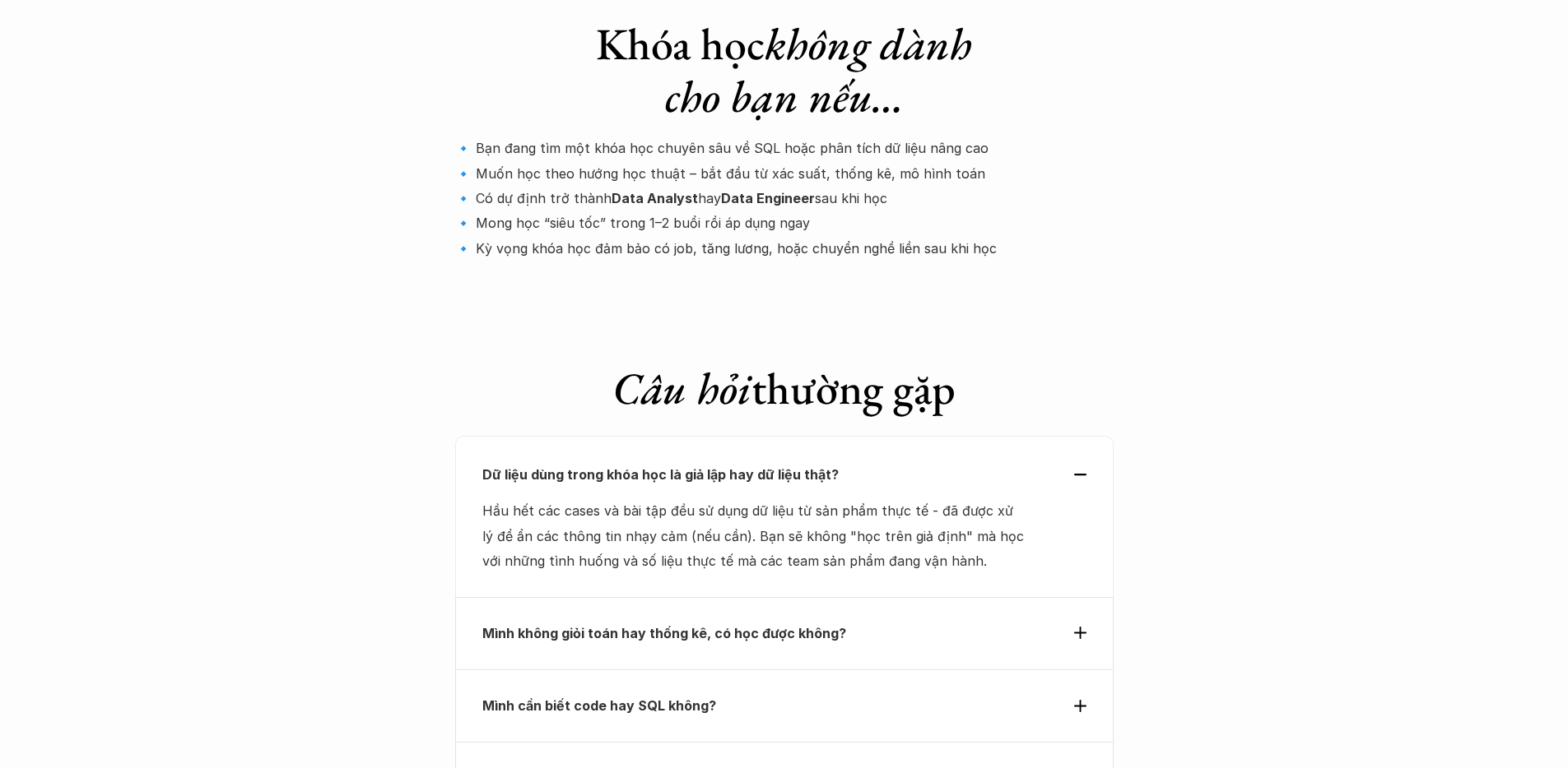
click at [993, 597] on div "Mình không giỏi toán hay thống kê, có học được không?" at bounding box center [784, 633] width 659 height 72
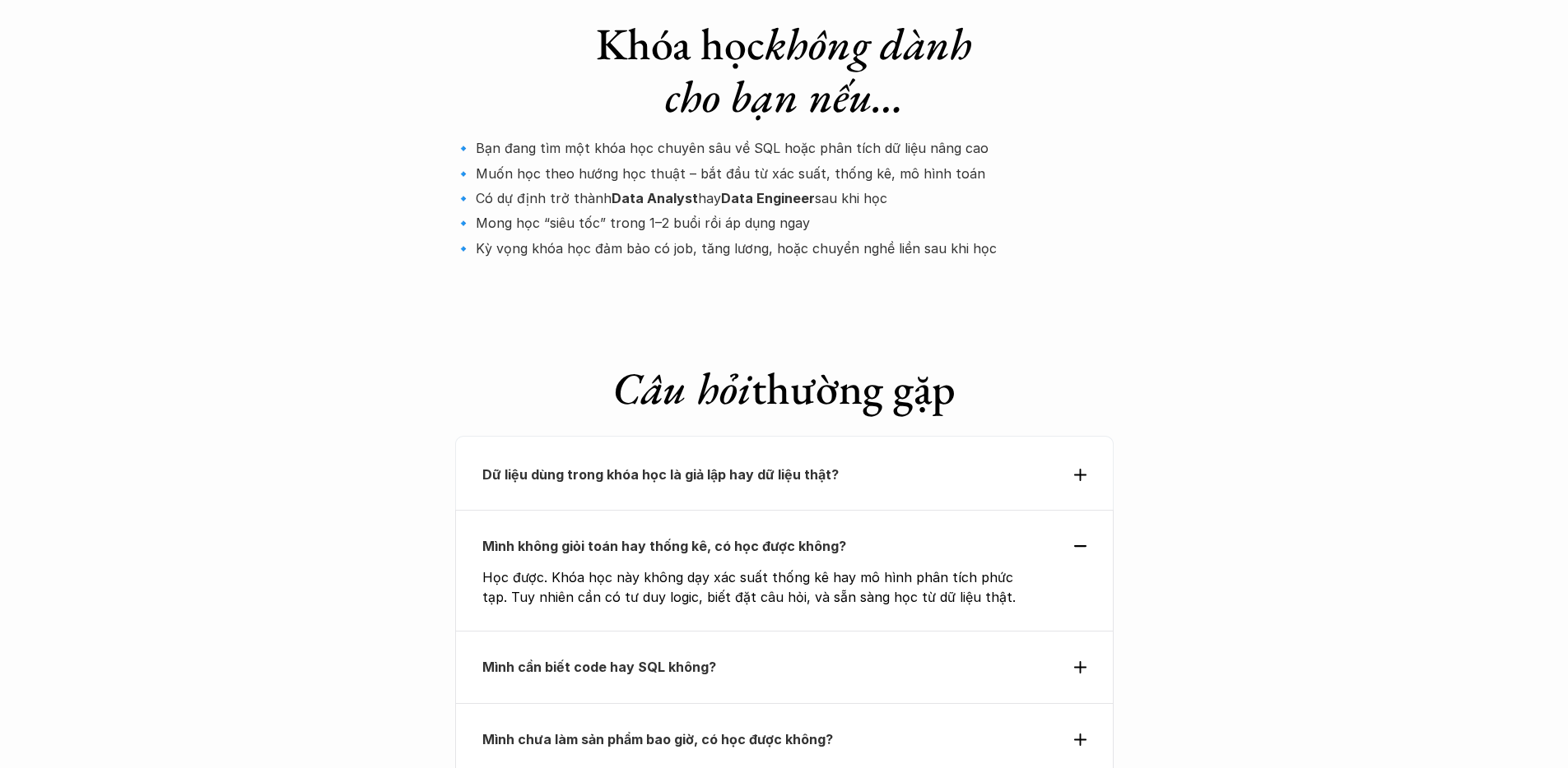
click at [991, 655] on p "Mình cần biết code hay SQL không?" at bounding box center [754, 667] width 544 height 24
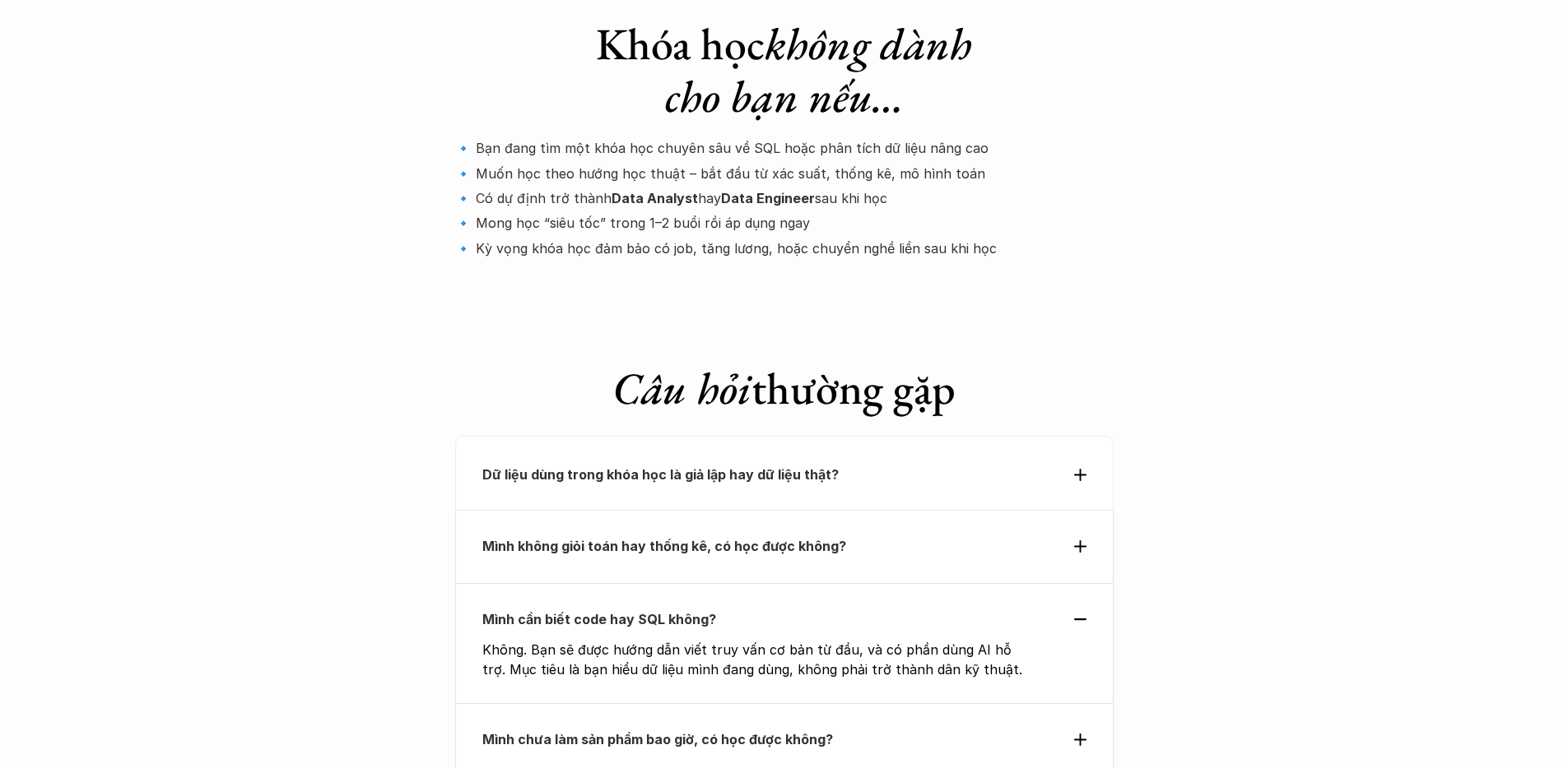
scroll to position [5492, 0]
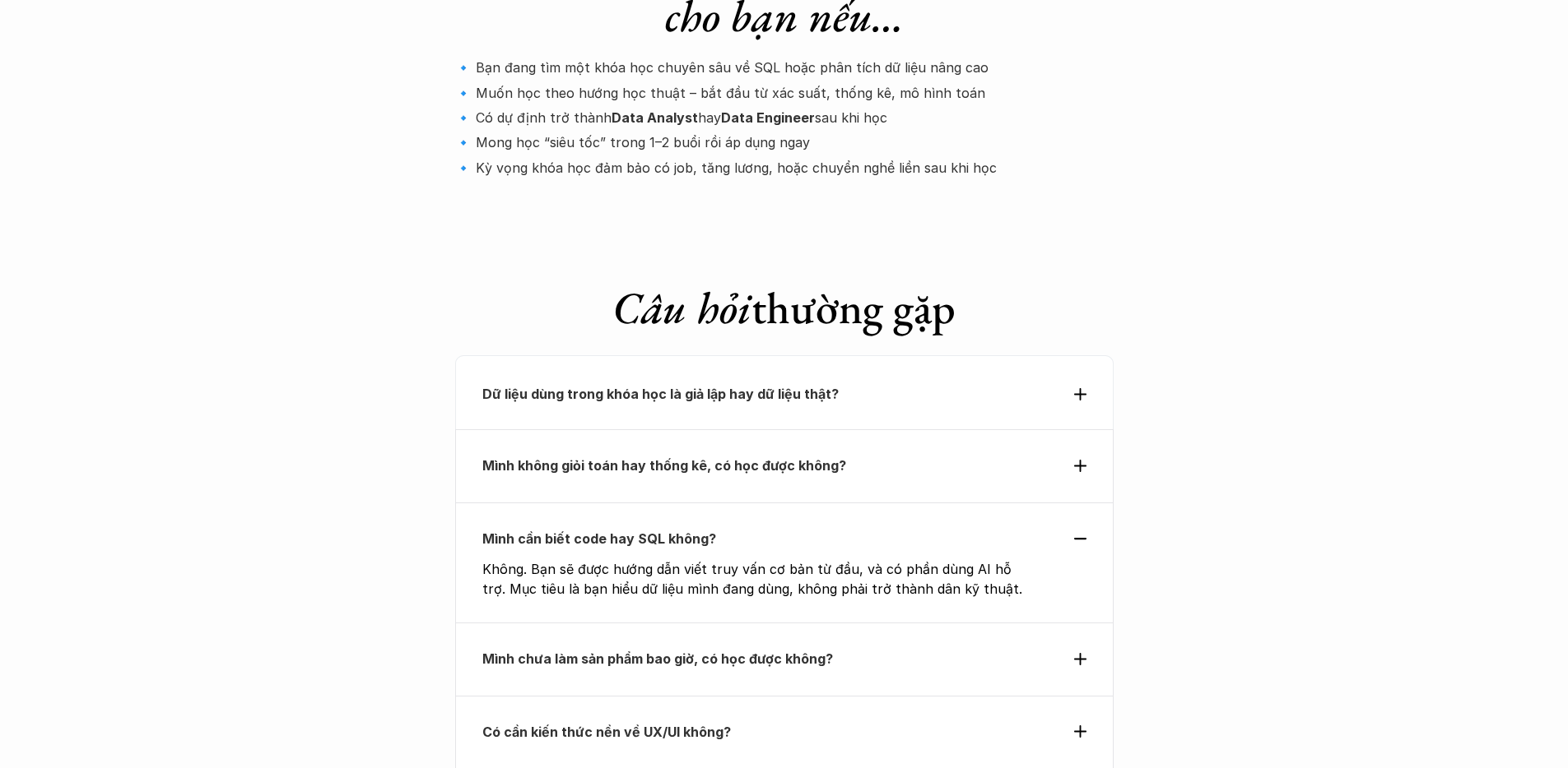
click at [992, 646] on p "Mình chưa làm sản phẩm bao giờ, có học được không?" at bounding box center [754, 658] width 544 height 24
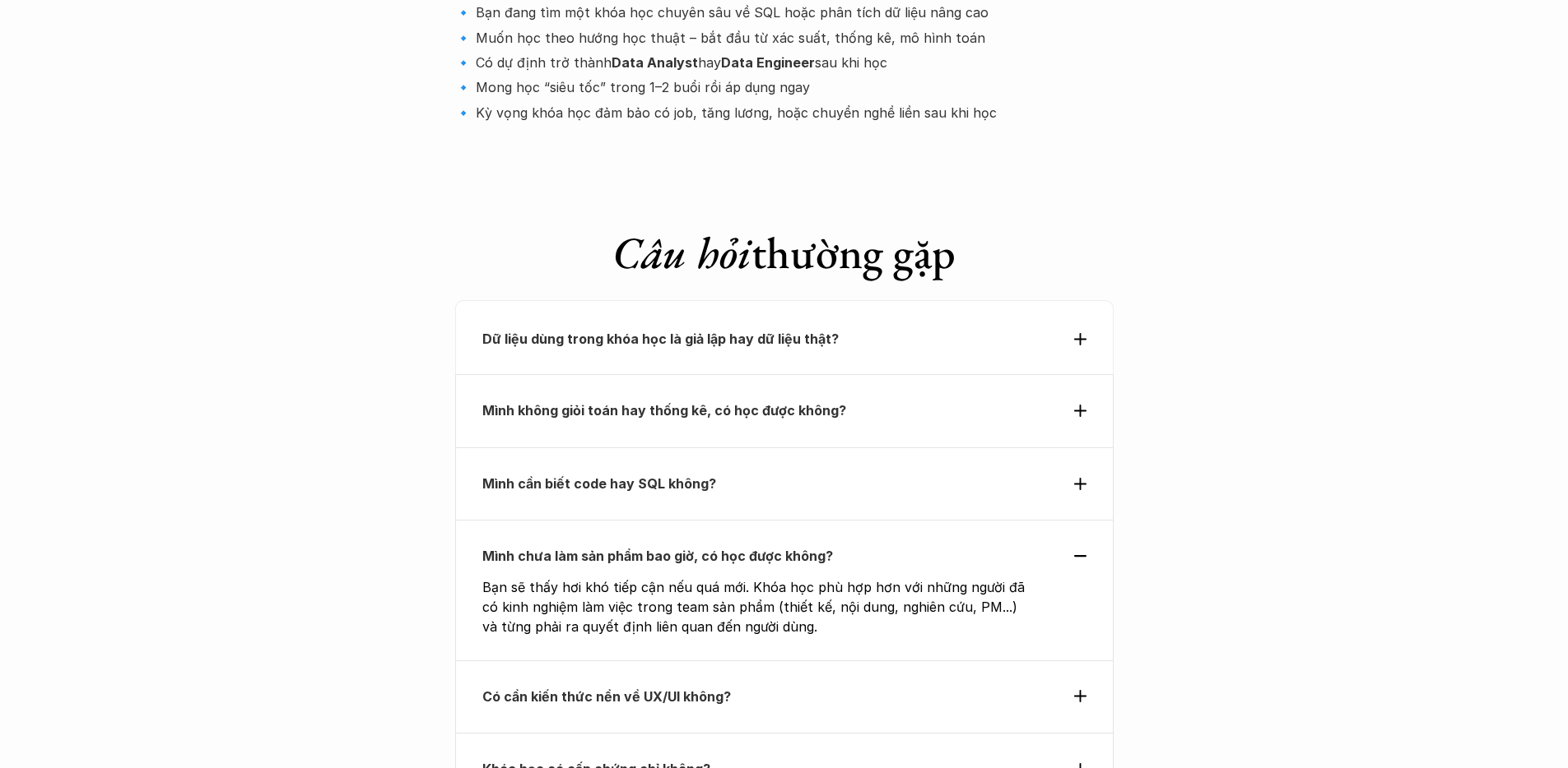
click at [919, 684] on p "Có cần kiến thức nền về UX/UI không?" at bounding box center [754, 696] width 544 height 24
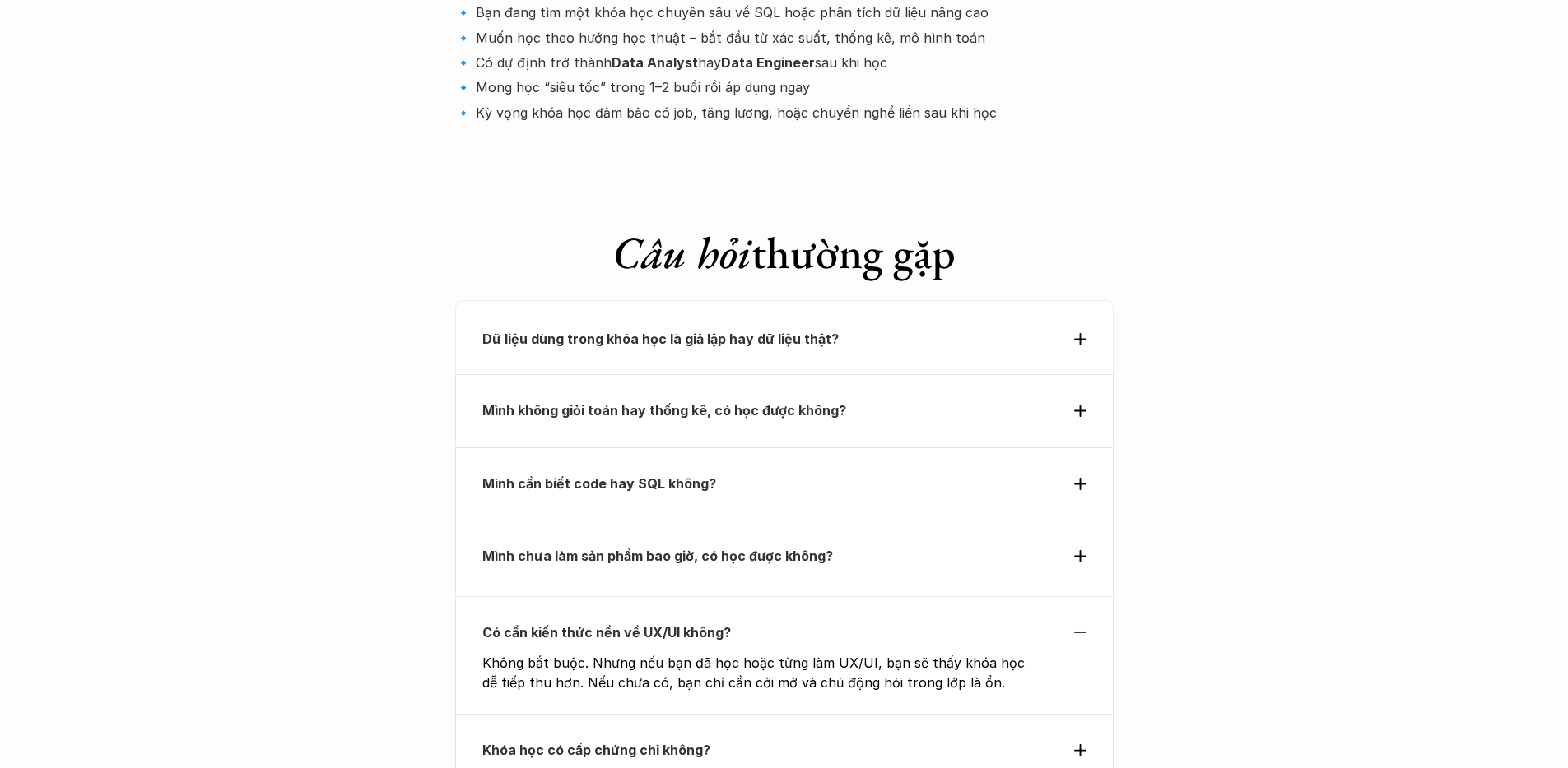
scroll to position [5635, 0]
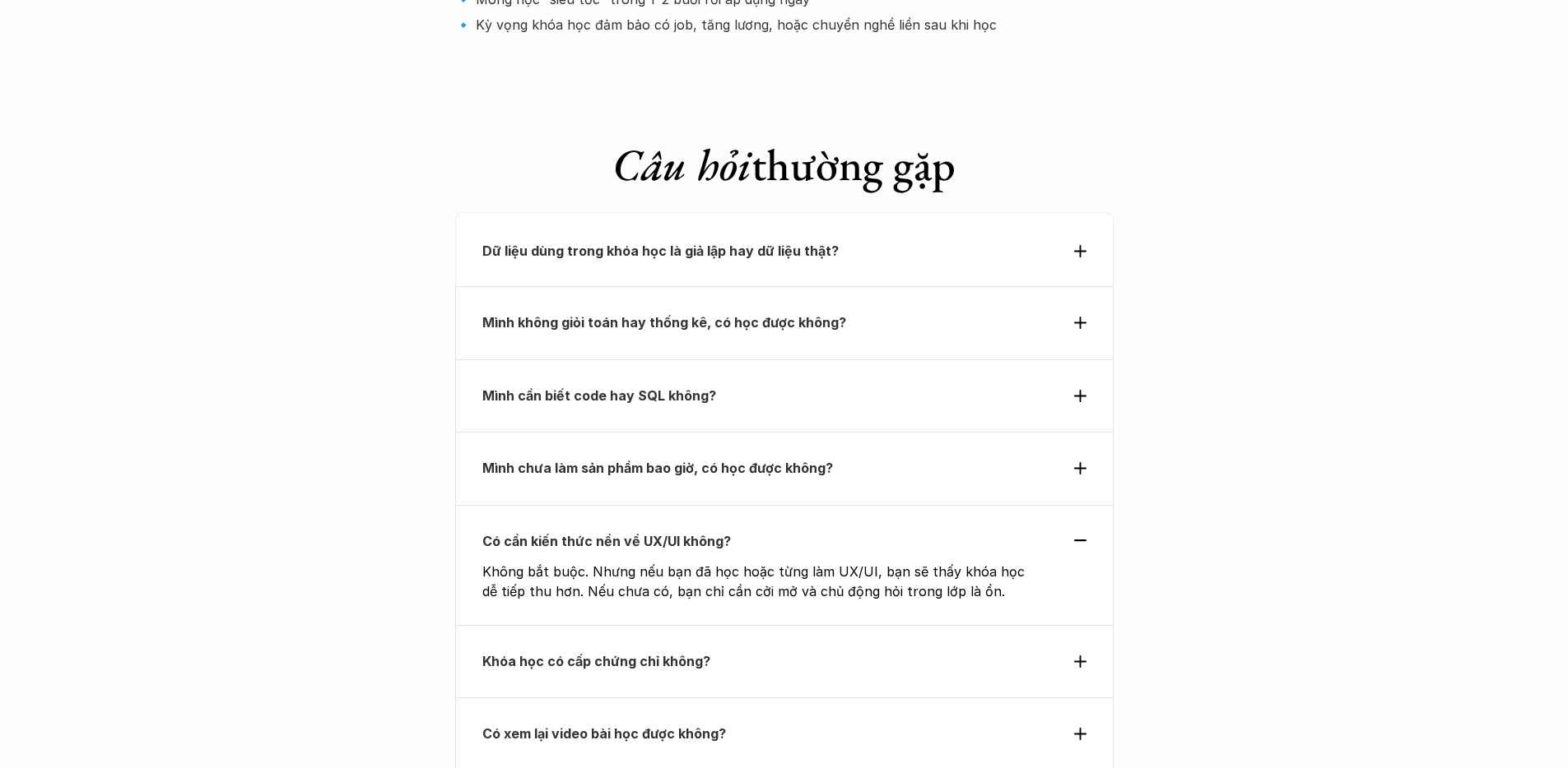
click at [928, 649] on p "Khóa học có cấp chứng chỉ không?" at bounding box center [754, 661] width 544 height 24
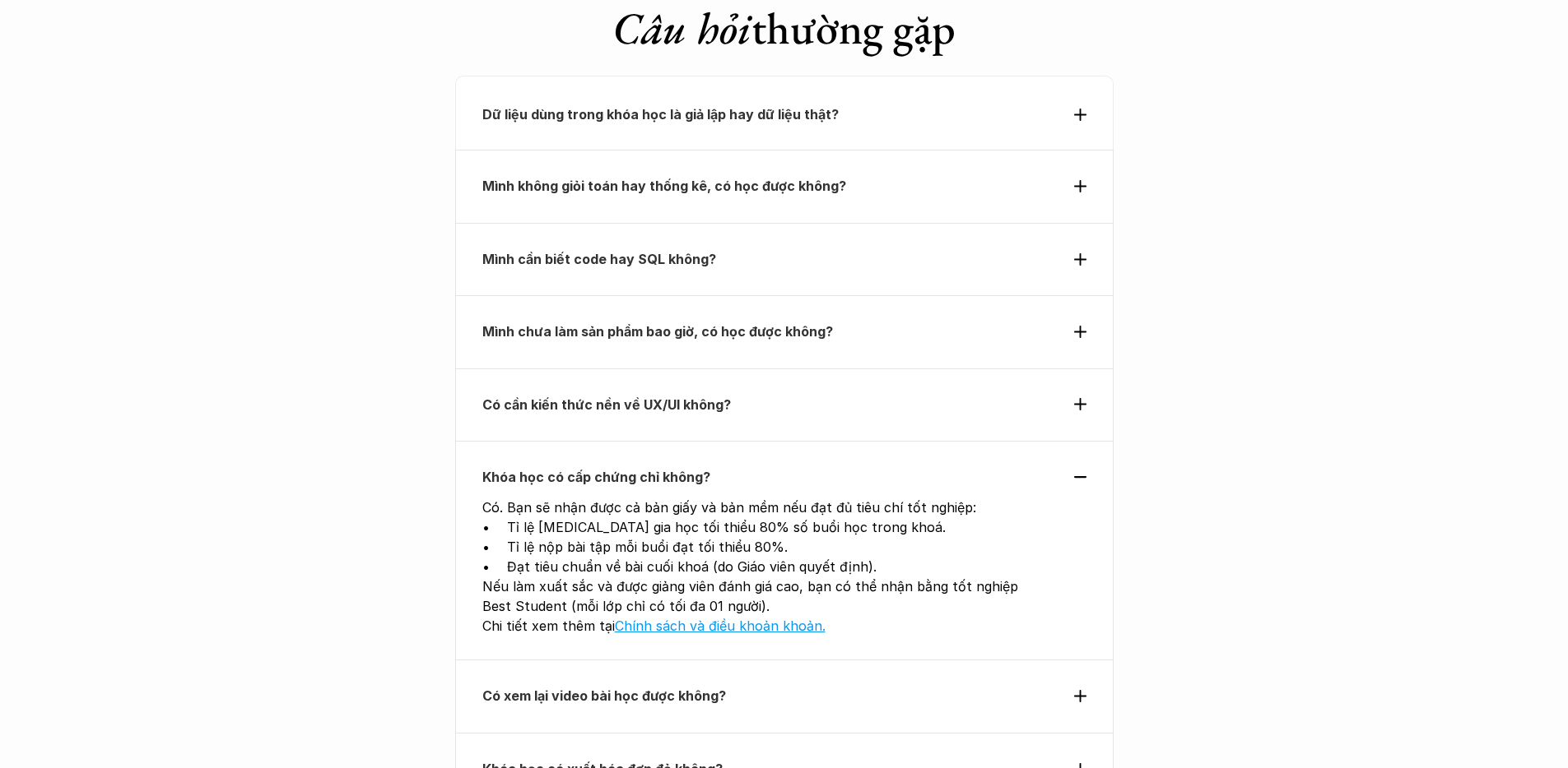
scroll to position [5856, 0]
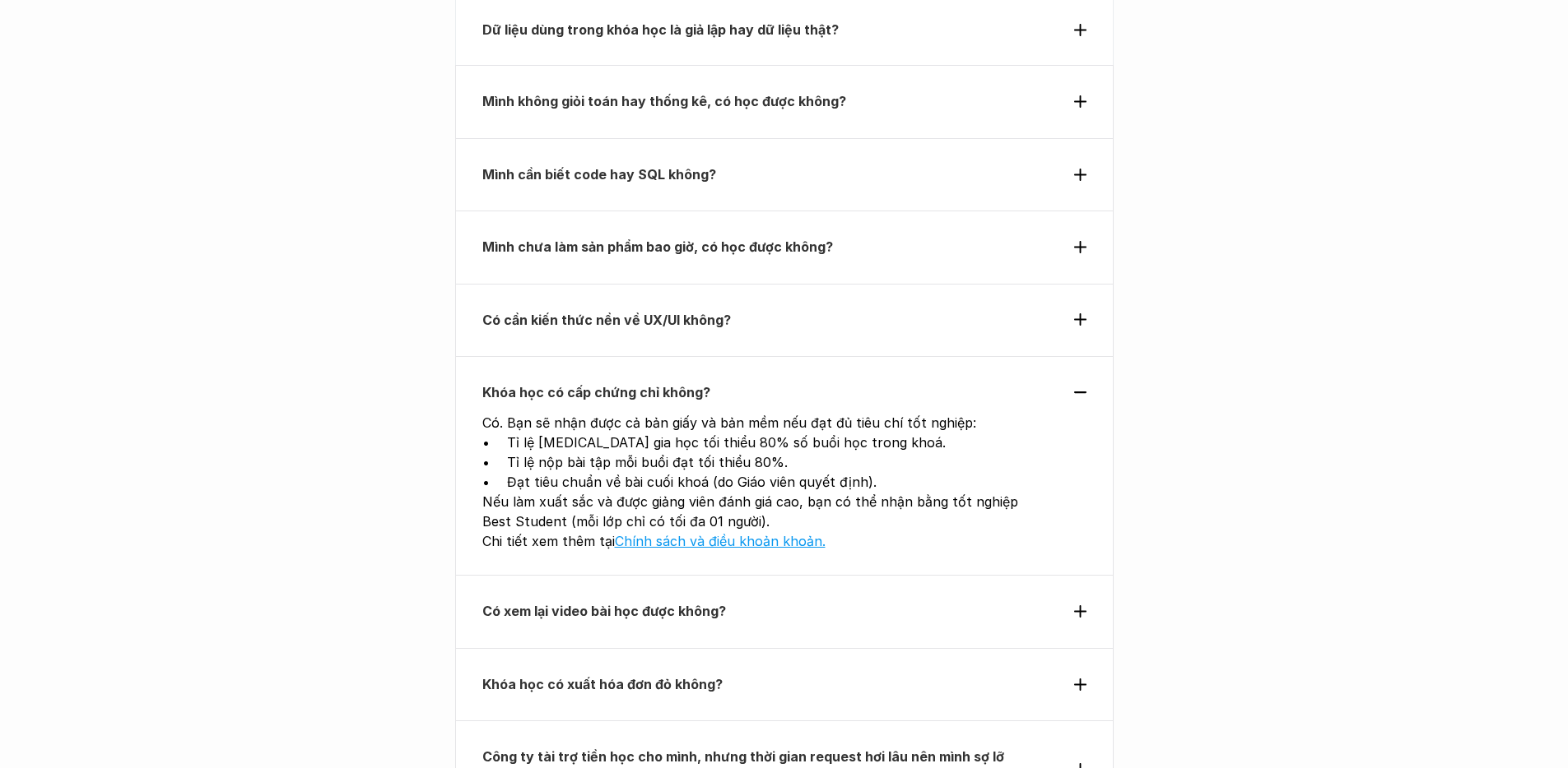
click at [891, 599] on p "Có xem lại video bài học được không?" at bounding box center [754, 611] width 544 height 24
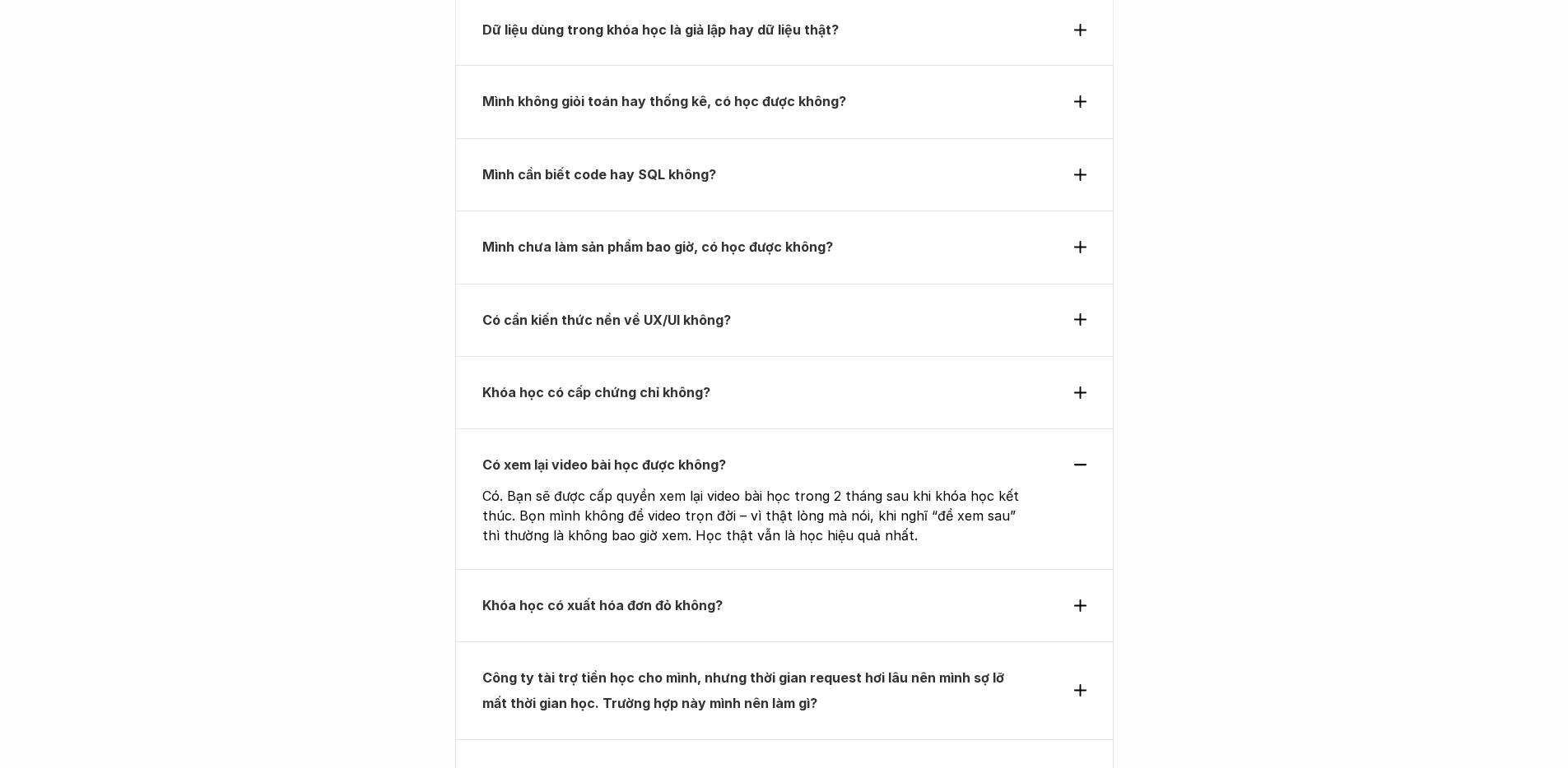
click at [891, 593] on p "Khóa học có xuất hóa đơn đỏ không?" at bounding box center [754, 605] width 544 height 24
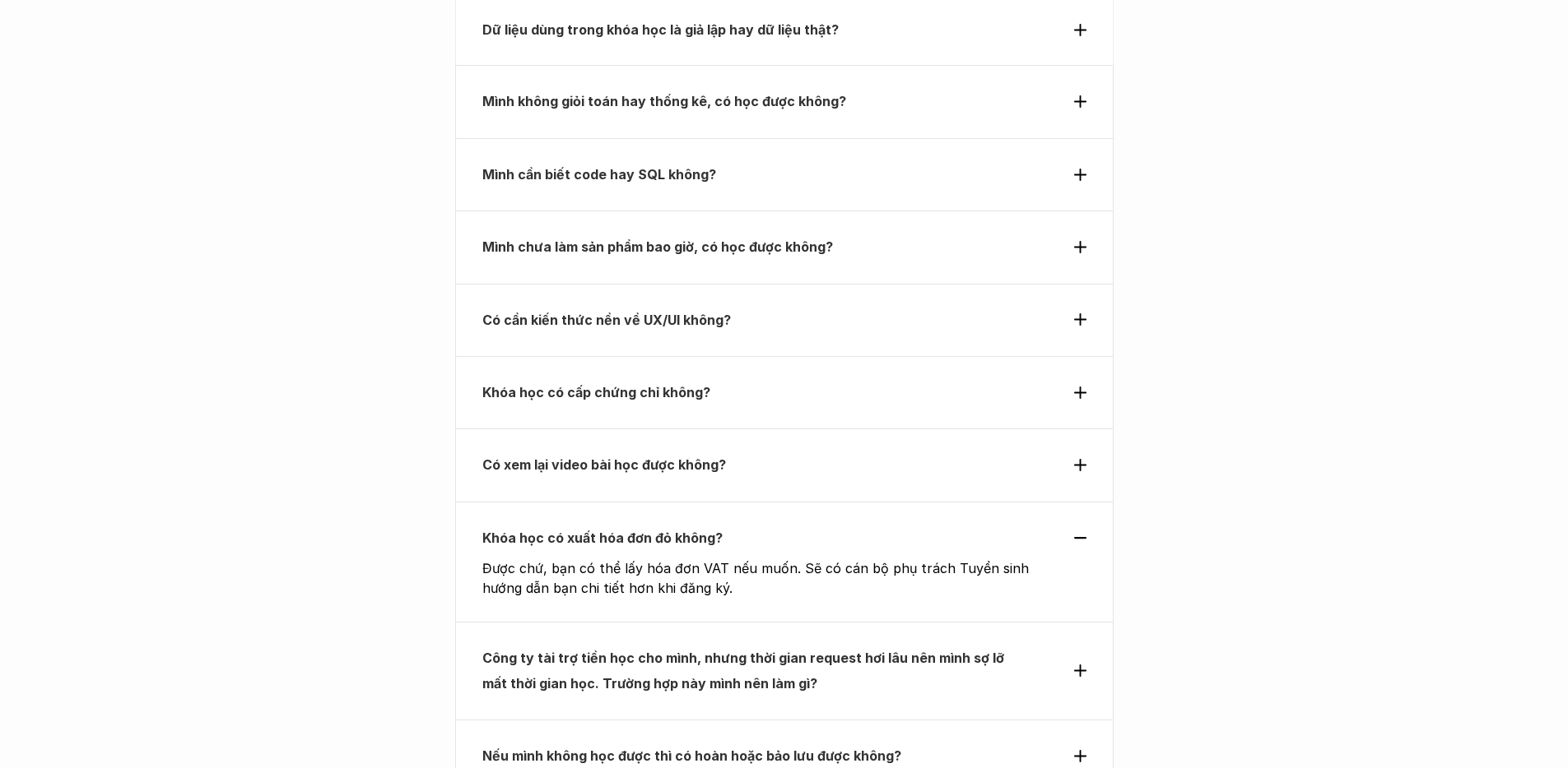
click at [840, 622] on div "Công ty tài trợ tiền học cho mình, nhưng thời gian request hơi lâu nên mình sợ …" at bounding box center [784, 671] width 659 height 98
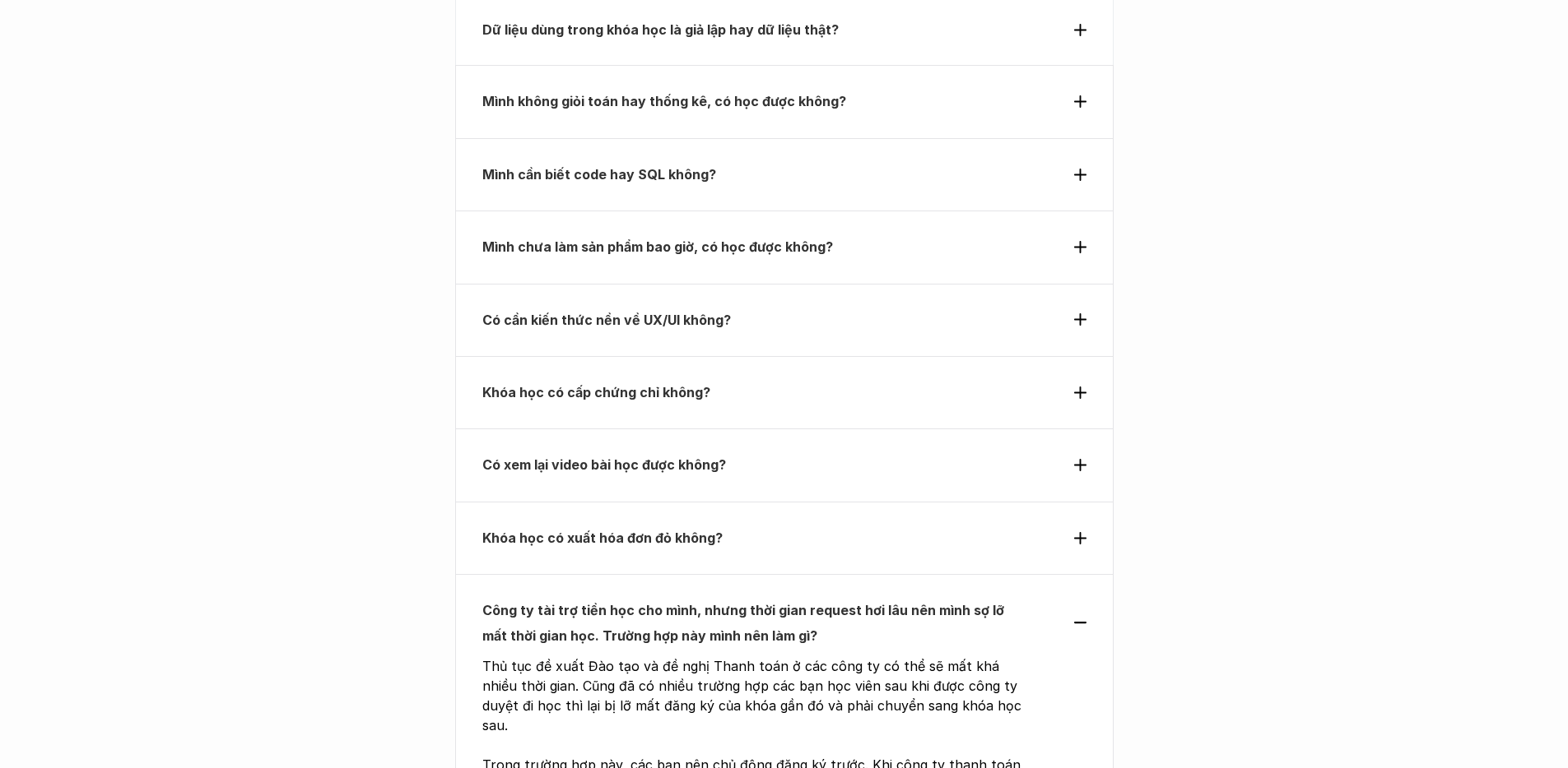
scroll to position [5905, 0]
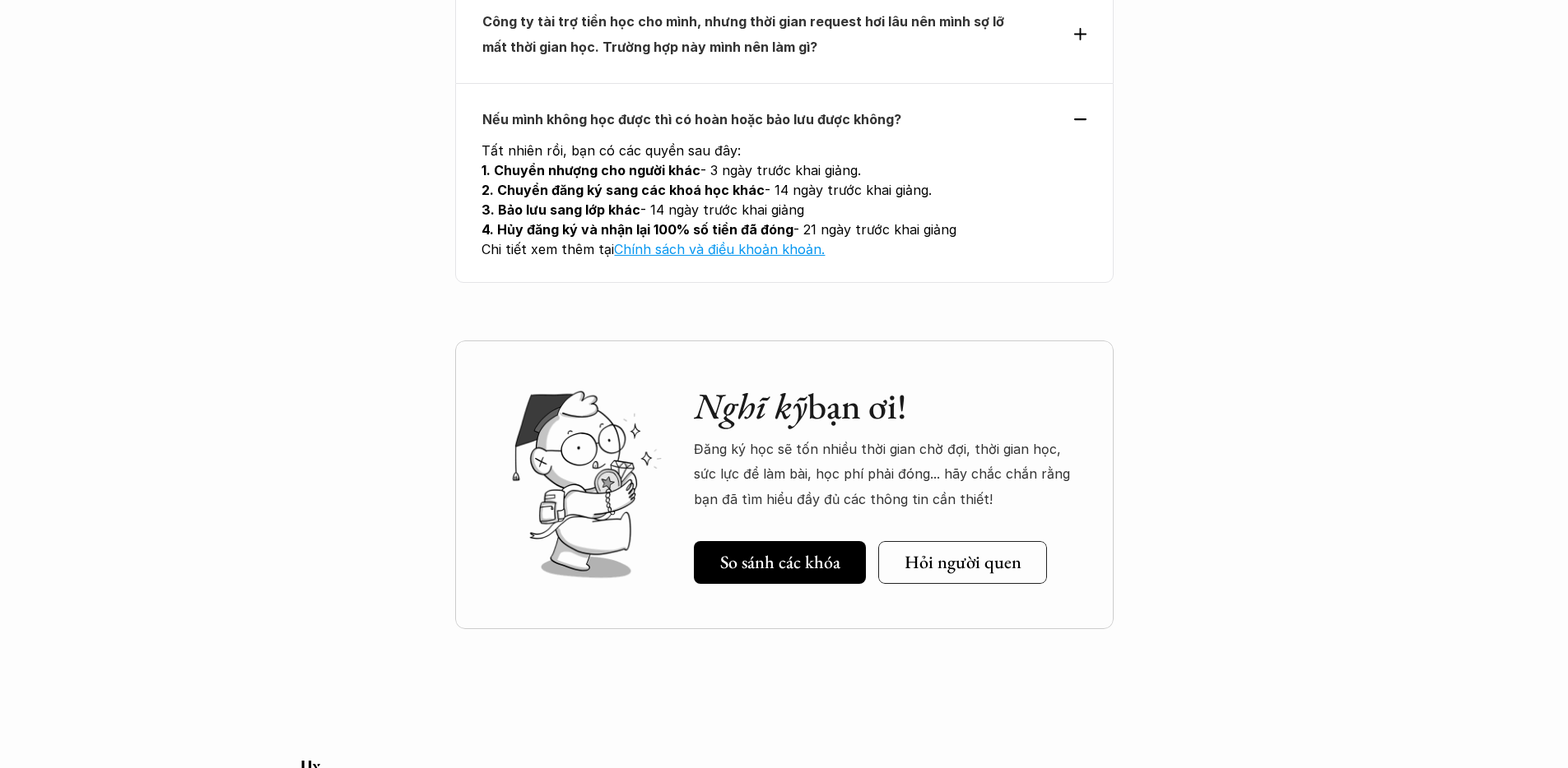
scroll to position [6618, 0]
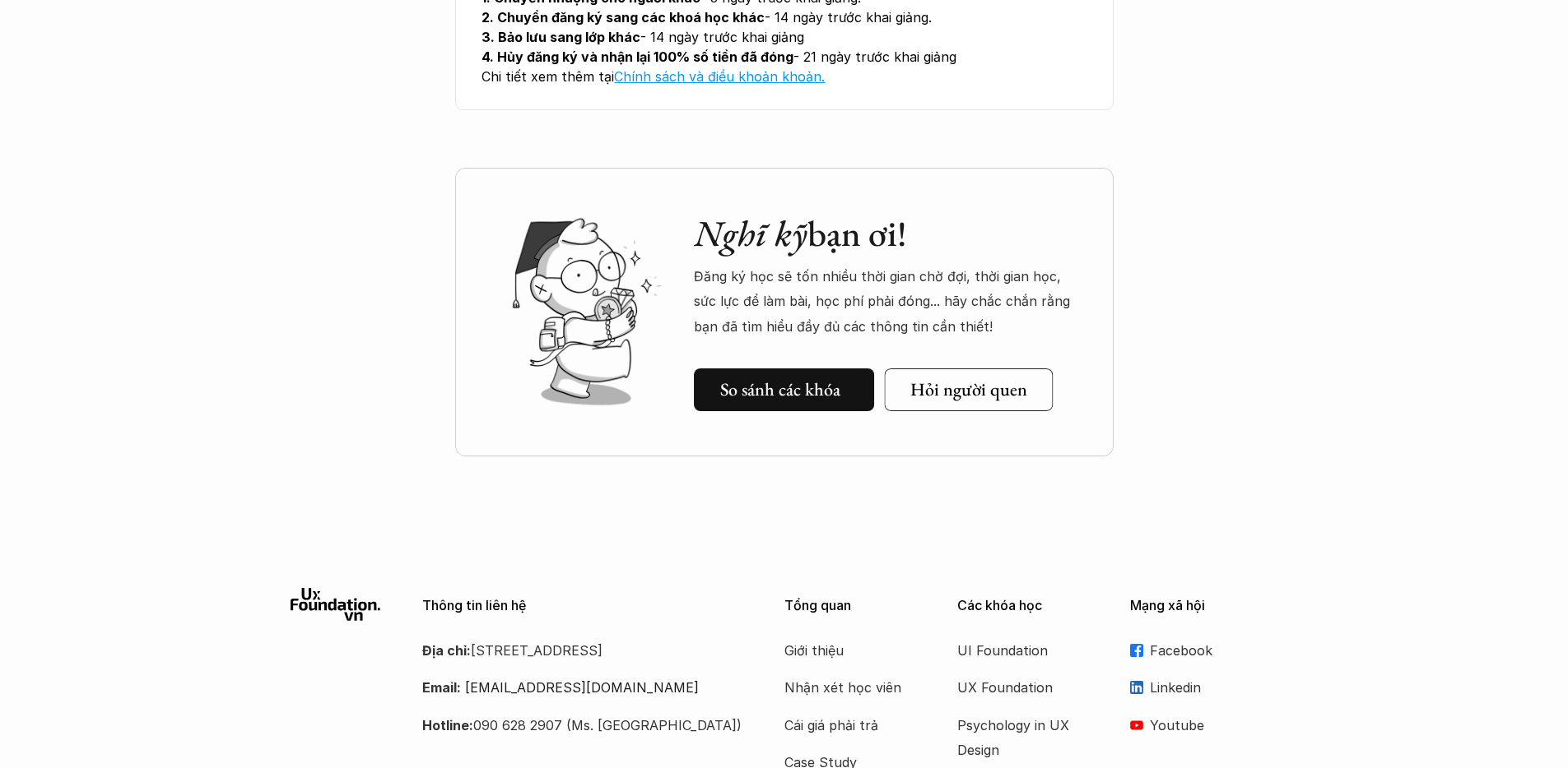
click at [840, 379] on div "So sánh các khóa" at bounding box center [788, 390] width 136 height 21
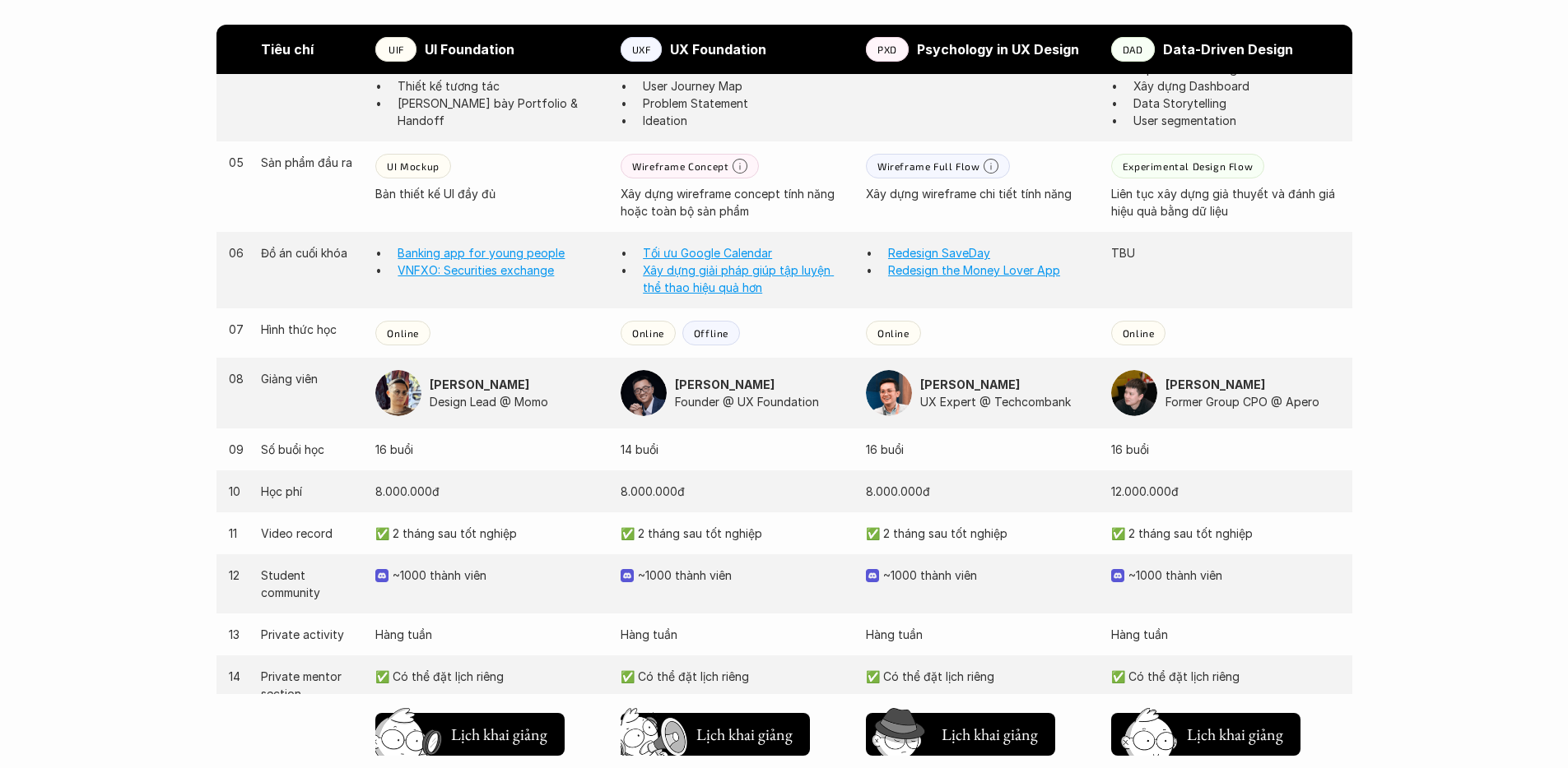
scroll to position [1484, 0]
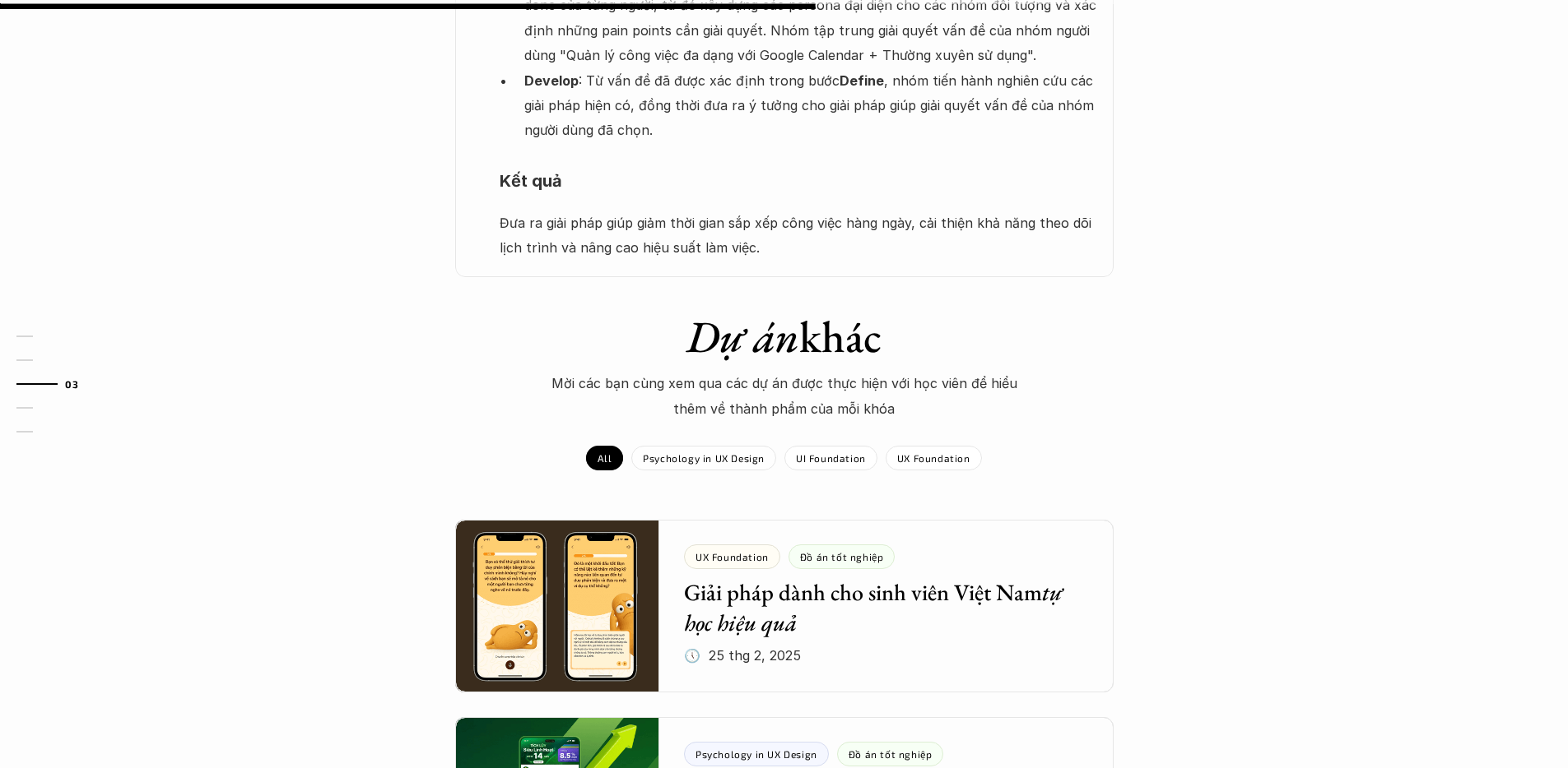
scroll to position [856, 0]
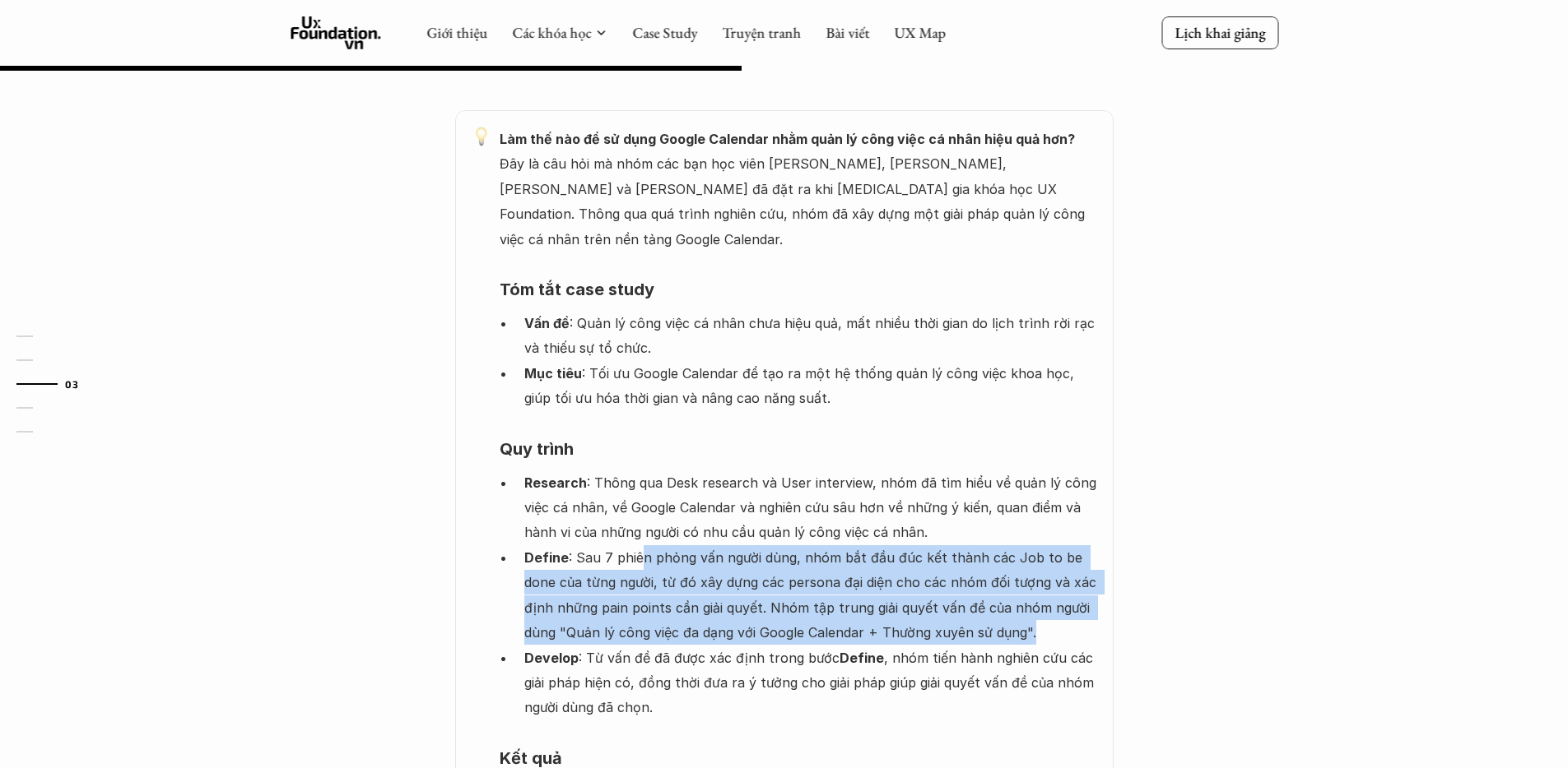
drag, startPoint x: 639, startPoint y: 532, endPoint x: 1016, endPoint y: 597, distance: 382.6
click at [1016, 597] on p "Define : Sau 7 phiên phỏng vấn người dùng, nhóm bắt đầu đúc kết thành các Job t…" at bounding box center [810, 595] width 573 height 100
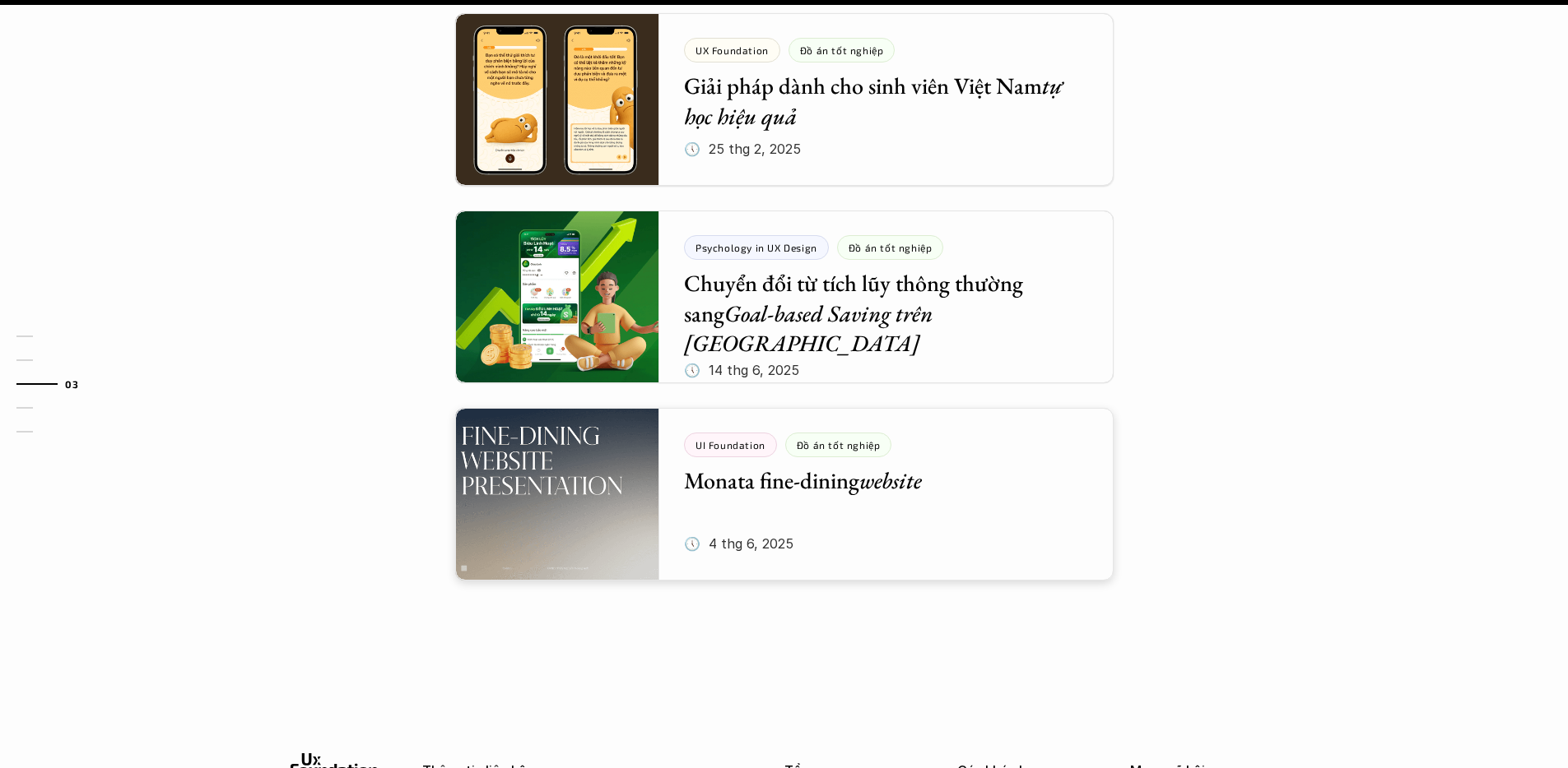
scroll to position [2231, 0]
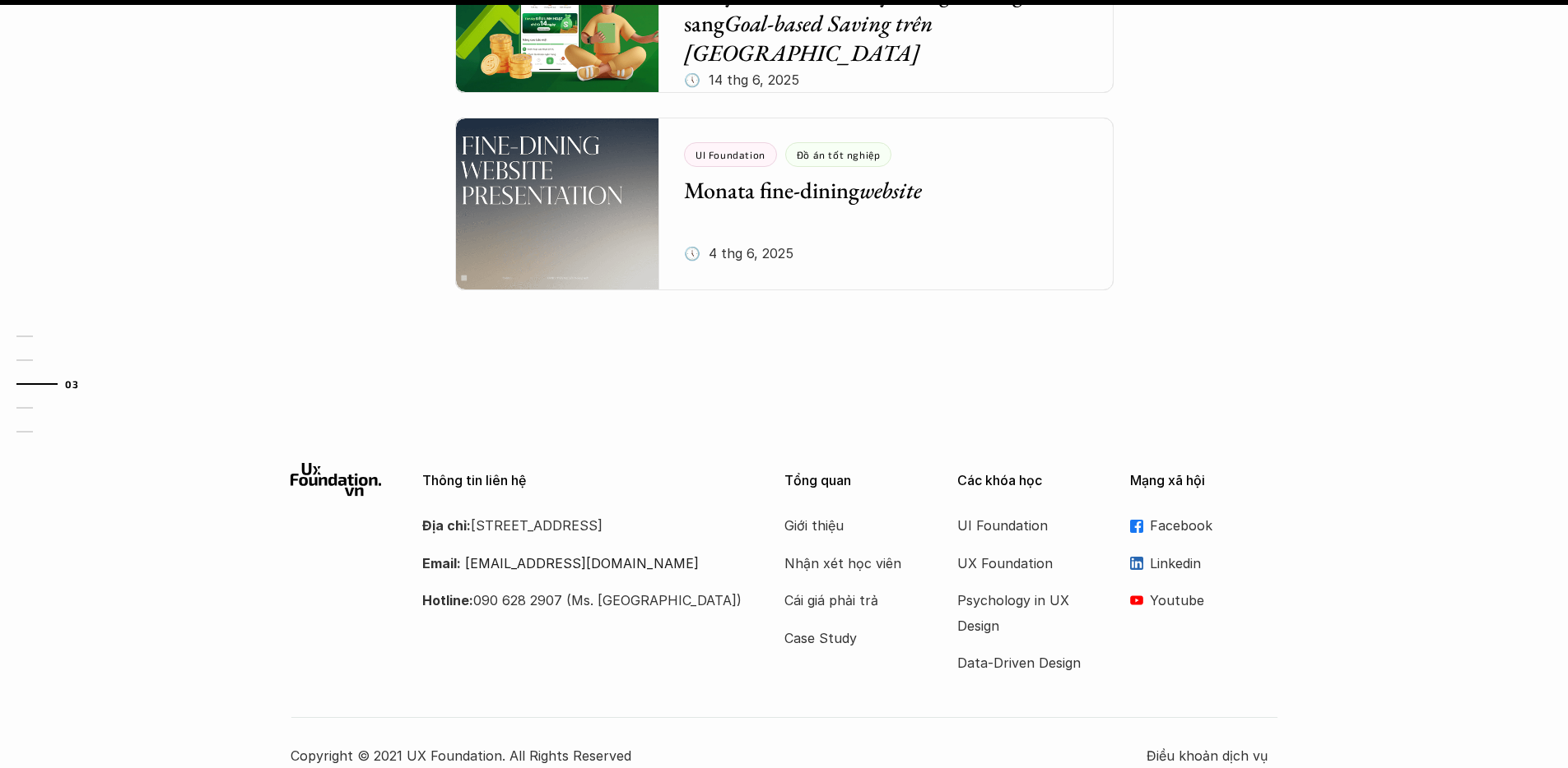
click at [1136, 596] on use at bounding box center [1137, 600] width 14 height 9
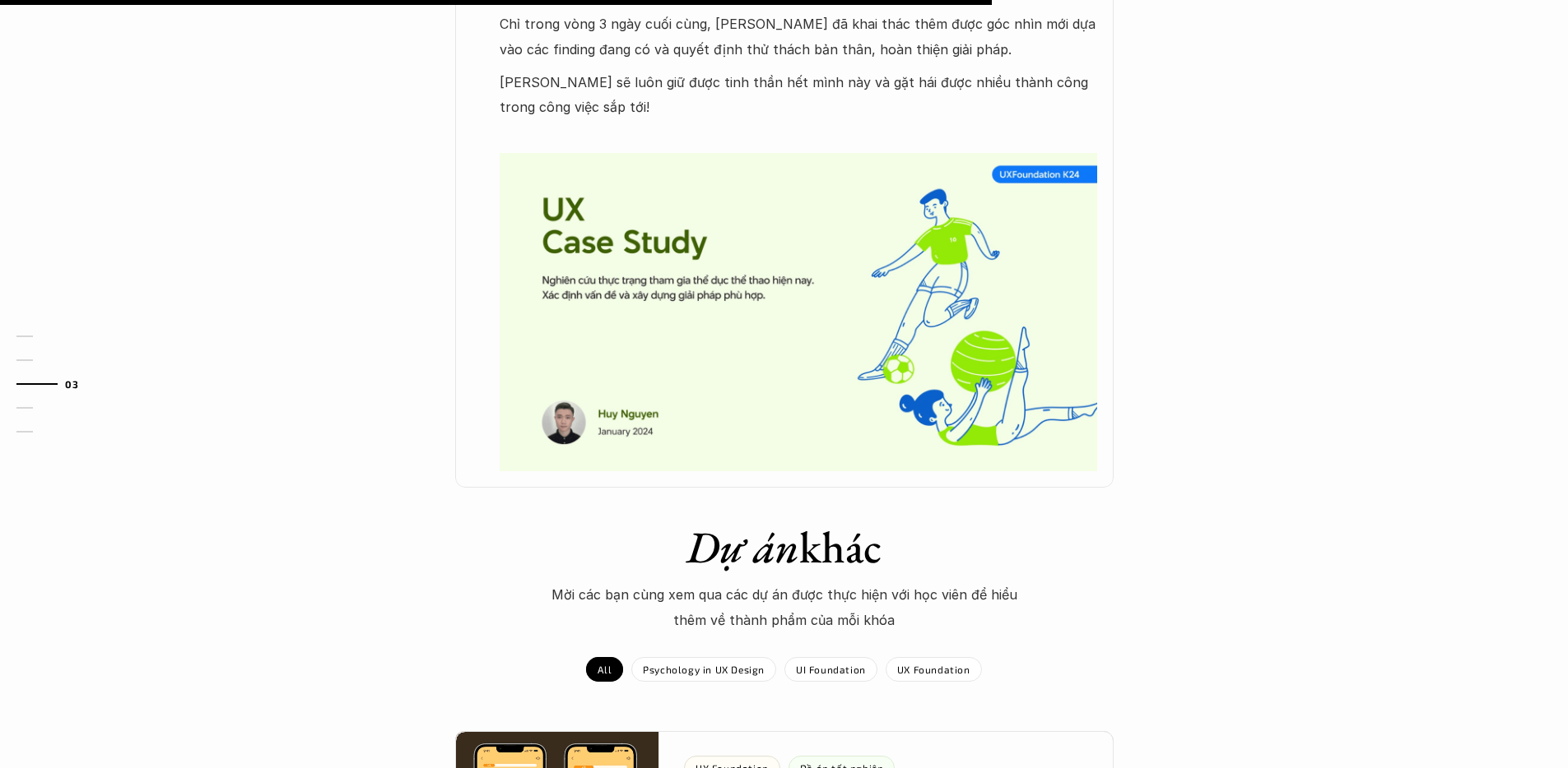
scroll to position [1313, 0]
